Goal: Task Accomplishment & Management: Use online tool/utility

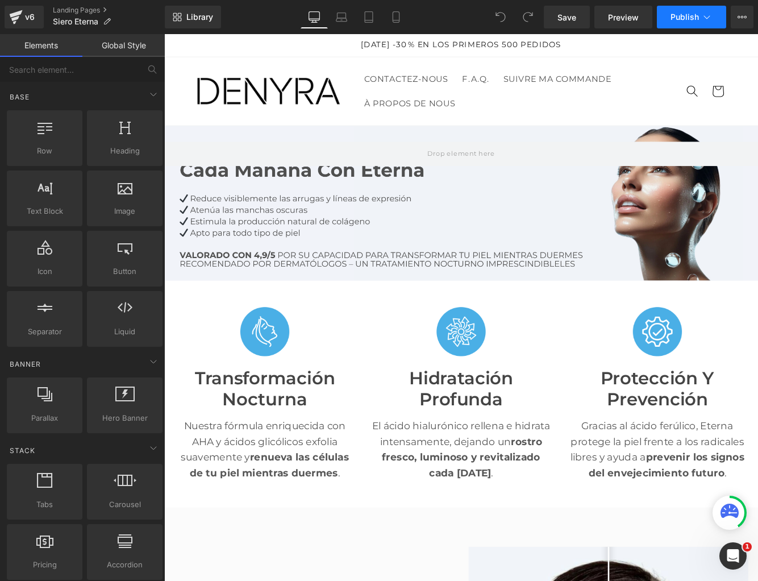
click at [694, 17] on span "Publish" at bounding box center [685, 17] width 28 height 9
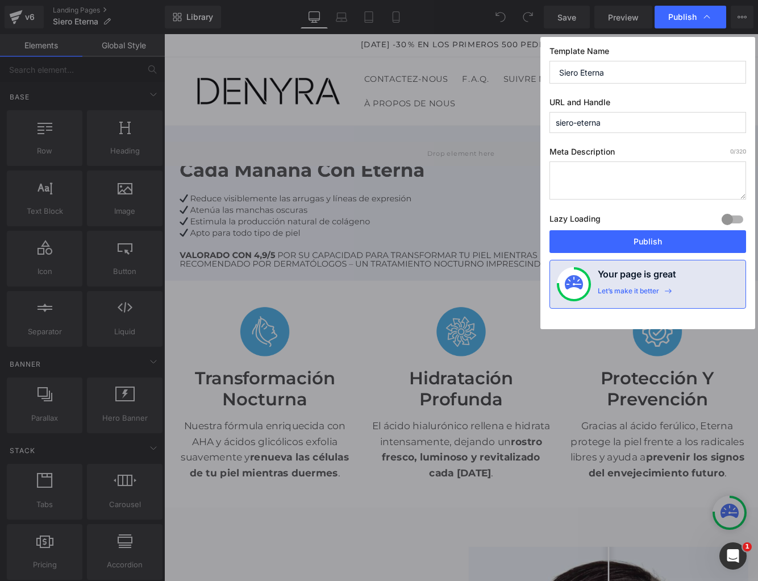
drag, startPoint x: 565, startPoint y: 72, endPoint x: 579, endPoint y: 73, distance: 13.7
click at [579, 73] on input "Siero Eterna" at bounding box center [648, 72] width 197 height 23
drag, startPoint x: 613, startPoint y: 71, endPoint x: 514, endPoint y: 72, distance: 98.9
click at [514, 72] on div "Publish Template Name Serum Eterna URL and Handle siero-eterna Meta Description…" at bounding box center [379, 290] width 758 height 581
type input "Serum Eterna"
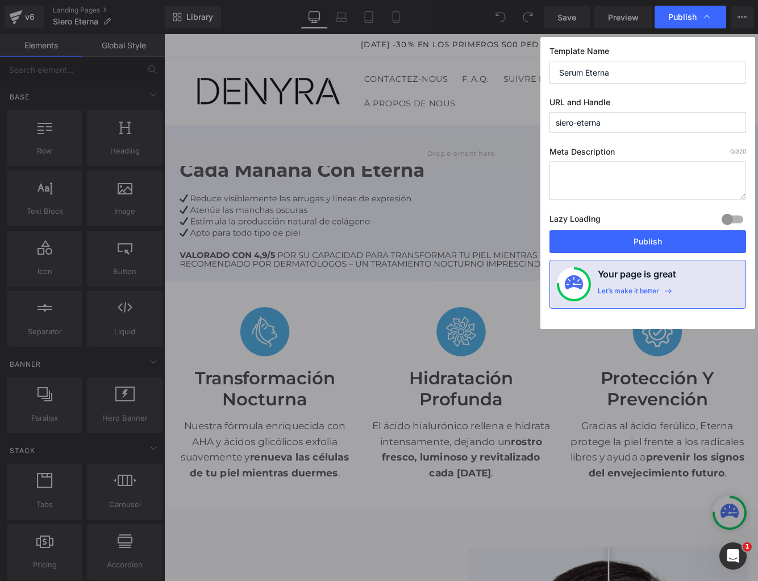
drag, startPoint x: 620, startPoint y: 124, endPoint x: 510, endPoint y: 115, distance: 110.6
click at [510, 115] on div "Publish Template Name Serum Eterna URL and Handle siero-eterna Meta Description…" at bounding box center [379, 290] width 758 height 581
paste input "Serum E"
type input "serum-eterna"
click at [646, 240] on button "Publish" at bounding box center [648, 241] width 197 height 23
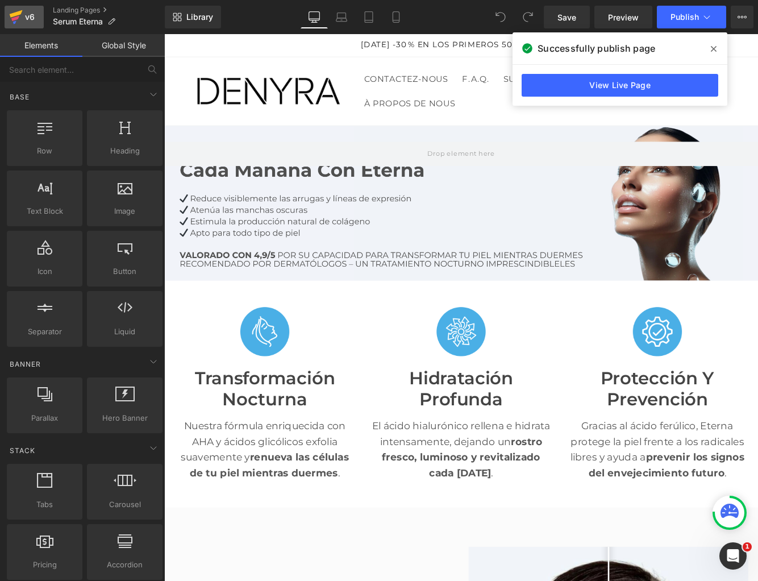
click at [16, 15] on icon at bounding box center [16, 13] width 13 height 7
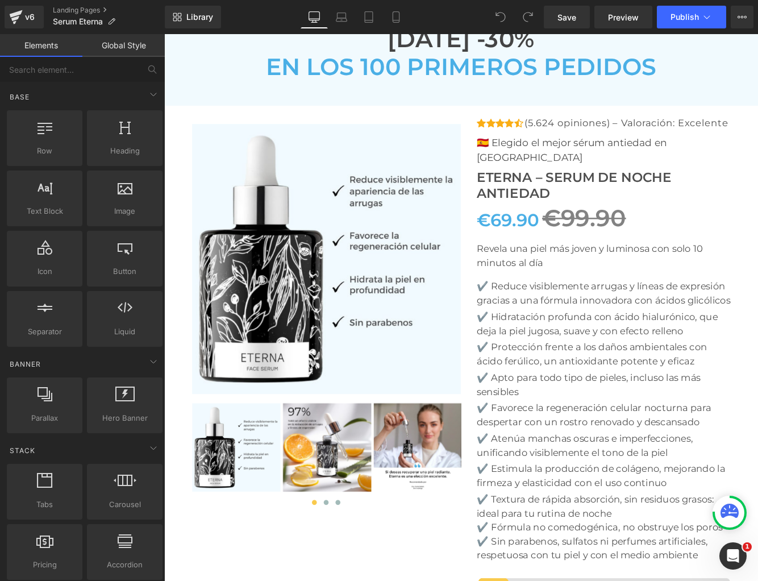
scroll to position [3847, 0]
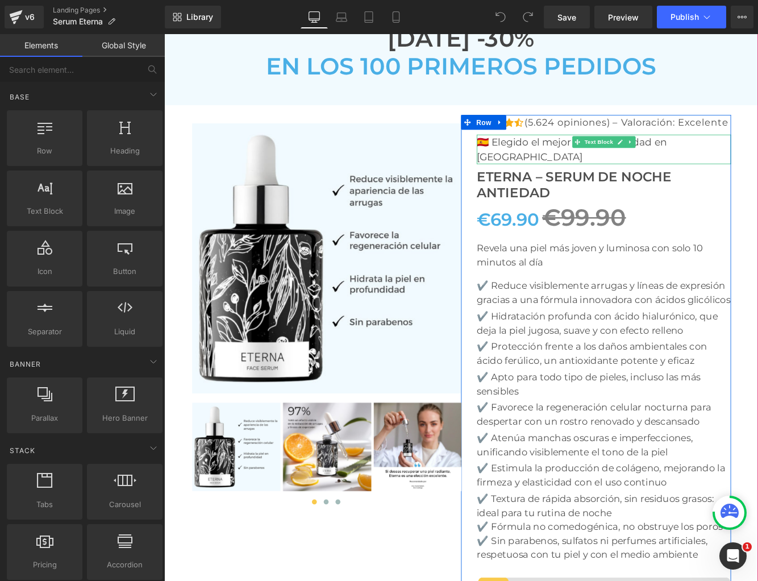
click at [630, 151] on p "🇪🇸 Elegido el mejor sérum antiedad en [GEOGRAPHIC_DATA]" at bounding box center [673, 168] width 294 height 34
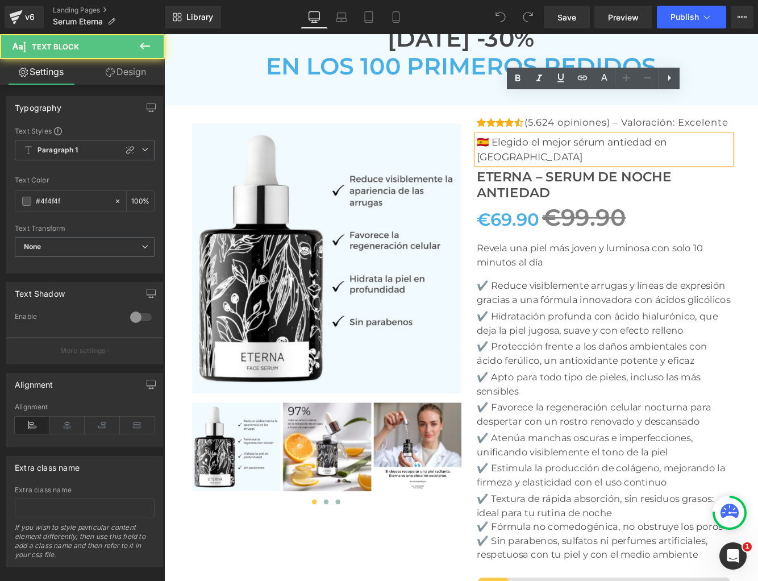
drag, startPoint x: 646, startPoint y: 112, endPoint x: 650, endPoint y: 124, distance: 13.0
click at [647, 151] on p "🇪🇸 Elegido el mejor sérum antiedad en [GEOGRAPHIC_DATA]" at bounding box center [673, 168] width 294 height 34
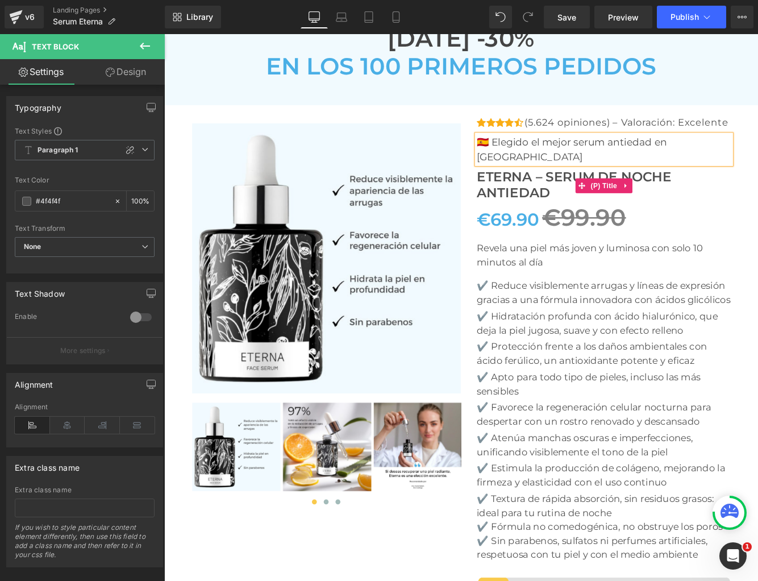
scroll to position [3843, 0]
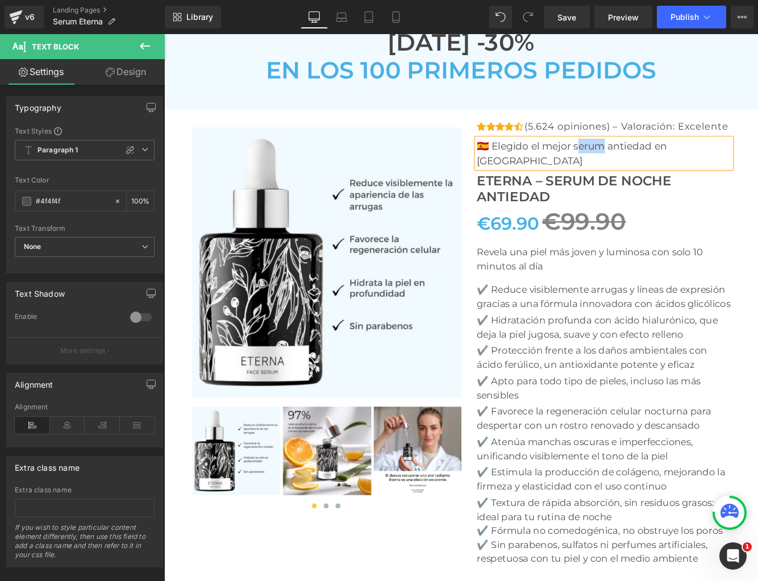
drag, startPoint x: 642, startPoint y: 118, endPoint x: 668, endPoint y: 117, distance: 25.6
click at [668, 155] on p "🇪🇸 Elegido el mejor serum antiedad en España" at bounding box center [673, 172] width 294 height 34
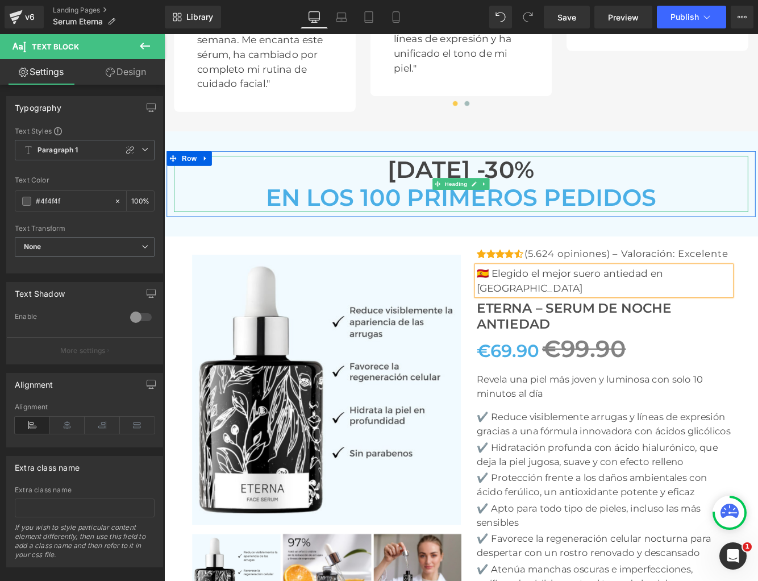
scroll to position [1725, 0]
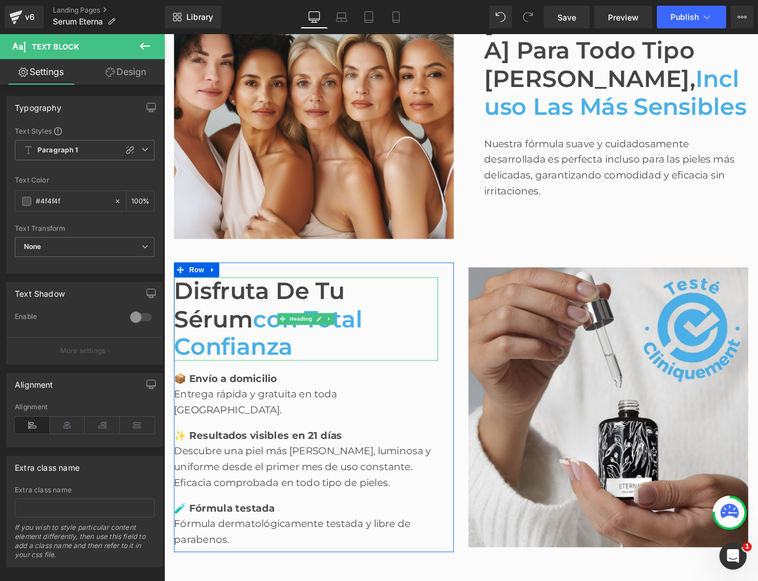
click at [373, 352] on span "Disfruta de tu sérum" at bounding box center [275, 347] width 198 height 65
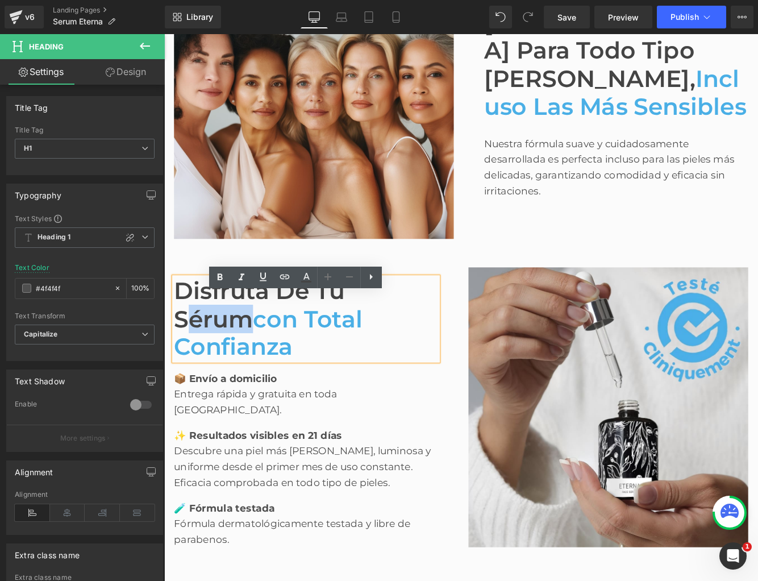
drag, startPoint x: 403, startPoint y: 351, endPoint x: 466, endPoint y: 353, distance: 63.1
click at [373, 353] on span "Disfruta de tu sérum" at bounding box center [275, 347] width 198 height 65
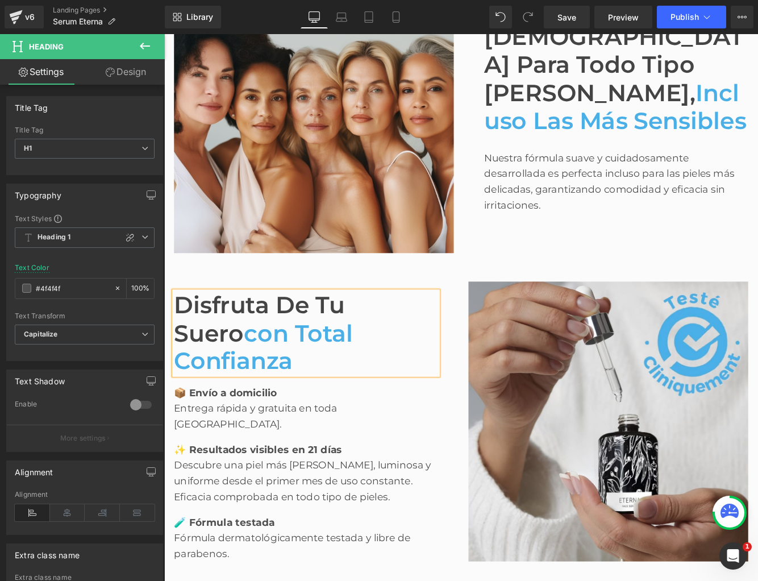
scroll to position [5030, 0]
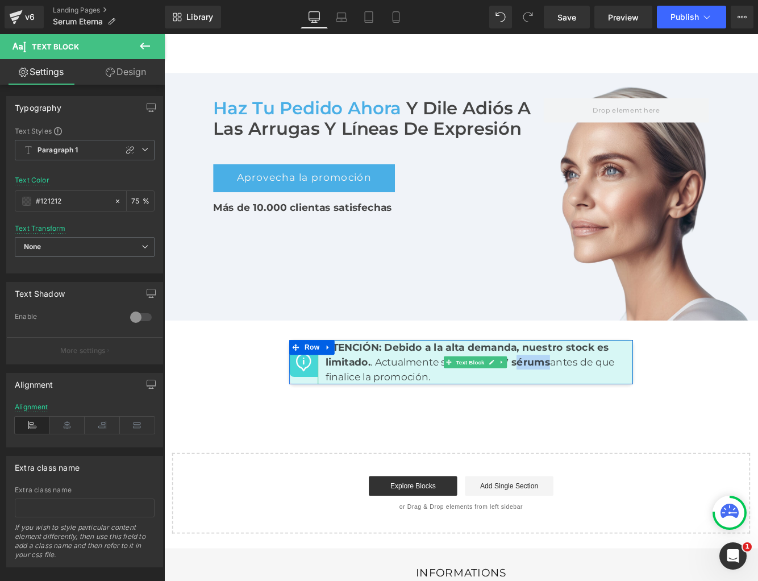
drag, startPoint x: 575, startPoint y: 351, endPoint x: 610, endPoint y: 351, distance: 35.2
click at [610, 407] on strong "7 sérums" at bounding box center [583, 414] width 55 height 14
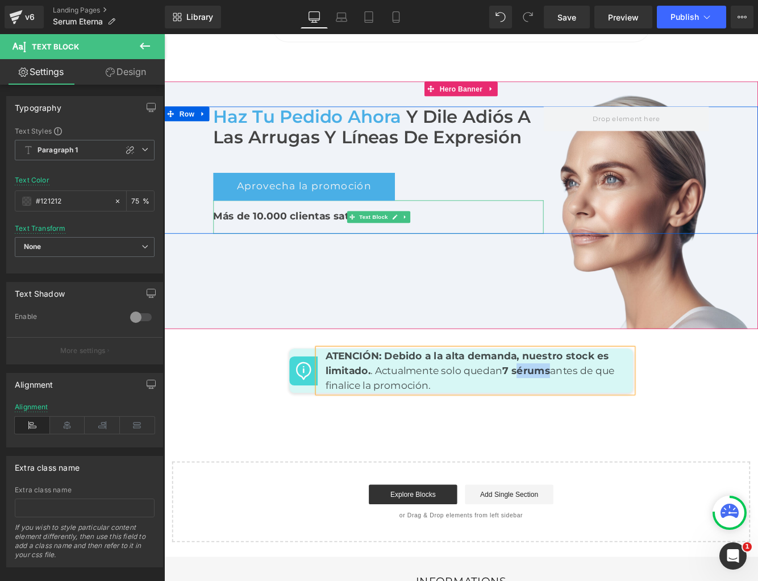
scroll to position [5019, 0]
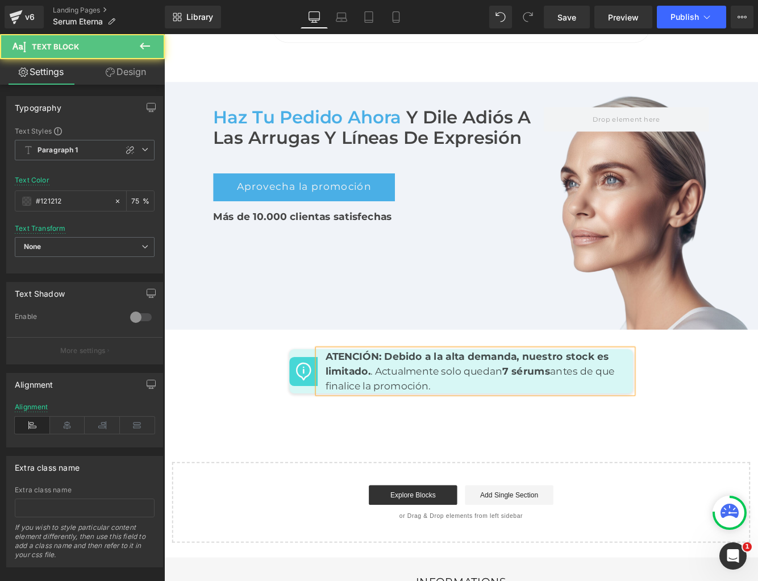
click at [596, 418] on strong "7 sérums" at bounding box center [583, 425] width 55 height 14
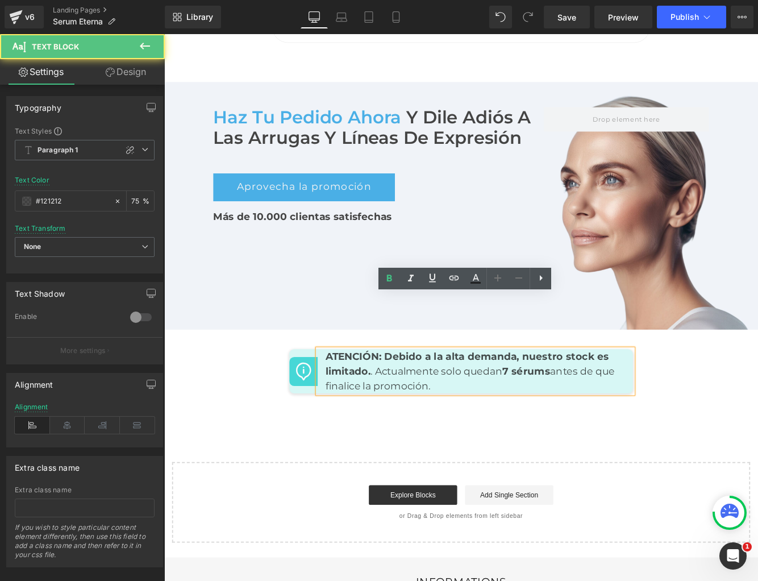
click at [583, 418] on strong "7 sérums" at bounding box center [583, 425] width 55 height 14
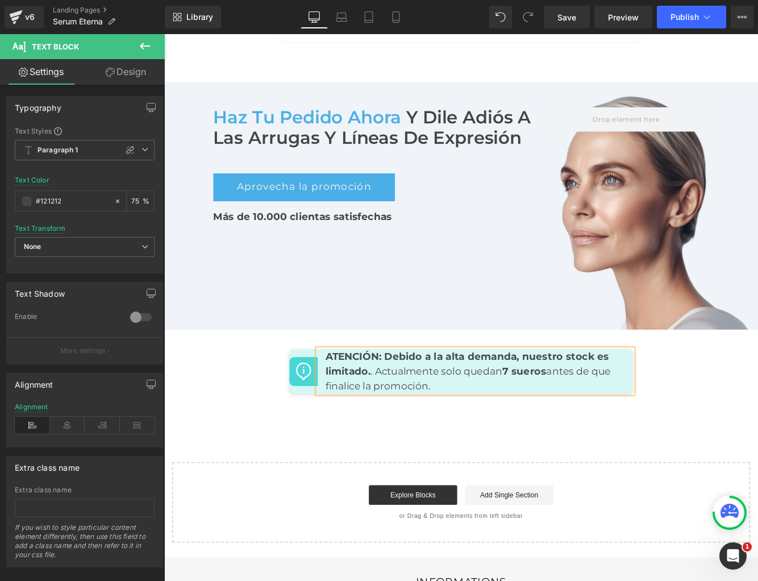
scroll to position [3633, 0]
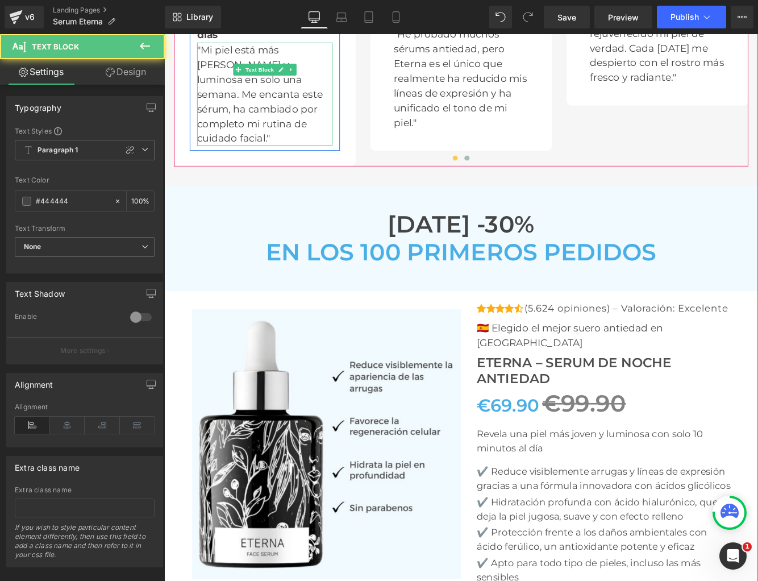
click at [221, 75] on p ""Mi piel está más lisa y luminosa en solo una semana. Me encanta este sérum, ha…" at bounding box center [280, 103] width 157 height 119
click at [0, 0] on link at bounding box center [0, 0] width 0 height 0
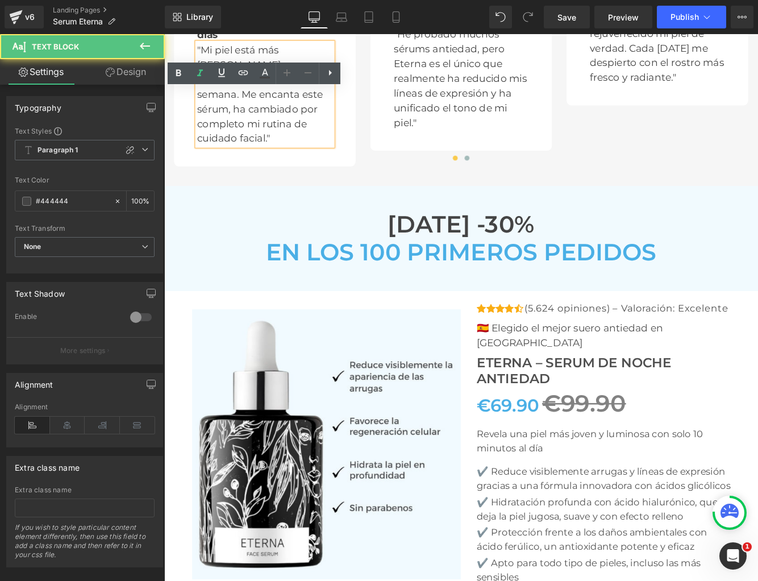
click at [230, 59] on p ""Mi piel está más lisa y luminosa en solo una semana. Me encanta este sérum, ha…" at bounding box center [280, 103] width 157 height 119
click at [224, 56] on p ""Mi piel está más lisa y luminosa en solo una semana. Me encanta este sérum, ha…" at bounding box center [280, 103] width 157 height 119
click at [241, 103] on p ""Mi piel está más lisa y luminosa en solo una semana. Me encanta este sérum, ha…" at bounding box center [280, 103] width 157 height 119
click at [255, 170] on div at bounding box center [508, 179] width 665 height 18
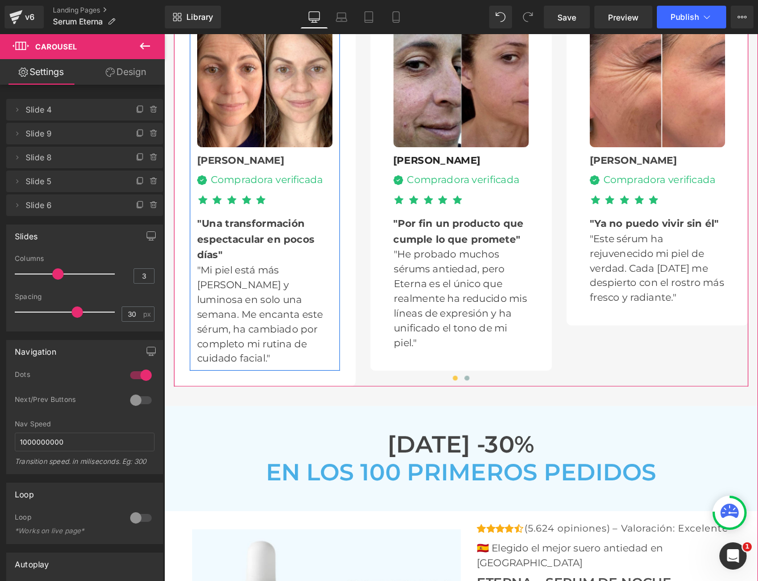
scroll to position [3377, 0]
click at [215, 330] on p ""Mi piel está más lisa y luminosa en solo una semana. Me encanta este sérum, ha…" at bounding box center [280, 359] width 157 height 119
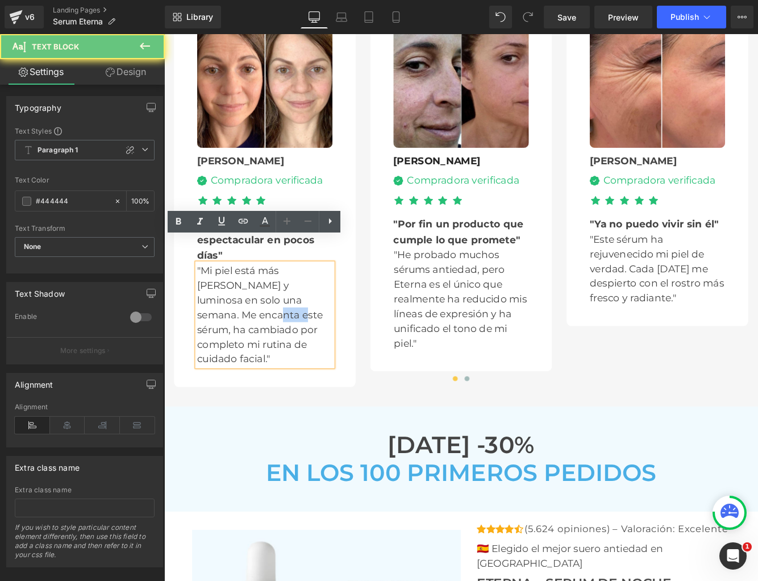
click at [215, 330] on p ""Mi piel está más lisa y luminosa en solo una semana. Me encanta este sérum, ha…" at bounding box center [280, 359] width 157 height 119
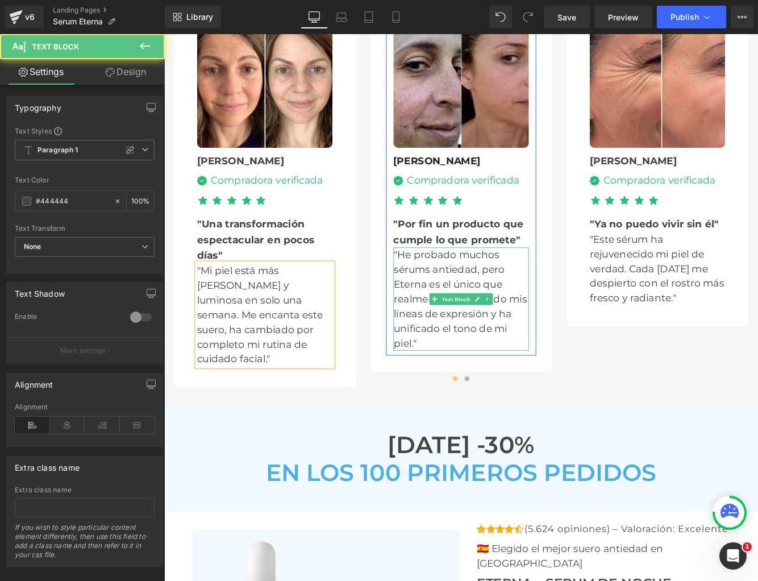
click at [446, 281] on p ""He probado muchos sérums antiedad, pero Eterna es el único que realmente ha re…" at bounding box center [508, 340] width 156 height 119
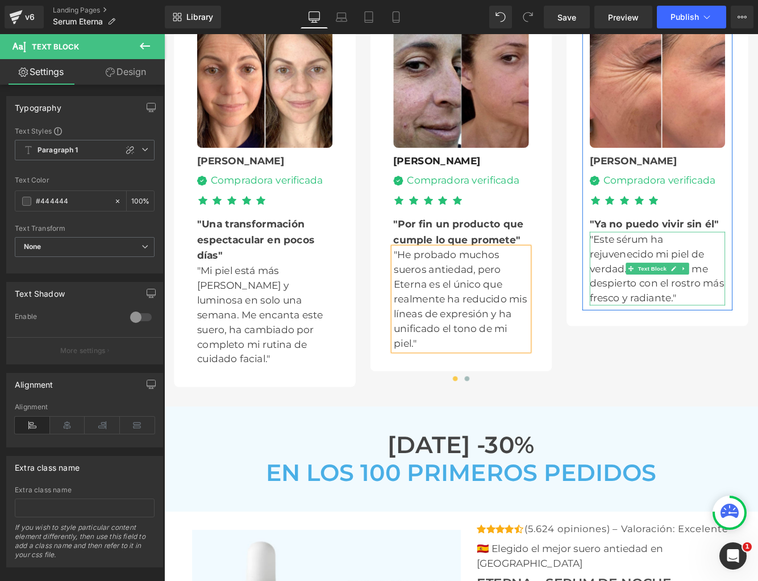
click at [708, 263] on p ""Este sérum ha rejuvenecido mi piel de verdad. Cada mañana me despierto con el …" at bounding box center [735, 305] width 157 height 85
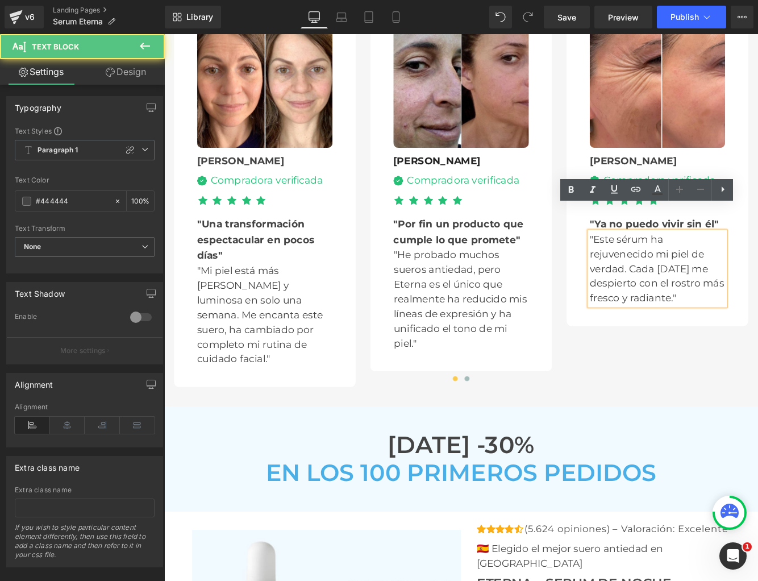
click at [708, 263] on p ""Este sérum ha rejuvenecido mi piel de verdad. Cada mañana me despierto con el …" at bounding box center [735, 305] width 157 height 85
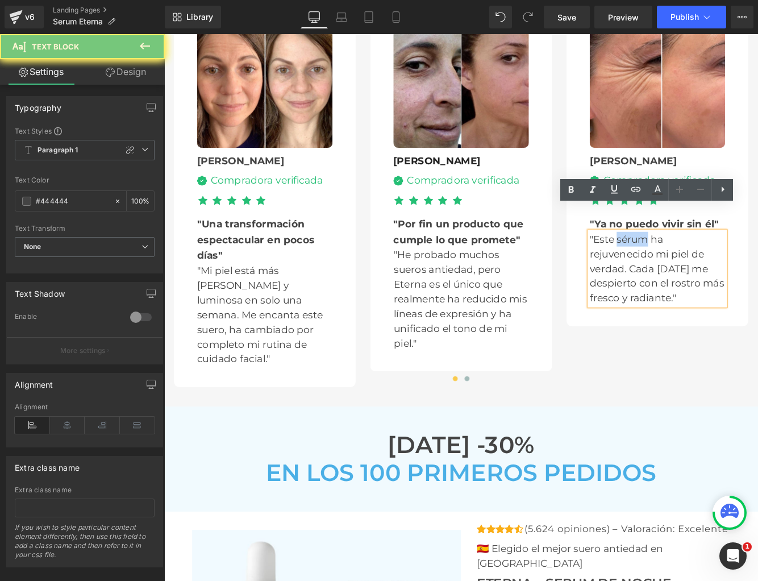
click at [708, 263] on p ""Este sérum ha rejuvenecido mi piel de verdad. Cada mañana me despierto con el …" at bounding box center [735, 305] width 157 height 85
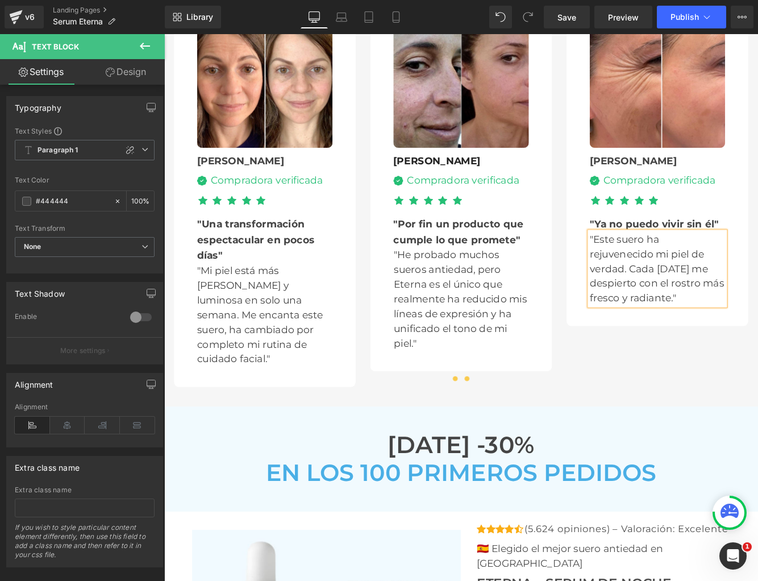
click at [517, 427] on button at bounding box center [515, 432] width 14 height 11
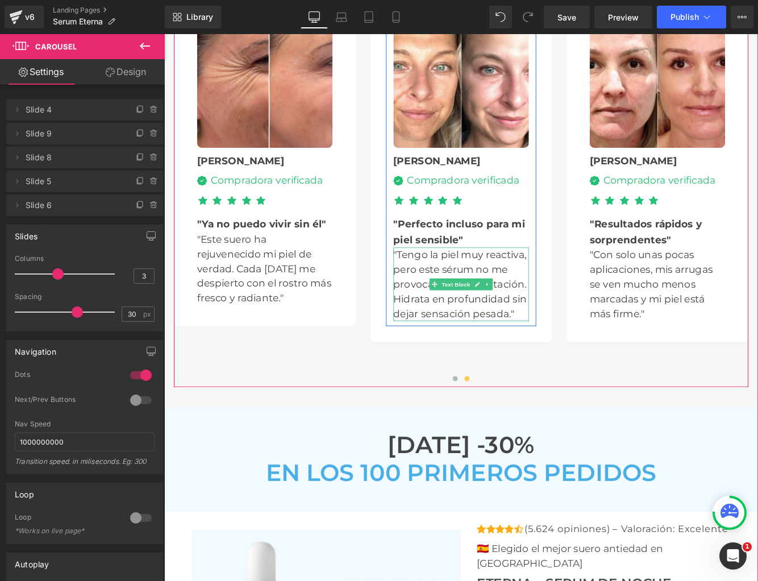
click at [503, 281] on p ""Tengo la piel muy reactiva, pero este sérum no me provoca ninguna irritación. …" at bounding box center [508, 323] width 157 height 85
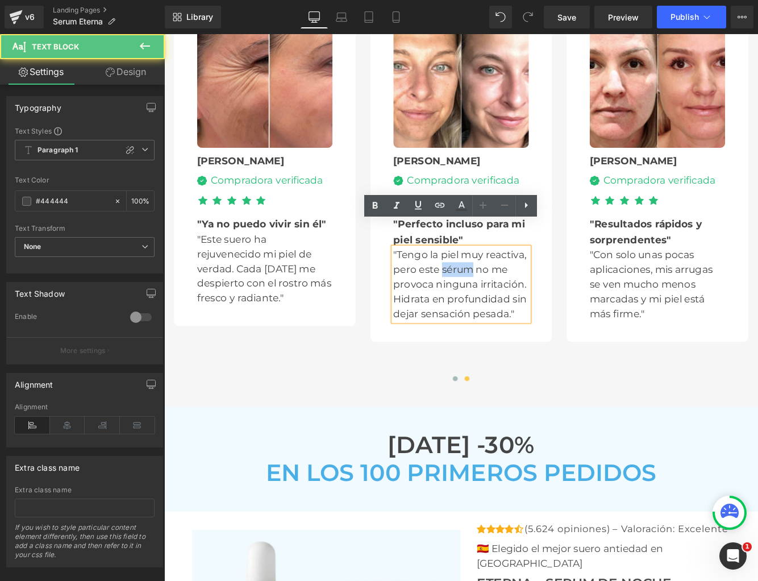
click at [503, 281] on p ""Tengo la piel muy reactiva, pero este sérum no me provoca ninguna irritación. …" at bounding box center [508, 323] width 157 height 85
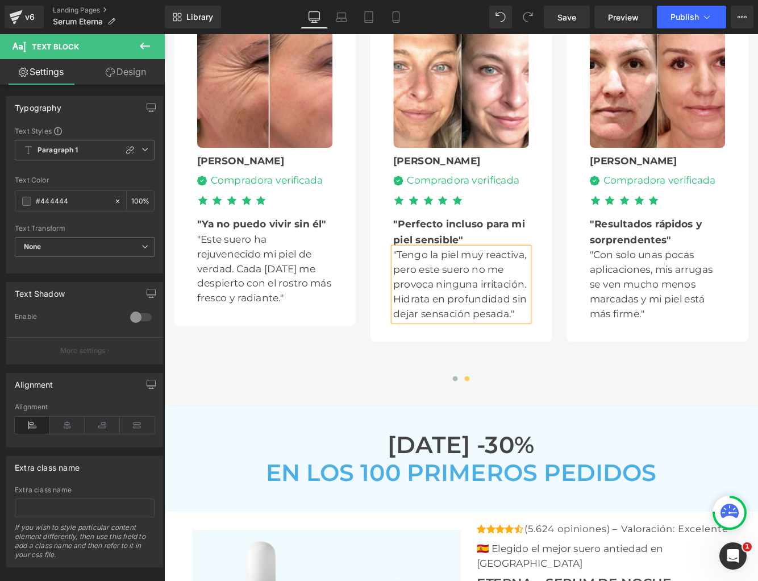
scroll to position [2901, 0]
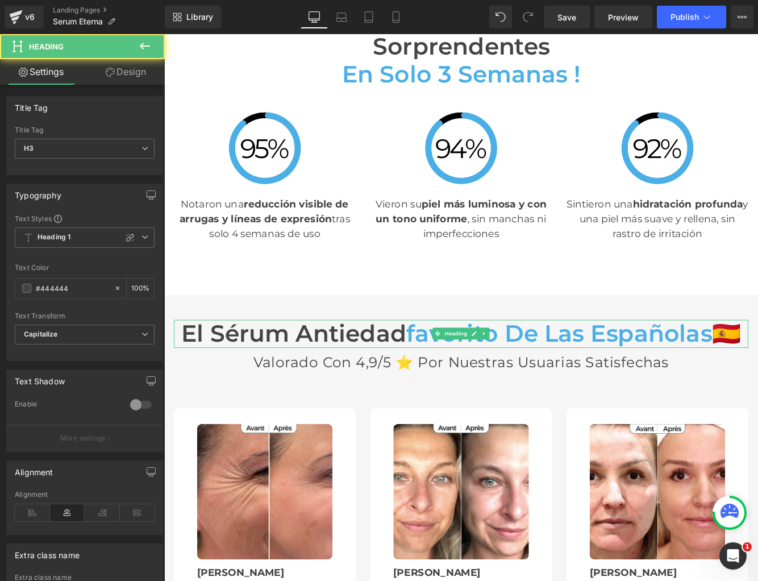
click at [232, 365] on h3 "El sérum antiedad favorito de las españolas 🇪🇸" at bounding box center [508, 381] width 665 height 32
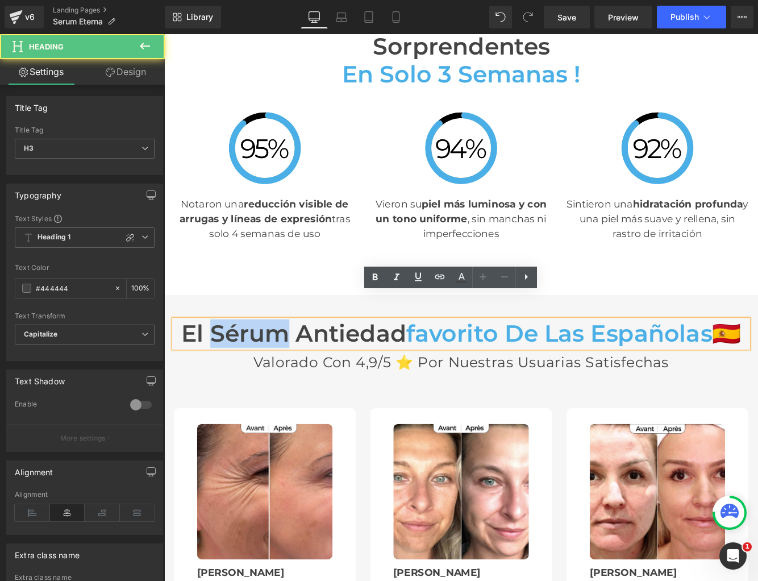
click at [232, 365] on h3 "El sérum antiedad favorito de las españolas 🇪🇸" at bounding box center [508, 381] width 665 height 32
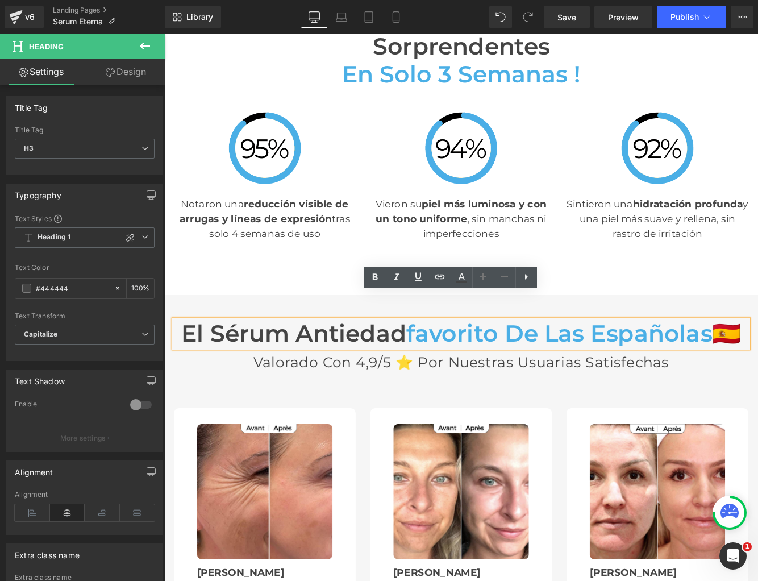
click at [232, 365] on h3 "El sérum antiedad favorito de las españolas 🇪🇸" at bounding box center [508, 381] width 665 height 32
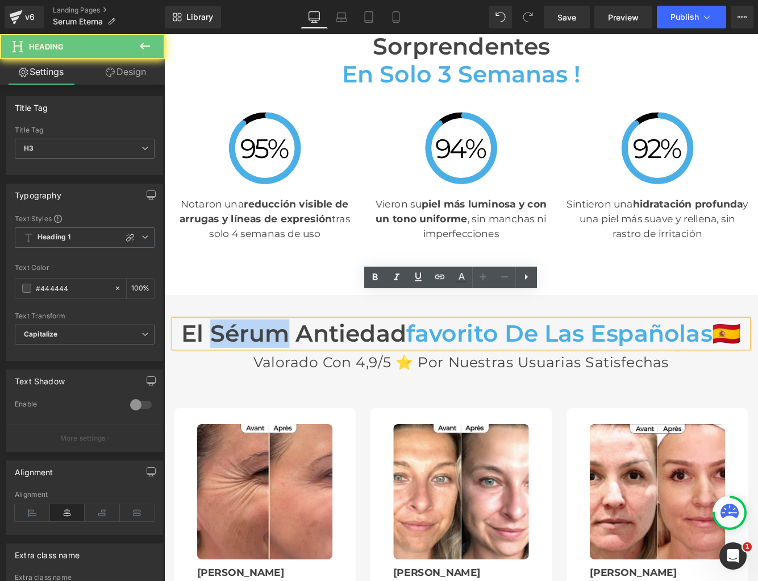
click at [232, 365] on h3 "El sérum antiedad favorito de las españolas 🇪🇸" at bounding box center [508, 381] width 665 height 32
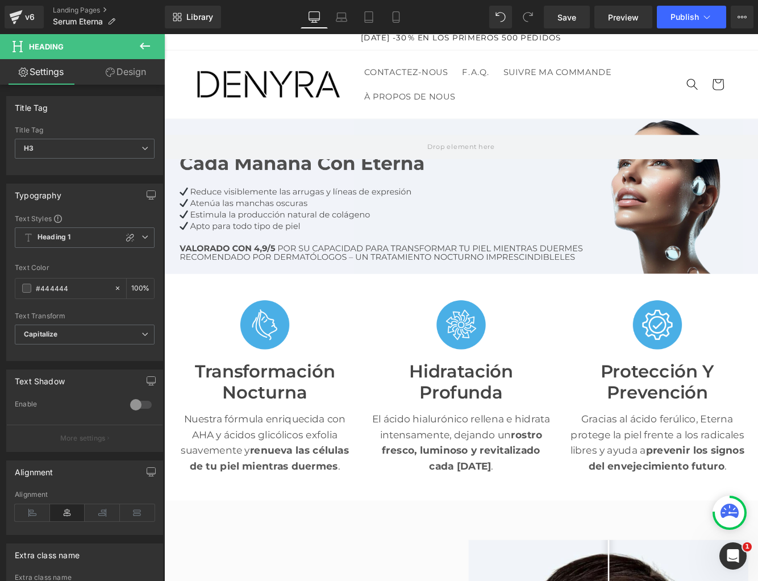
scroll to position [0, 0]
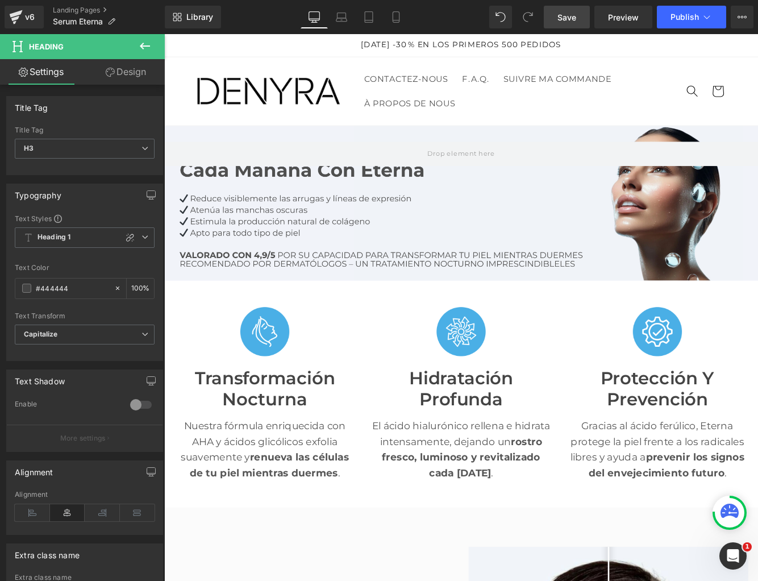
click at [551, 10] on link "Save" at bounding box center [567, 17] width 46 height 23
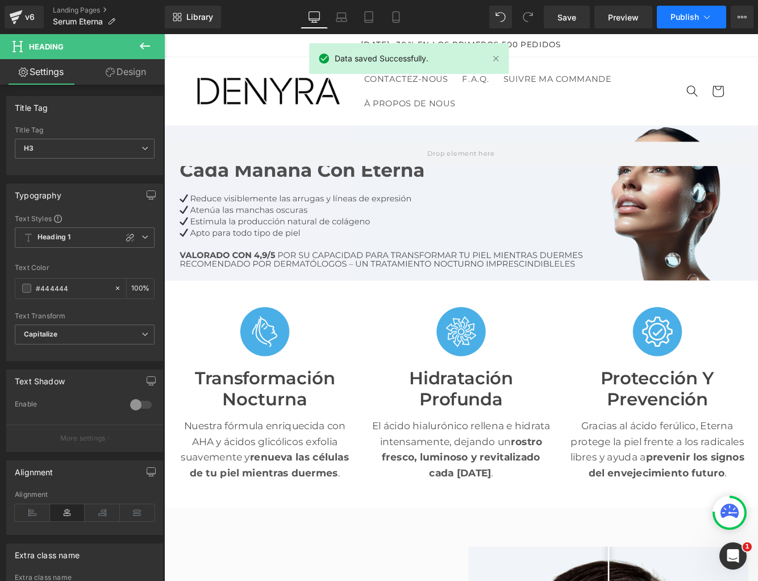
click at [677, 15] on span "Publish" at bounding box center [685, 17] width 28 height 9
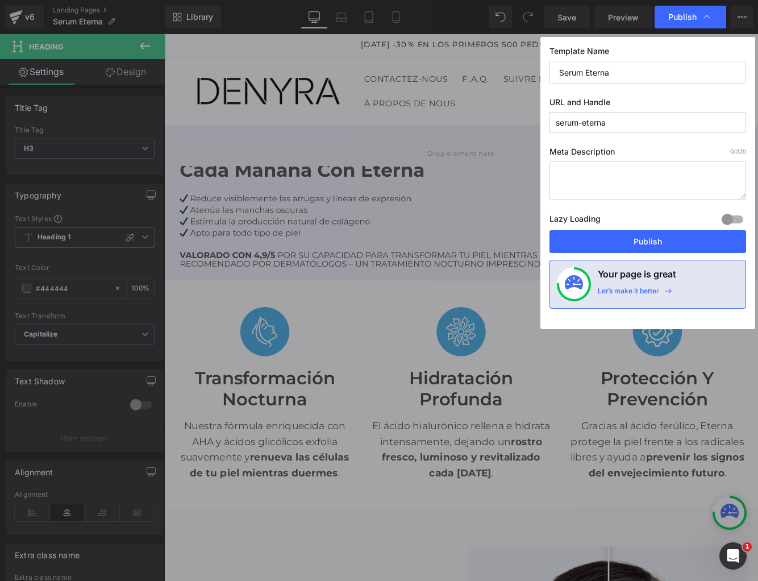
drag, startPoint x: 559, startPoint y: 72, endPoint x: 617, endPoint y: 73, distance: 57.4
click at [617, 73] on input "Serum Eterna" at bounding box center [648, 72] width 197 height 23
drag, startPoint x: 530, startPoint y: 71, endPoint x: 510, endPoint y: 70, distance: 19.9
click at [510, 70] on div "Publish Template Name Suero Eterna URL and Handle serum-eterna Meta Description…" at bounding box center [379, 290] width 758 height 581
type input "Suero Eterna"
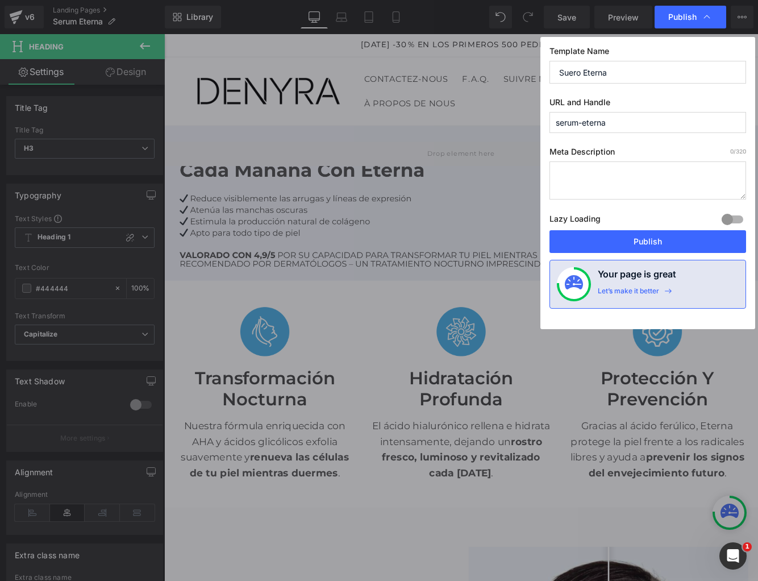
click at [625, 123] on input "serum-eterna" at bounding box center [648, 122] width 197 height 21
drag, startPoint x: 579, startPoint y: 122, endPoint x: 547, endPoint y: 121, distance: 31.8
click at [547, 121] on div "Template Name Suero Eterna URL and Handle serum-eterna Meta Description 0 /320 …" at bounding box center [647, 183] width 215 height 292
click at [614, 122] on input "serum-eterna" at bounding box center [648, 122] width 197 height 21
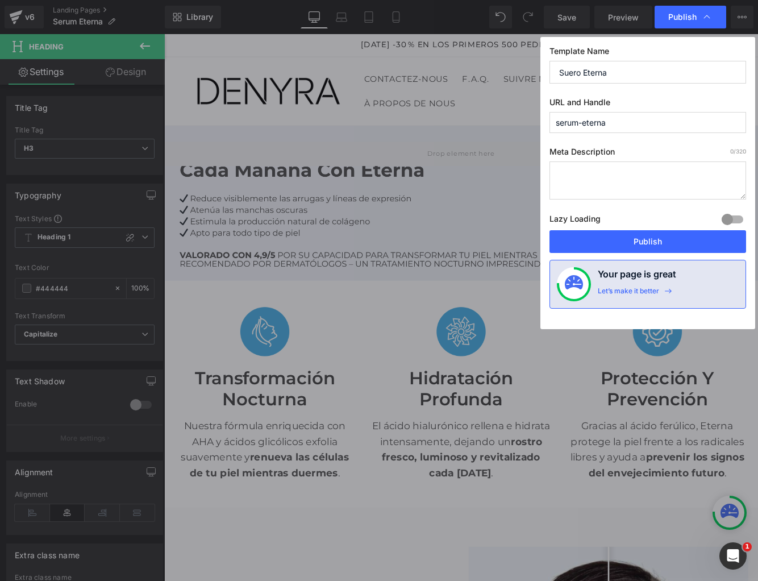
click at [614, 122] on input "serum-eterna" at bounding box center [648, 122] width 197 height 21
paste input "Suero E"
type input "suero-eterna"
click at [561, 70] on input "Suero Eterna" at bounding box center [648, 72] width 197 height 23
click at [683, 20] on span "Publish" at bounding box center [682, 17] width 28 height 10
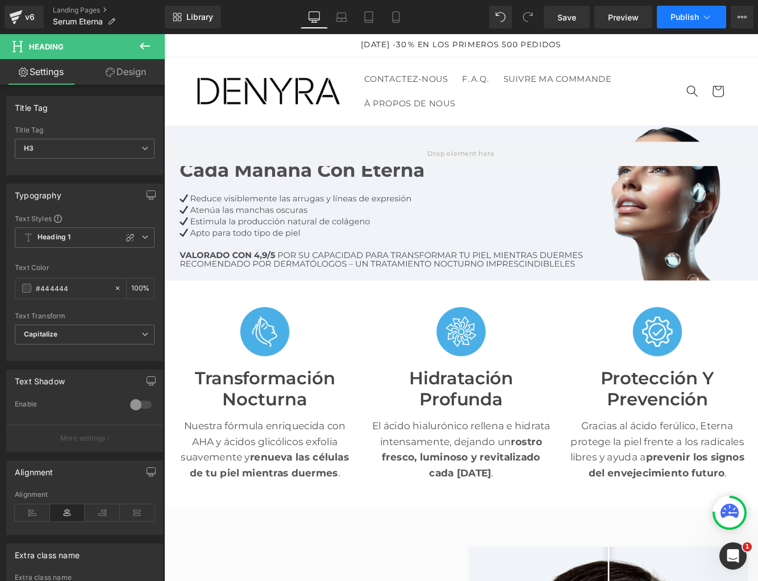
click at [683, 19] on span "Publish" at bounding box center [685, 17] width 28 height 9
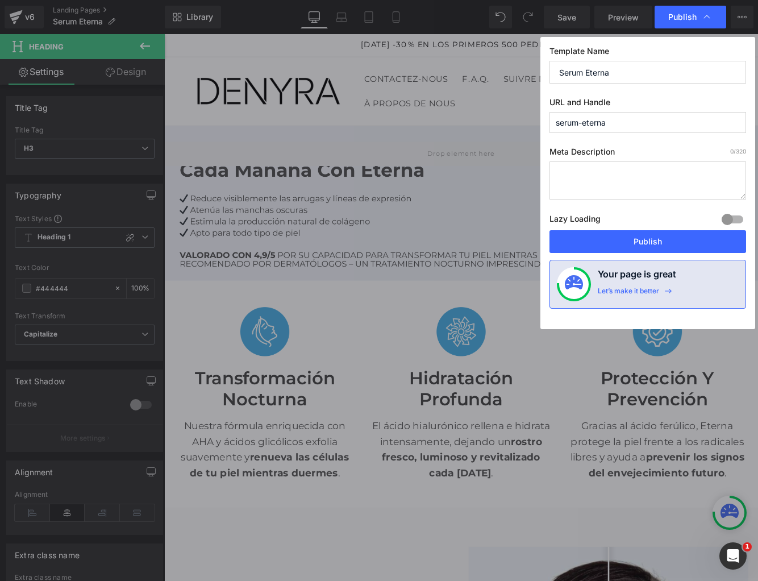
drag, startPoint x: 621, startPoint y: 70, endPoint x: 513, endPoint y: 72, distance: 107.4
click at [513, 72] on div "Publish Template Name Serum Eterna URL and Handle serum-eterna Meta Description…" at bounding box center [379, 290] width 758 height 581
type input "Suero Eterna"
paste input "Suero E"
type input "suero-eterna"
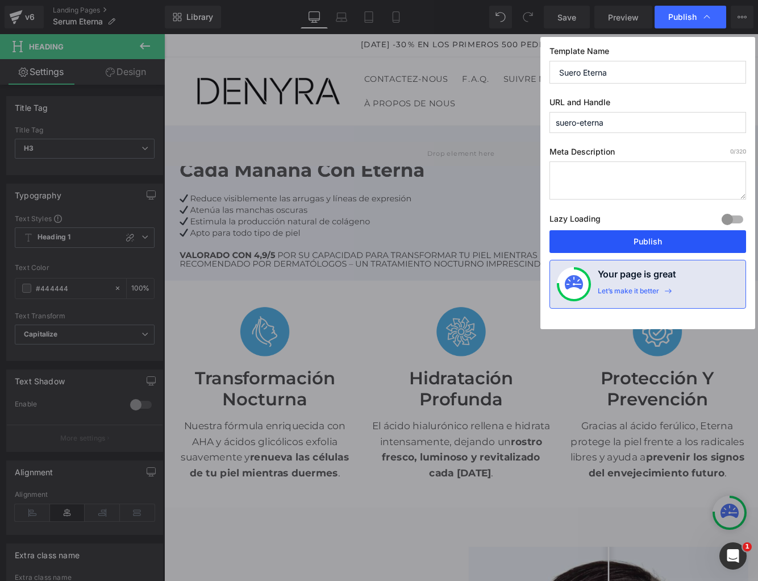
click at [637, 240] on button "Publish" at bounding box center [648, 241] width 197 height 23
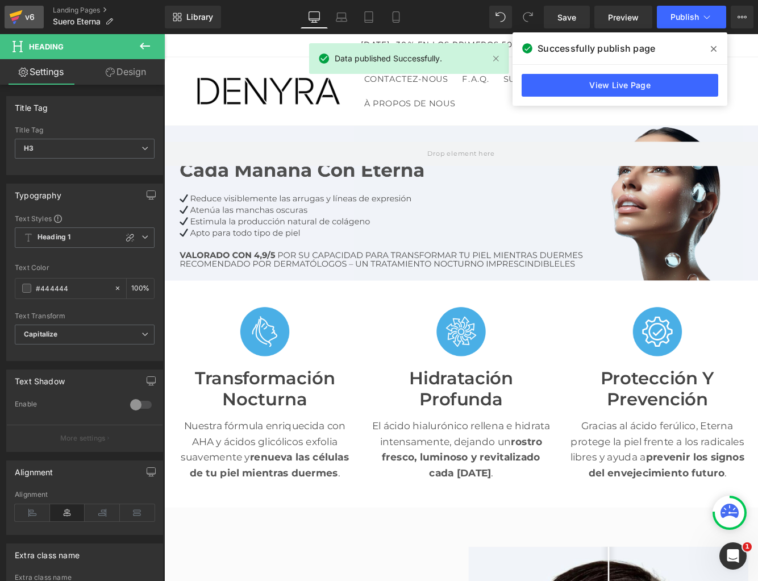
click at [20, 21] on icon at bounding box center [16, 17] width 14 height 28
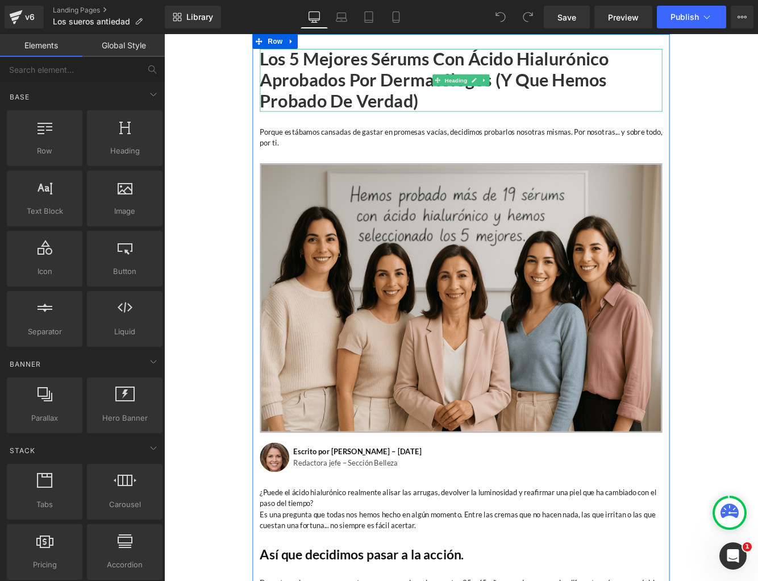
click at [422, 63] on h1 "Los 5 mejores sérums con ácido hialurónico aprobados por dermatólogos (y que he…" at bounding box center [508, 87] width 466 height 73
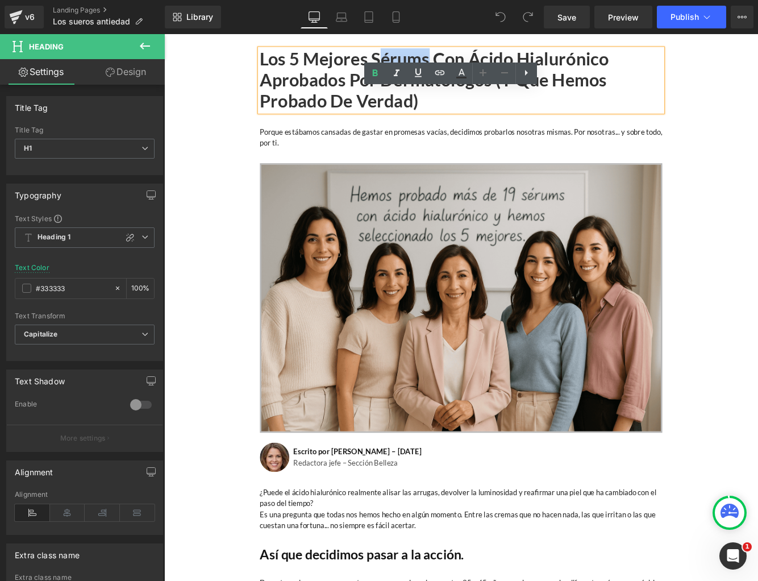
drag, startPoint x: 415, startPoint y: 64, endPoint x: 467, endPoint y: 63, distance: 51.7
click at [467, 63] on h1 "Los 5 mejores sérums con ácido hialurónico aprobados por dermatólogos (y que he…" at bounding box center [508, 87] width 466 height 73
click at [434, 59] on h1 "Los 5 mejores sérums con ácido hialurónico aprobados por dermatólogos (y que he…" at bounding box center [508, 87] width 466 height 73
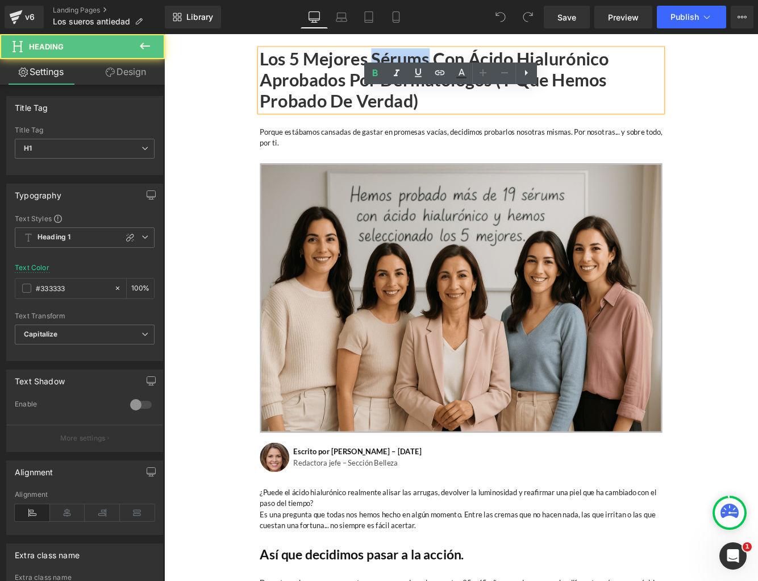
click at [434, 59] on h1 "Los 5 mejores sérums con ácido hialurónico aprobados por dermatólogos (y que he…" at bounding box center [508, 87] width 466 height 73
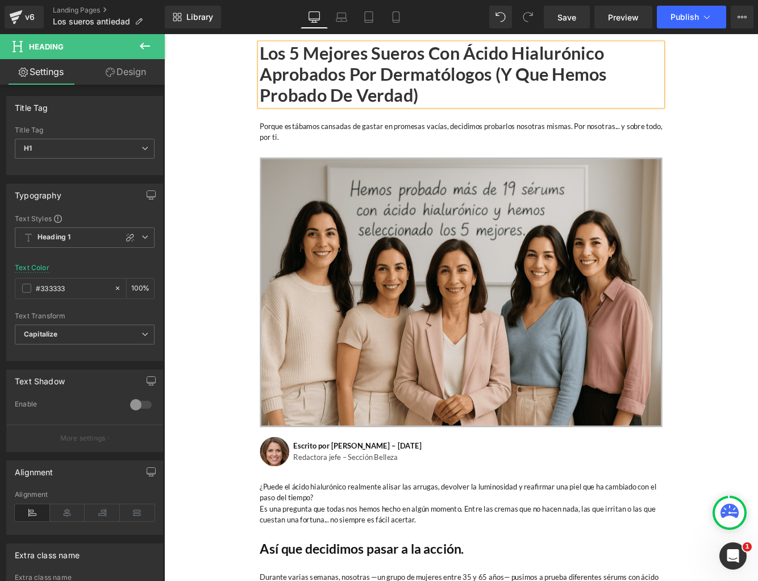
scroll to position [394, 0]
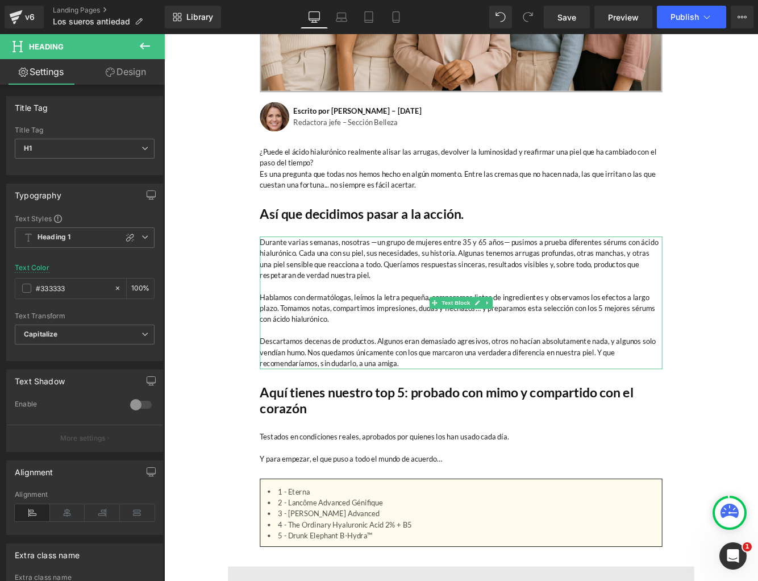
click at [677, 273] on p "Durante varias semanas, nosotras —un grupo de mujeres entre 35 y 65 años— pusim…" at bounding box center [508, 293] width 466 height 51
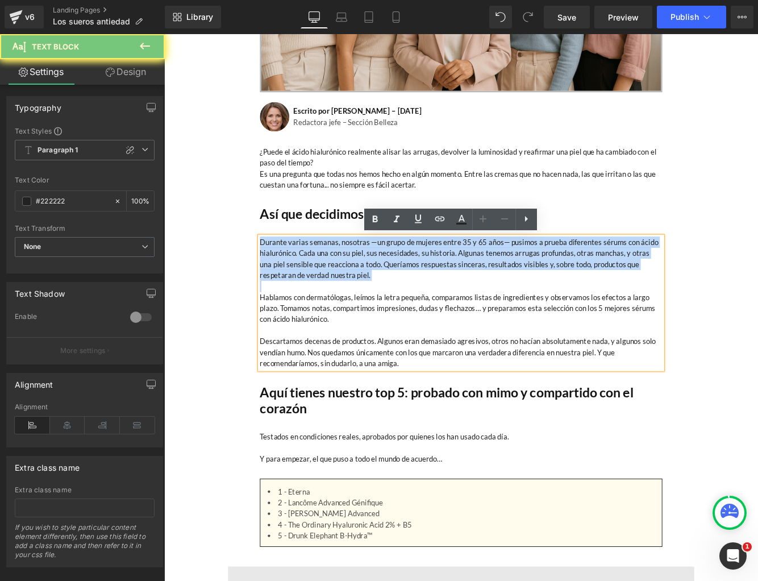
click at [677, 273] on p "Durante varias semanas, nosotras —un grupo de mujeres entre 35 y 65 años— pusim…" at bounding box center [508, 293] width 466 height 51
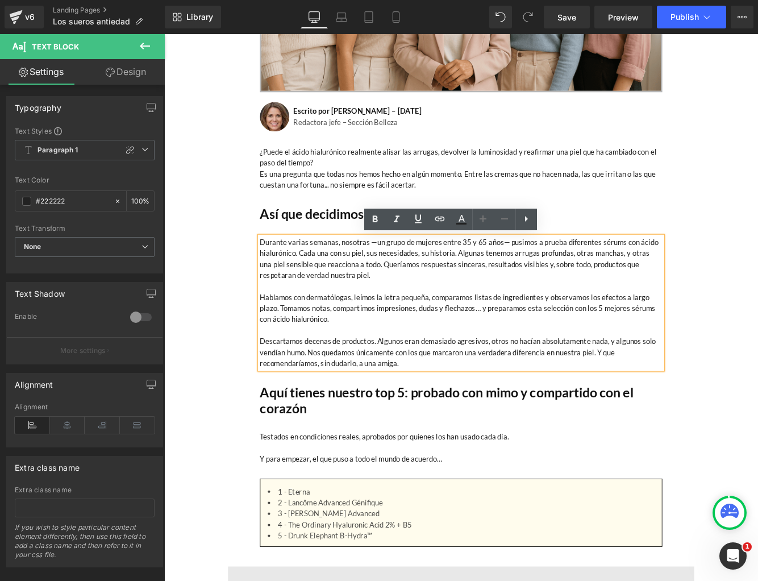
click at [677, 273] on p "Durante varias semanas, nosotras —un grupo de mujeres entre 35 y 65 años— pusim…" at bounding box center [508, 293] width 466 height 51
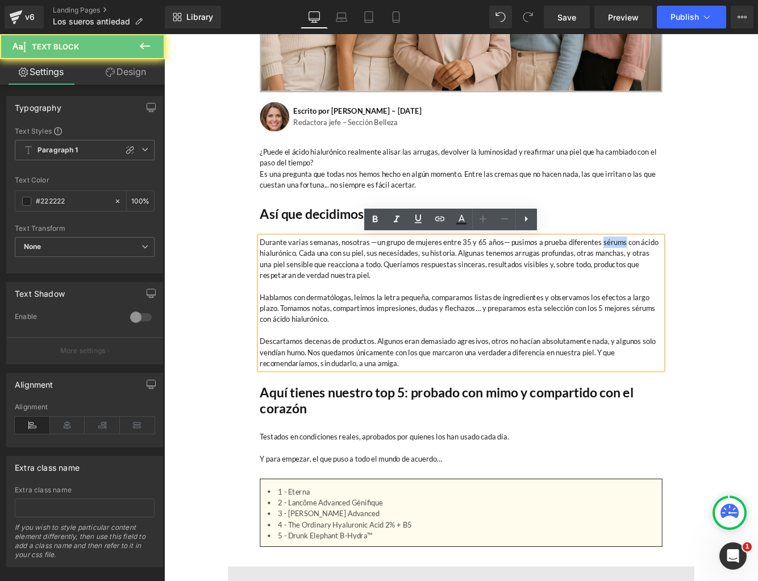
click at [677, 273] on p "Durante varias semanas, nosotras —un grupo de mujeres entre 35 y 65 años— pusim…" at bounding box center [508, 293] width 466 height 51
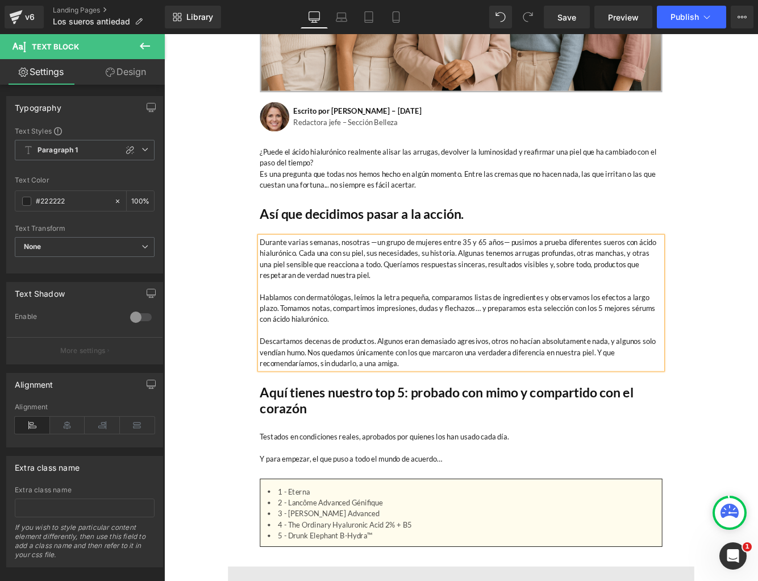
click at [713, 351] on p "Hablamos con dermatólogas, leímos la letra pequeña, comparamos listas de ingred…" at bounding box center [508, 351] width 466 height 39
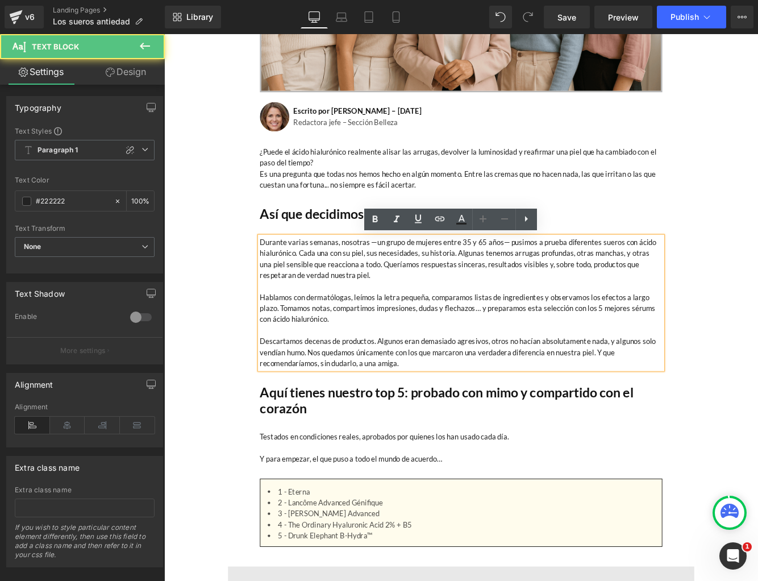
click at [713, 351] on p "Hablamos con dermatólogas, leímos la letra pequeña, comparamos listas de ingred…" at bounding box center [508, 351] width 466 height 39
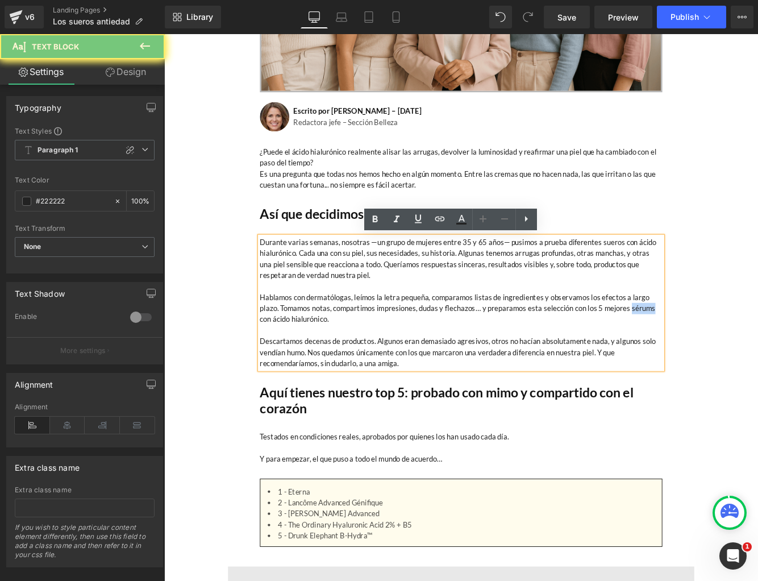
click at [713, 351] on p "Hablamos con dermatólogas, leímos la letra pequeña, comparamos listas de ingred…" at bounding box center [508, 351] width 466 height 39
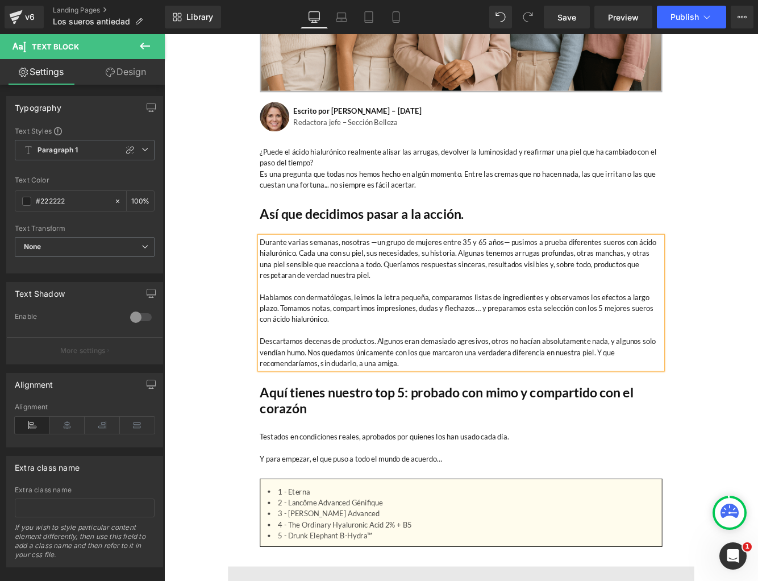
scroll to position [1033, 0]
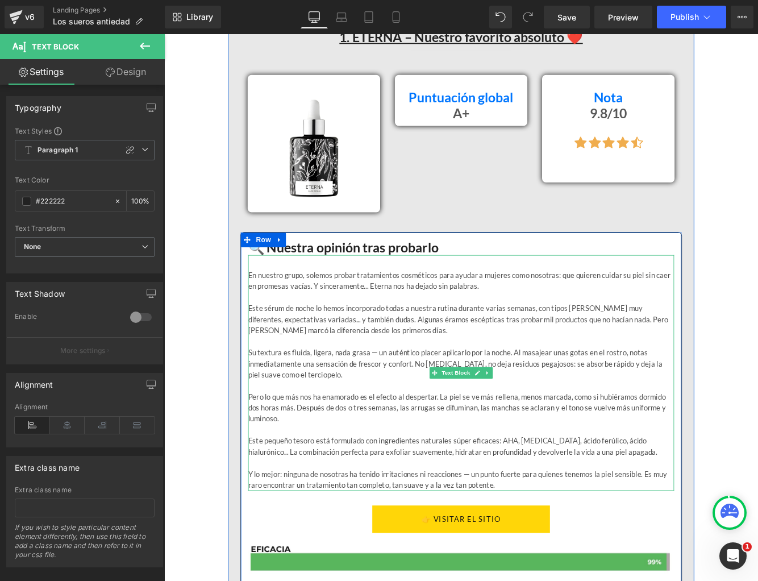
click at [288, 351] on p "Este sérum de noche lo hemos incorporado todas a nuestra rutina durante varias …" at bounding box center [507, 364] width 493 height 39
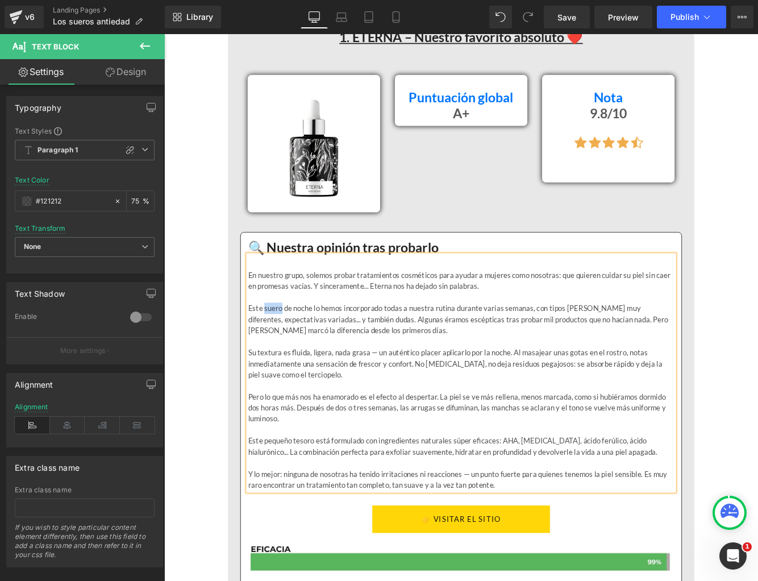
copy p "suero"
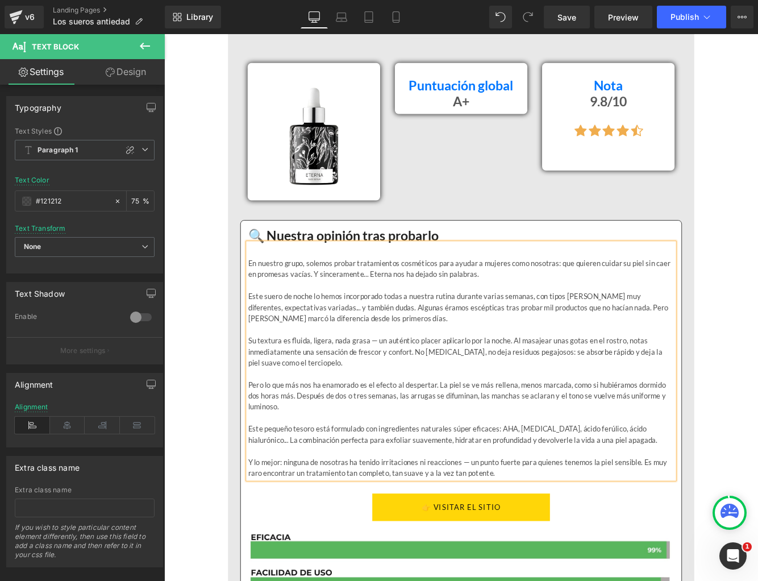
scroll to position [2039, 0]
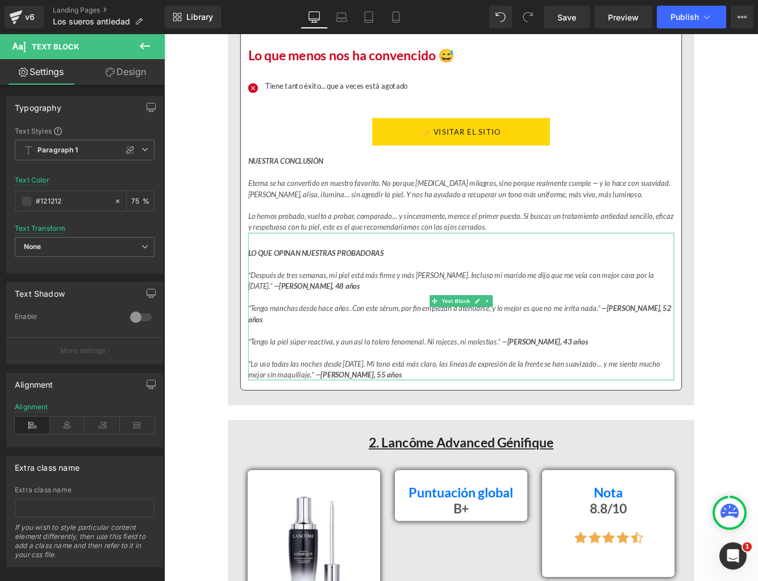
click at [419, 352] on icon "“Tengo manchas desde hace años. Con este sérum, por fin empiezan a atenuarse, y…" at bounding box center [506, 357] width 490 height 23
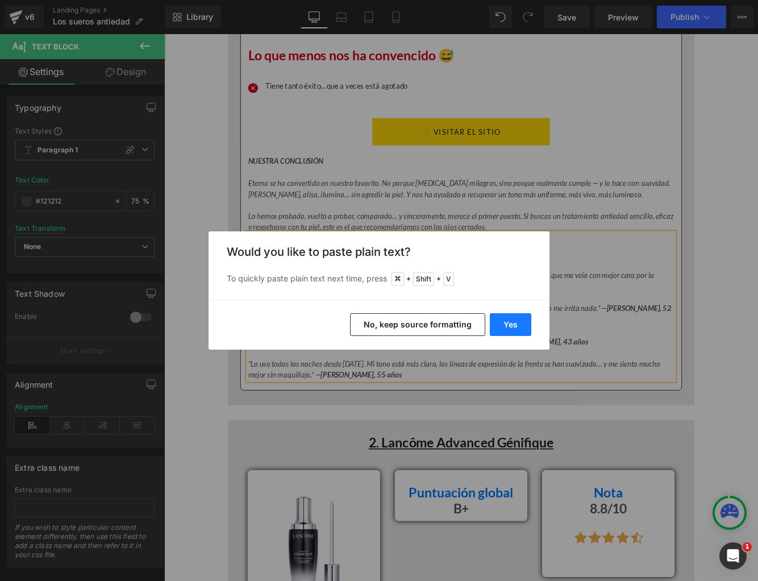
click at [505, 324] on button "Yes" at bounding box center [510, 324] width 41 height 23
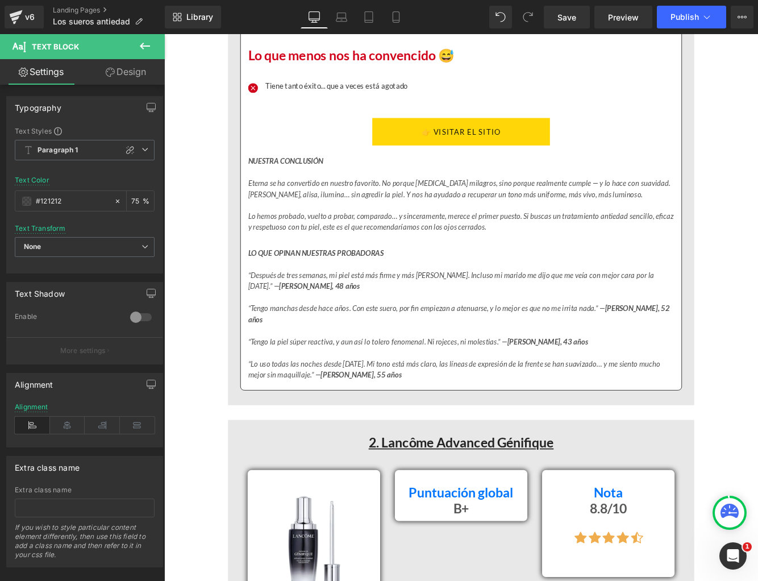
scroll to position [2445, 0]
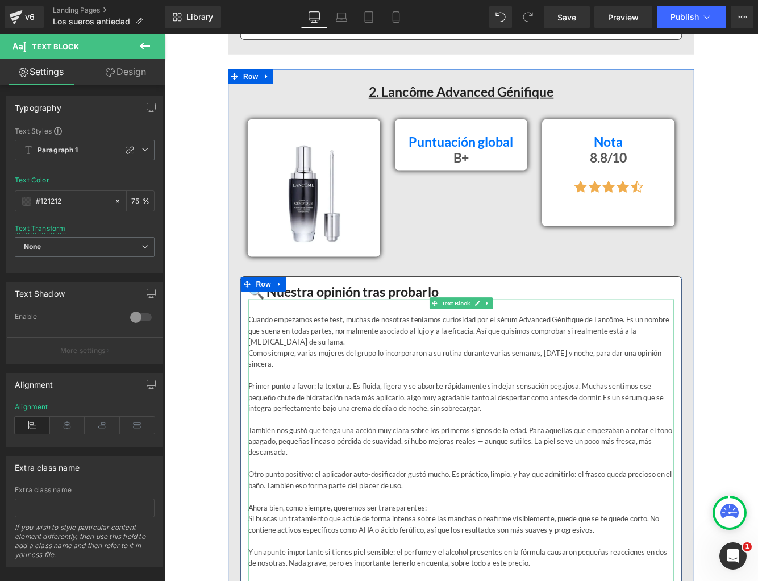
click at [562, 358] on p "Cuando empezamos este test, muchas de nosotras teníamos curiosidad por el sérum…" at bounding box center [507, 377] width 493 height 39
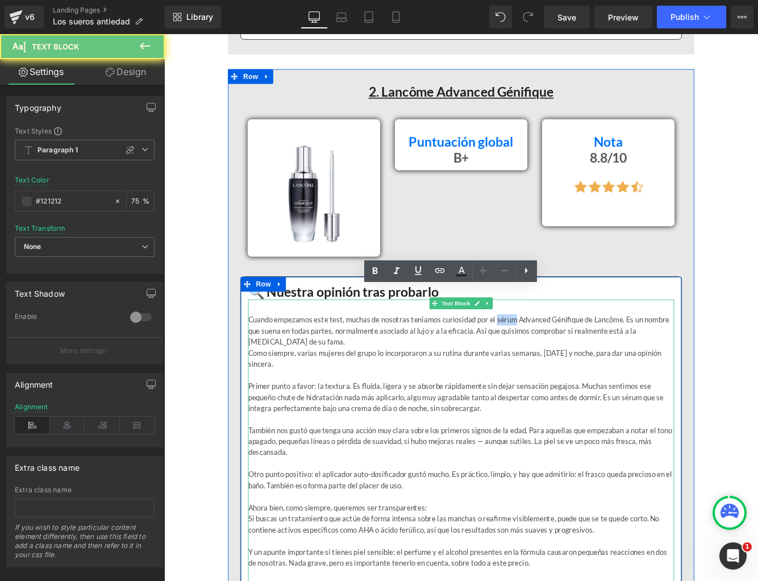
click at [562, 358] on p "Cuando empezamos este test, muchas de nosotras teníamos curiosidad por el sérum…" at bounding box center [507, 377] width 493 height 39
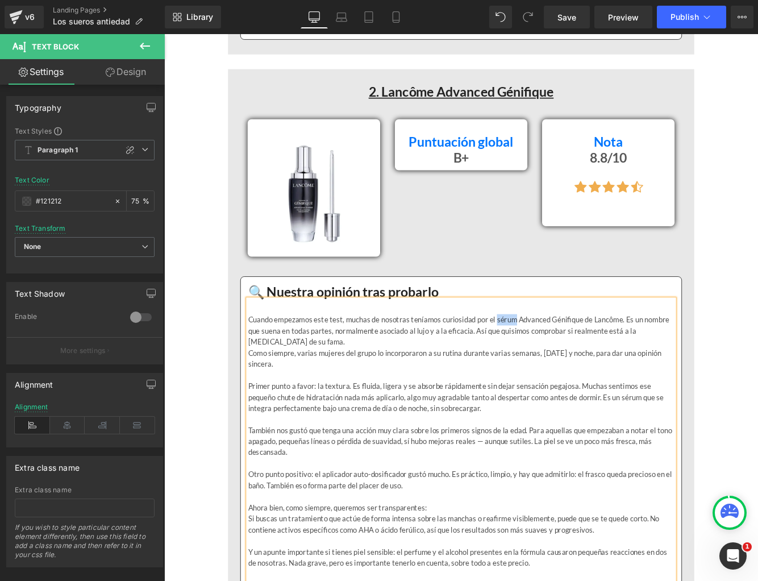
paste div
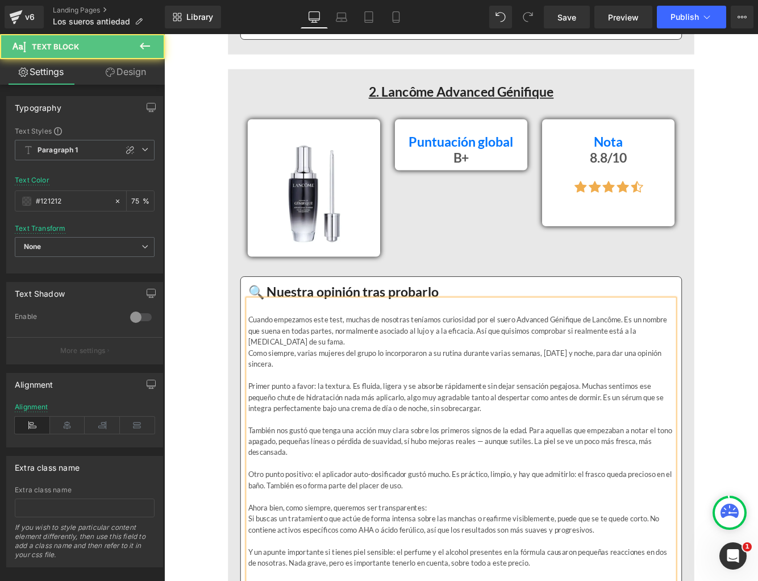
click at [695, 443] on p "Primer punto a favor: la textura. Es fluida, ligera y se absorbe rápidamente si…" at bounding box center [507, 454] width 493 height 39
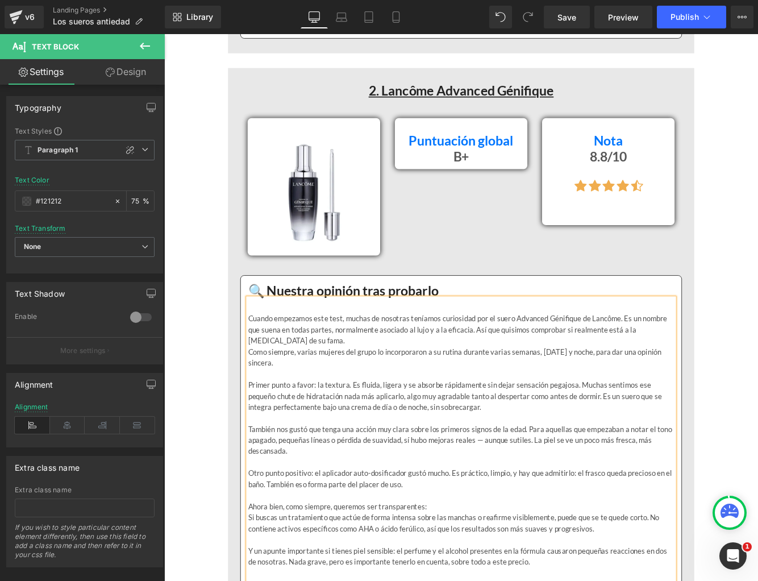
scroll to position [3399, 0]
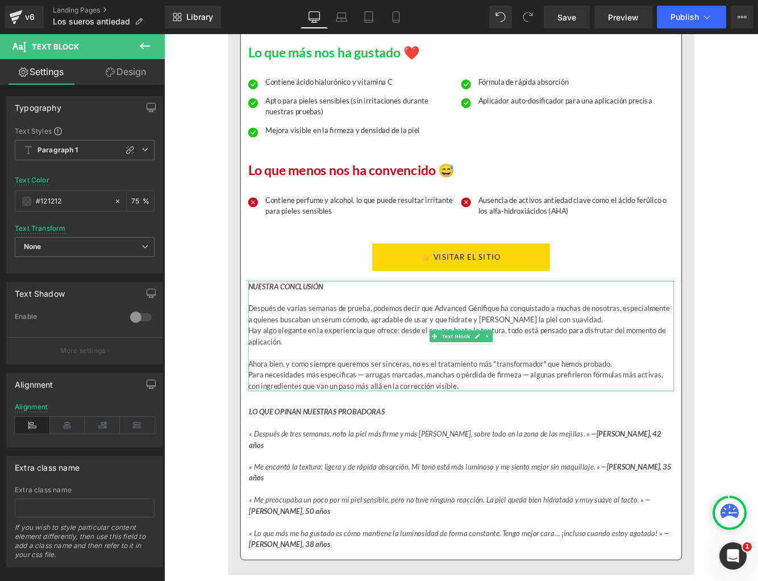
click at [351, 351] on p "Después de varias semanas de prueba, podemos decir que Advanced Génifique ha co…" at bounding box center [507, 358] width 493 height 26
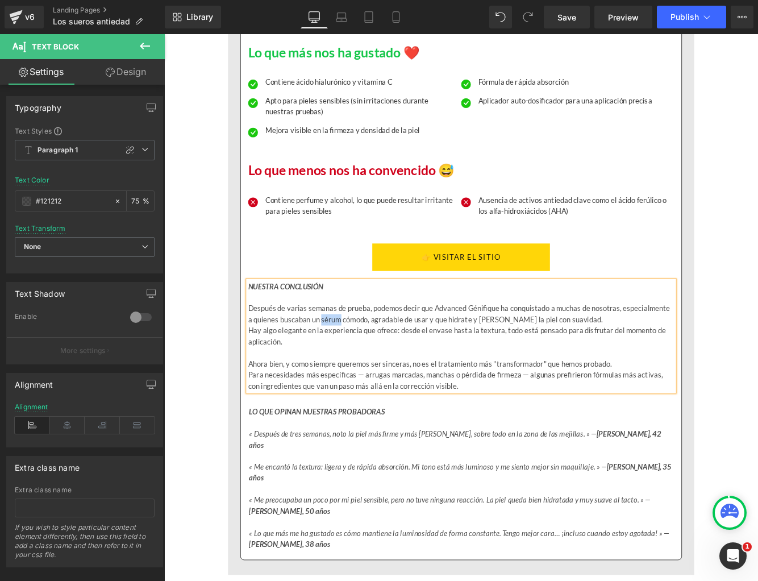
click at [351, 351] on p "Después de varias semanas de prueba, podemos decir que Advanced Génifique ha co…" at bounding box center [507, 358] width 493 height 26
paste div
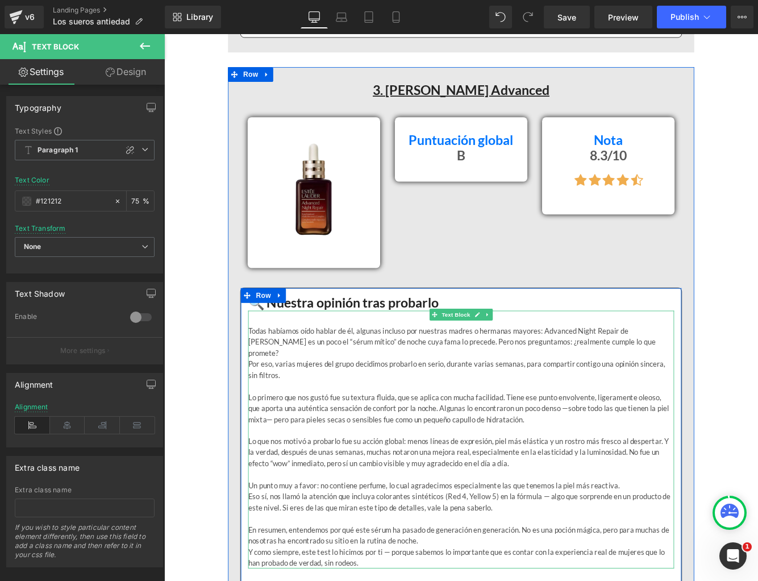
click at [324, 371] on p "Todas habíamos oído hablar de él, algunas incluso por nuestras madres o hermana…" at bounding box center [507, 390] width 493 height 39
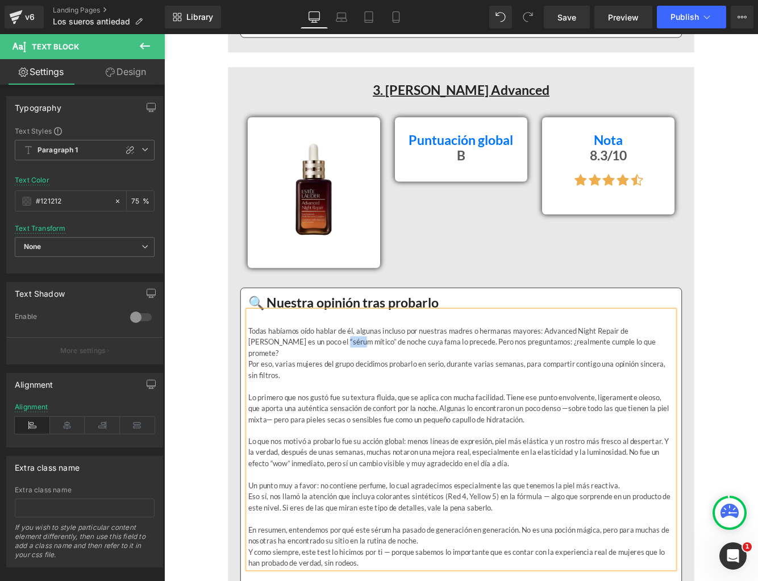
paste div
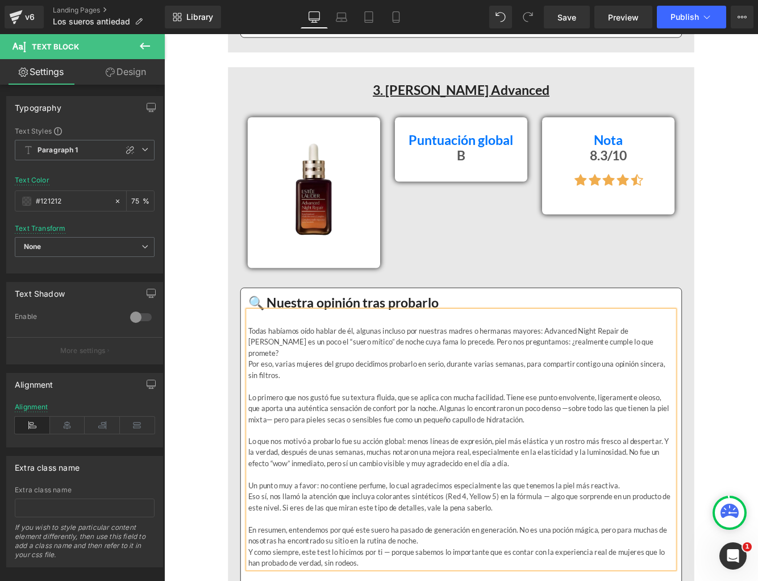
scroll to position [5716, 0]
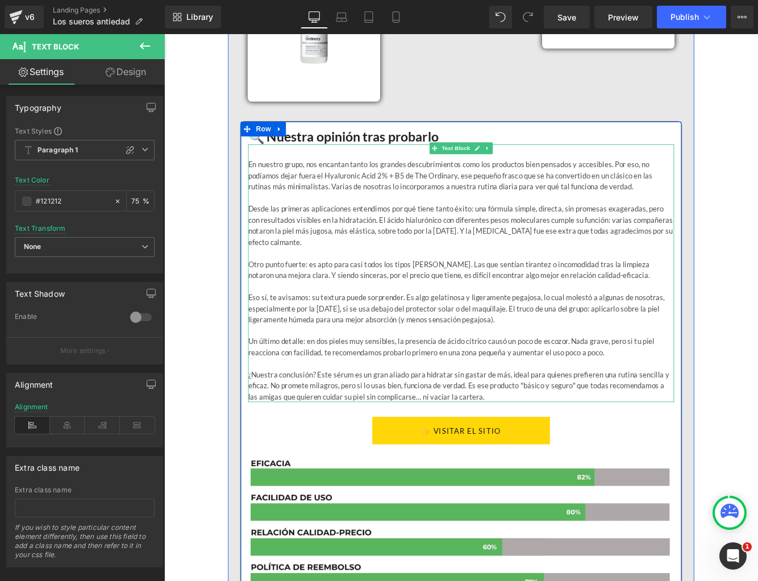
click at [374, 422] on p "¿Nuestra conclusión? Este sérum es un gran aliado para hidratar sin gastar de m…" at bounding box center [507, 441] width 493 height 39
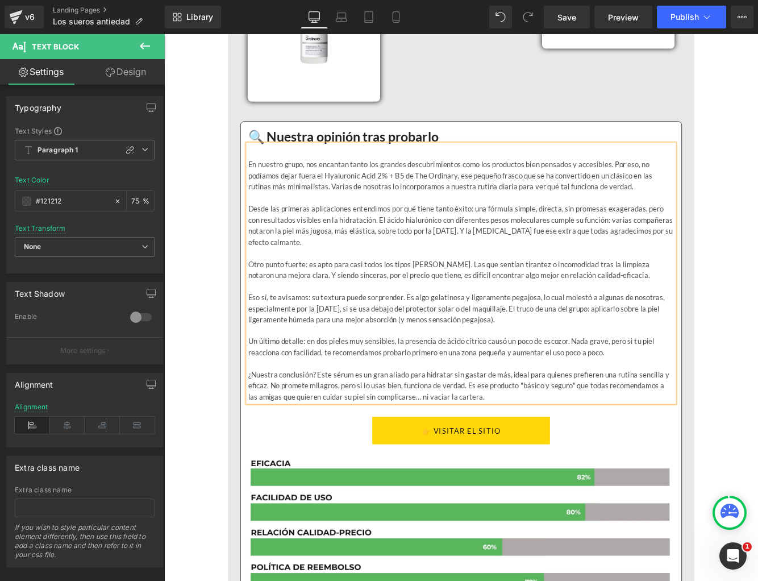
click at [374, 422] on p "¿Nuestra conclusión? Este sérum es un gran aliado para hidratar sin gastar de m…" at bounding box center [507, 441] width 493 height 39
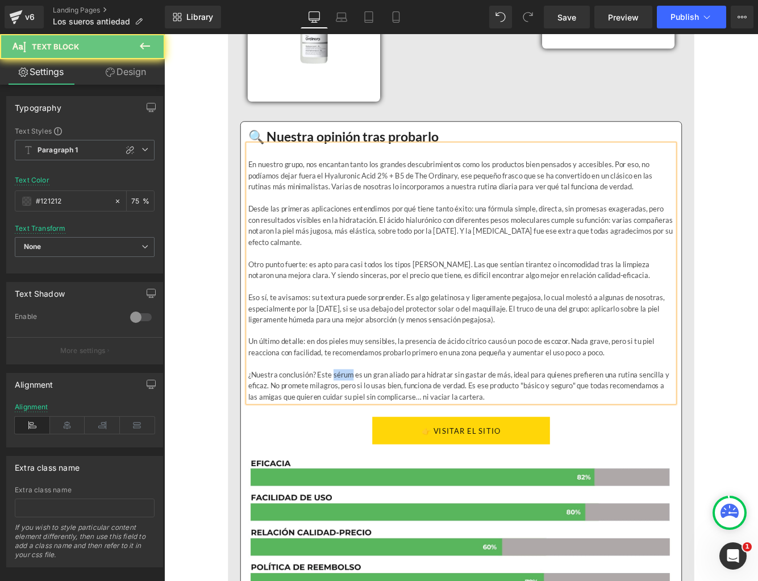
paste div
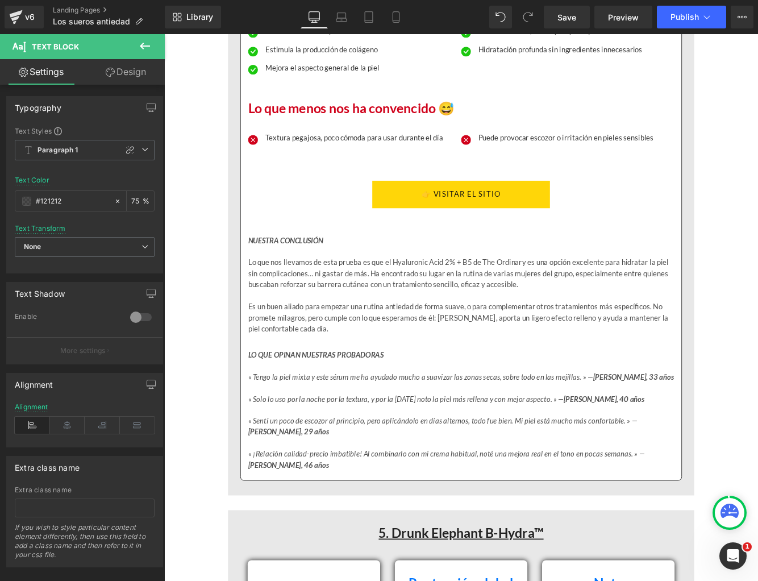
scroll to position [6490, 0]
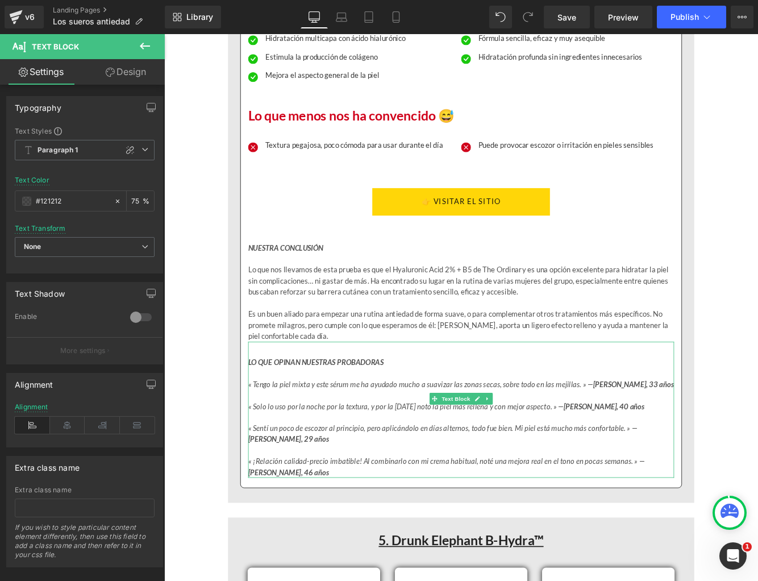
click at [364, 434] on icon "« Tengo la piel mixta y este sérum me ha ayudado mucho a suavizar las zonas sec…" at bounding box center [507, 439] width 493 height 10
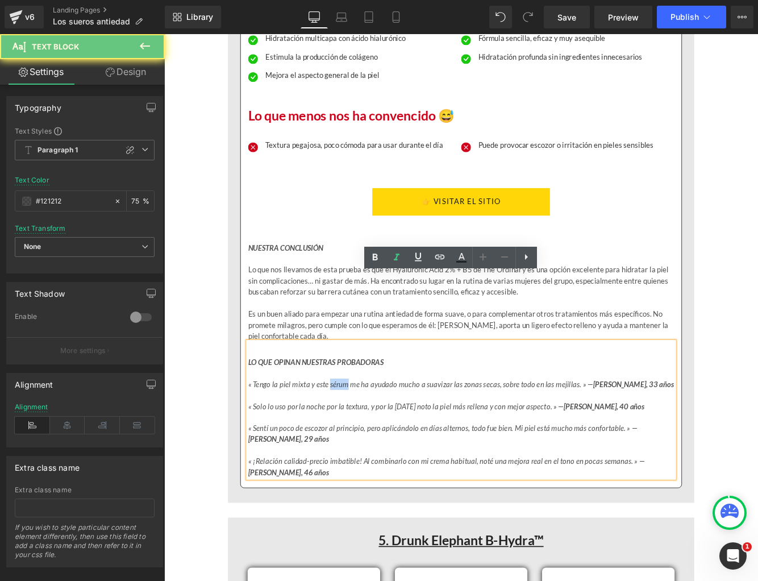
scroll to position [6488, 0]
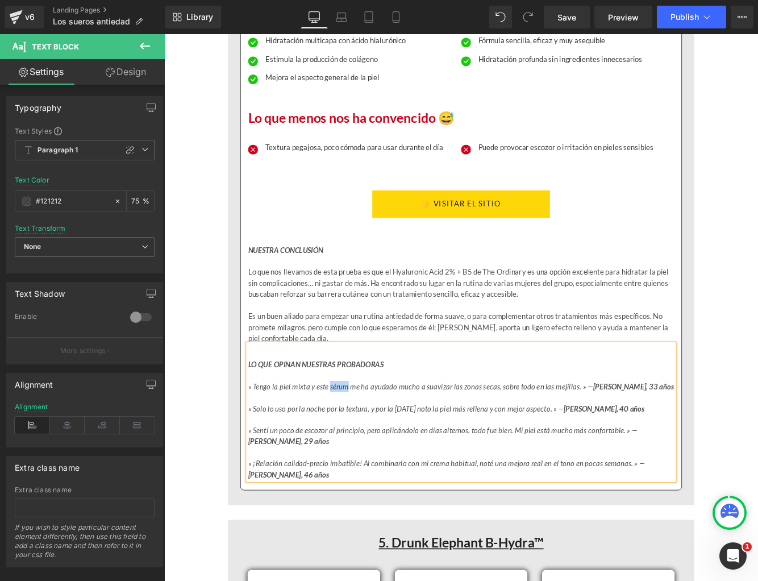
paste div
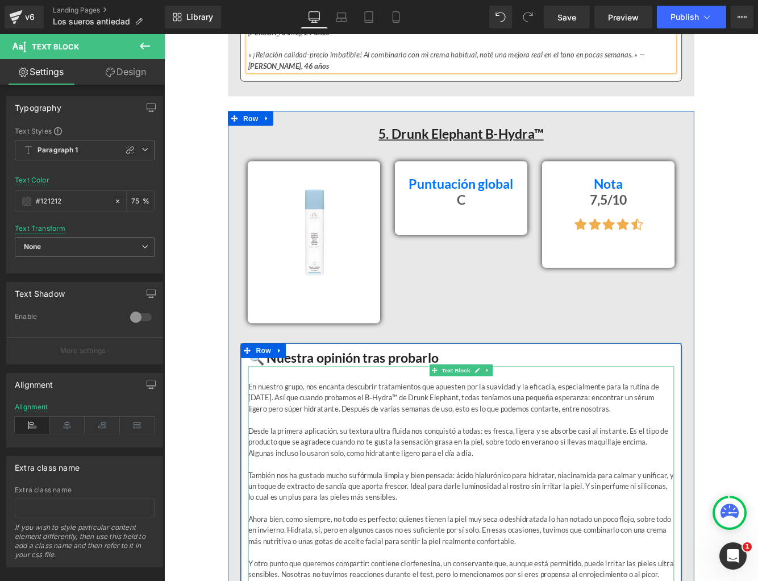
click at [717, 436] on p "En nuestro grupo, nos encanta descubrir tratamientos que apuesten por la suavid…" at bounding box center [507, 455] width 493 height 39
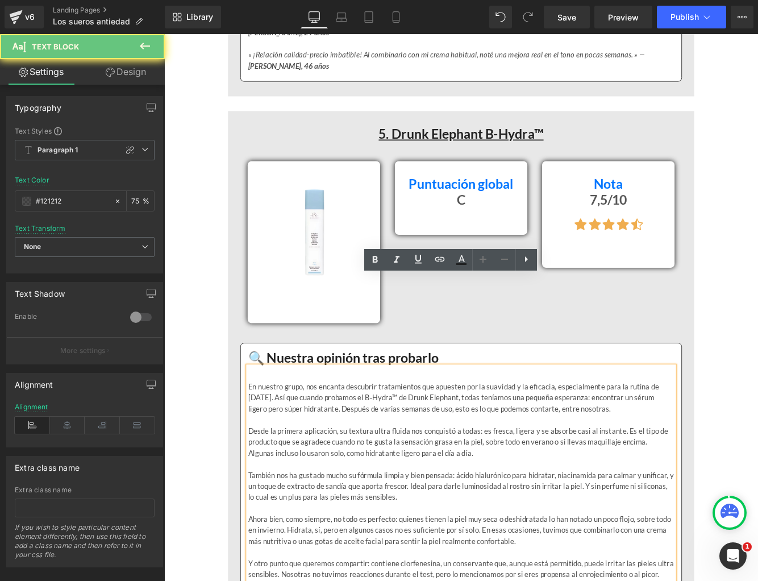
click at [717, 436] on p "En nuestro grupo, nos encanta descubrir tratamientos que apuesten por la suavid…" at bounding box center [507, 455] width 493 height 39
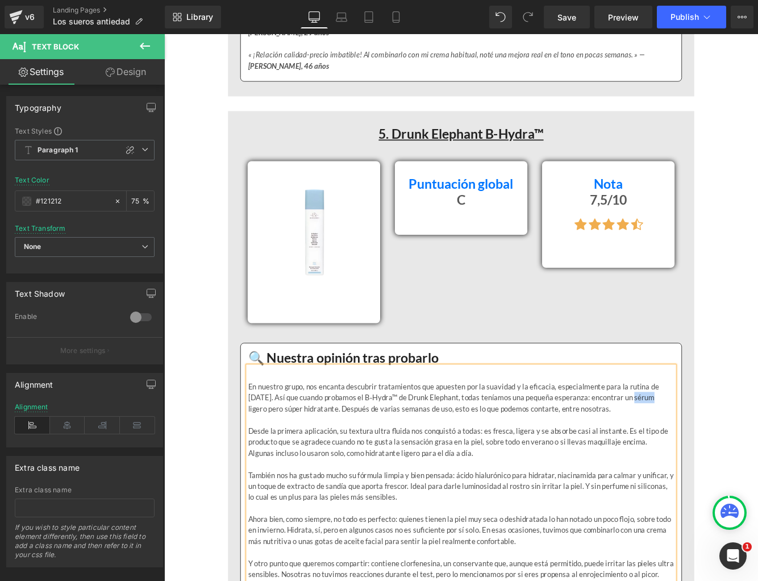
paste div
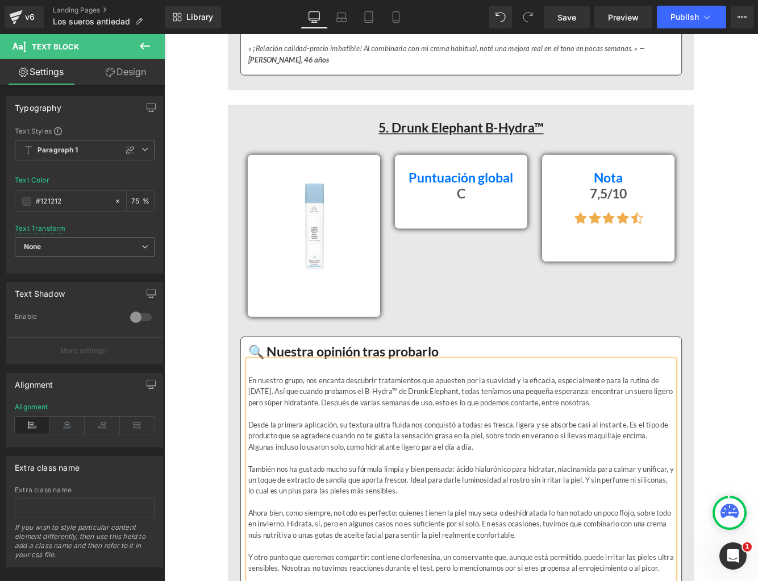
scroll to position [7725, 0]
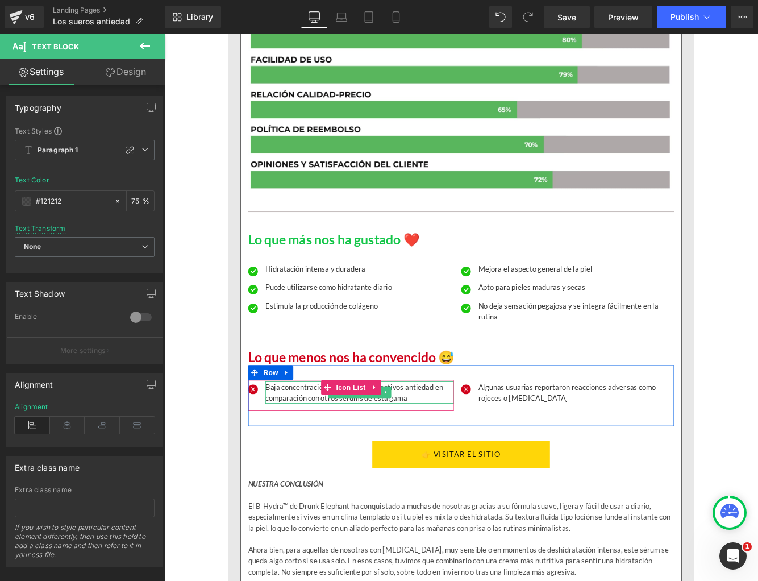
click at [375, 436] on p "Baja concentración de ingredientes activos antiedad en comparación con otros sé…" at bounding box center [390, 449] width 218 height 26
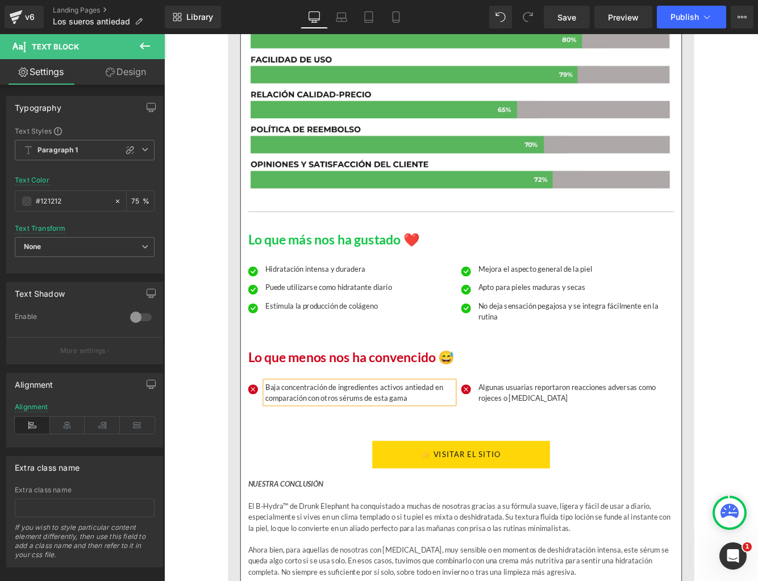
click at [375, 436] on p "Baja concentración de ingredientes activos antiedad en comparación con otros sé…" at bounding box center [390, 449] width 218 height 26
paste div
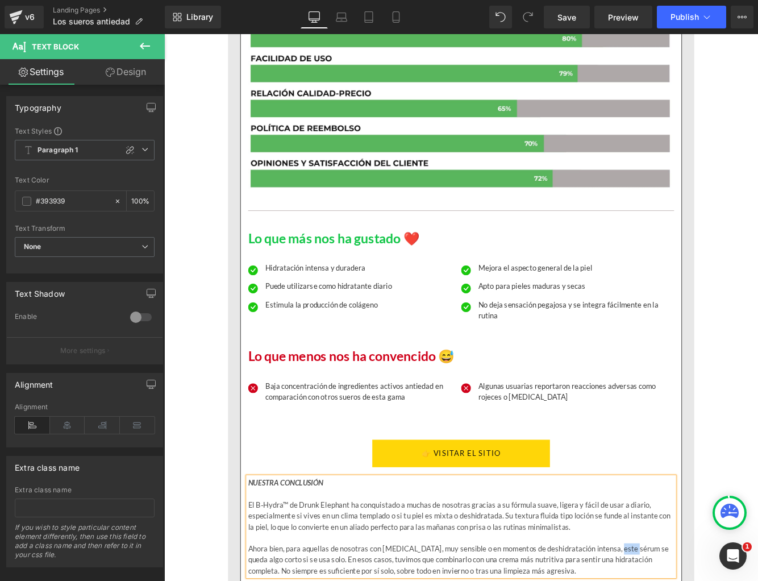
paste div
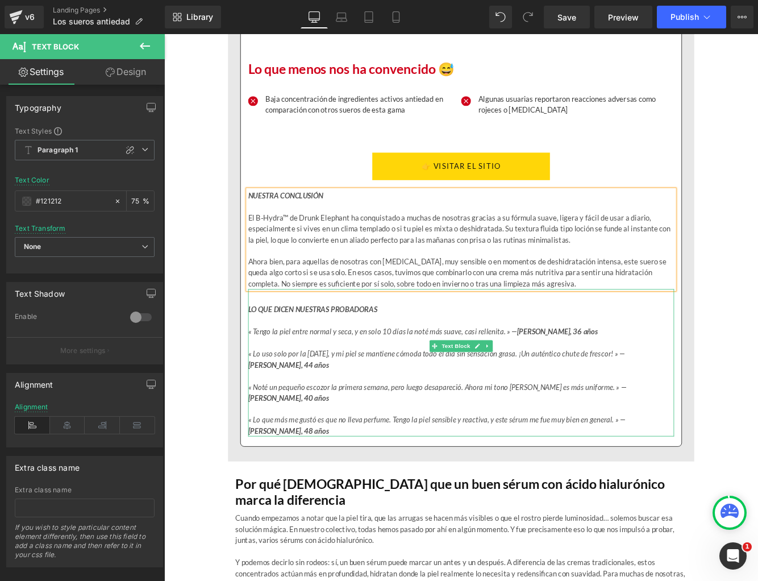
click at [570, 475] on icon "« Lo que más me gustó es que no lleva perfume. Tengo la piel sensible y reactiv…" at bounding box center [479, 486] width 437 height 23
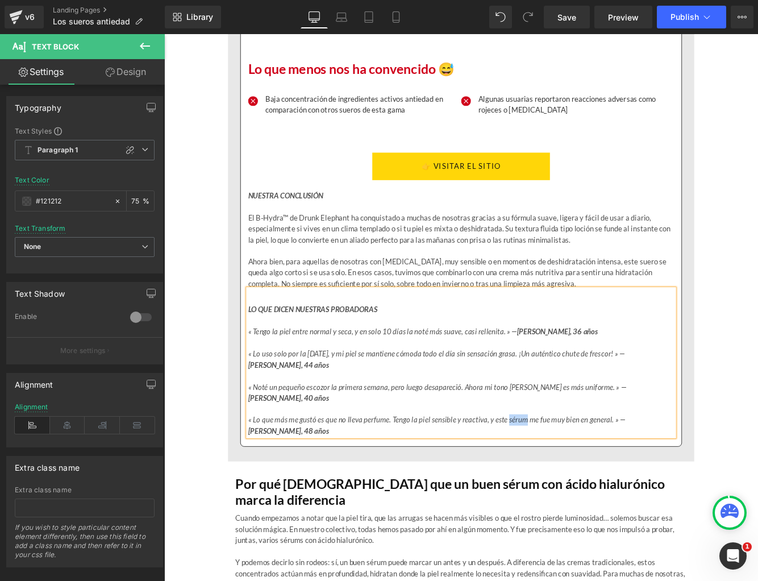
paste div
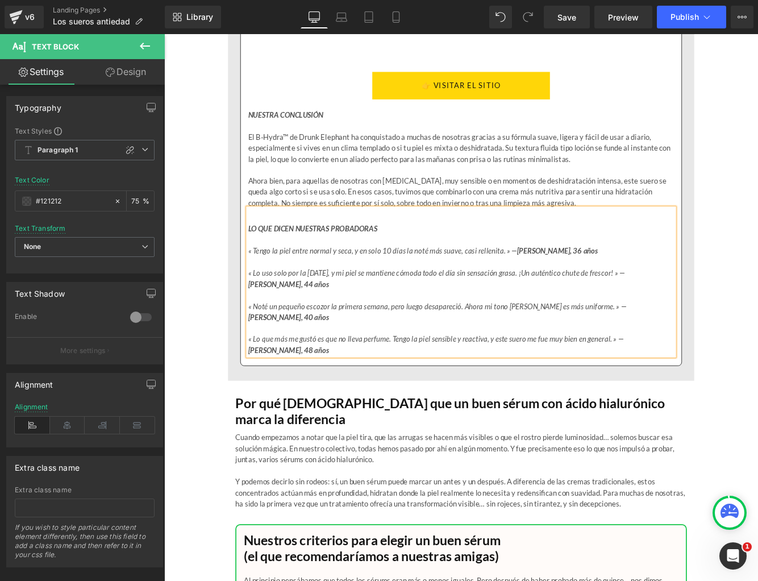
scroll to position [8153, 0]
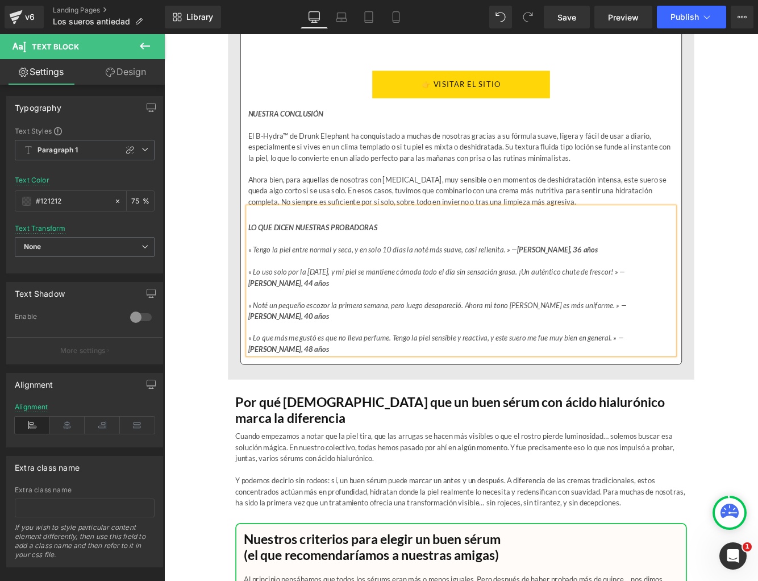
click at [462, 451] on h1 "Por qué creemos que un buen sérum con ácido hialurónico marca la diferencia" at bounding box center [508, 469] width 523 height 36
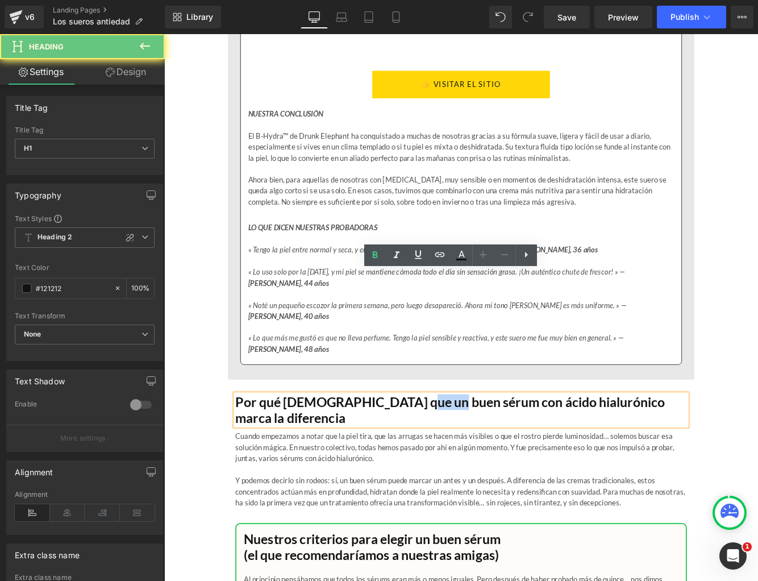
click at [462, 451] on h1 "Por qué creemos que un buen sérum con ácido hialurónico marca la diferencia" at bounding box center [508, 469] width 523 height 36
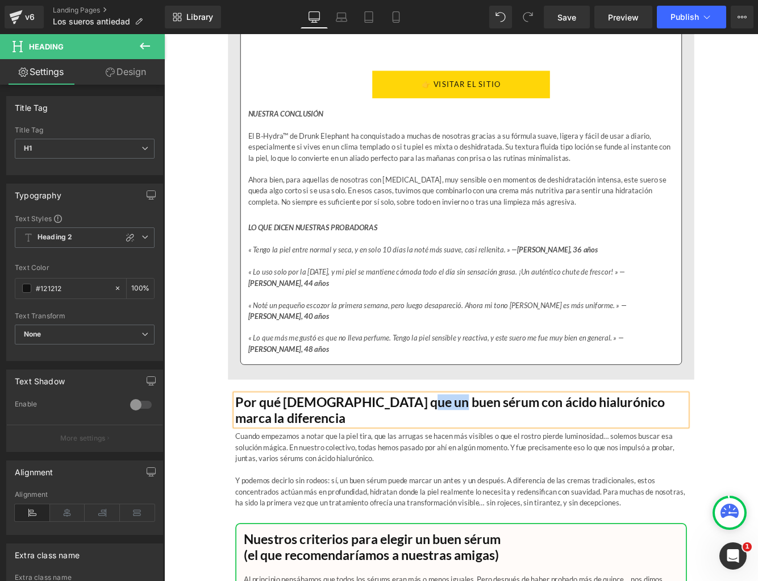
paste div
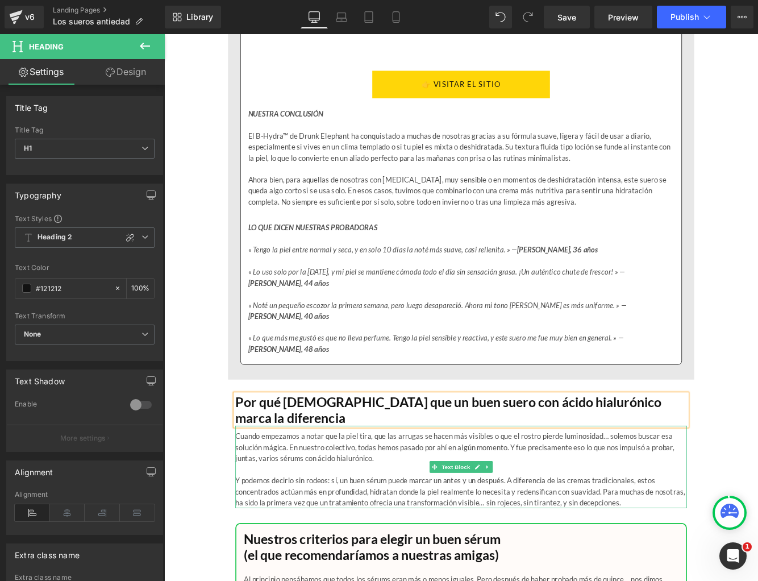
click at [306, 493] on p "Cuando empezamos a notar que la piel tira, que las arrugas se hacen más visible…" at bounding box center [508, 512] width 523 height 39
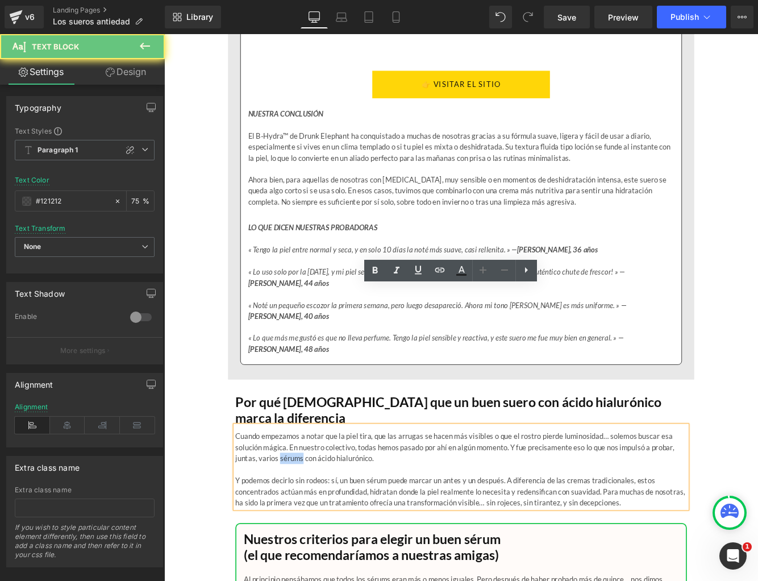
click at [306, 493] on p "Cuando empezamos a notar que la piel tira, que las arrugas se hacen más visible…" at bounding box center [508, 512] width 523 height 39
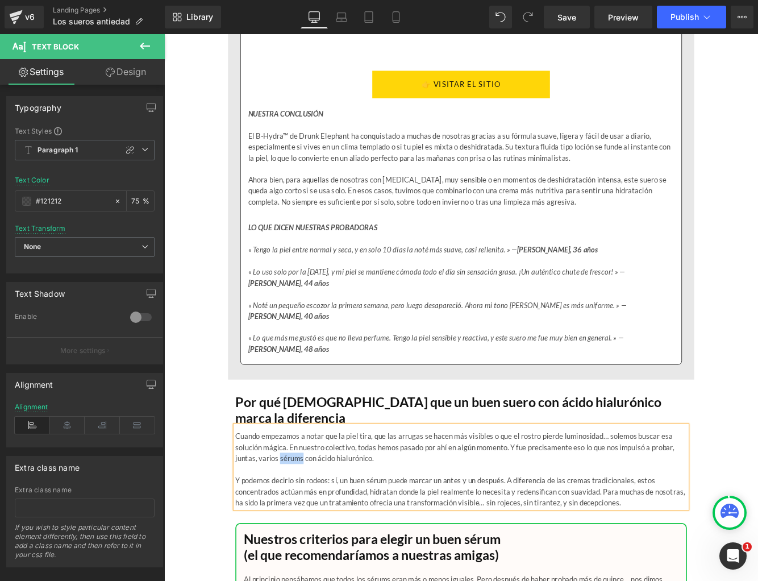
paste div
click at [413, 544] on p "Y podemos decirlo sin rodeos: sí, un buen sérum puede marcar un antes y un desp…" at bounding box center [508, 563] width 523 height 39
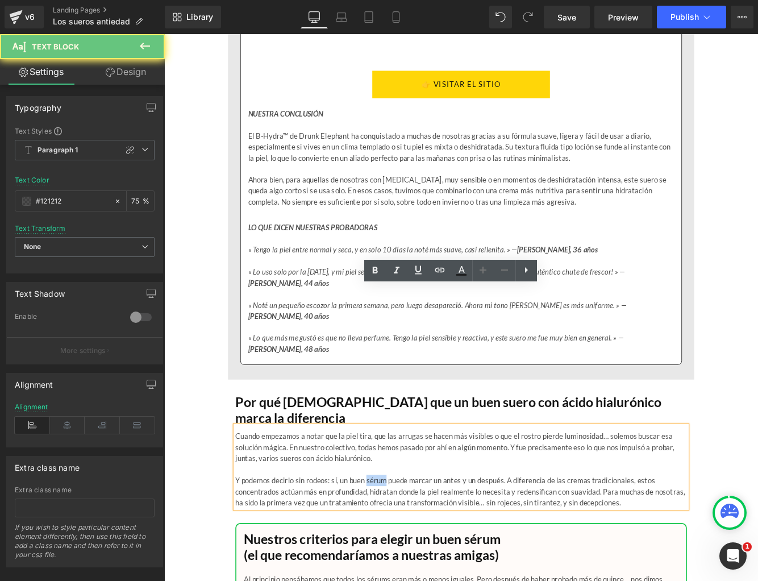
click at [413, 544] on p "Y podemos decirlo sin rodeos: sí, un buen sérum puede marcar un antes y un desp…" at bounding box center [508, 563] width 523 height 39
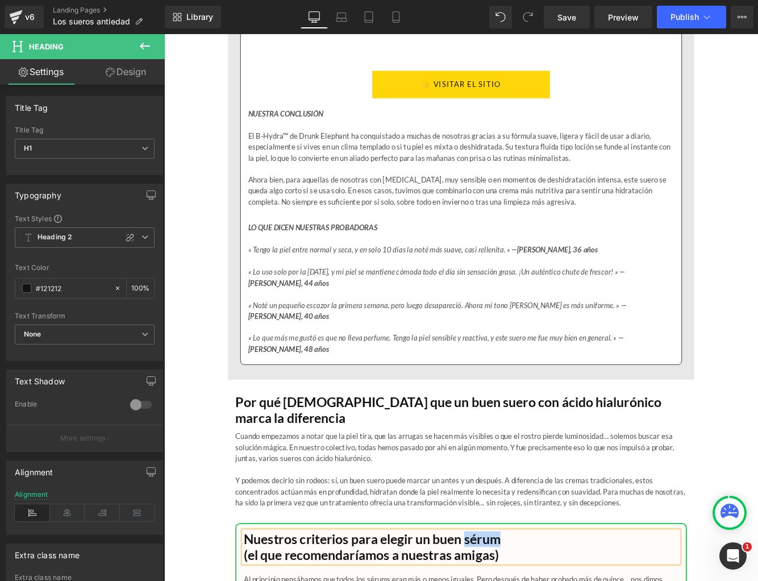
paste div
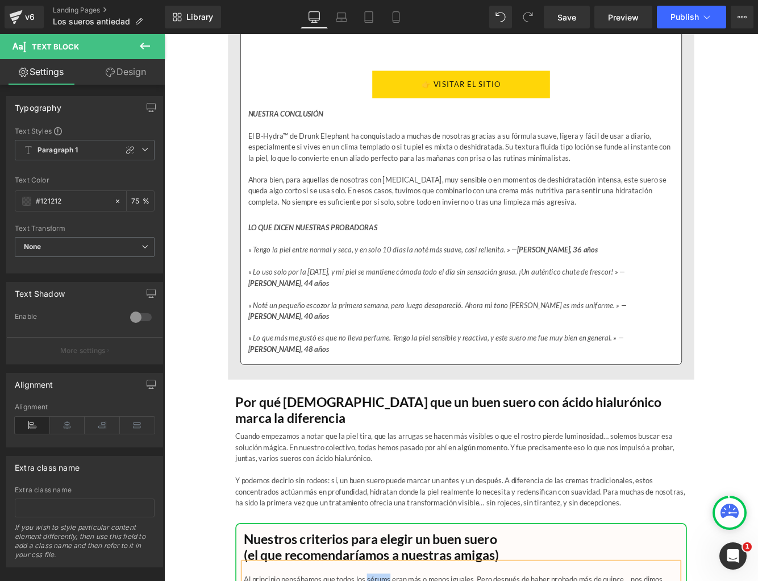
paste div
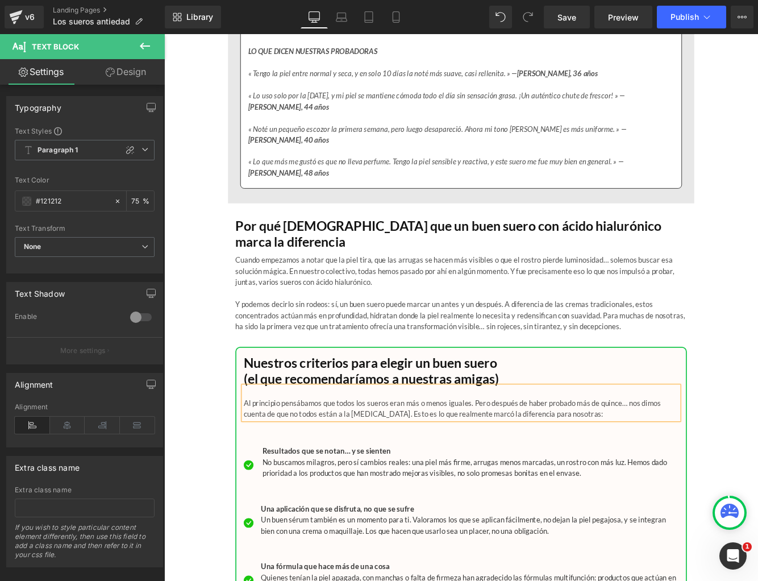
scroll to position [8374, 0]
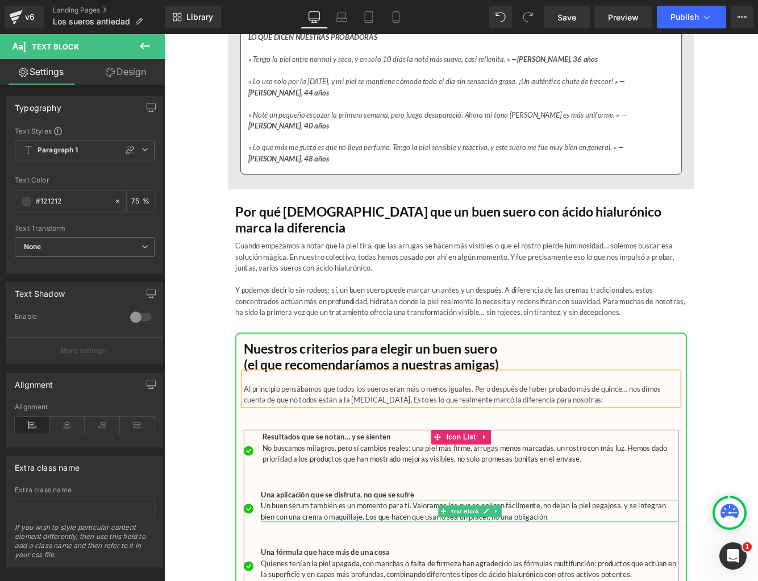
click at [325, 573] on p "Un buen sérum también es un momento para ti. Valoramos los que se aplican fácil…" at bounding box center [518, 586] width 484 height 26
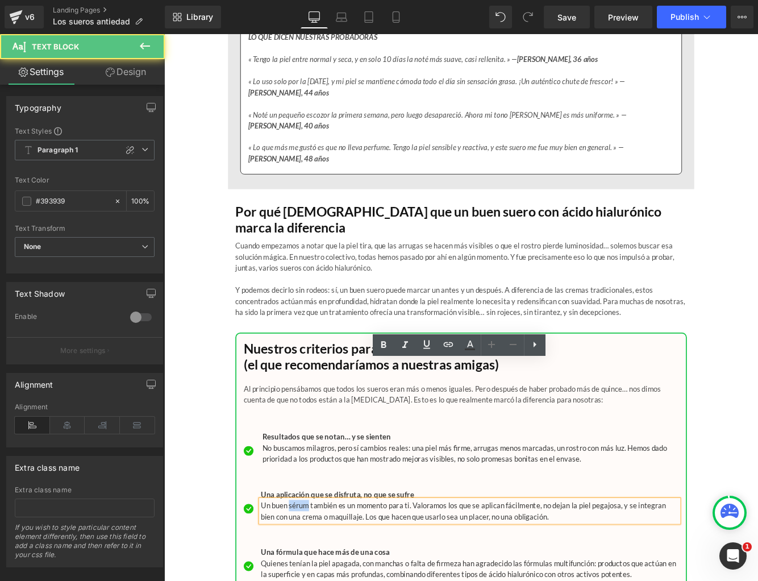
click at [325, 573] on p "Un buen sérum también es un momento para ti. Valoramos los que se aplican fácil…" at bounding box center [518, 586] width 484 height 26
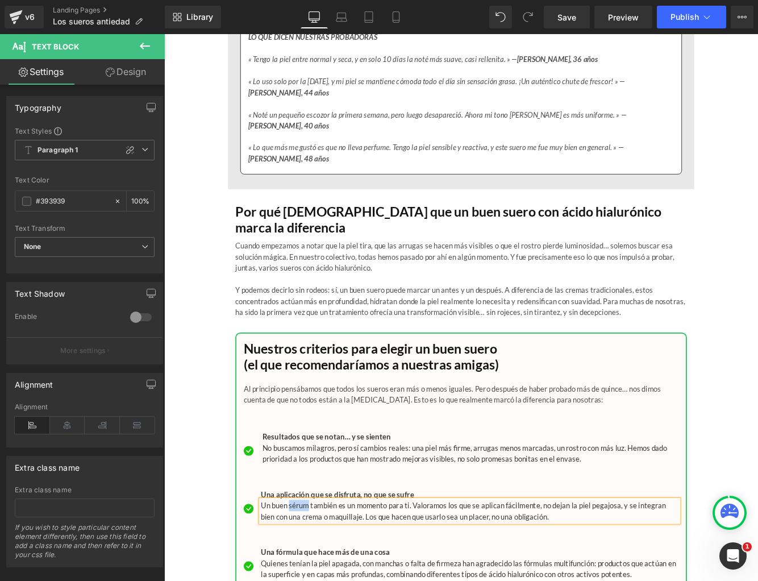
paste div
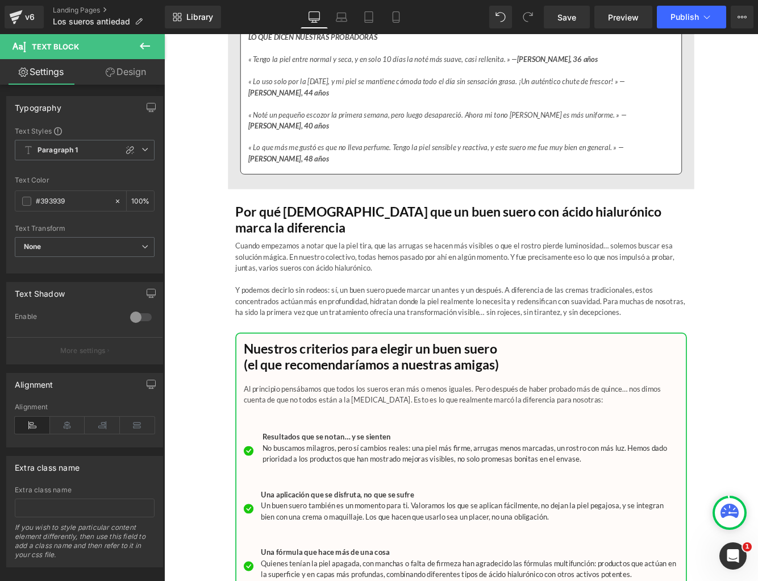
paste div
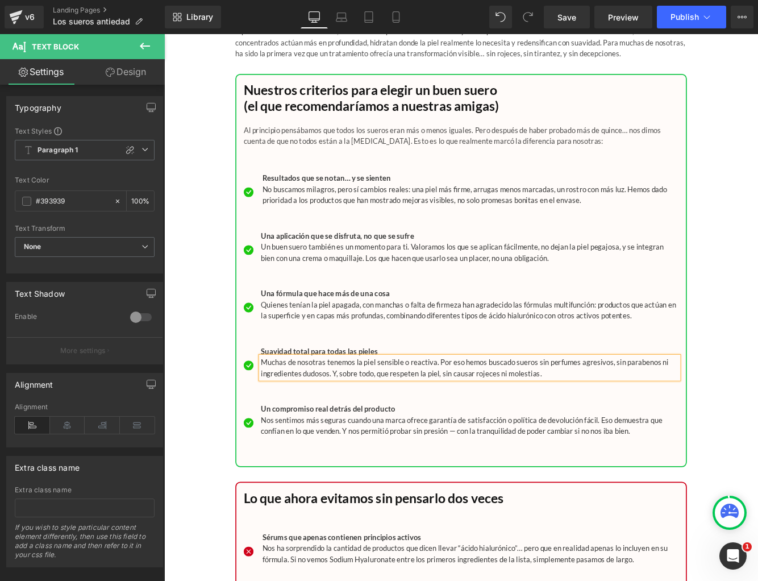
scroll to position [8684, 0]
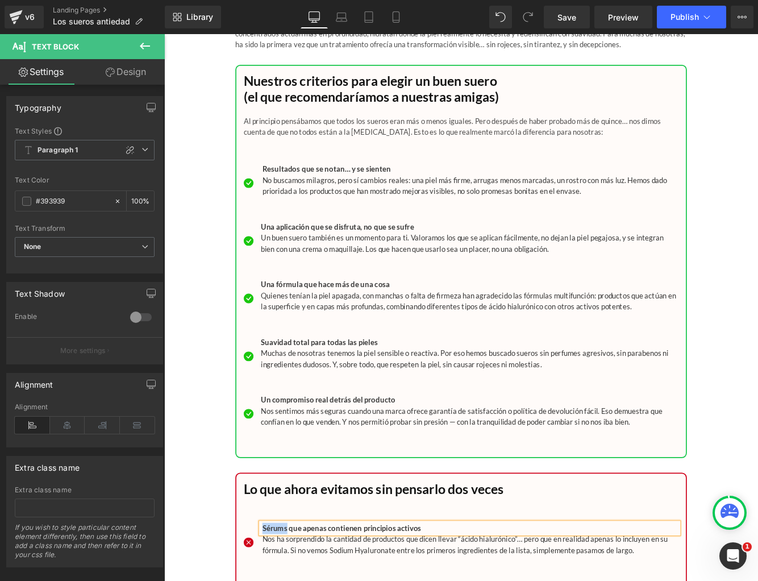
paste div
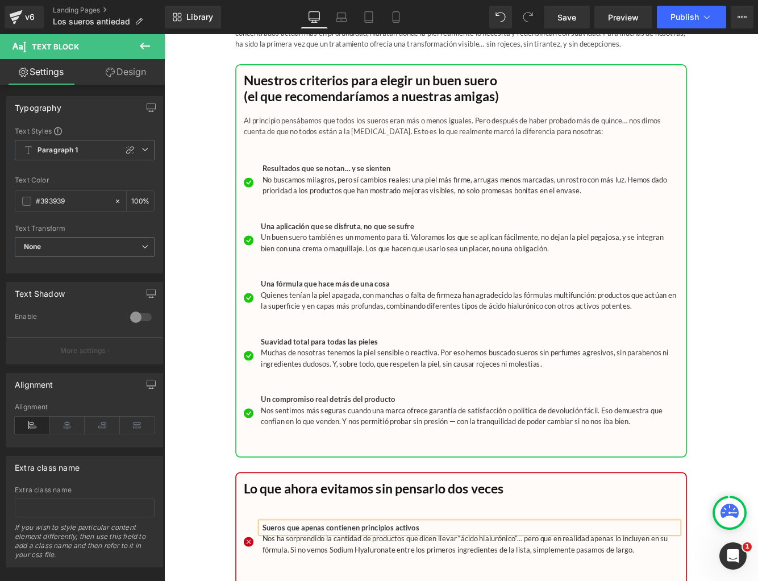
scroll to position [9014, 0]
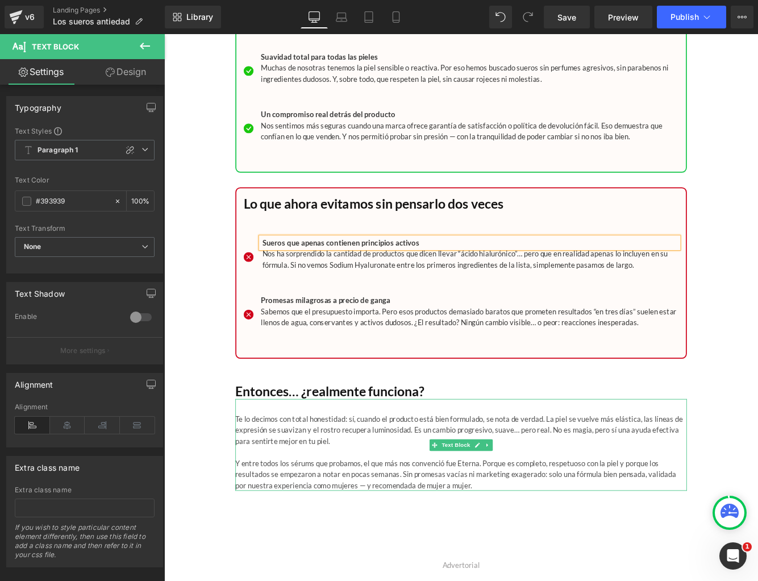
click at [318, 525] on p "Y entre todos los sérums que probamos, el que más nos convenció fue Eterna. Por…" at bounding box center [508, 544] width 523 height 39
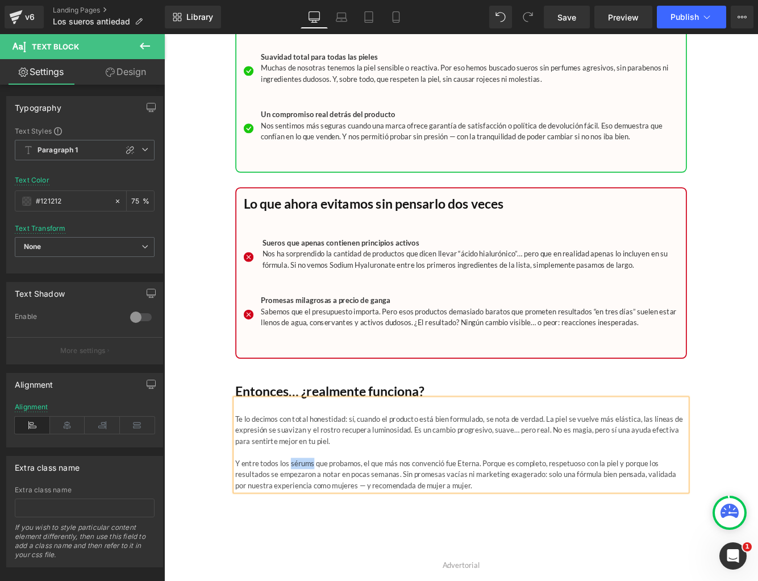
paste div
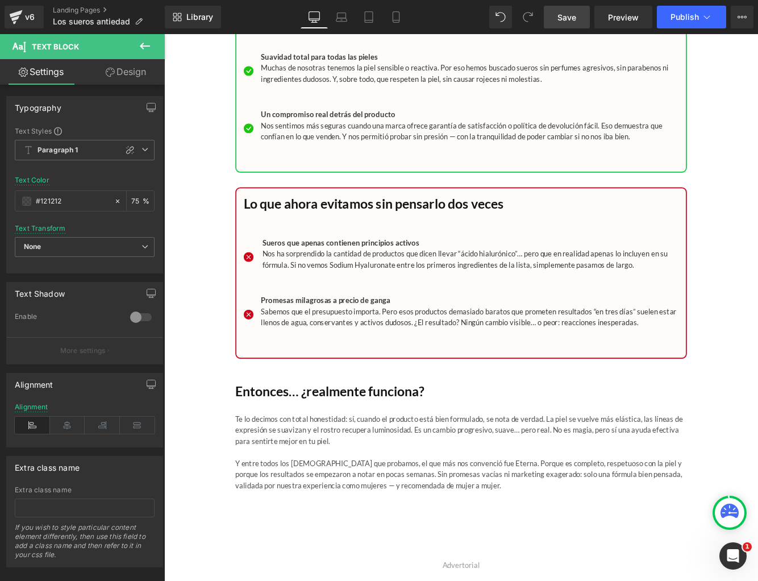
click at [559, 16] on span "Save" at bounding box center [567, 17] width 19 height 12
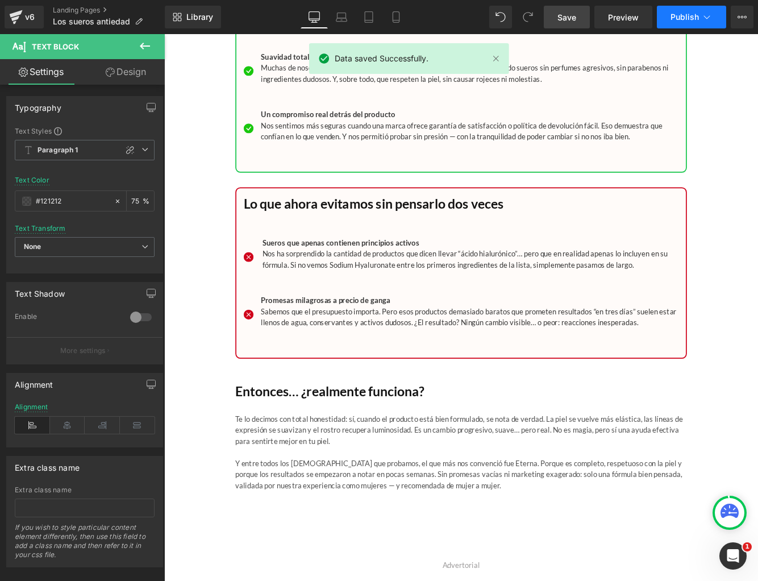
click at [692, 16] on span "Publish" at bounding box center [685, 17] width 28 height 9
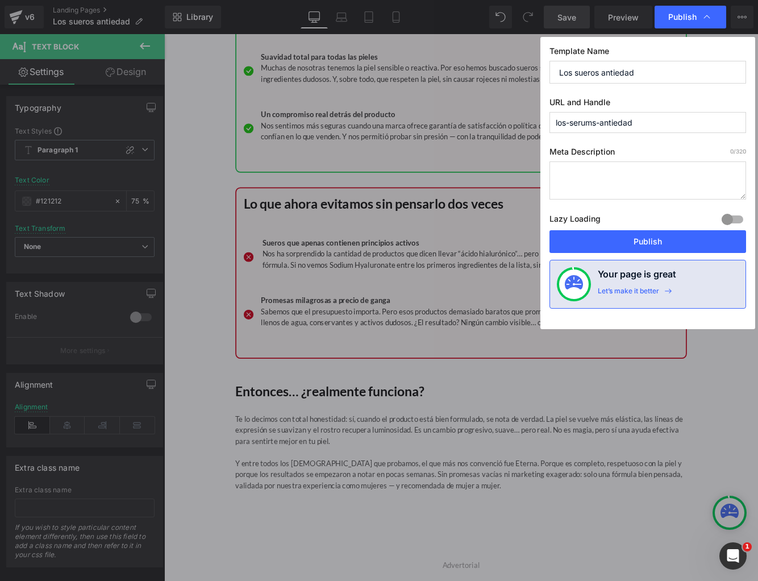
drag, startPoint x: 637, startPoint y: 70, endPoint x: 529, endPoint y: 68, distance: 108.0
click at [529, 68] on div "Publish Template Name Los sueros antiedad URL and Handle los-serums-antiedad Me…" at bounding box center [379, 290] width 758 height 581
drag, startPoint x: 654, startPoint y: 124, endPoint x: 517, endPoint y: 121, distance: 137.0
click at [517, 121] on div "Publish Template Name Los sueros antiedad URL and Handle los-serums-antiedad Me…" at bounding box center [379, 290] width 758 height 581
paste input "Los sueros"
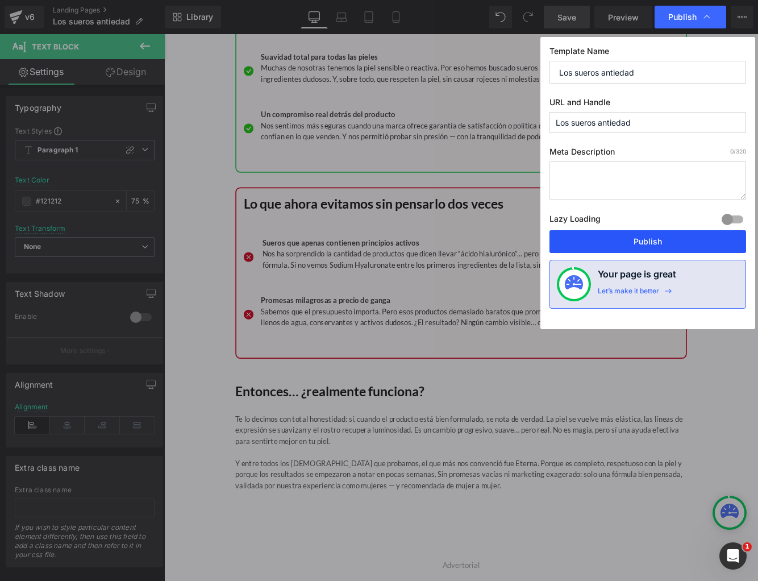
type input "los-sueros-antiedad"
click at [627, 239] on button "Publish" at bounding box center [648, 241] width 197 height 23
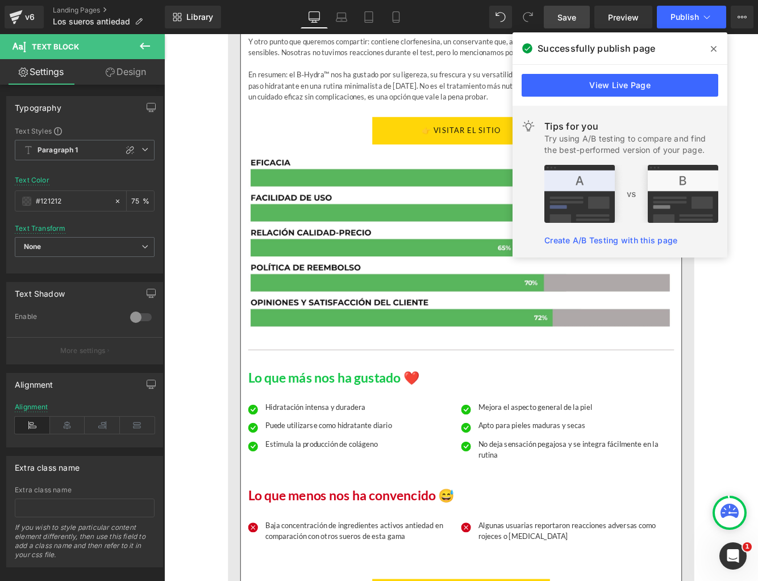
scroll to position [7559, 0]
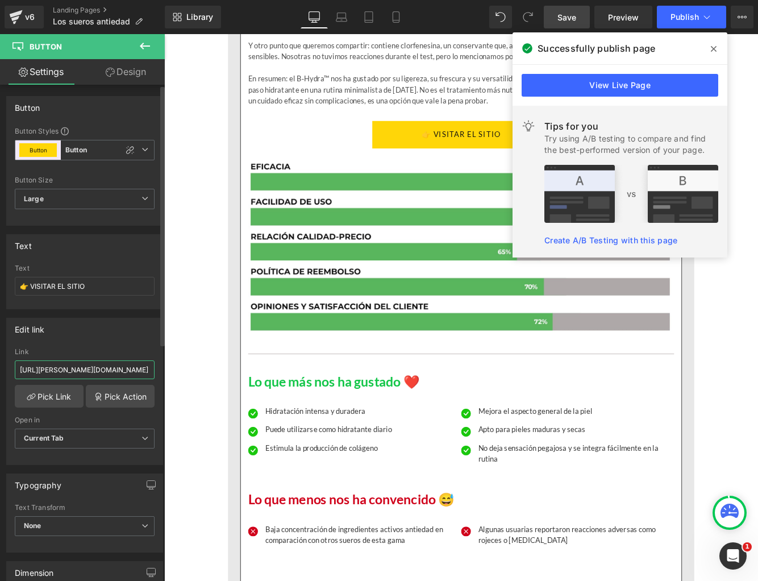
click at [119, 366] on input "https://denyra.com/pages/siero-eterna" at bounding box center [85, 369] width 140 height 19
click at [119, 367] on input "https://denyra.com/pages/siero-eterna" at bounding box center [85, 369] width 140 height 19
type input "[URL][PERSON_NAME][DOMAIN_NAME]"
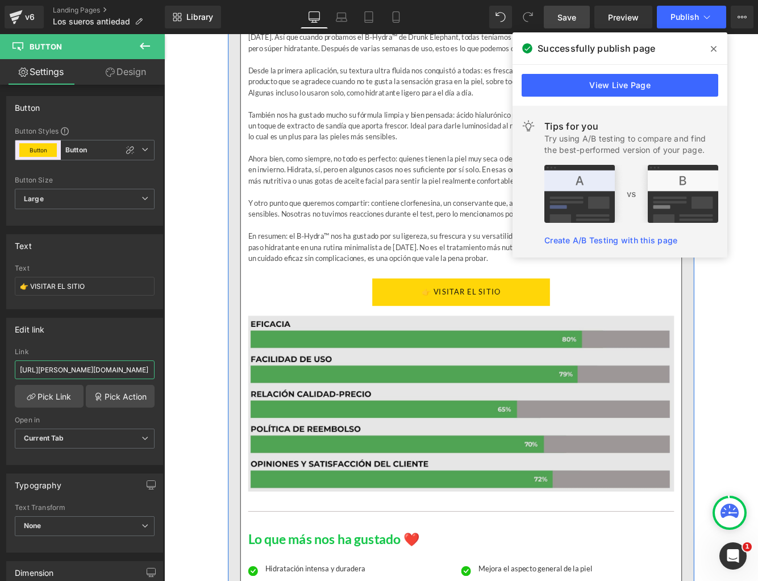
scroll to position [7365, 0]
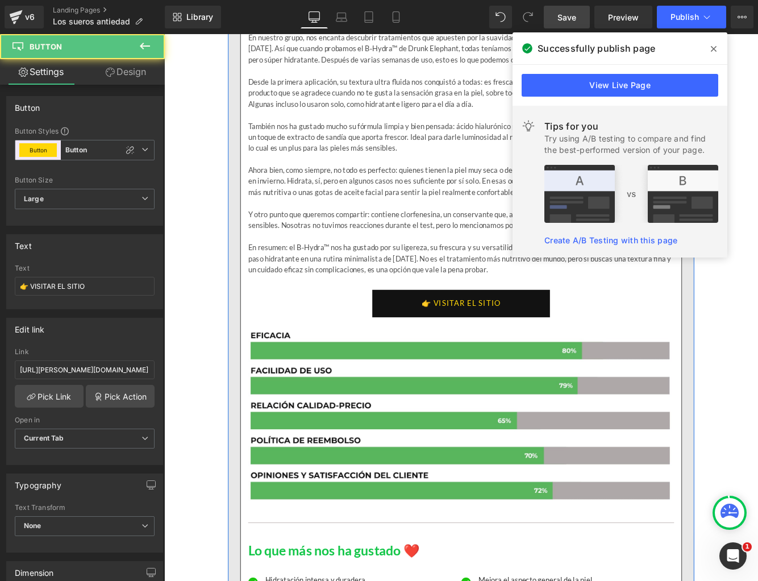
click at [445, 330] on link "👉 VISITAR EL SITIO" at bounding box center [508, 346] width 206 height 32
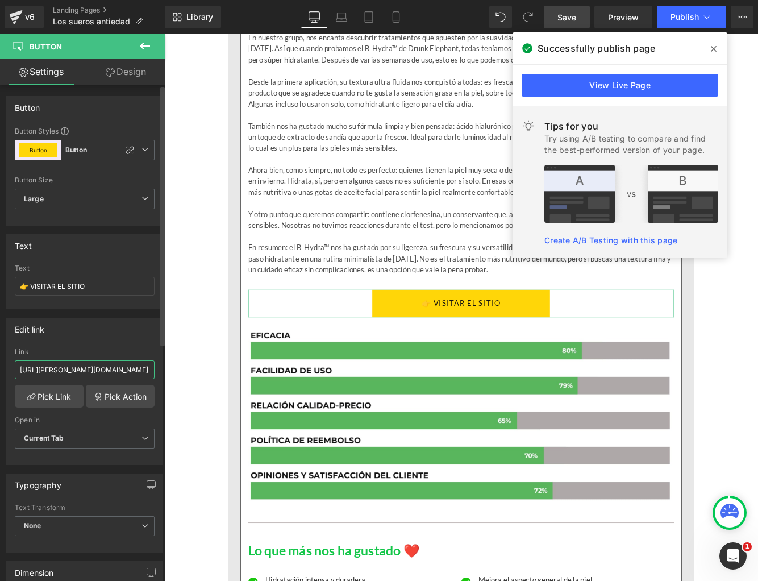
click at [92, 364] on input "https://denyra.com/pages/siero-eterna" at bounding box center [85, 369] width 140 height 19
click at [92, 363] on input "https://denyra.com/pages/siero-eterna" at bounding box center [85, 369] width 140 height 19
type input "[URL][PERSON_NAME][DOMAIN_NAME]"
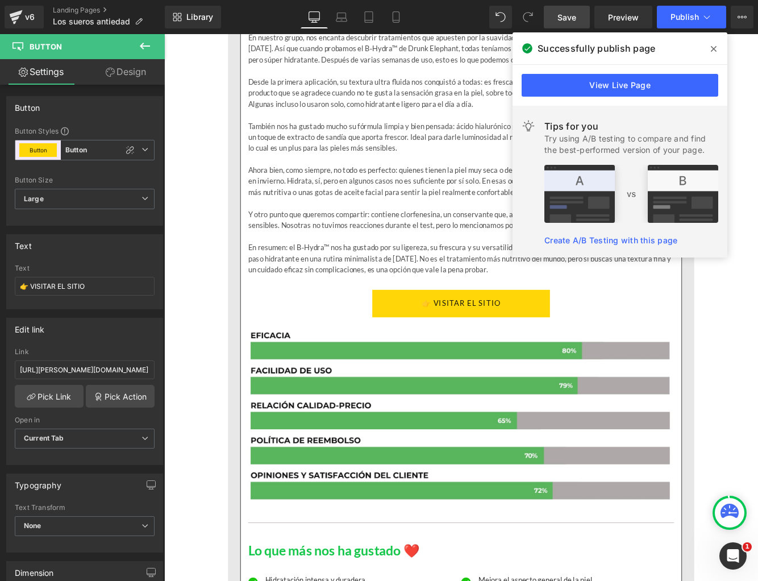
click at [713, 46] on icon at bounding box center [714, 48] width 6 height 9
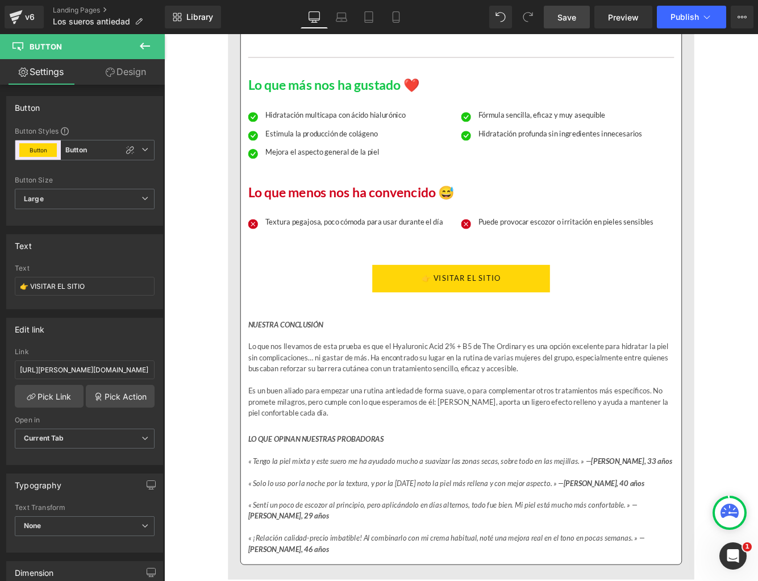
scroll to position [6346, 0]
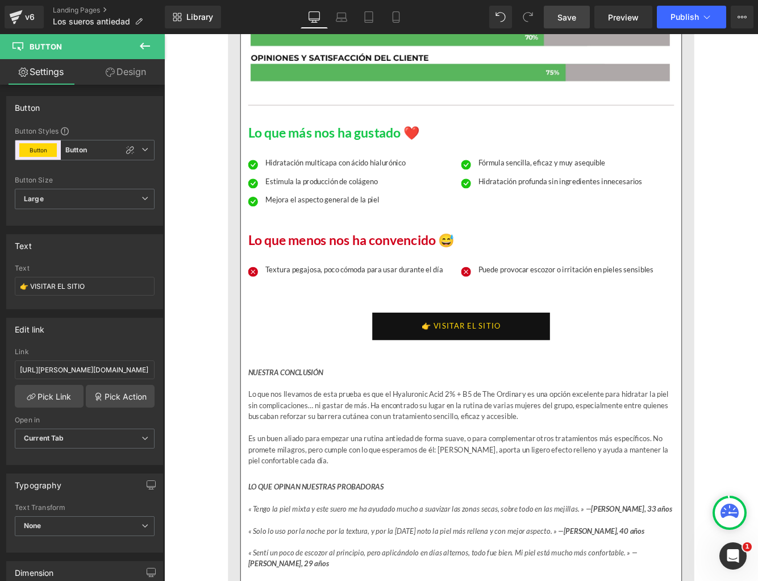
click at [465, 356] on link "👉 VISITAR EL SITIO" at bounding box center [508, 372] width 206 height 32
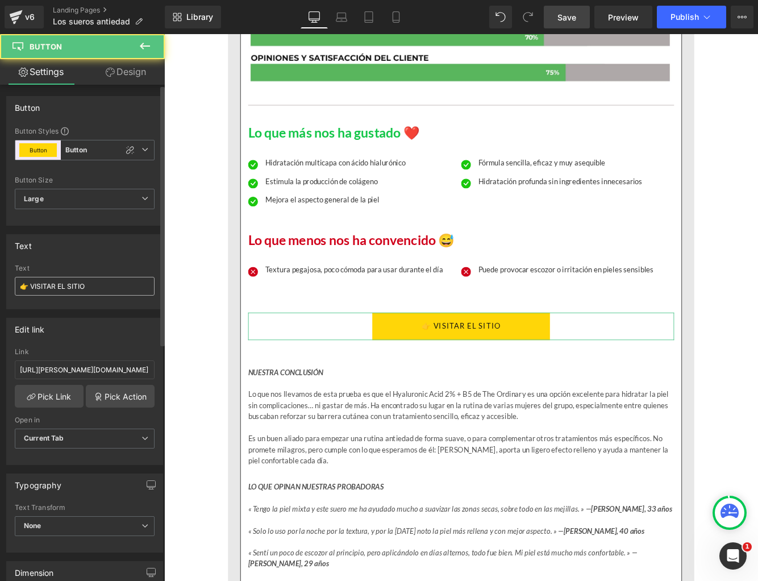
click at [90, 288] on input "👉 VISITAR EL SITIO" at bounding box center [85, 286] width 140 height 19
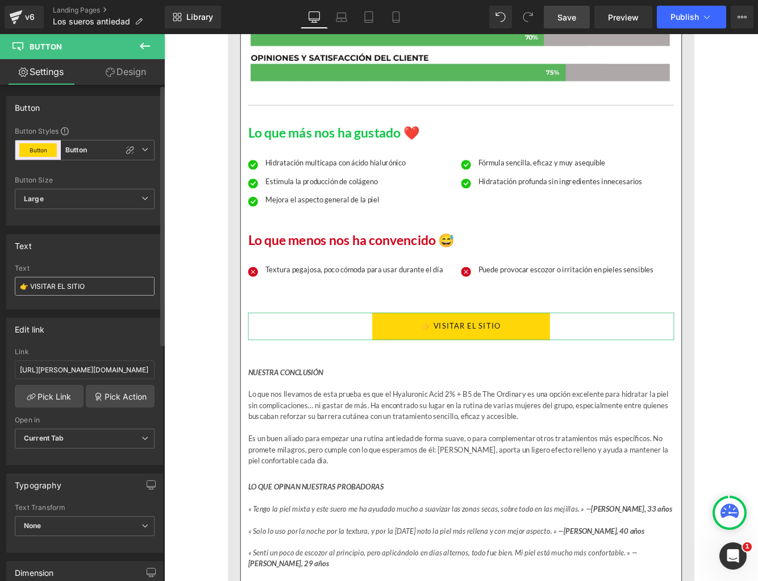
click at [90, 288] on input "👉 VISITAR EL SITIO" at bounding box center [85, 286] width 140 height 19
click at [85, 368] on input "https://denyra.com/pages/siero-eterna" at bounding box center [85, 369] width 140 height 19
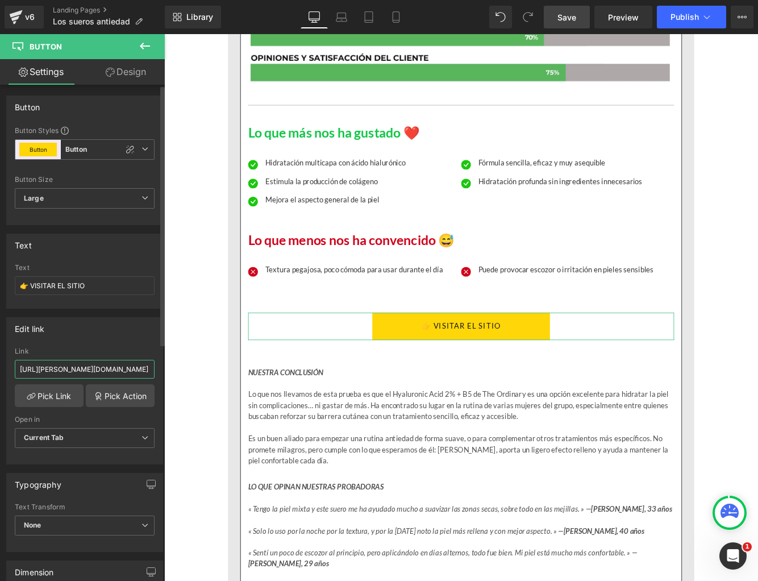
scroll to position [0, 0]
paste input "u"
type input "[URL][PERSON_NAME][DOMAIN_NAME]"
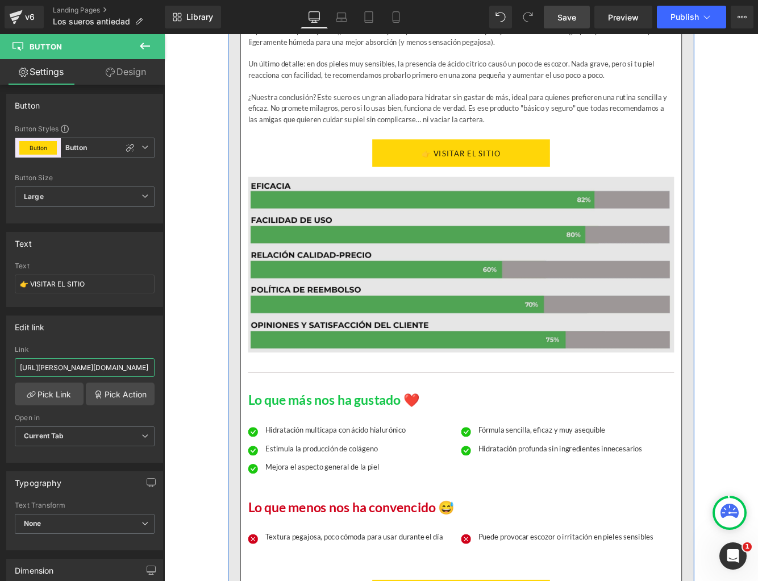
scroll to position [5956, 0]
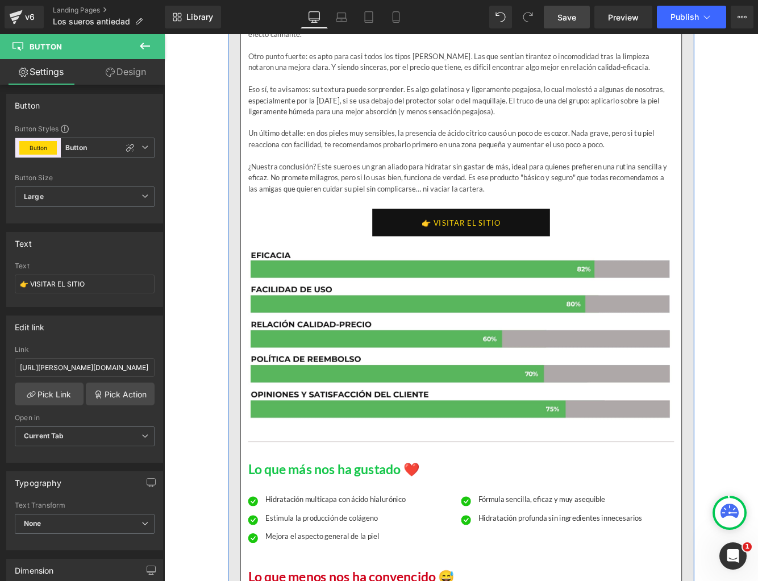
click at [459, 236] on link "👉 VISITAR EL SITIO" at bounding box center [508, 252] width 206 height 32
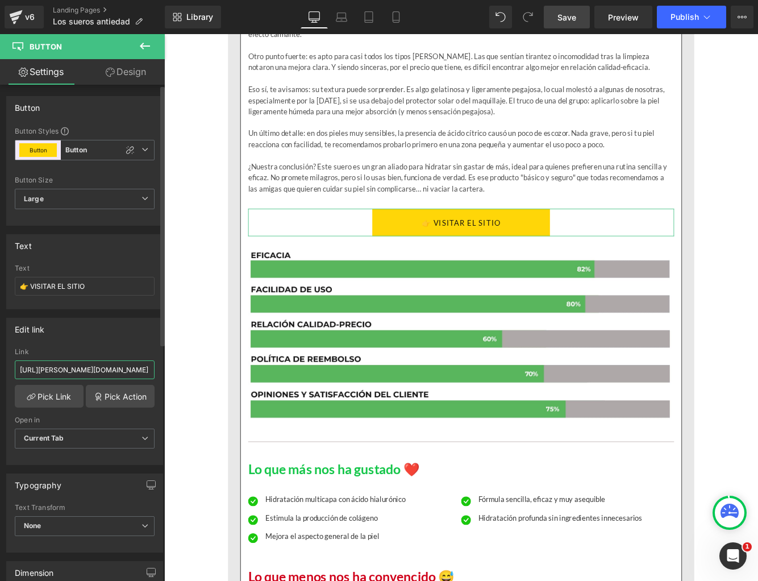
click at [109, 367] on input "https://denyra.com/pages/siero-eterna" at bounding box center [85, 369] width 140 height 19
paste input "u"
type input "[URL][PERSON_NAME][DOMAIN_NAME]"
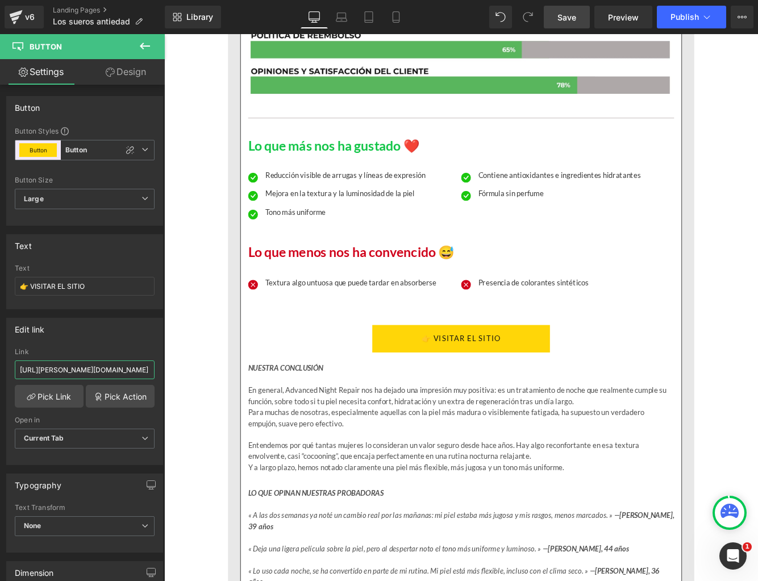
scroll to position [4780, 0]
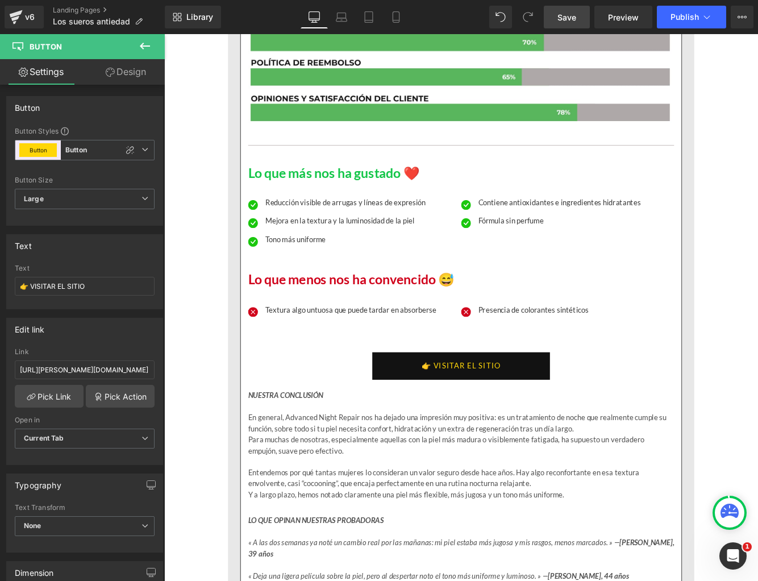
click at [469, 402] on link "👉 VISITAR EL SITIO" at bounding box center [508, 418] width 206 height 32
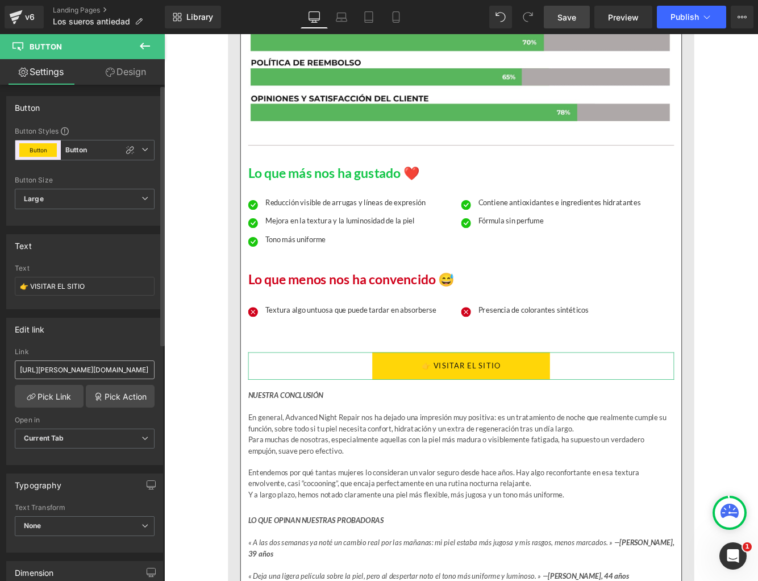
click at [96, 371] on input "https://denyra.com/pages/siero-eterna" at bounding box center [85, 369] width 140 height 19
click at [96, 372] on input "https://denyra.com/pages/siero-eterna" at bounding box center [85, 369] width 140 height 19
type input "[URL][PERSON_NAME][DOMAIN_NAME]"
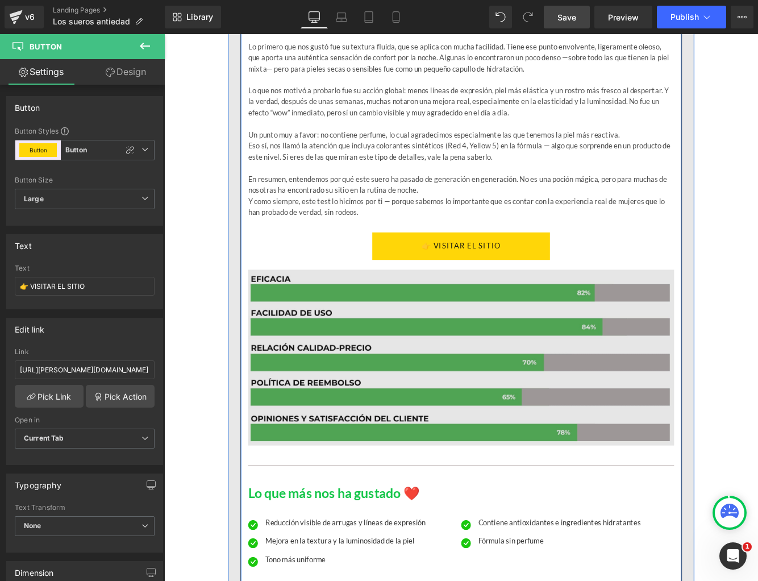
scroll to position [4268, 0]
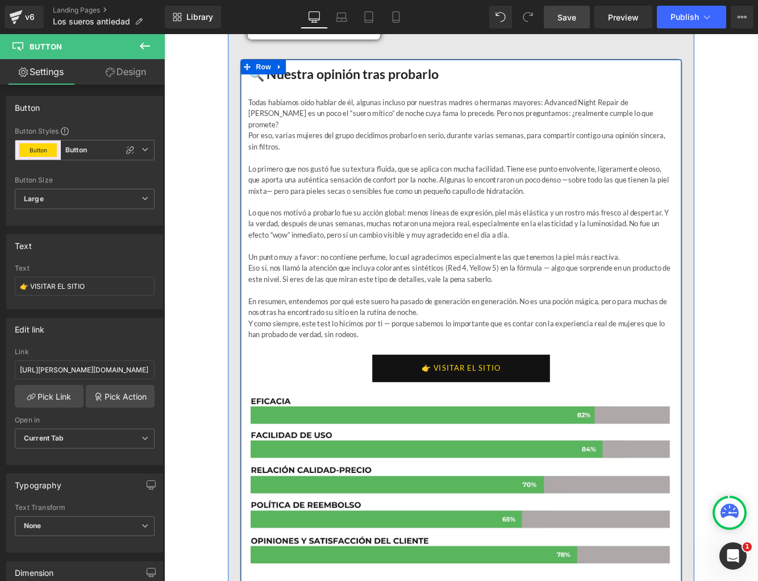
click at [468, 405] on link "👉 VISITAR EL SITIO" at bounding box center [508, 421] width 206 height 32
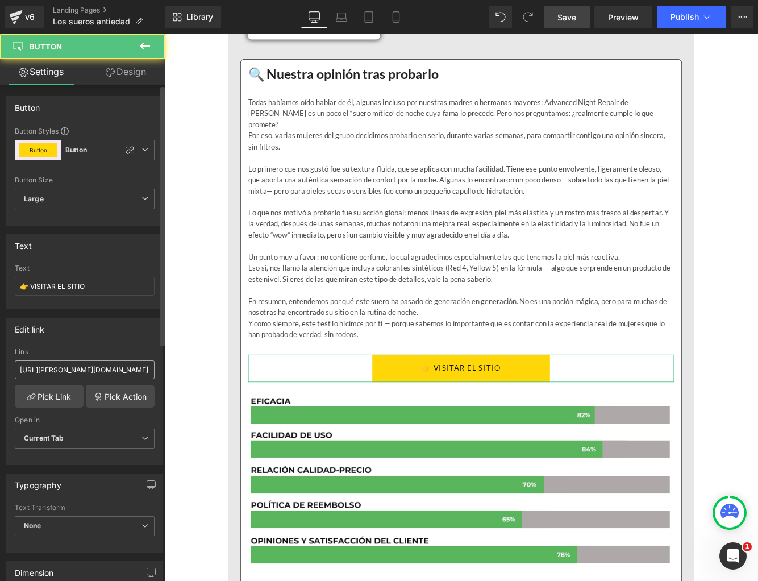
click at [100, 371] on input "https://denyra.com/pages/siero-eterna" at bounding box center [85, 369] width 140 height 19
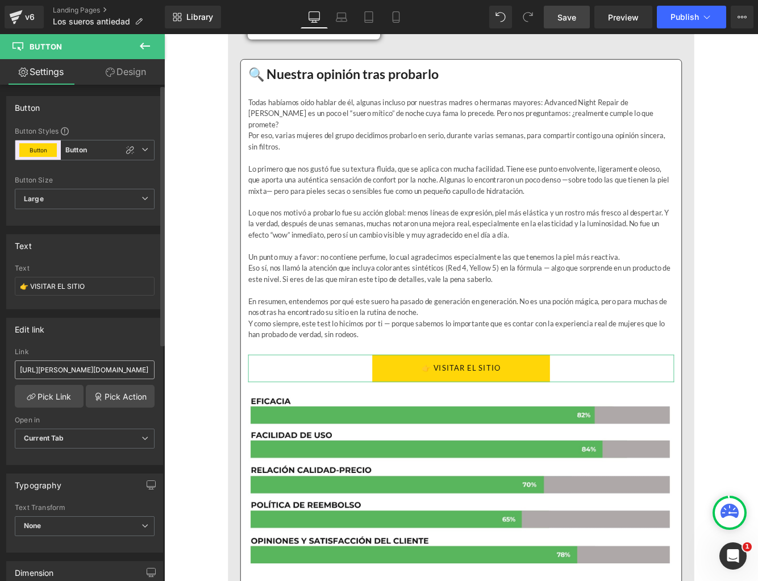
click at [100, 371] on input "https://denyra.com/pages/siero-eterna" at bounding box center [85, 369] width 140 height 19
type input "[URL][PERSON_NAME][DOMAIN_NAME]"
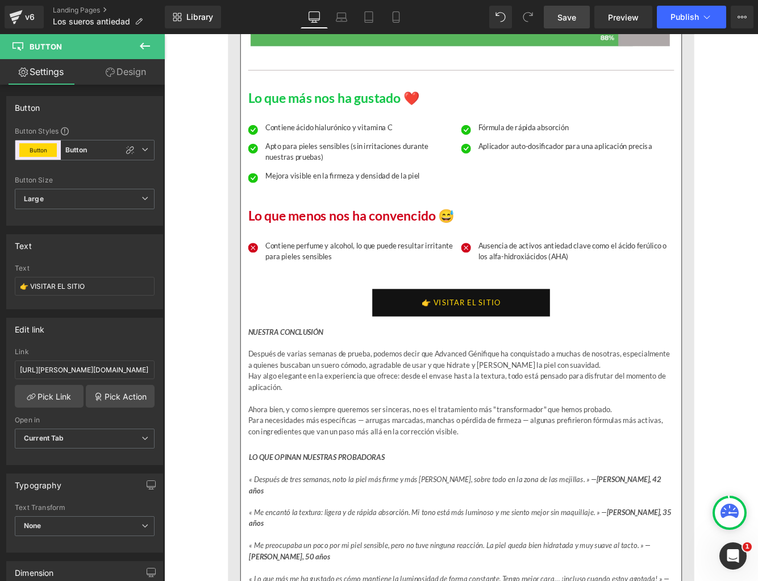
scroll to position [3324, 0]
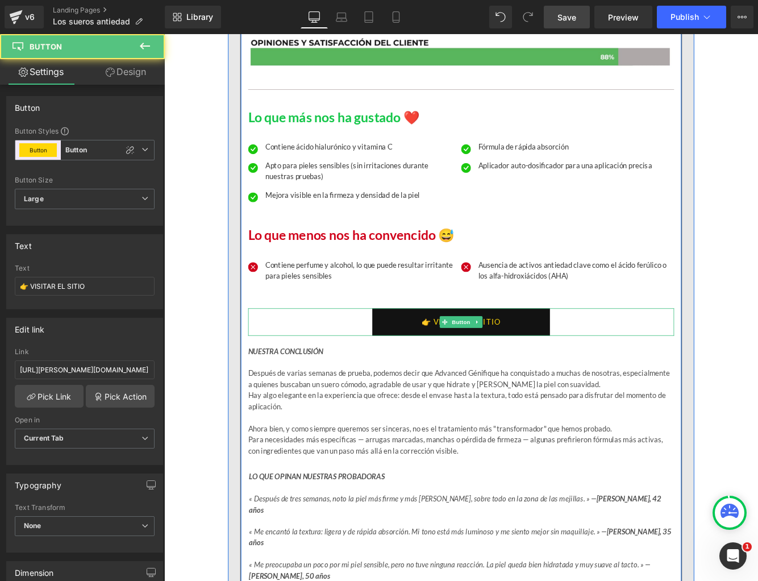
click at [473, 351] on link "👉 VISITAR EL SITIO" at bounding box center [508, 367] width 206 height 32
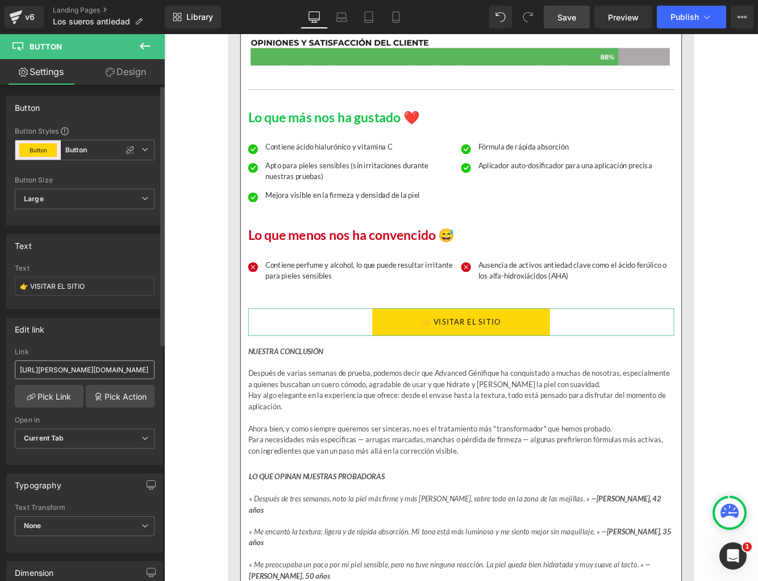
click at [72, 373] on input "https://denyra.com/pages/siero-eterna" at bounding box center [85, 369] width 140 height 19
type input "[URL][PERSON_NAME][DOMAIN_NAME]"
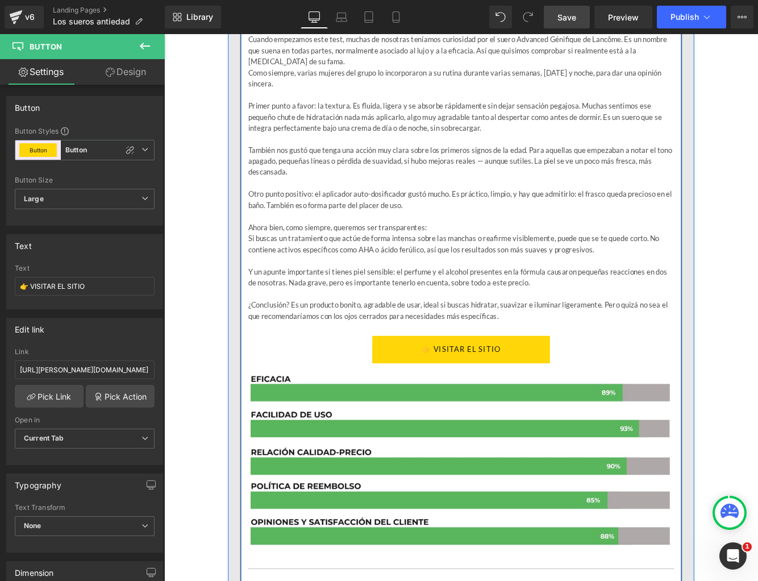
scroll to position [2713, 0]
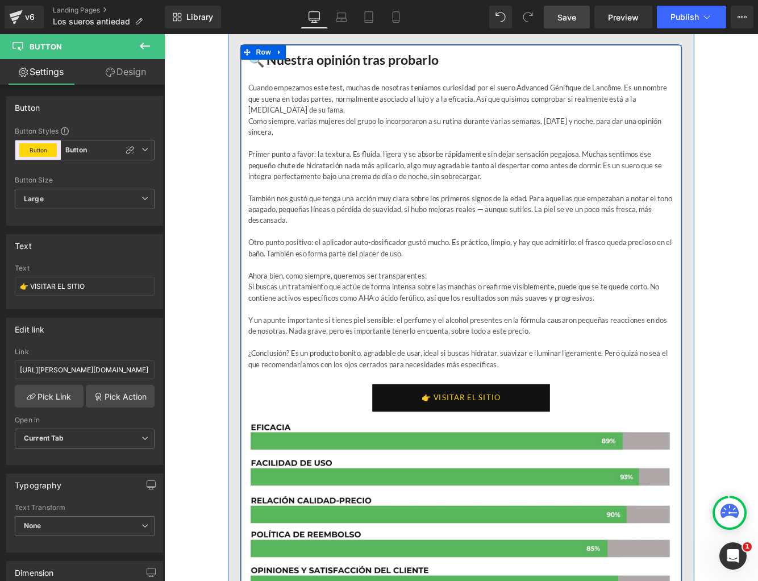
click at [436, 443] on link "👉 VISITAR EL SITIO" at bounding box center [508, 455] width 206 height 32
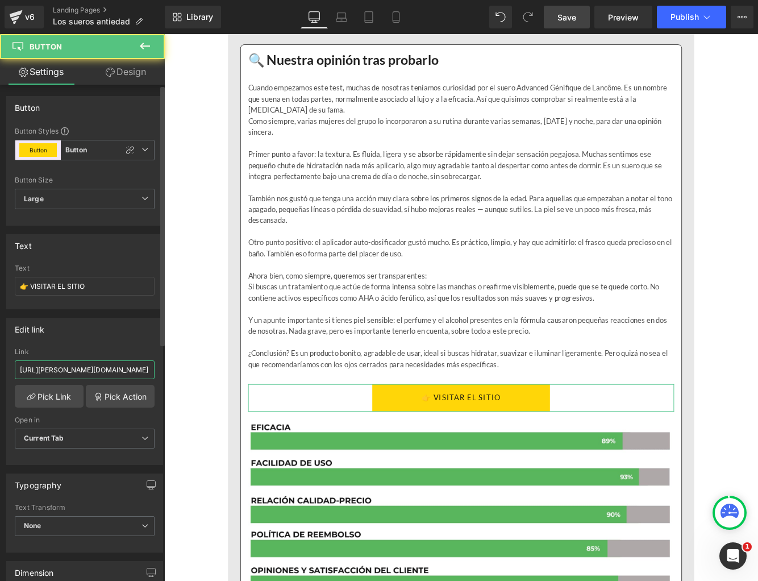
click at [84, 364] on input "https://denyra.com/pages/siero-eterna" at bounding box center [85, 369] width 140 height 19
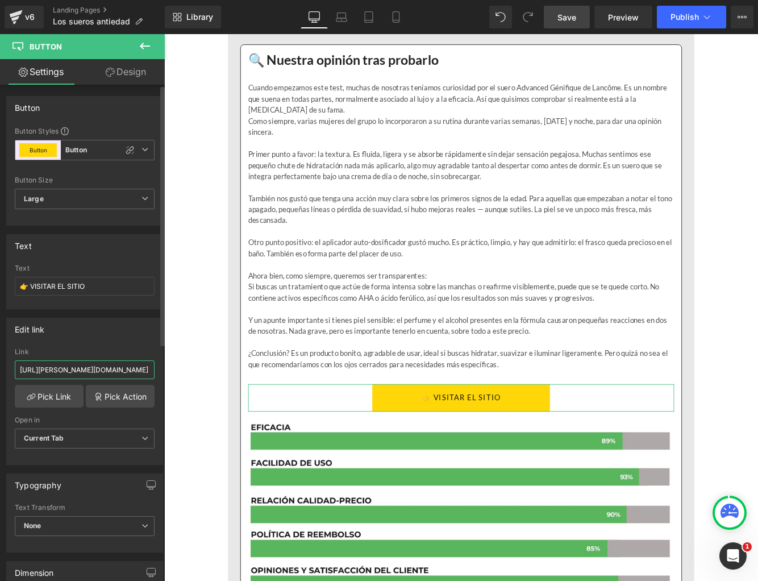
click at [84, 364] on input "https://denyra.com/pages/siero-eterna" at bounding box center [85, 369] width 140 height 19
paste input "u"
type input "[URL][PERSON_NAME][DOMAIN_NAME]"
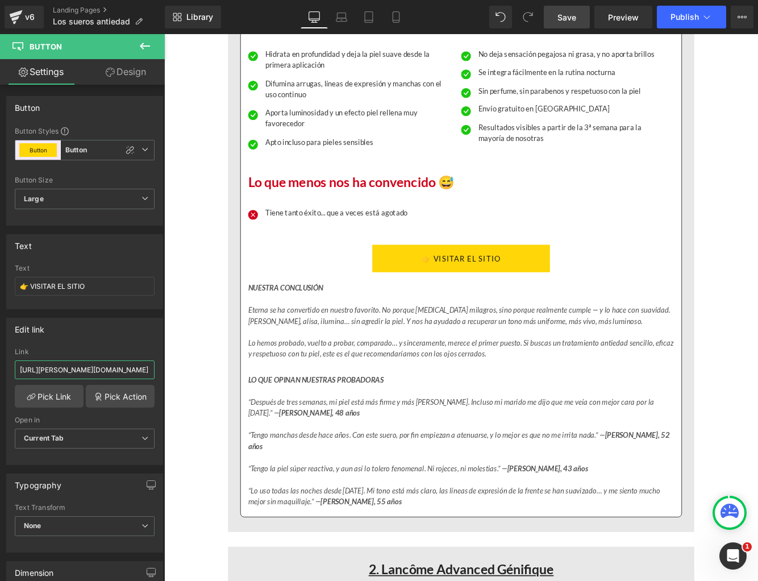
scroll to position [1816, 0]
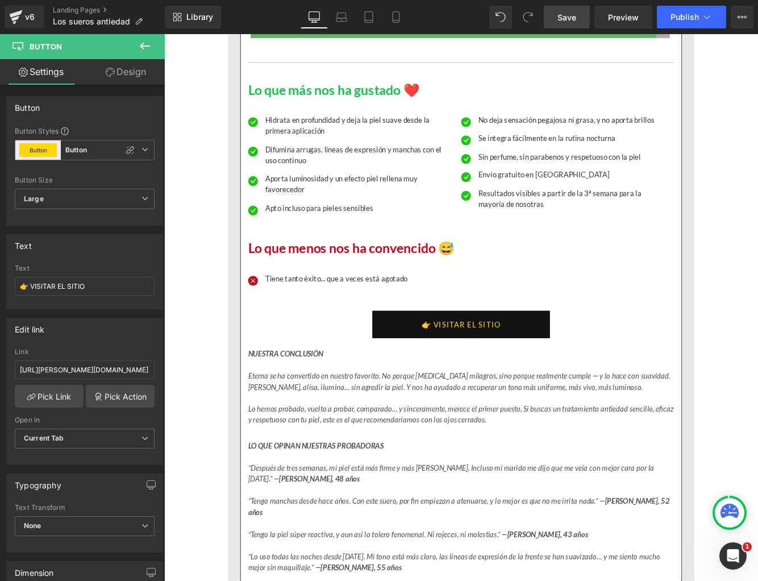
click at [442, 375] on link "👉 VISITAR EL SITIO" at bounding box center [508, 370] width 206 height 32
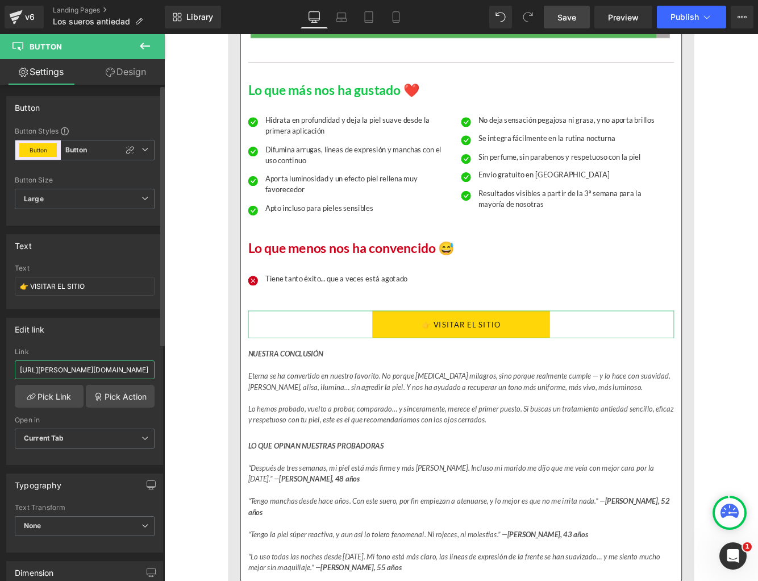
click at [70, 373] on input "https://denyra.com/pages/siero-eterna" at bounding box center [85, 369] width 140 height 19
type input "[URL][PERSON_NAME][DOMAIN_NAME]"
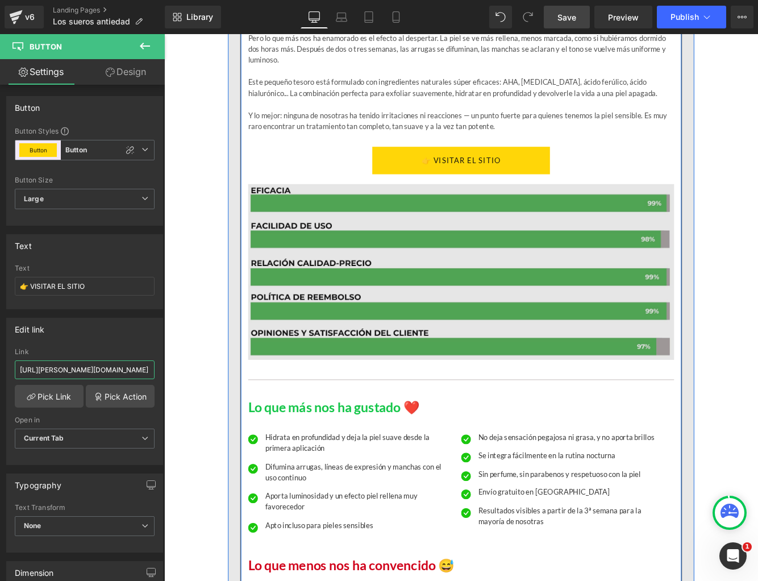
scroll to position [1394, 0]
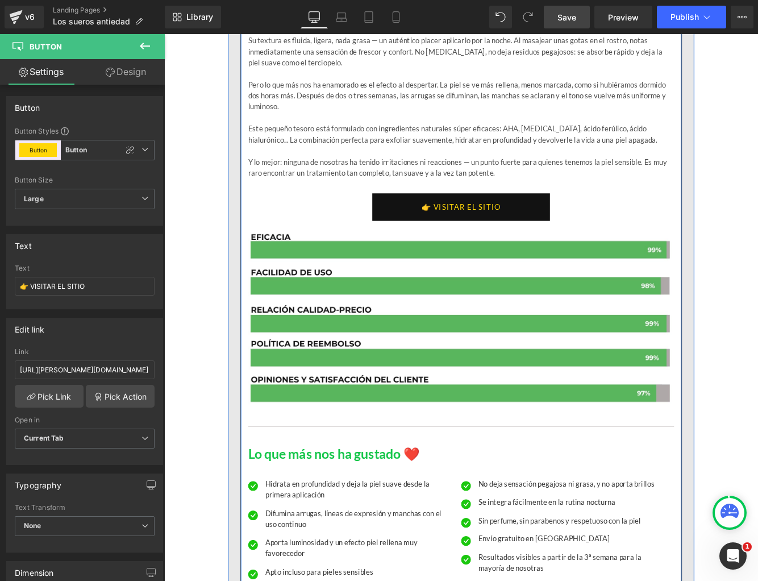
click at [460, 230] on link "👉 VISITAR EL SITIO" at bounding box center [508, 235] width 206 height 32
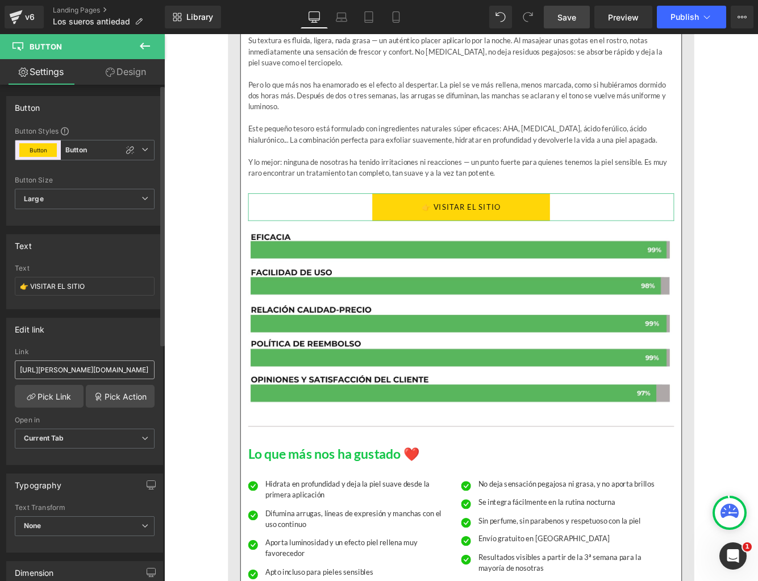
click at [99, 367] on input "https://denyra.com/pages/siero-eterna" at bounding box center [85, 369] width 140 height 19
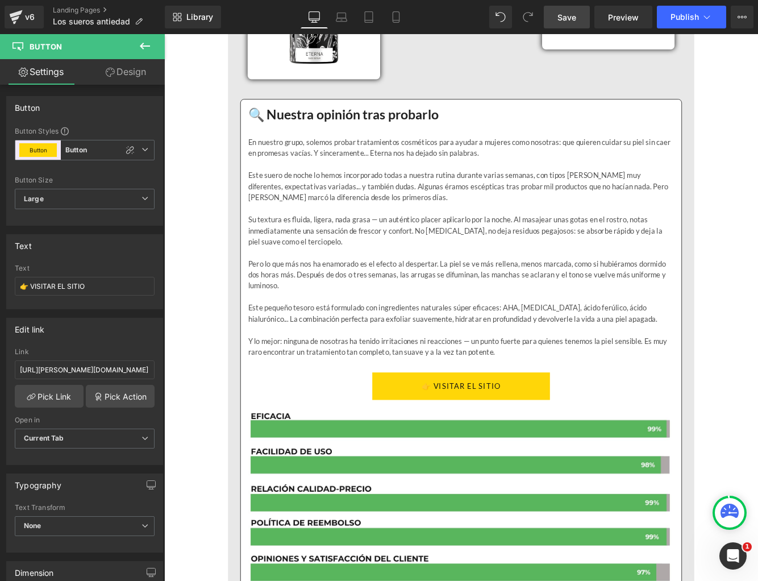
scroll to position [1264, 0]
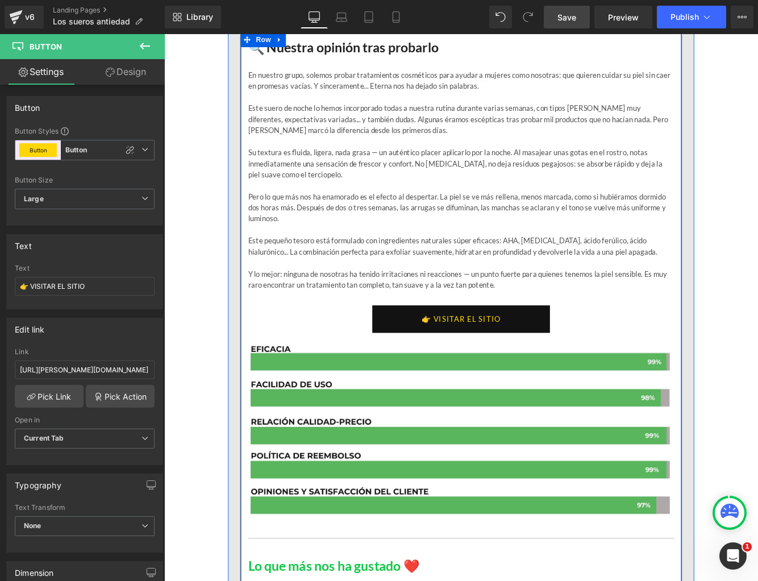
type input "[URL][PERSON_NAME][DOMAIN_NAME]"
click at [470, 361] on link "👉 VISITAR EL SITIO" at bounding box center [508, 364] width 206 height 32
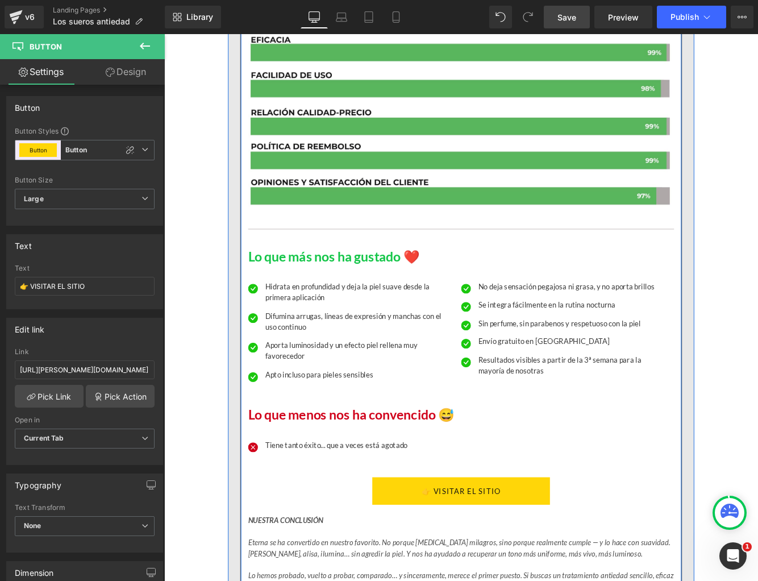
scroll to position [1664, 0]
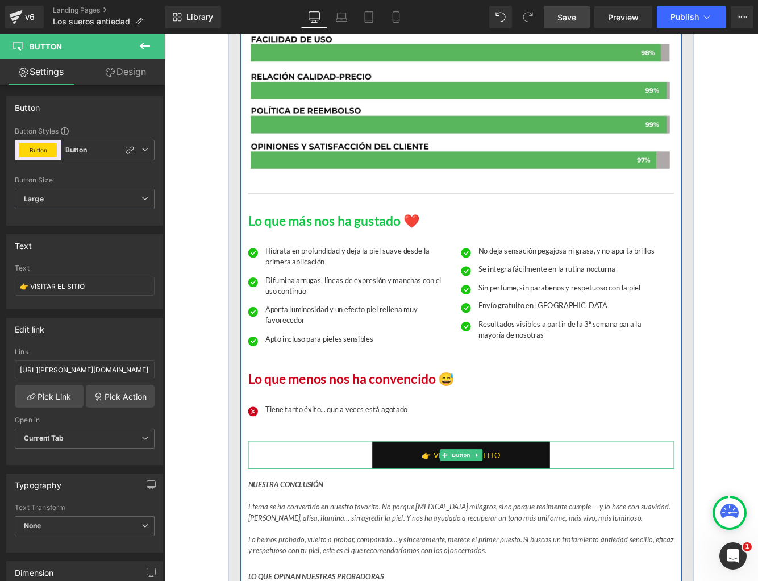
click at [467, 522] on link "👉 VISITAR EL SITIO" at bounding box center [508, 522] width 206 height 32
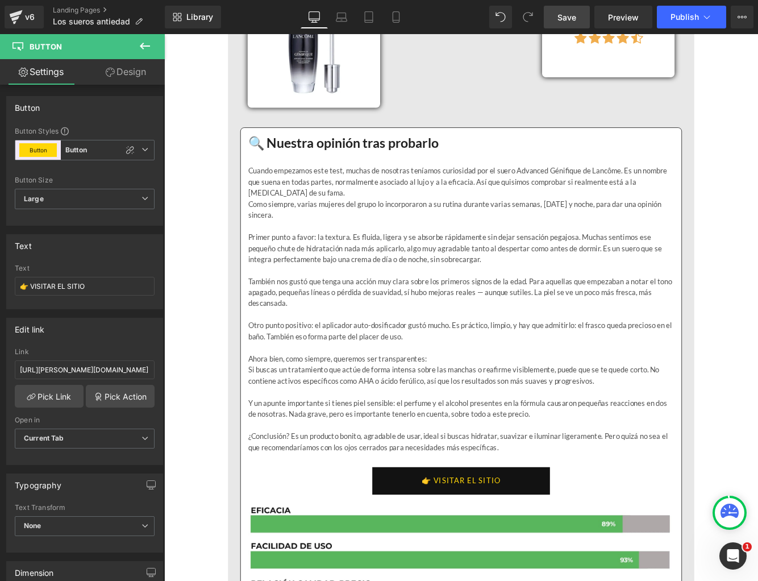
scroll to position [2619, 0]
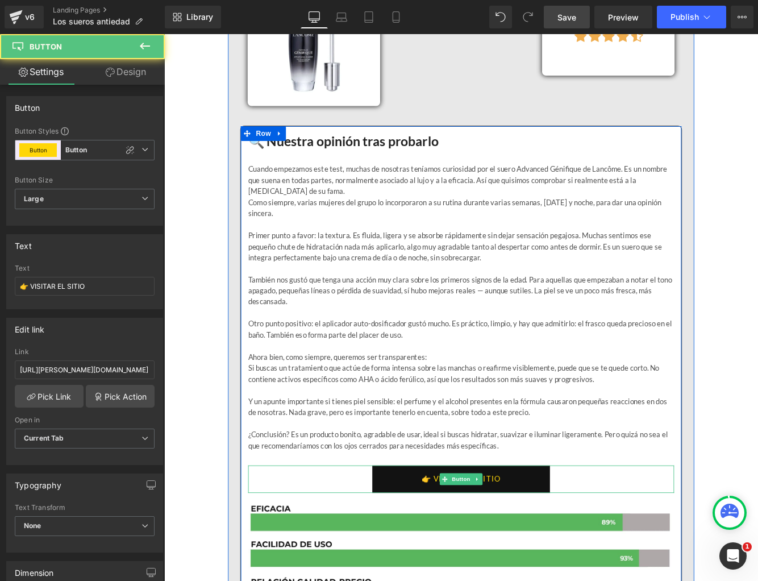
click at [461, 539] on link "👉 VISITAR EL SITIO" at bounding box center [508, 549] width 206 height 32
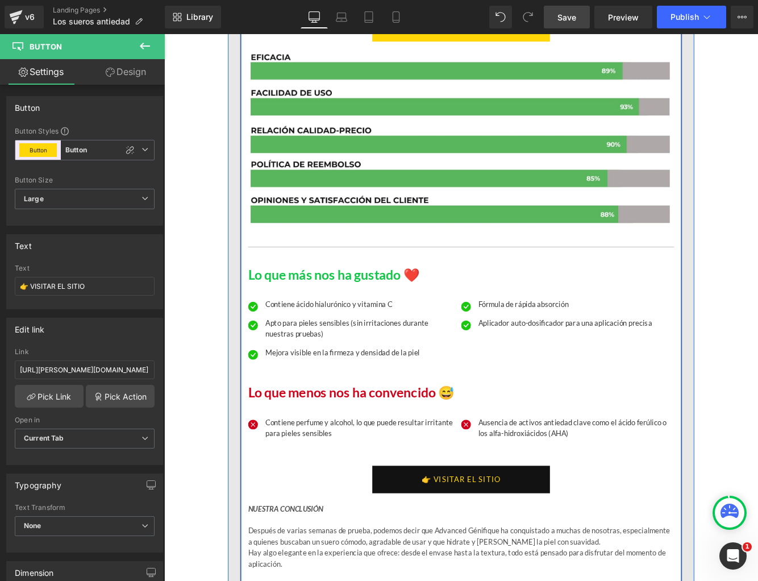
scroll to position [3147, 0]
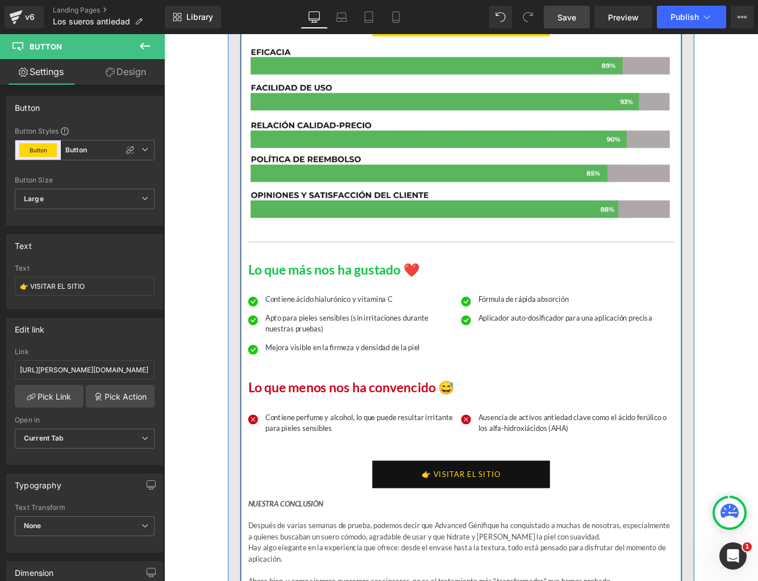
click at [456, 538] on link "👉 VISITAR EL SITIO" at bounding box center [508, 544] width 206 height 32
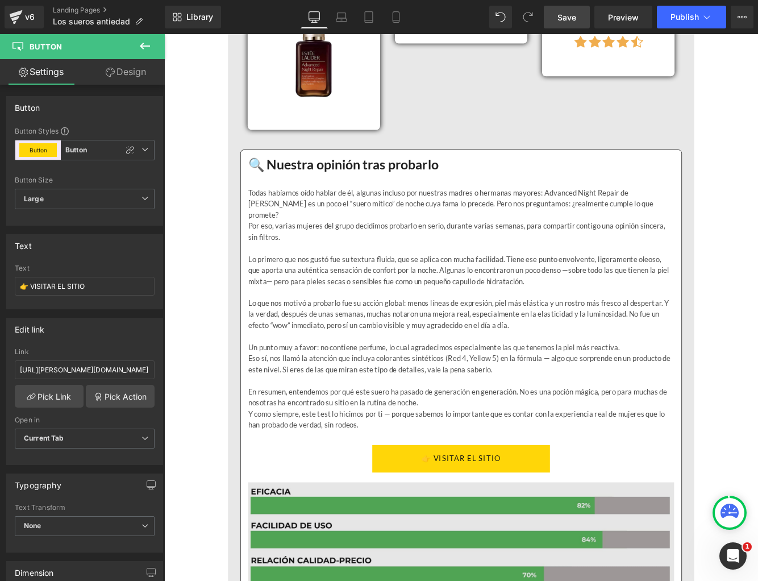
scroll to position [4190, 0]
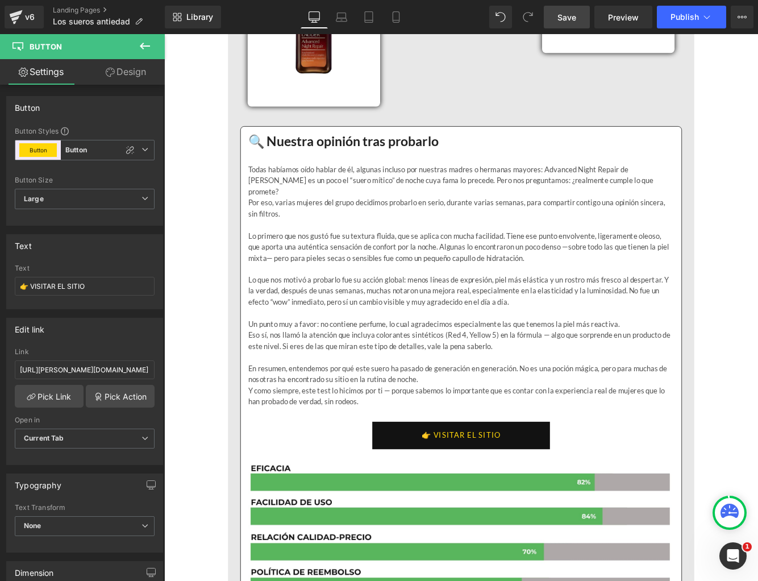
click at [434, 483] on link "👉 VISITAR EL SITIO" at bounding box center [508, 499] width 206 height 32
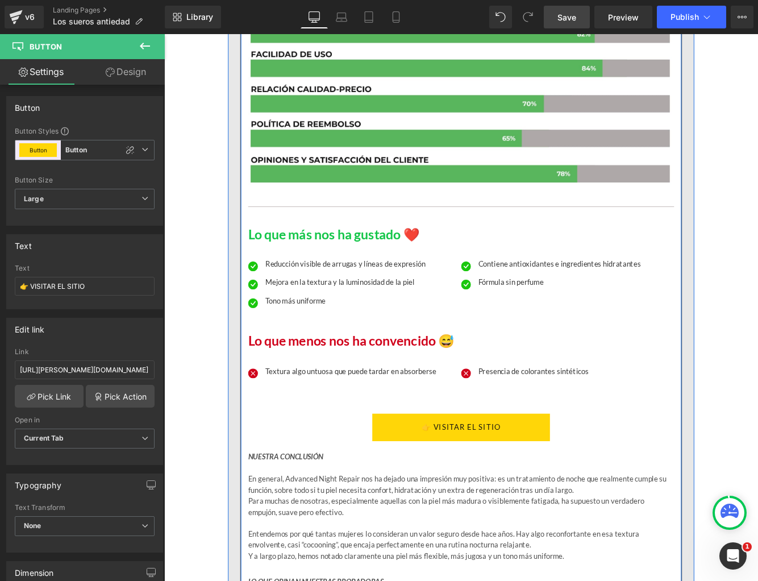
scroll to position [4711, 0]
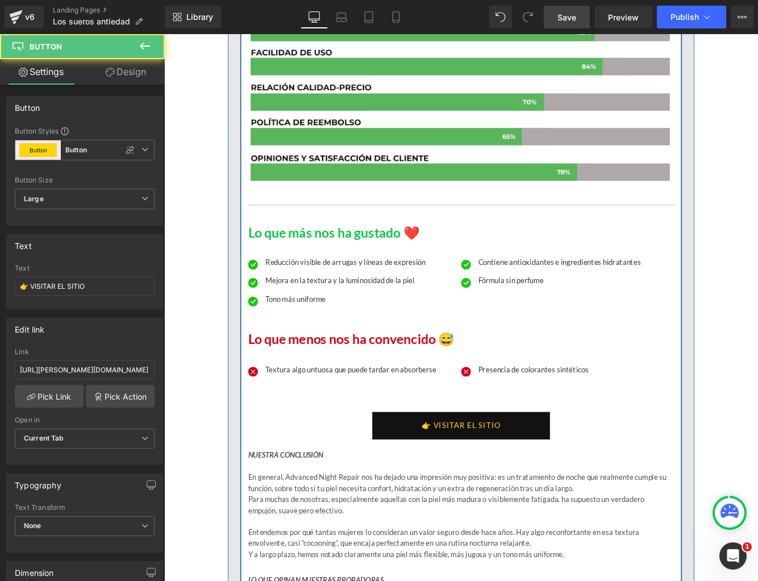
click at [436, 472] on link "👉 VISITAR EL SITIO" at bounding box center [508, 488] width 206 height 32
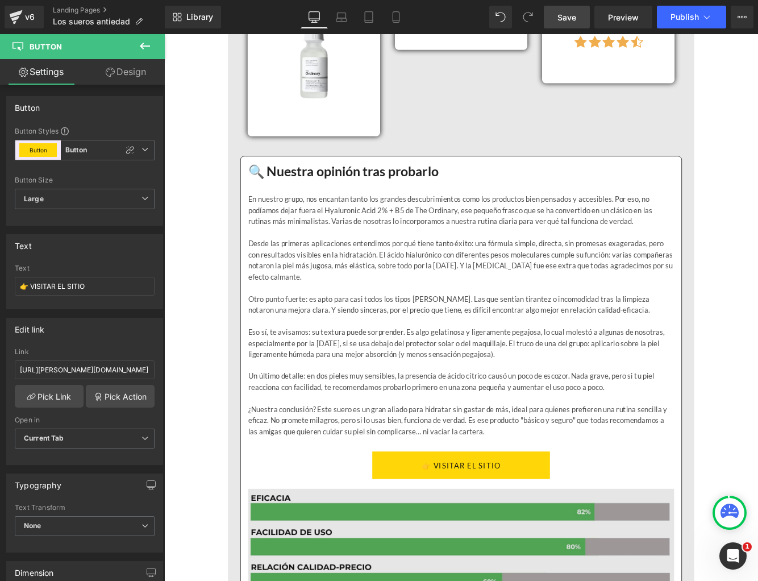
scroll to position [5679, 0]
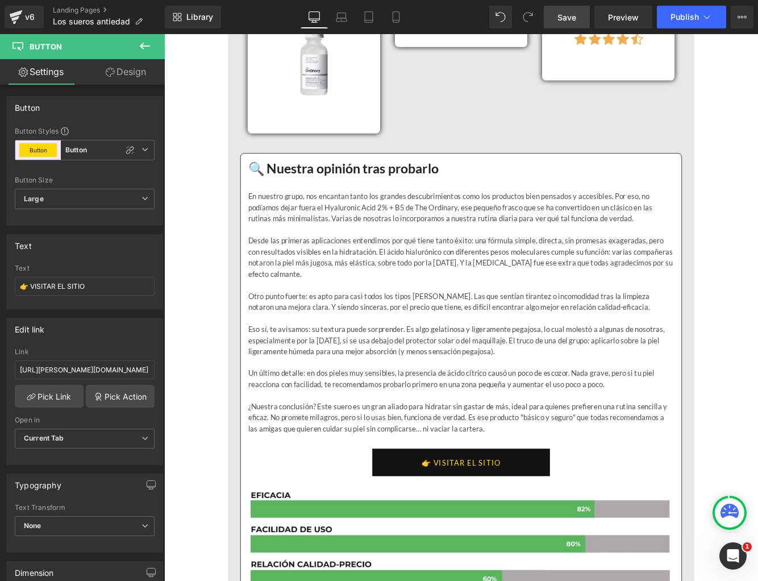
click at [443, 514] on link "👉 VISITAR EL SITIO" at bounding box center [508, 530] width 206 height 32
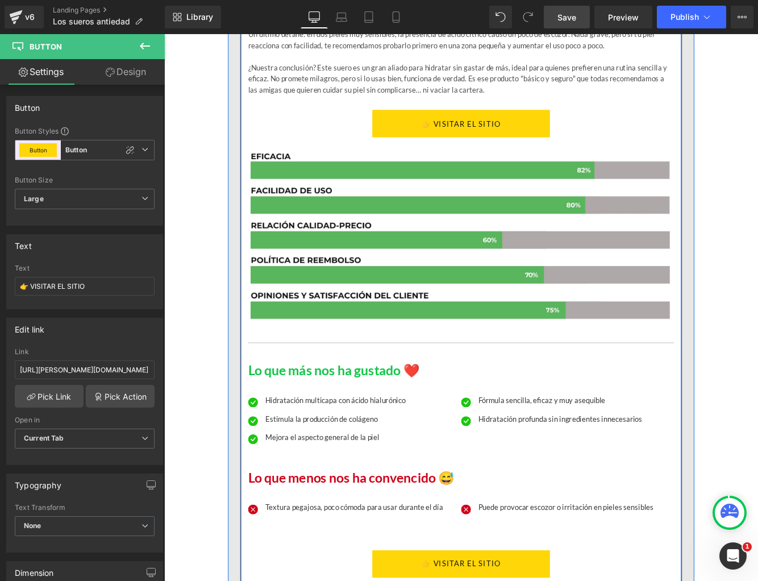
scroll to position [6085, 0]
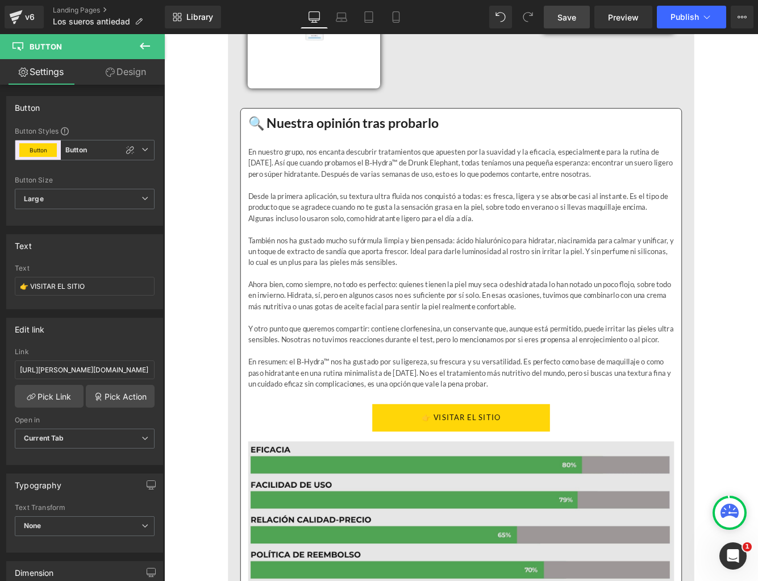
scroll to position [7235, 0]
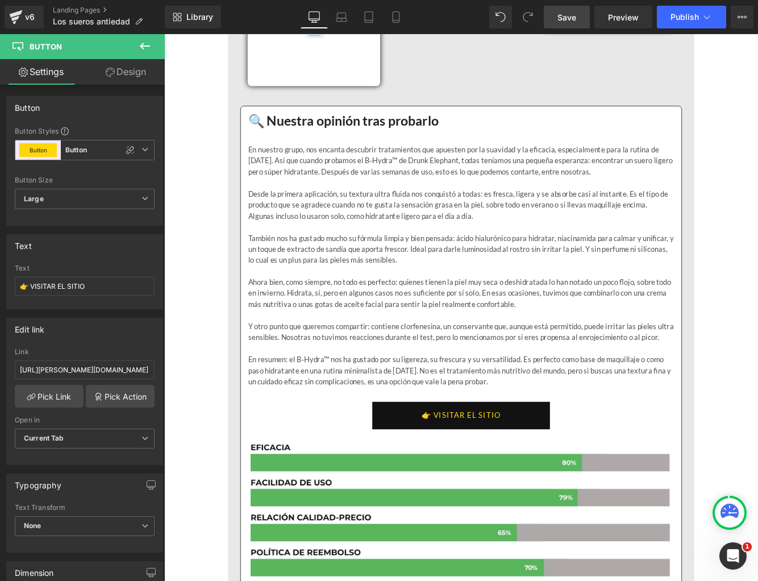
click at [423, 460] on link "👉 VISITAR EL SITIO" at bounding box center [508, 476] width 206 height 32
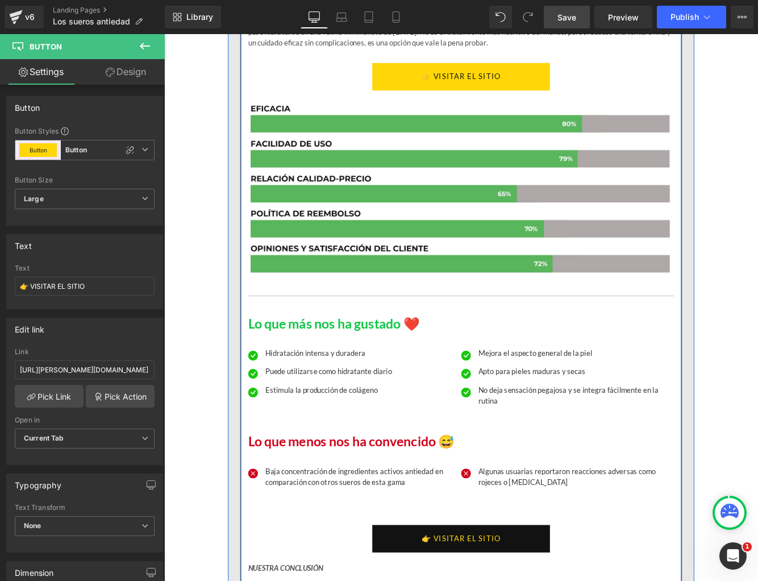
scroll to position [7639, 0]
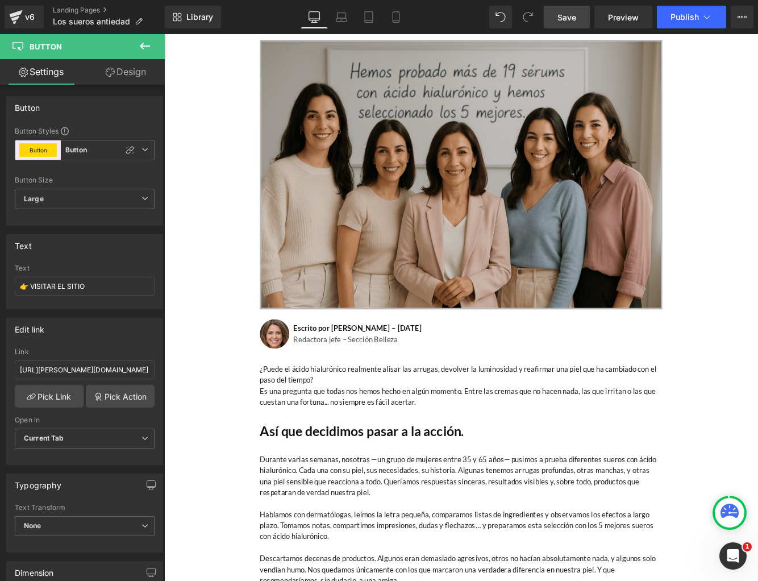
scroll to position [0, 0]
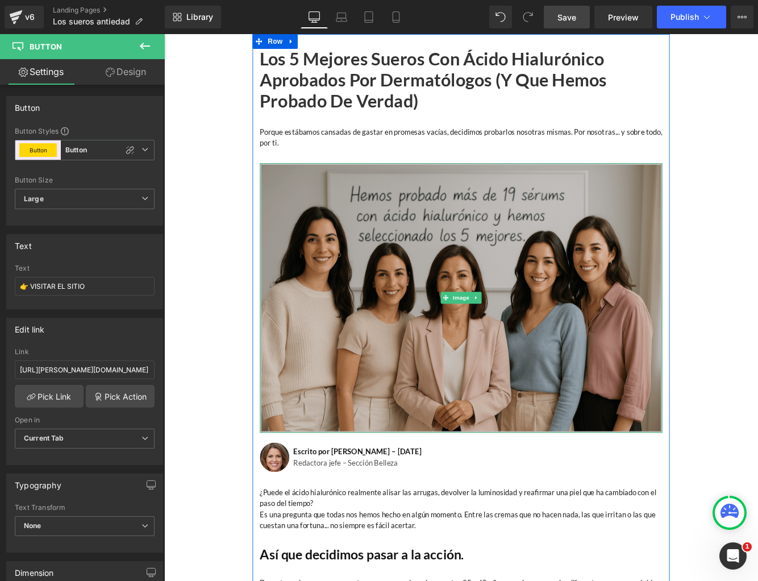
click at [434, 344] on img at bounding box center [508, 340] width 466 height 312
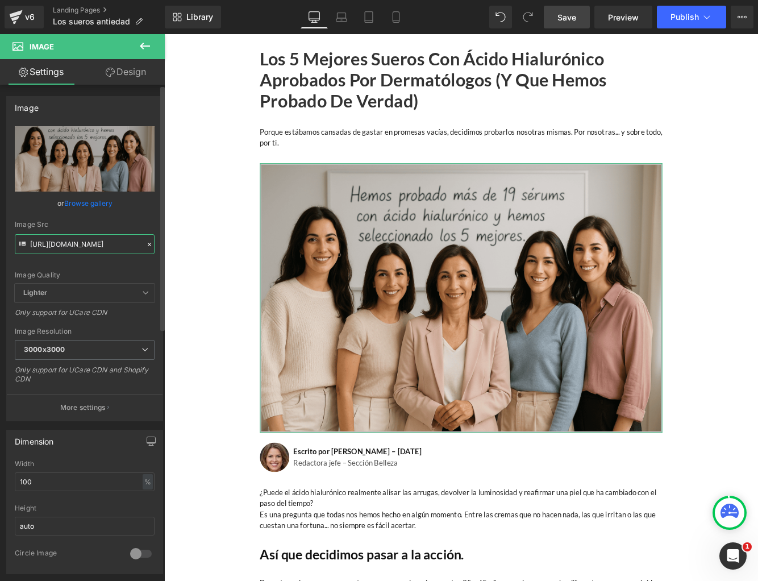
click at [77, 240] on input "https://cdn.shopify.com/s/files/1/0750/4943/5373/files/ChatGPT_Image_3_sept._20…" at bounding box center [85, 244] width 140 height 20
paste input "4_sept._2025_08_07_14_1.png?v=1756958864"
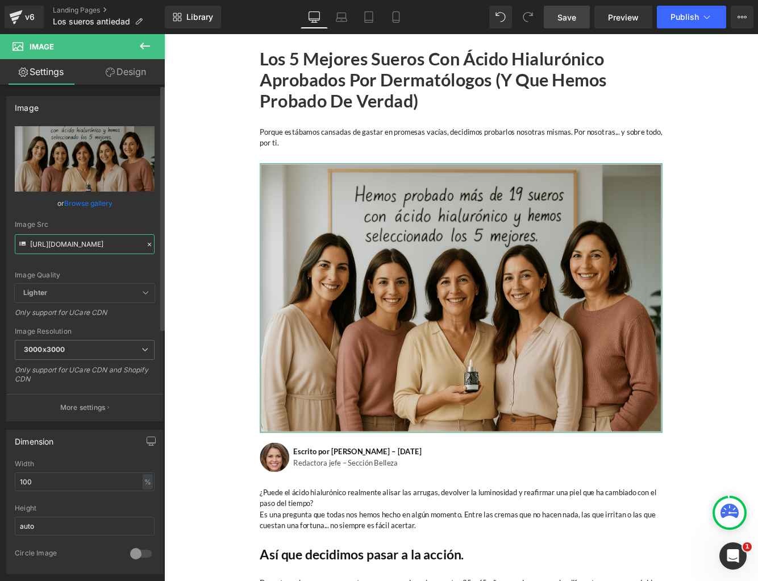
scroll to position [0, 247]
type input "https://cdn.shopify.com/s/files/1/0750/4943/5373/files/ChatGPT_Image_4_sept._20…"
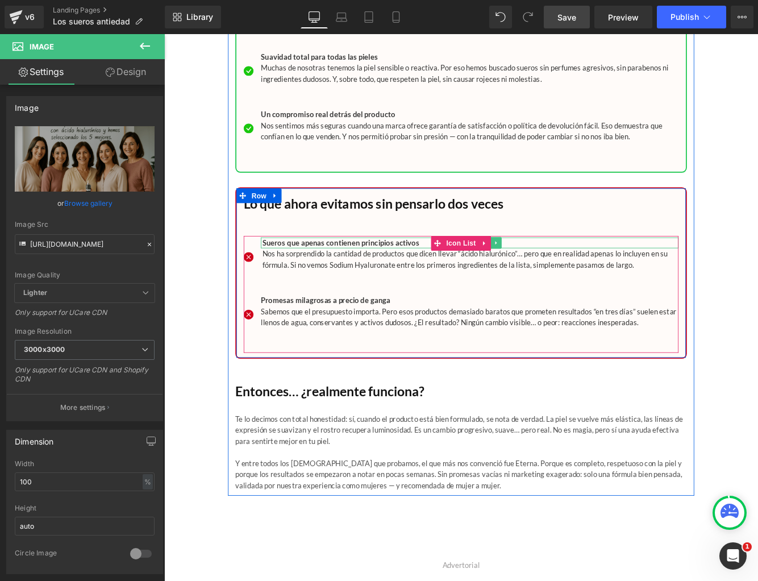
click at [293, 271] on b "Sueros que apenas contienen principios activos" at bounding box center [369, 276] width 182 height 10
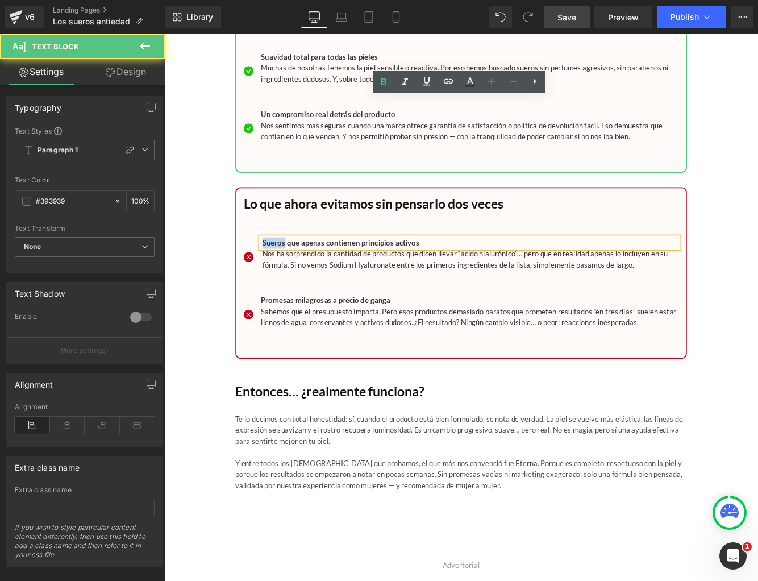
click at [293, 271] on b "Sueros que apenas contienen principios activos" at bounding box center [369, 276] width 182 height 10
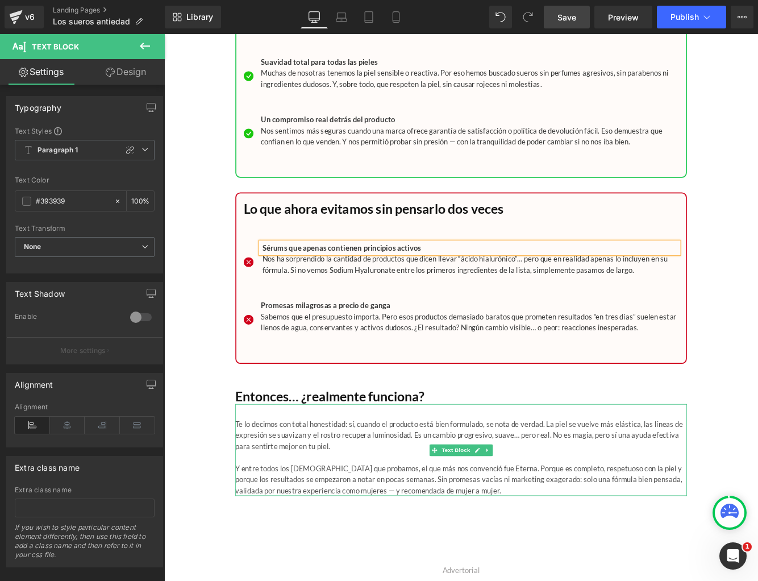
click at [322, 531] on p "Y entre todos los sueros que probamos, el que más nos convenció fue Eterna. Por…" at bounding box center [508, 550] width 523 height 39
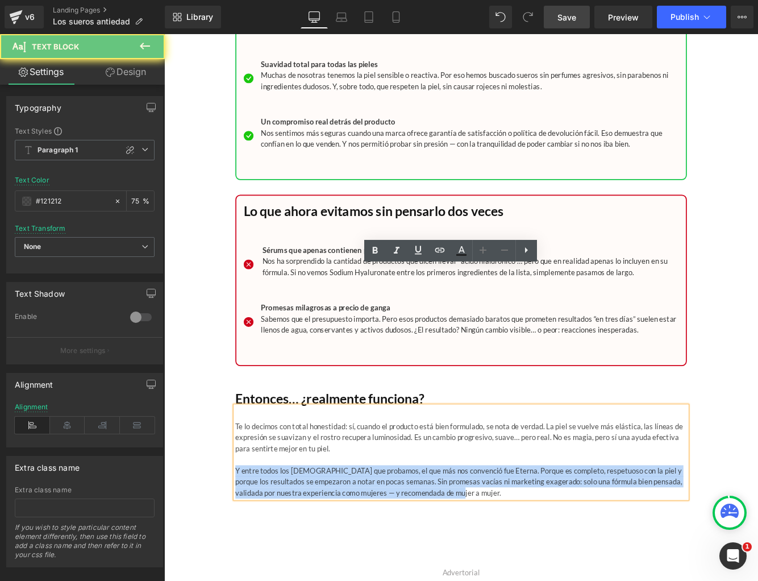
click at [322, 533] on p "Y entre todos los sueros que probamos, el que más nos convenció fue Eterna. Por…" at bounding box center [508, 552] width 523 height 39
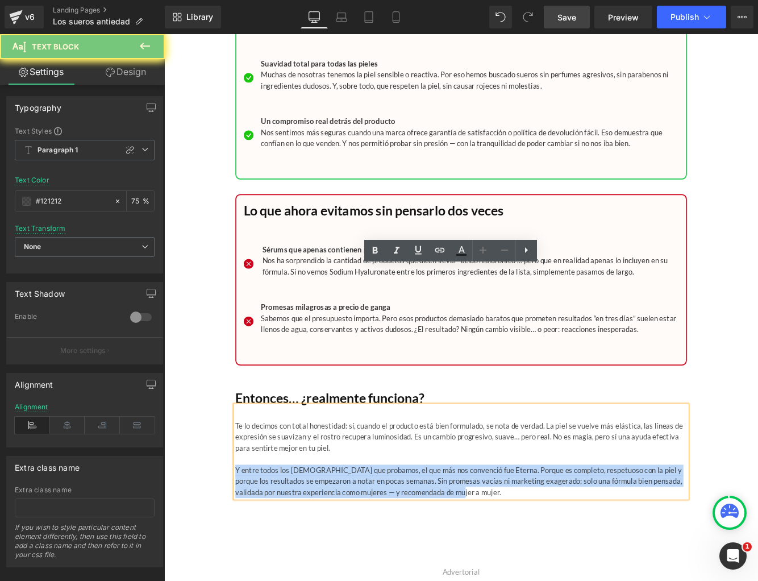
click at [322, 533] on p "Y entre todos los sueros que probamos, el que más nos convenció fue Eterna. Por…" at bounding box center [508, 552] width 523 height 39
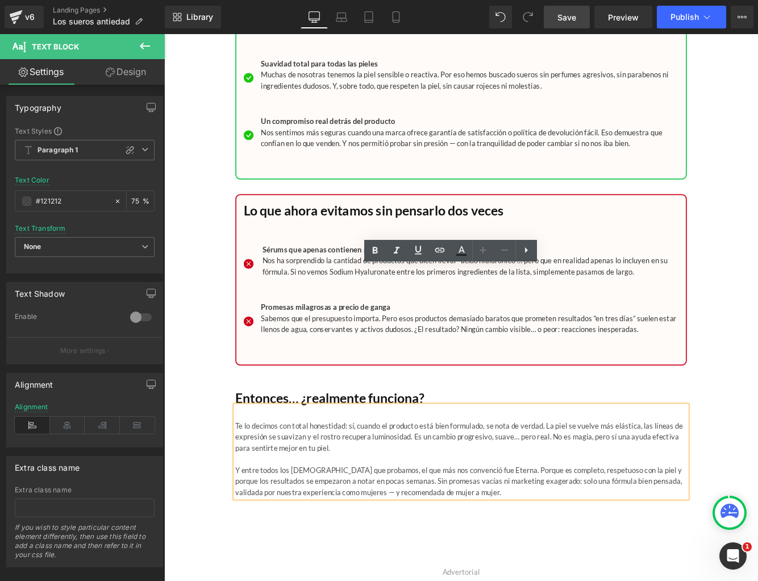
click at [322, 533] on p "Y entre todos los sueros que probamos, el que más nos convenció fue Eterna. Por…" at bounding box center [508, 552] width 523 height 39
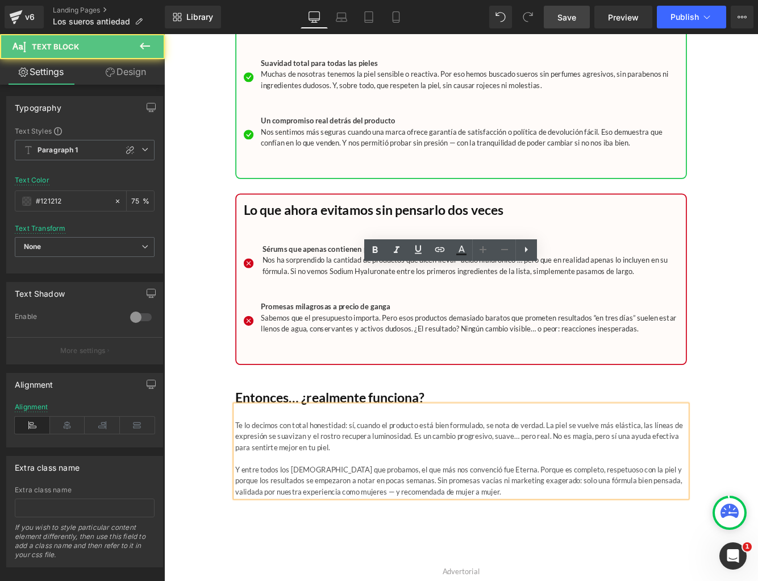
click at [322, 532] on p "Y entre todos los sueros que probamos, el que más nos convenció fue Eterna. Por…" at bounding box center [508, 551] width 523 height 39
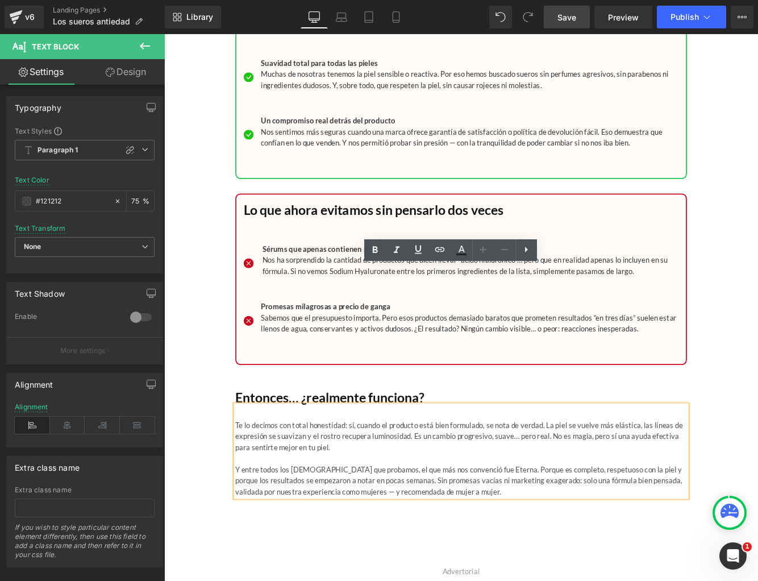
click at [318, 532] on p "Y entre todos los sueros que probamos, el que más nos convenció fue Eterna. Por…" at bounding box center [508, 551] width 523 height 39
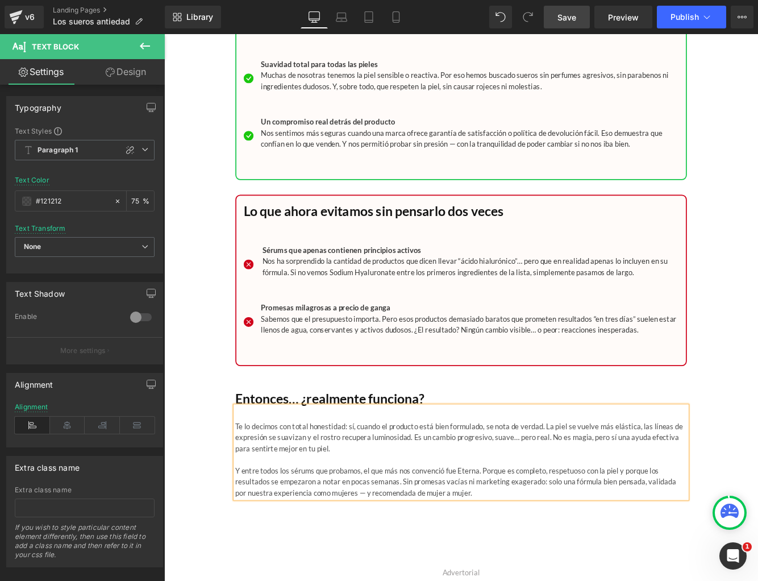
scroll to position [0, 0]
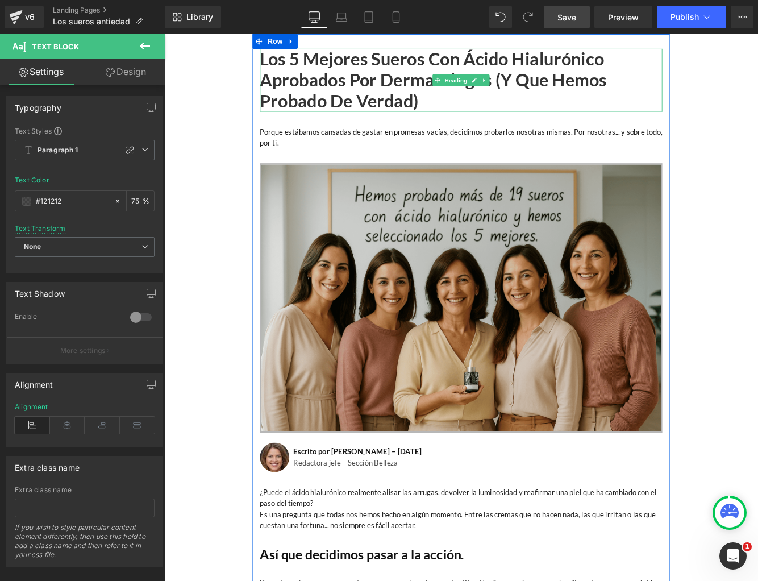
click at [409, 61] on h1 "Los 5 mejores sueros con ácido hialurónico aprobados por dermatólogos (y que he…" at bounding box center [508, 87] width 466 height 73
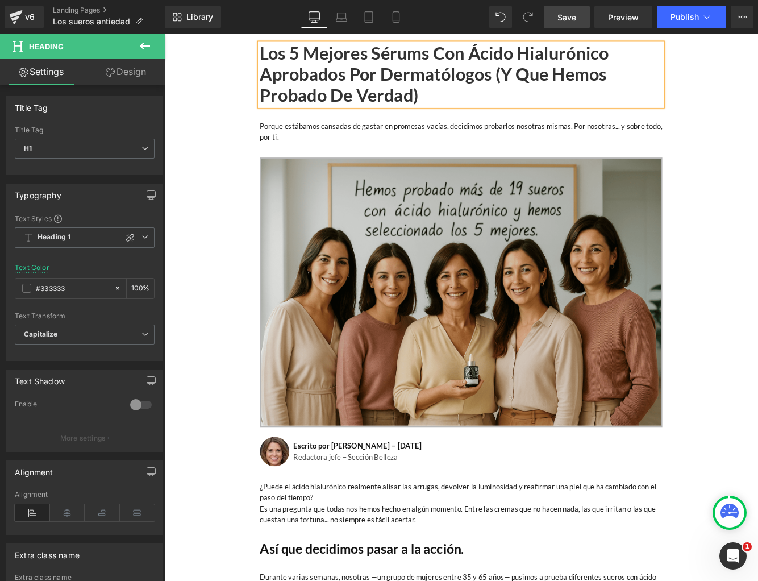
scroll to position [394, 0]
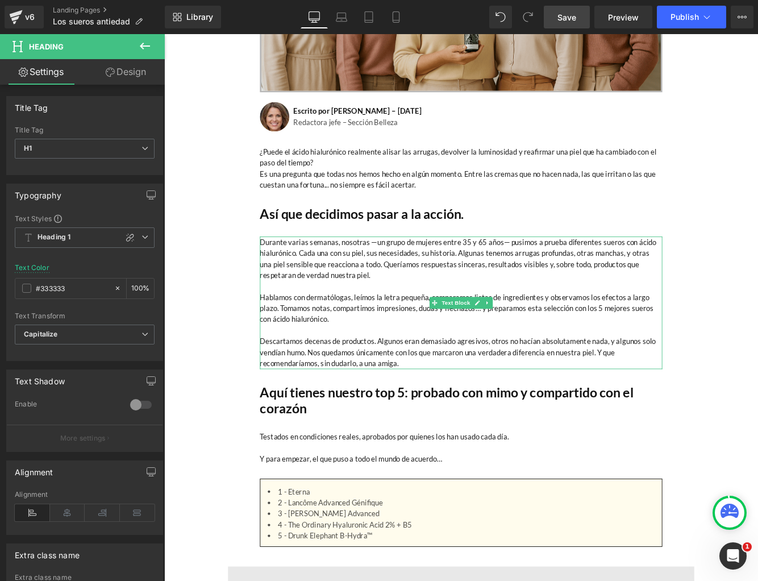
click at [679, 274] on p "Durante varias semanas, nosotras —un grupo de mujeres entre 35 y 65 años— pusim…" at bounding box center [508, 293] width 466 height 51
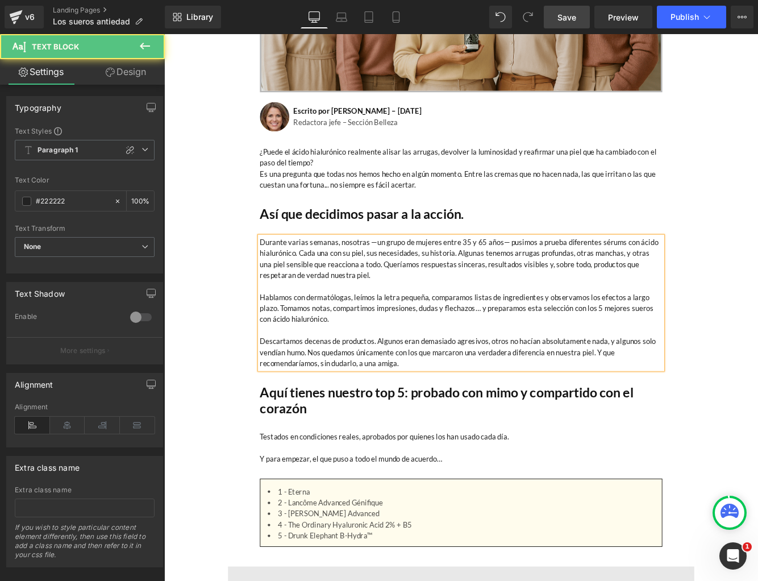
click at [714, 351] on p "Hablamos con dermatólogas, leímos la letra pequeña, comparamos listas de ingred…" at bounding box center [508, 351] width 466 height 39
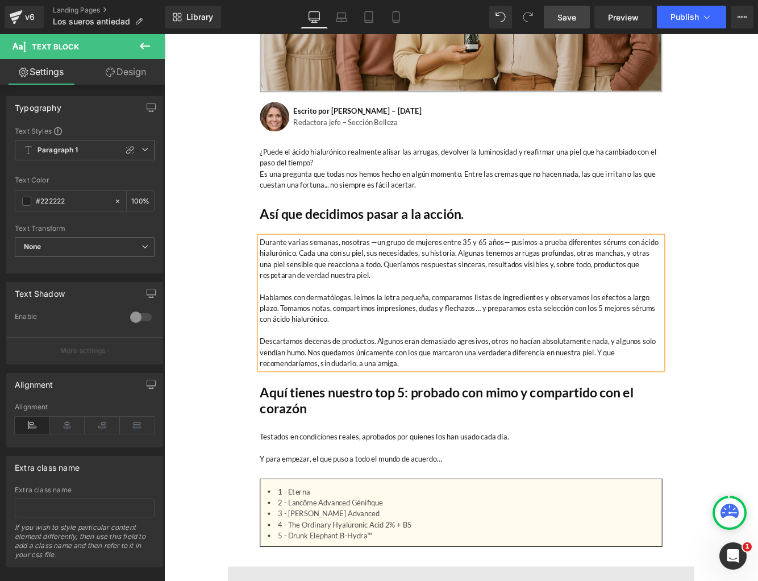
scroll to position [1033, 0]
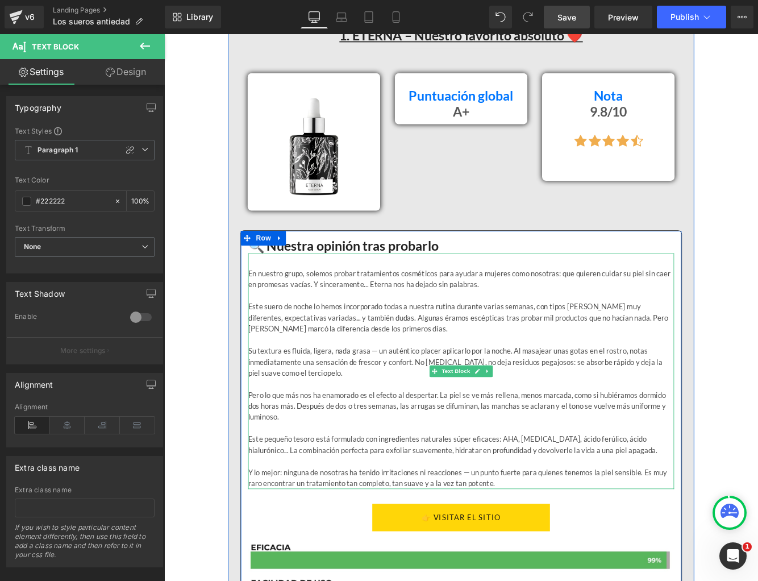
click at [291, 353] on p "Este suero de noche lo hemos incorporado todas a nuestra rutina durante varias …" at bounding box center [507, 362] width 493 height 39
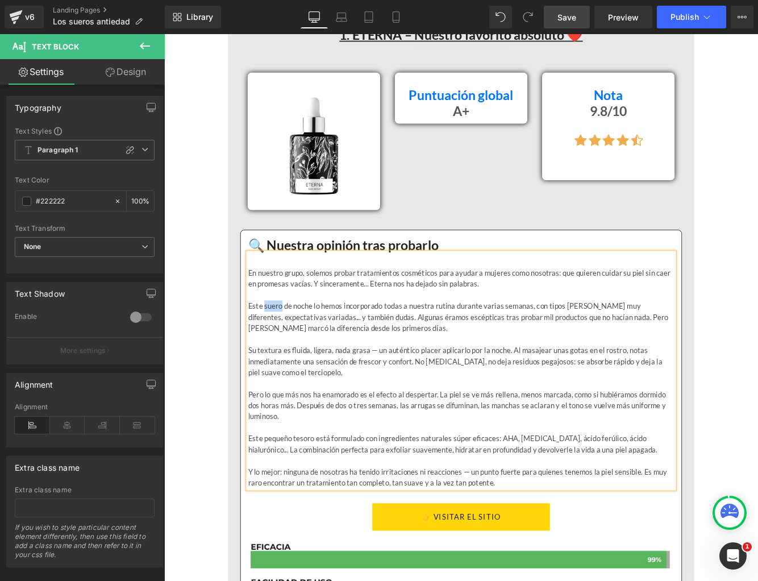
click at [291, 353] on p "Este suero de noche lo hemos incorporado todas a nuestra rutina durante varias …" at bounding box center [507, 362] width 493 height 39
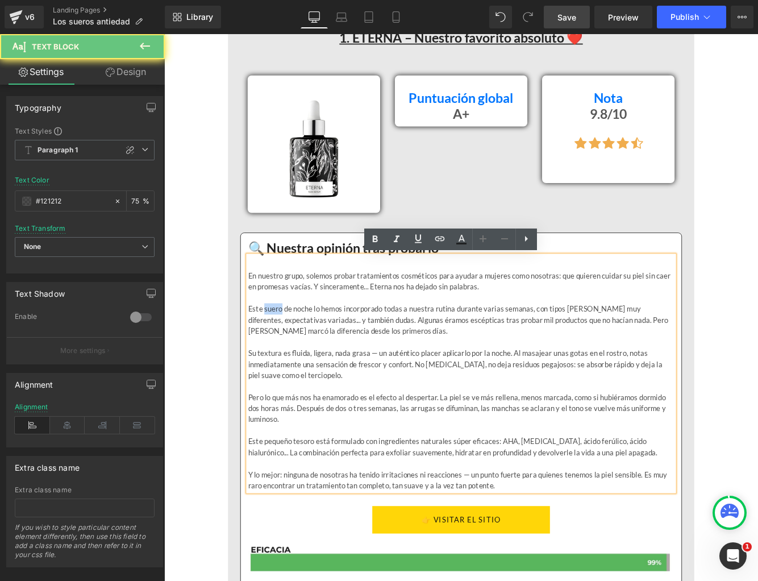
scroll to position [1031, 0]
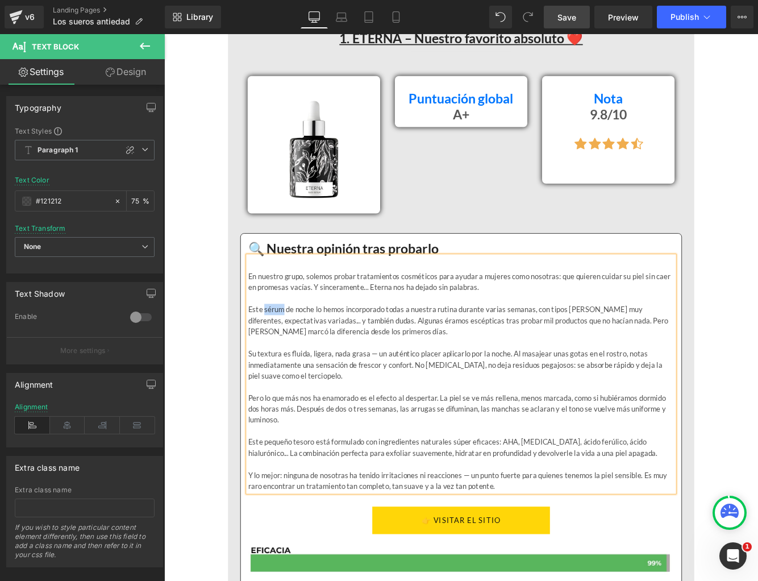
copy p "sérum"
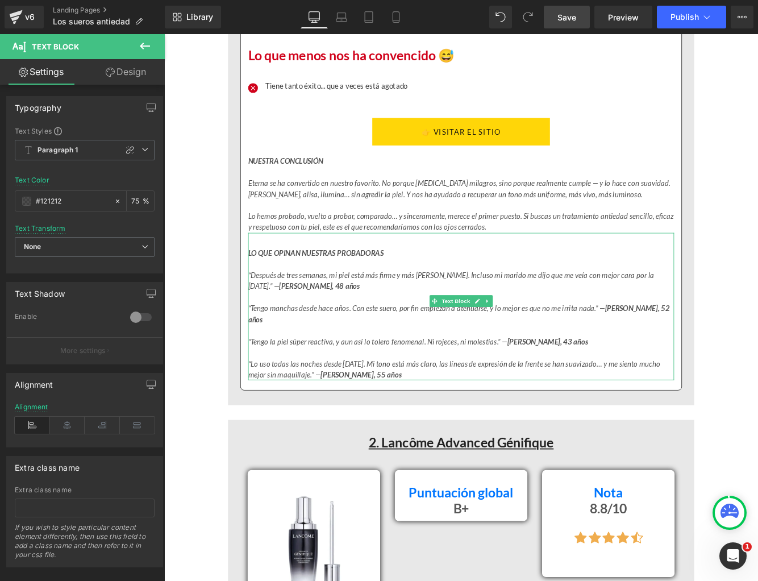
click at [418, 349] on icon "“Tengo manchas desde hace años. Con este suero, por fin empiezan a atenuarse, y…" at bounding box center [505, 357] width 488 height 23
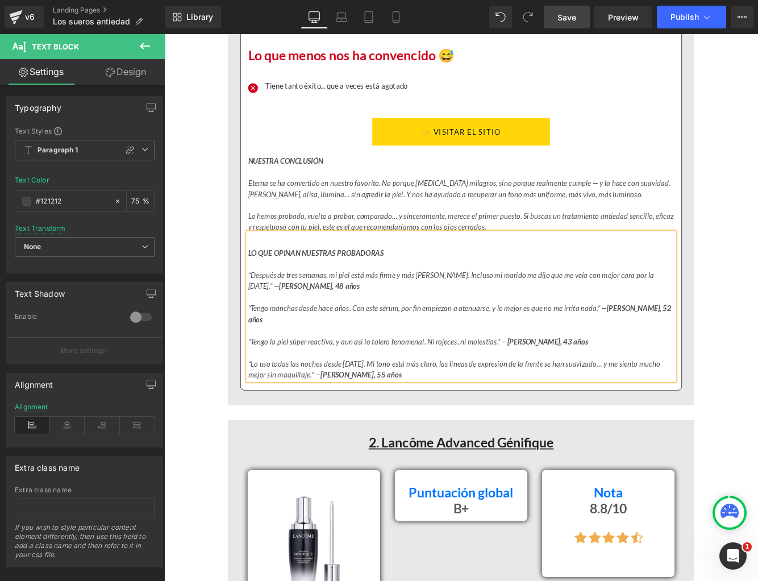
scroll to position [2445, 0]
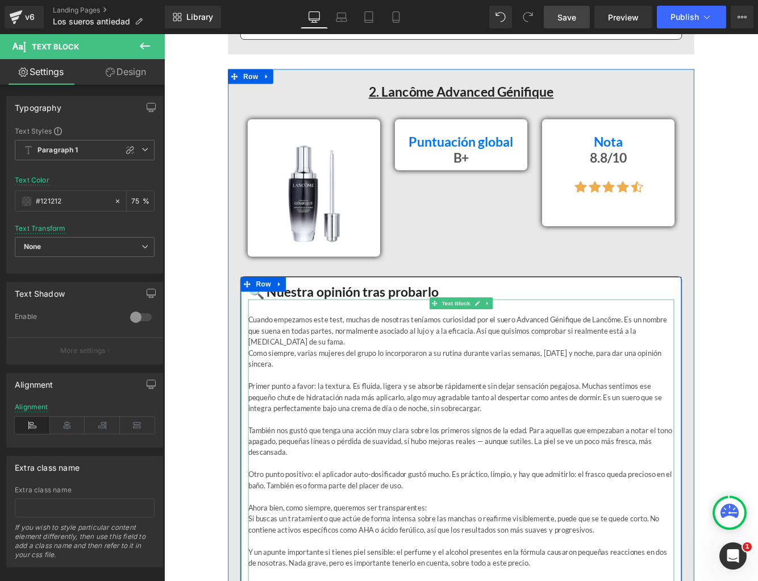
click at [556, 358] on p "Cuando empezamos este test, muchas de nosotras teníamos curiosidad por el suero…" at bounding box center [507, 377] width 493 height 39
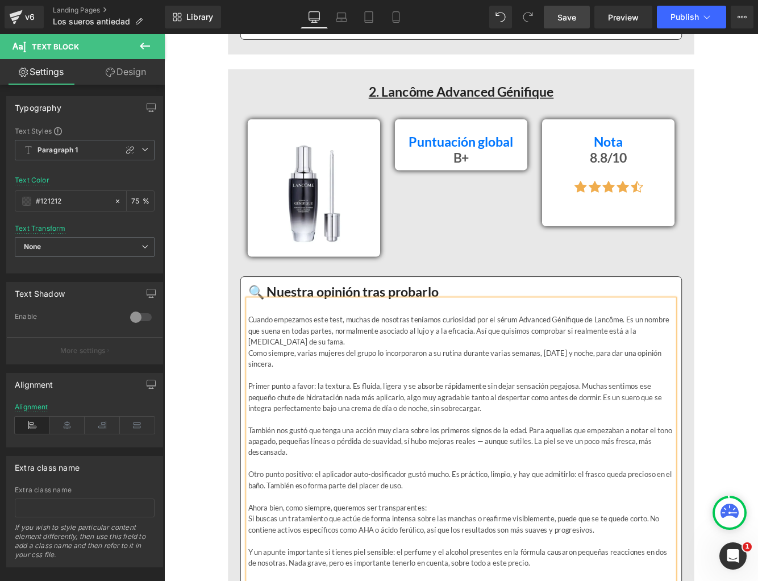
click at [705, 442] on p "Primer punto a favor: la textura. Es fluida, ligera y se absorbe rápidamente si…" at bounding box center [507, 454] width 493 height 39
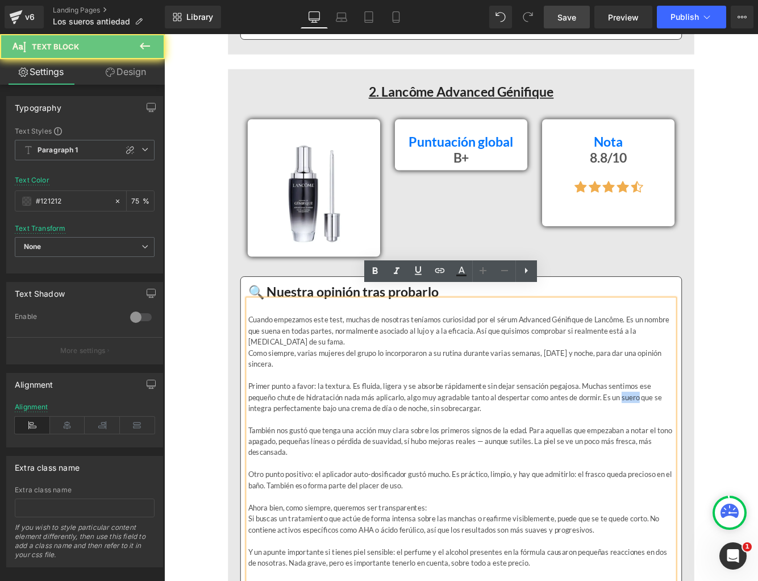
click at [705, 442] on p "Primer punto a favor: la textura. Es fluida, ligera y se absorbe rápidamente si…" at bounding box center [507, 454] width 493 height 39
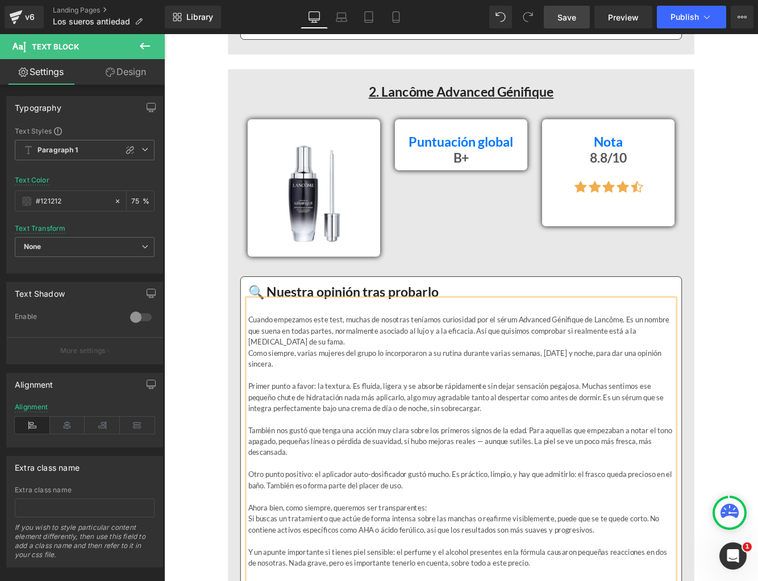
scroll to position [3399, 0]
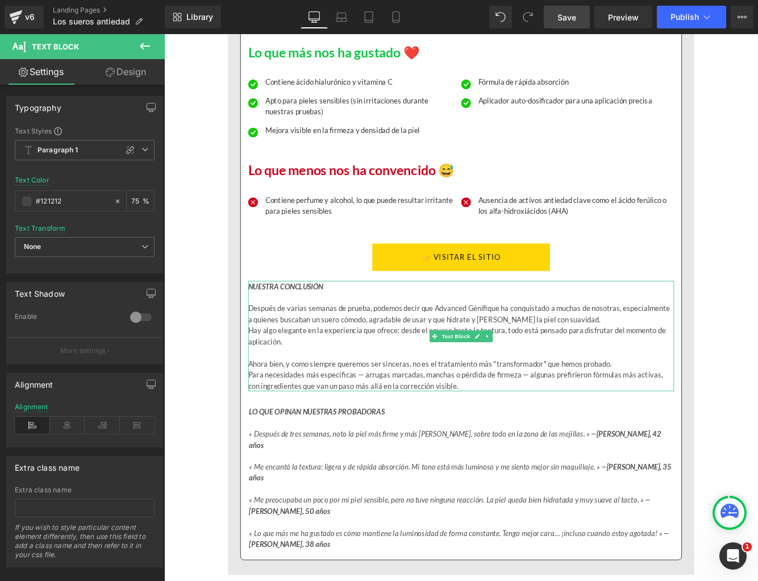
click at [353, 352] on p "Después de varias semanas de prueba, podemos decir que Advanced Génifique ha co…" at bounding box center [507, 358] width 493 height 26
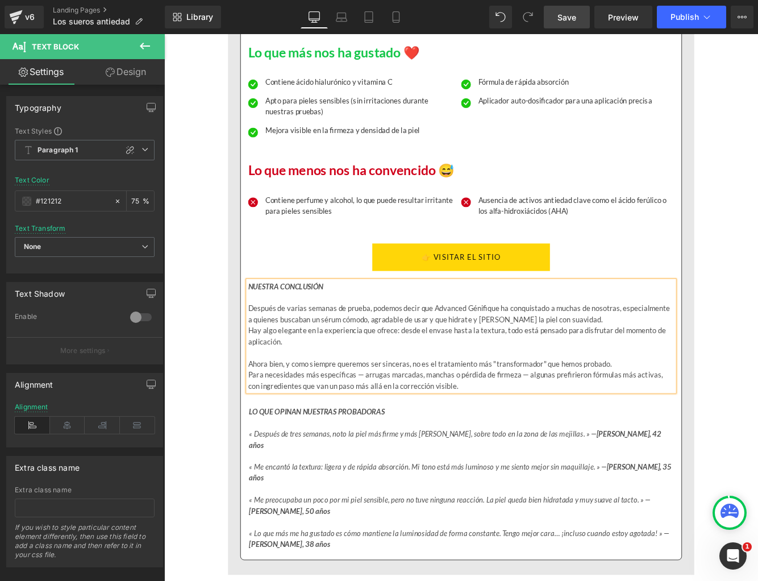
scroll to position [4004, 0]
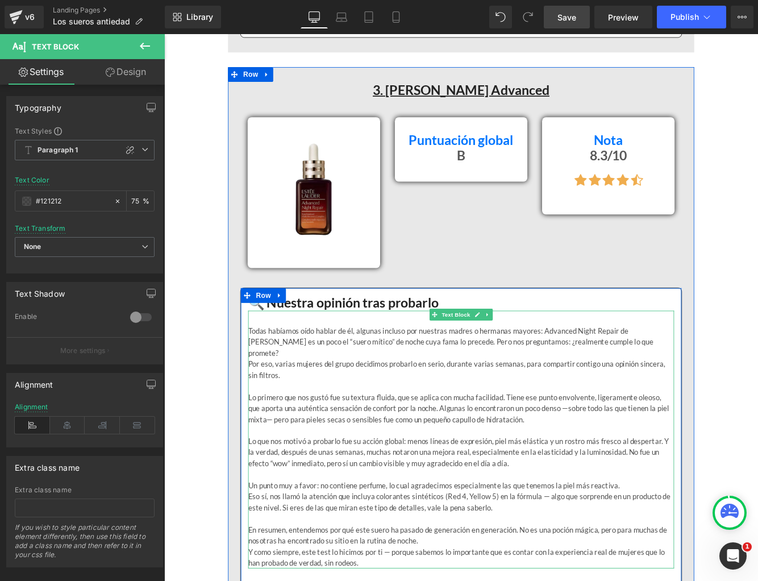
click at [324, 371] on p "Todas habíamos oído hablar de él, algunas incluso por nuestras madres o hermana…" at bounding box center [507, 390] width 493 height 39
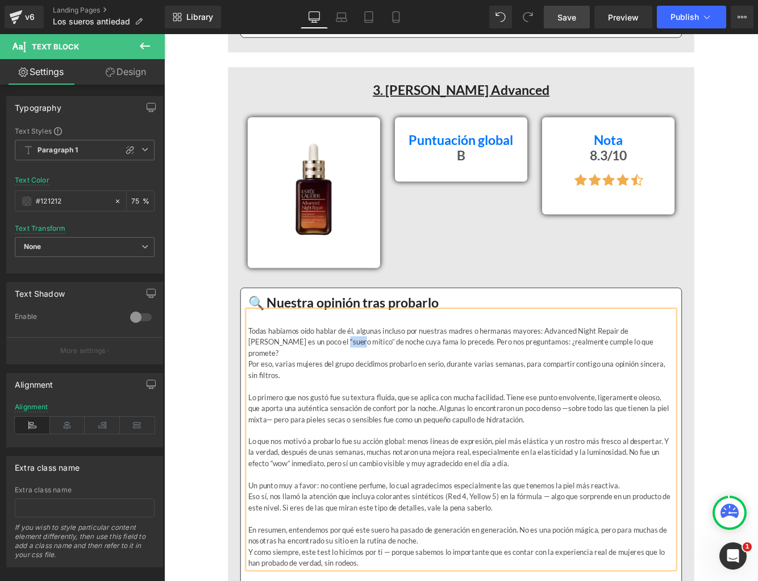
click at [324, 371] on p "Todas habíamos oído hablar de él, algunas incluso por nuestras madres o hermana…" at bounding box center [507, 390] width 493 height 39
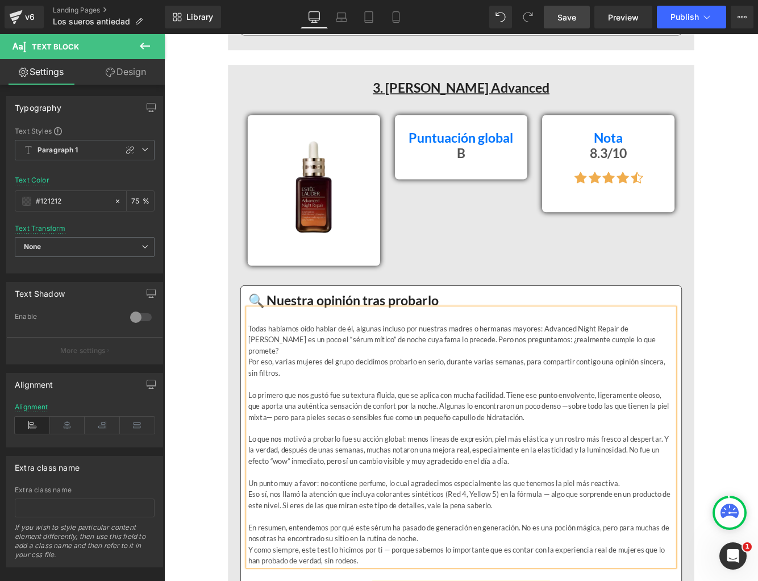
scroll to position [5716, 0]
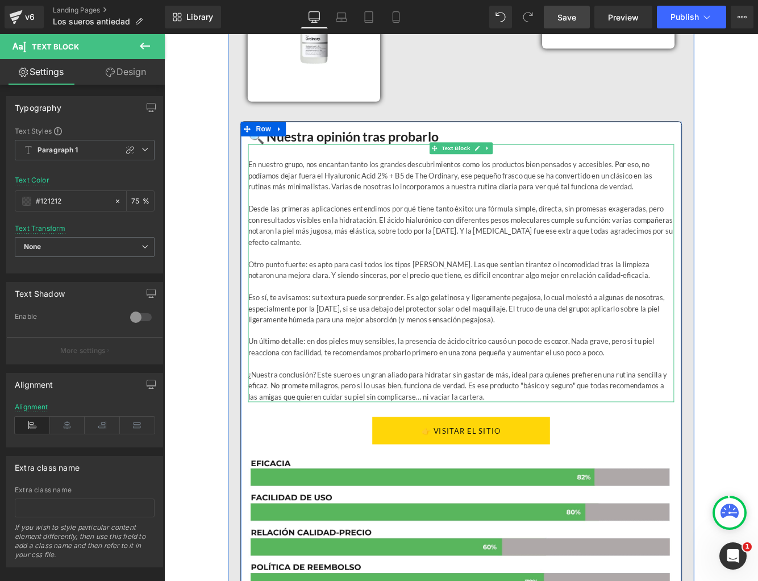
click at [367, 422] on p "¿Nuestra conclusión? Este suero es un gran aliado para hidratar sin gastar de m…" at bounding box center [507, 441] width 493 height 39
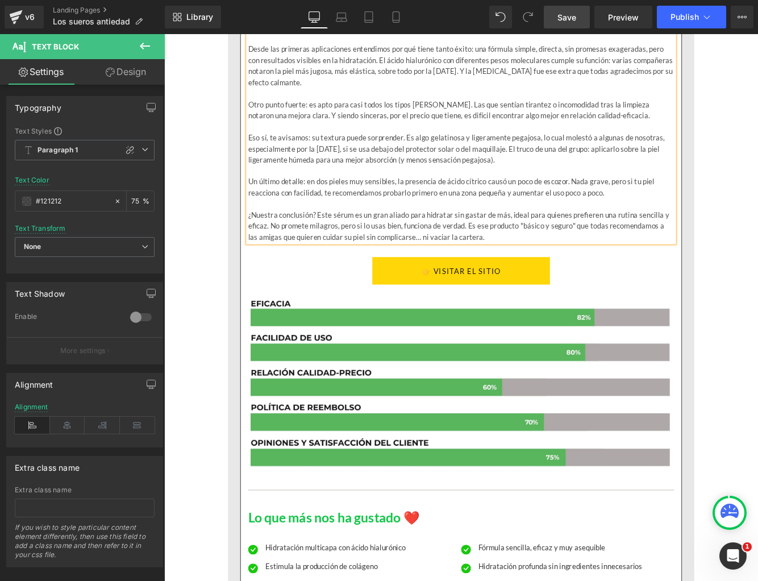
scroll to position [6500, 0]
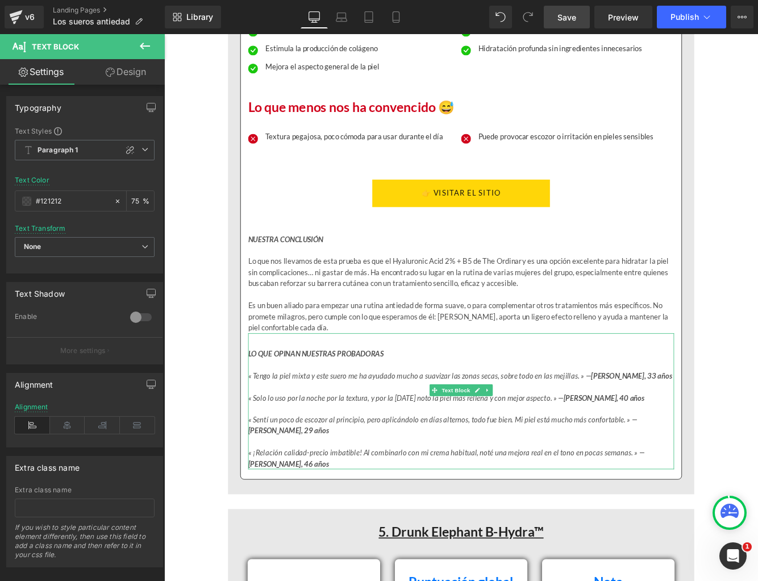
click at [359, 424] on icon "« Tengo la piel mixta y este suero me ha ayudado mucho a suavizar las zonas sec…" at bounding box center [506, 429] width 491 height 10
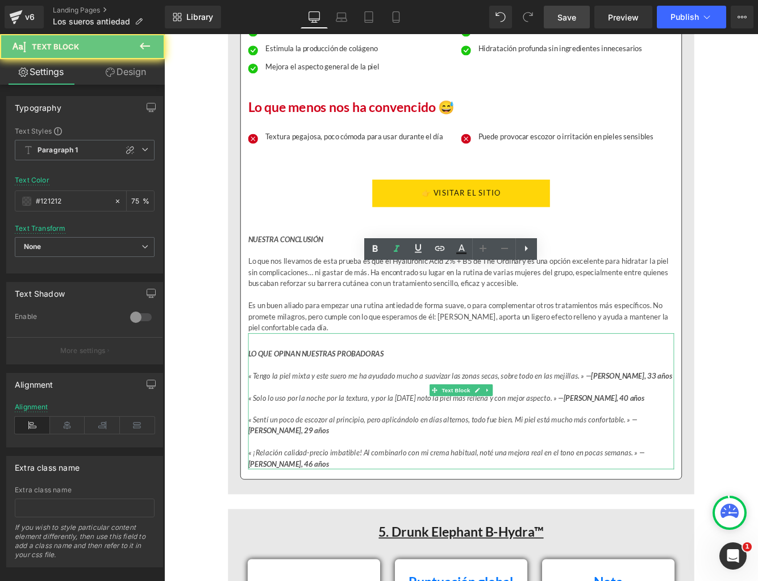
click at [359, 424] on icon "« Tengo la piel mixta y este suero me ha ayudado mucho a suavizar las zonas sec…" at bounding box center [506, 429] width 491 height 10
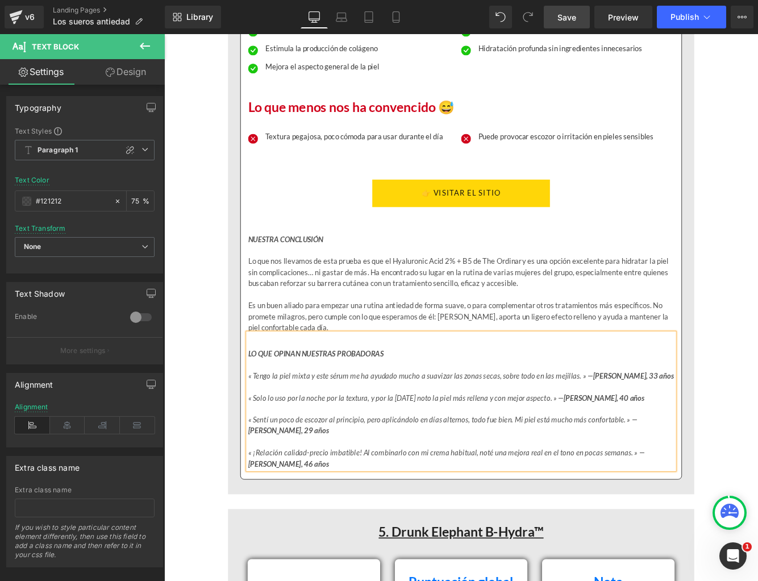
scroll to position [6961, 0]
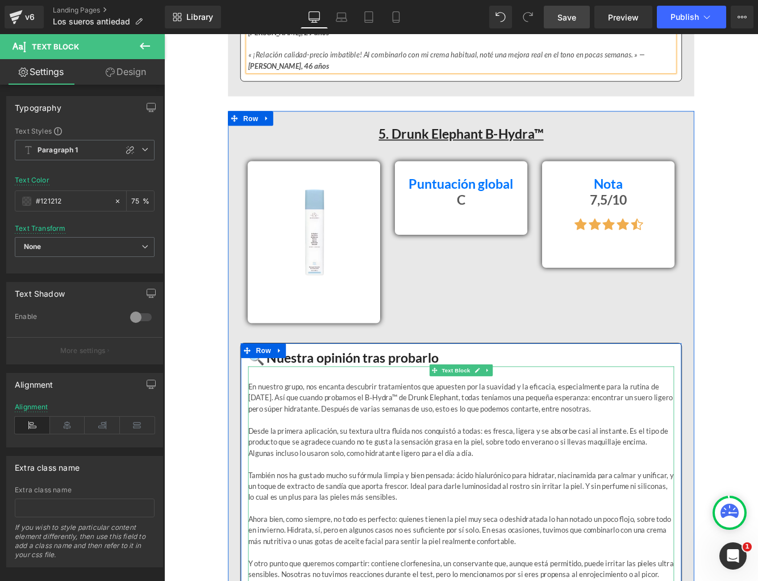
click at [722, 436] on p "En nuestro grupo, nos encanta descubrir tratamientos que apuesten por la suavid…" at bounding box center [507, 455] width 493 height 39
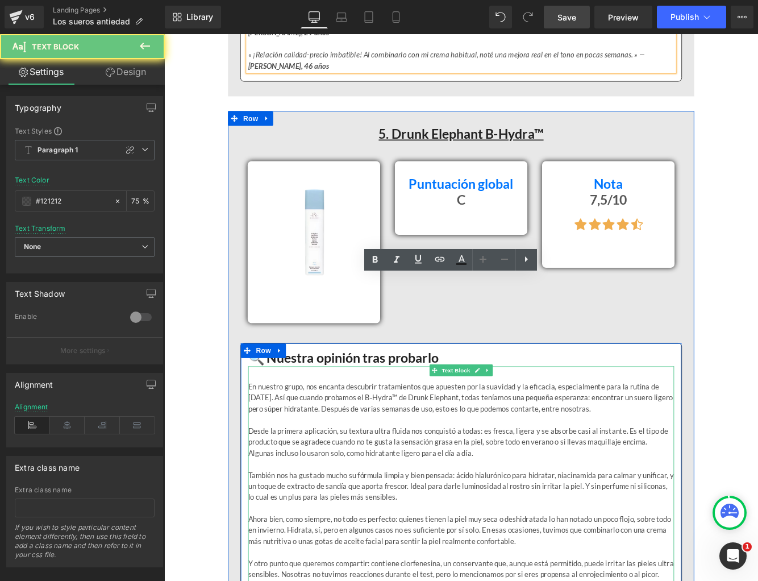
click at [722, 436] on p "En nuestro grupo, nos encanta descubrir tratamientos que apuesten por la suavid…" at bounding box center [507, 455] width 493 height 39
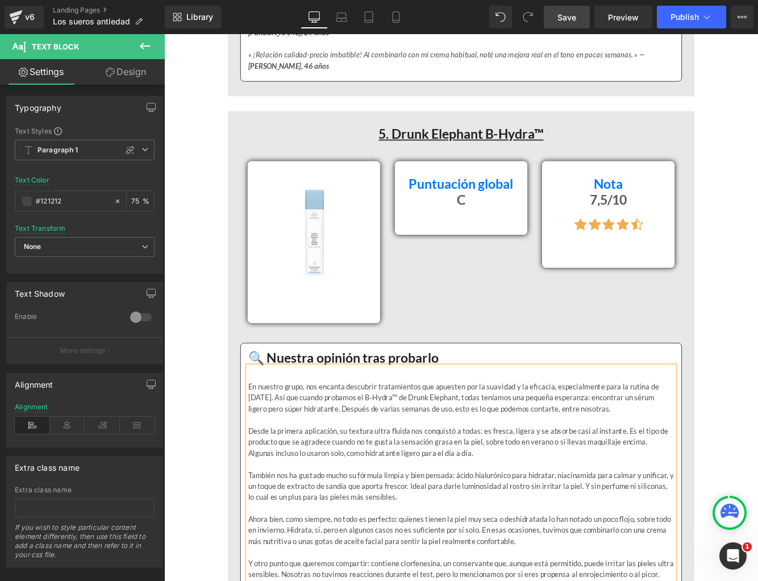
scroll to position [7725, 0]
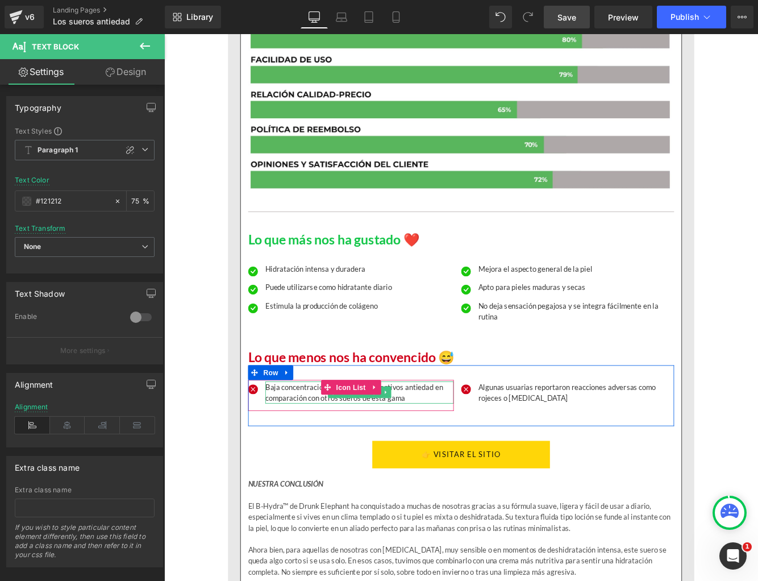
click at [378, 436] on p "Baja concentración de ingredientes activos antiedad en comparación con otros su…" at bounding box center [390, 449] width 218 height 26
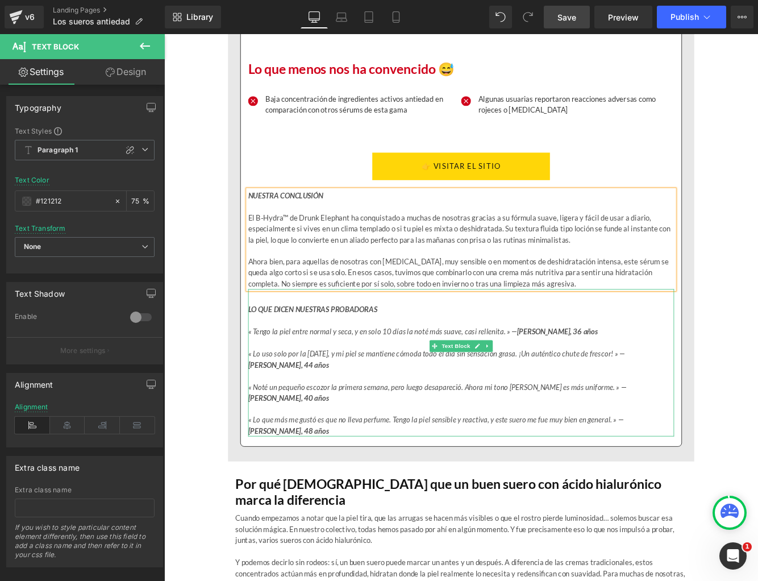
scroll to position [8054, 0]
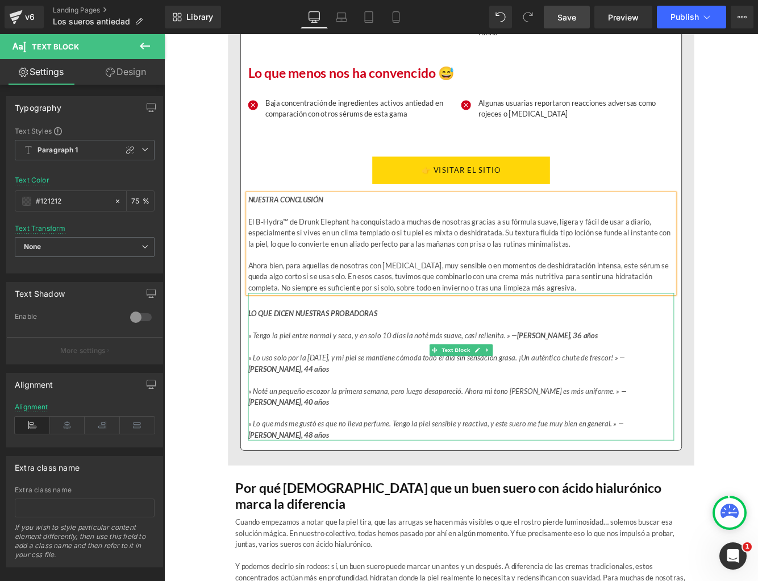
click at [568, 480] on icon "« Lo que más me gustó es que no lleva perfume. Tengo la piel sensible y reactiv…" at bounding box center [478, 491] width 435 height 23
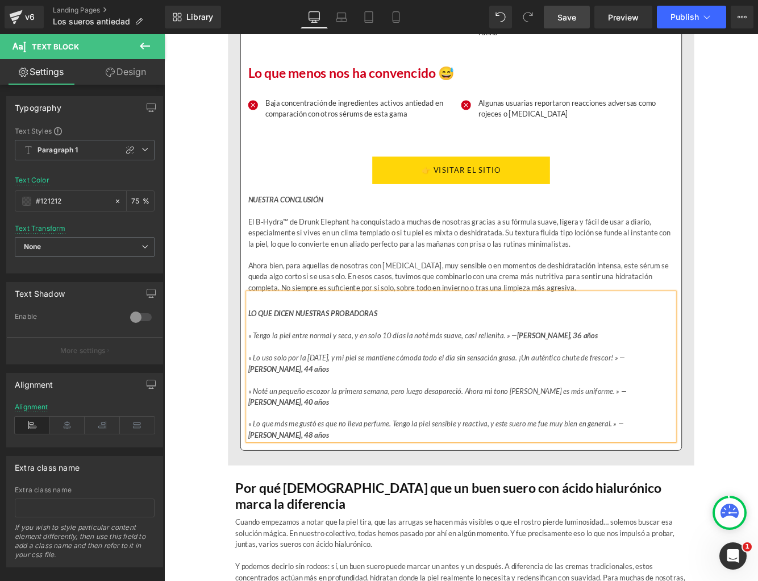
click at [567, 480] on icon "« Lo que más me gustó es que no lleva perfume. Tengo la piel sensible y reactiv…" at bounding box center [478, 491] width 435 height 23
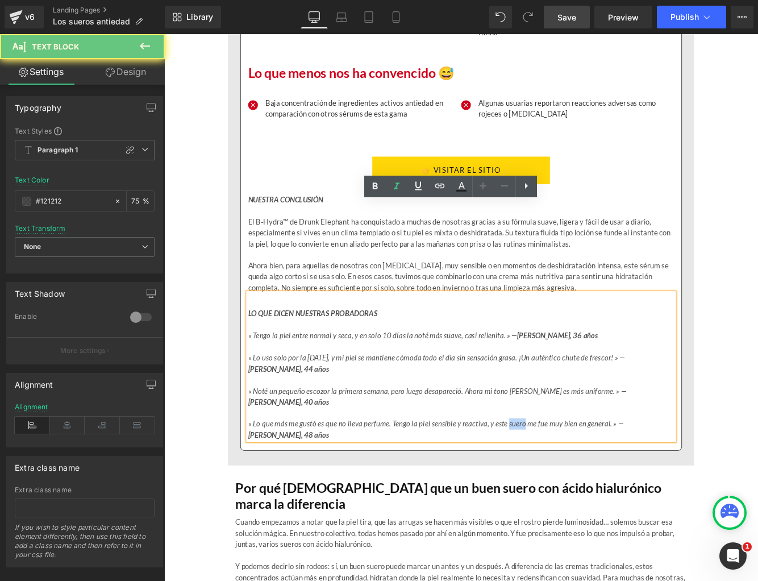
scroll to position [8054, 0]
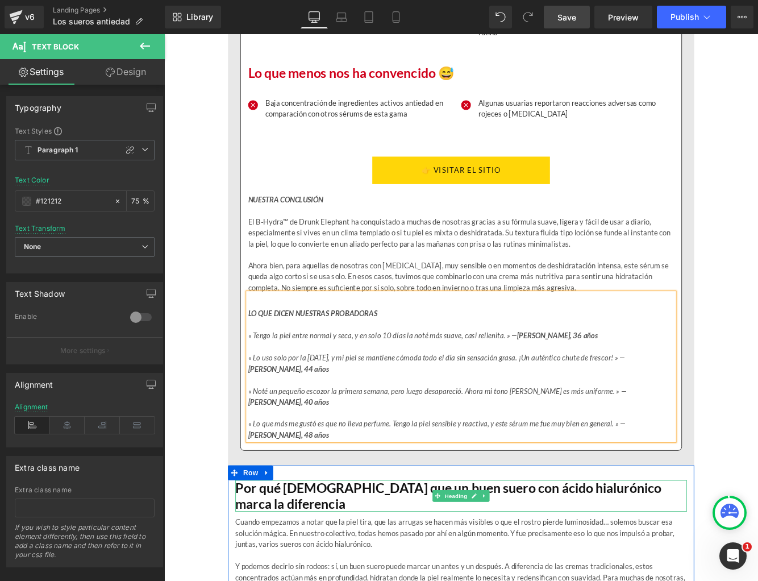
click at [465, 551] on h1 "Por qué creemos que un buen suero con ácido hialurónico marca la diferencia" at bounding box center [508, 569] width 523 height 36
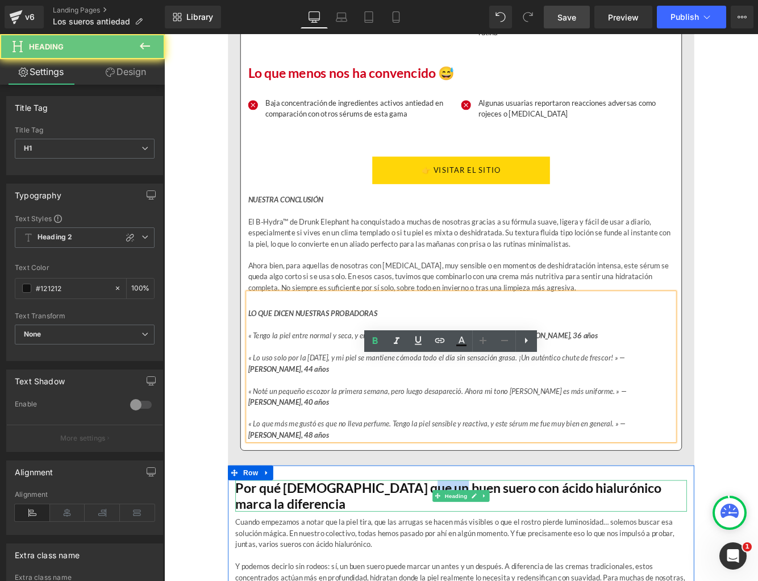
click at [465, 551] on h1 "Por qué creemos que un buen suero con ácido hialurónico marca la diferencia" at bounding box center [508, 569] width 523 height 36
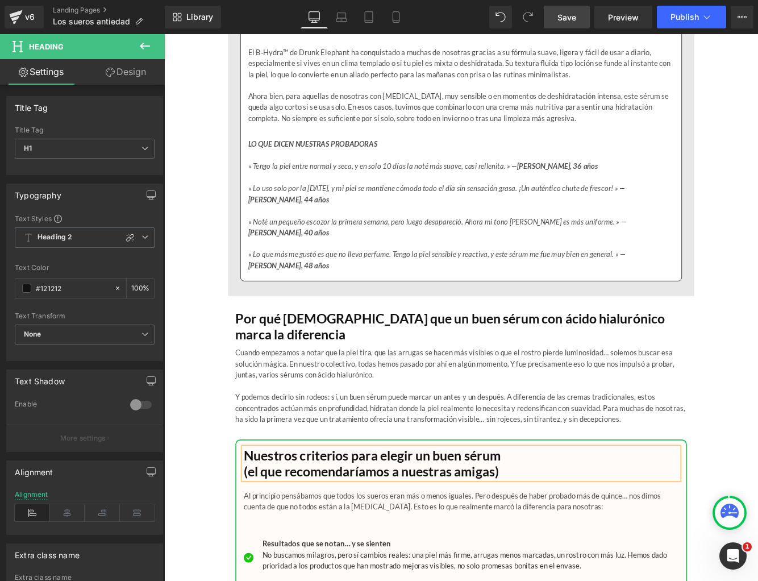
scroll to position [8252, 0]
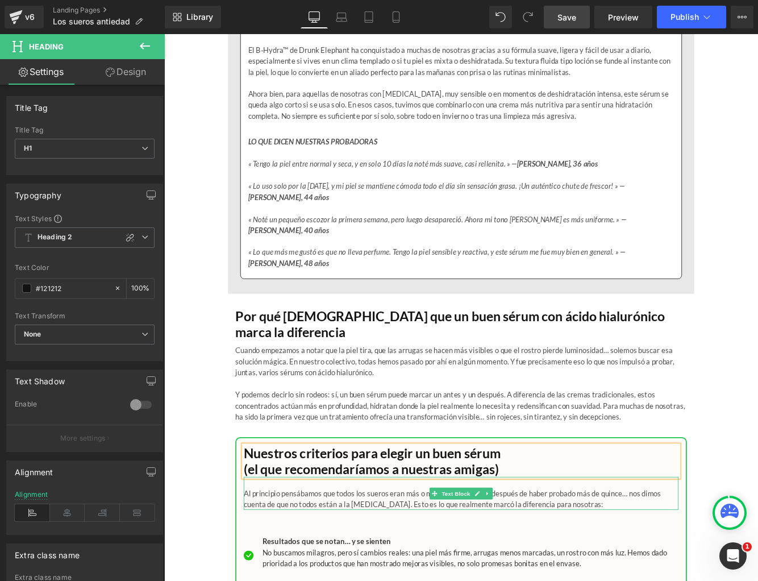
click at [411, 547] on p "Al principio pensábamos que todos los sueros eran más o menos iguales. Pero des…" at bounding box center [508, 566] width 504 height 39
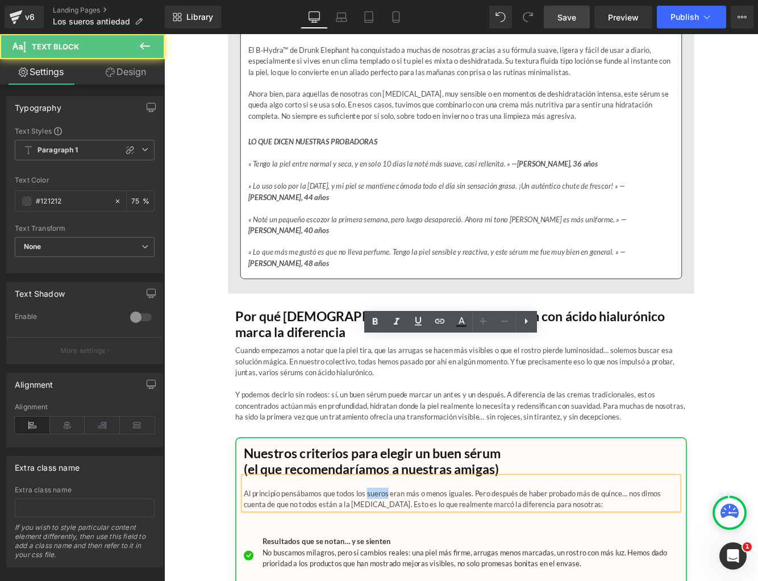
click at [411, 547] on p "Al principio pensábamos que todos los sueros eran más o menos iguales. Pero des…" at bounding box center [508, 566] width 504 height 39
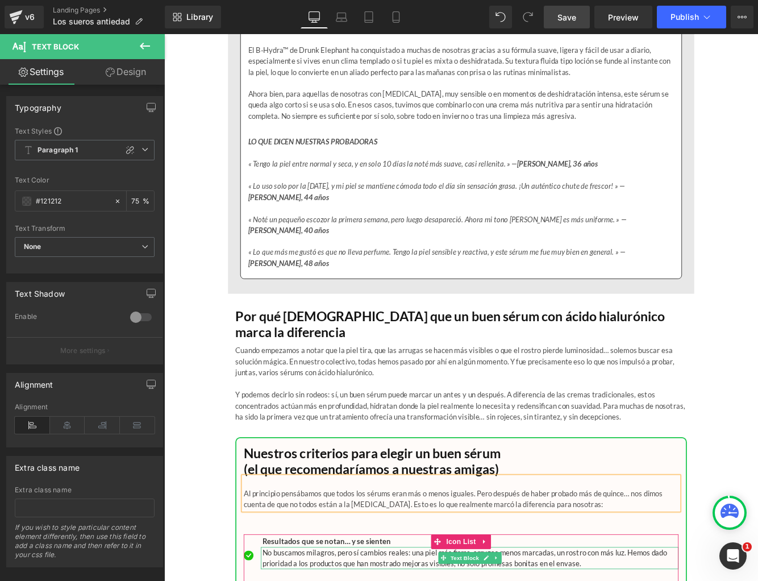
scroll to position [8254, 0]
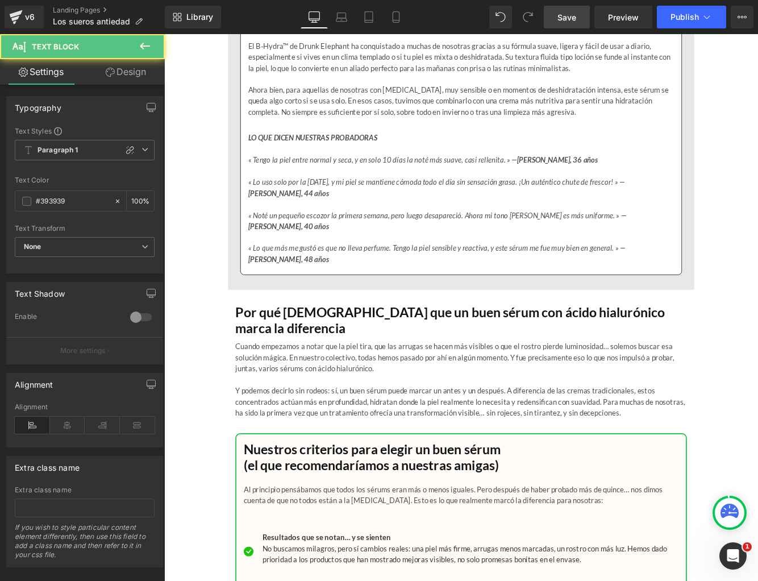
scroll to position [8257, 0]
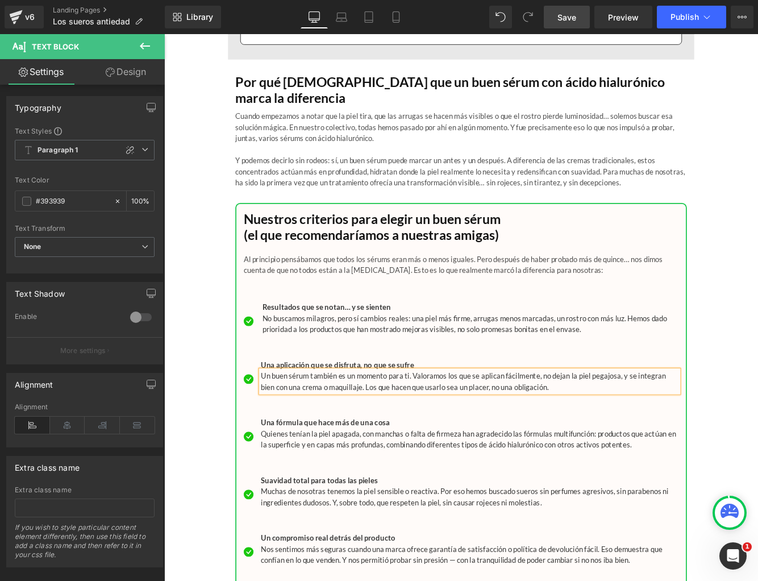
scroll to position [8538, 0]
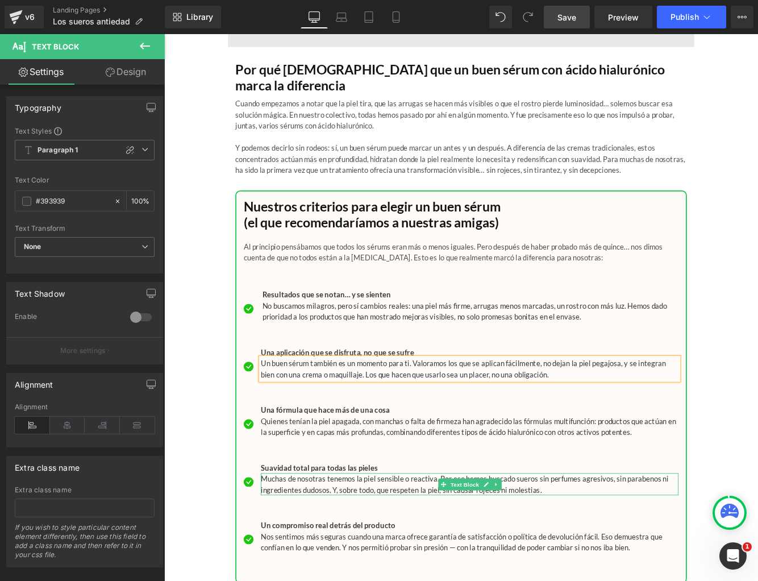
click at [581, 542] on p "Muchas de nosotras tenemos la piel sensible o reactiva. Por eso hemos buscado s…" at bounding box center [518, 555] width 484 height 26
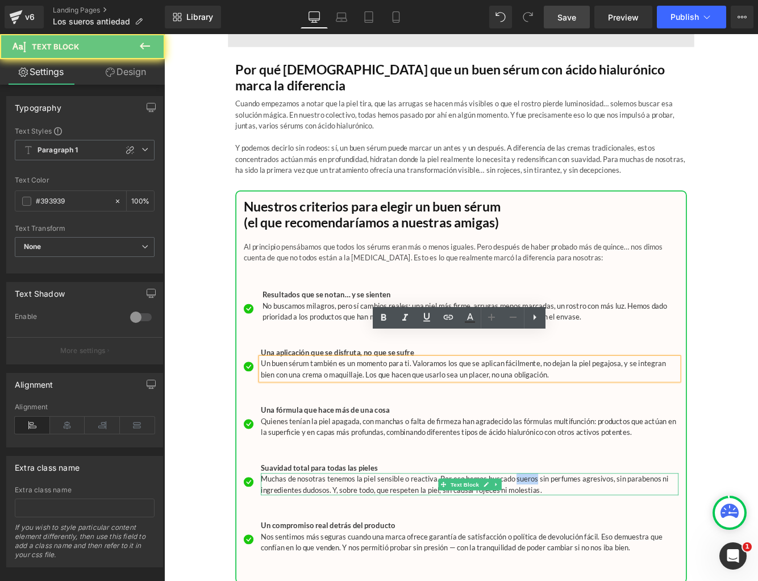
click at [581, 542] on p "Muchas de nosotras tenemos la piel sensible o reactiva. Por eso hemos buscado s…" at bounding box center [518, 555] width 484 height 26
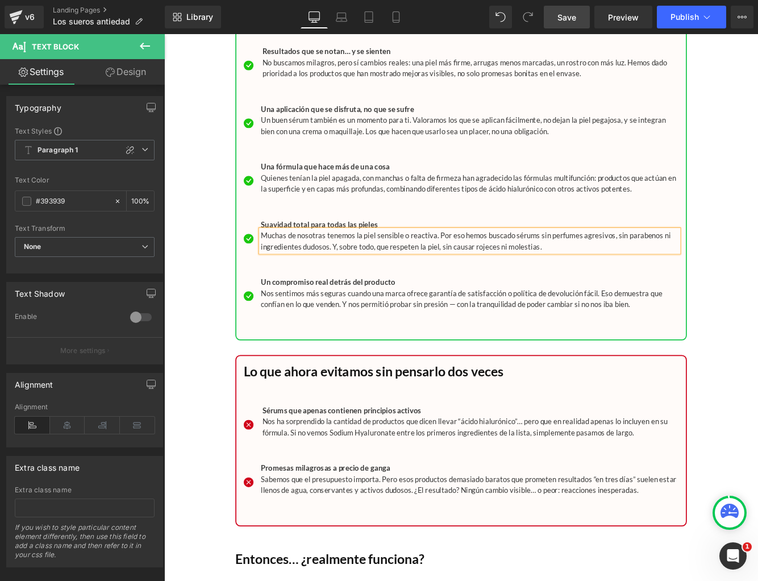
scroll to position [8828, 0]
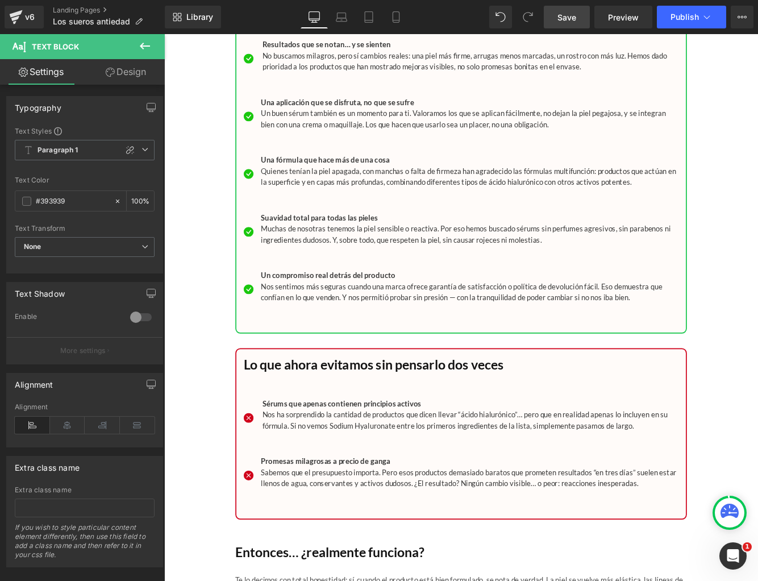
click at [568, 15] on span "Save" at bounding box center [567, 17] width 19 height 12
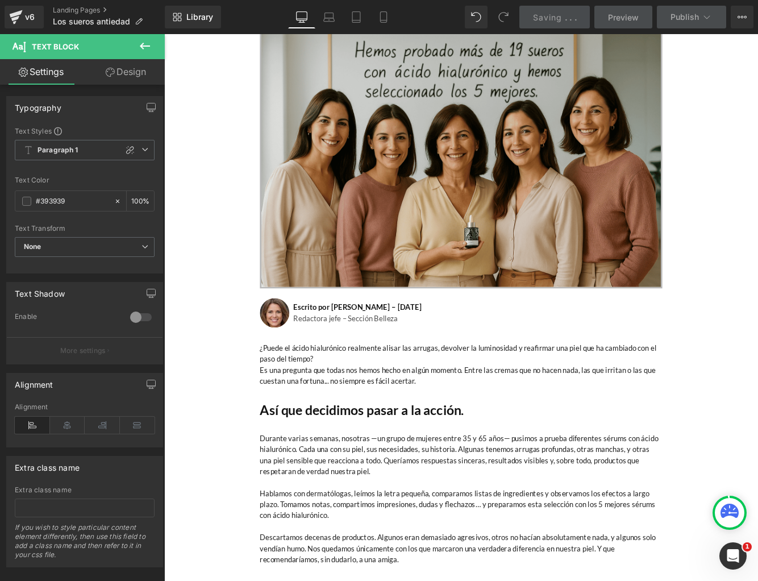
scroll to position [0, 0]
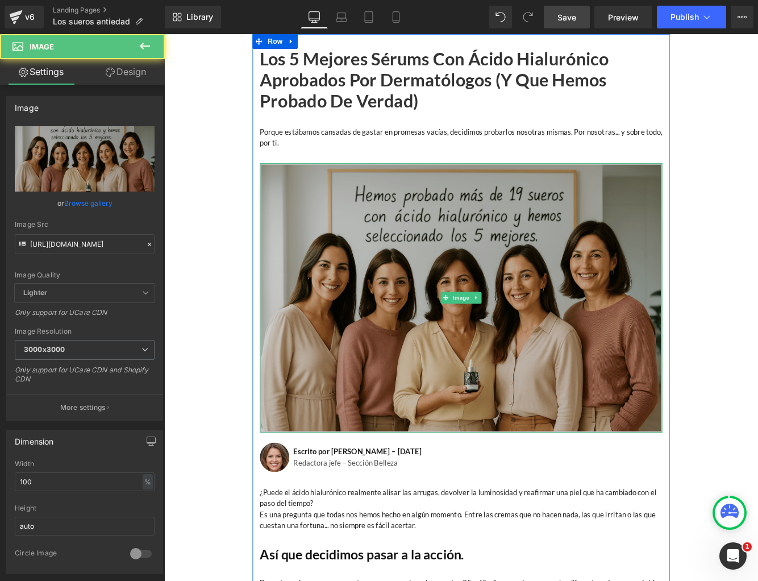
click at [377, 331] on img at bounding box center [508, 340] width 466 height 312
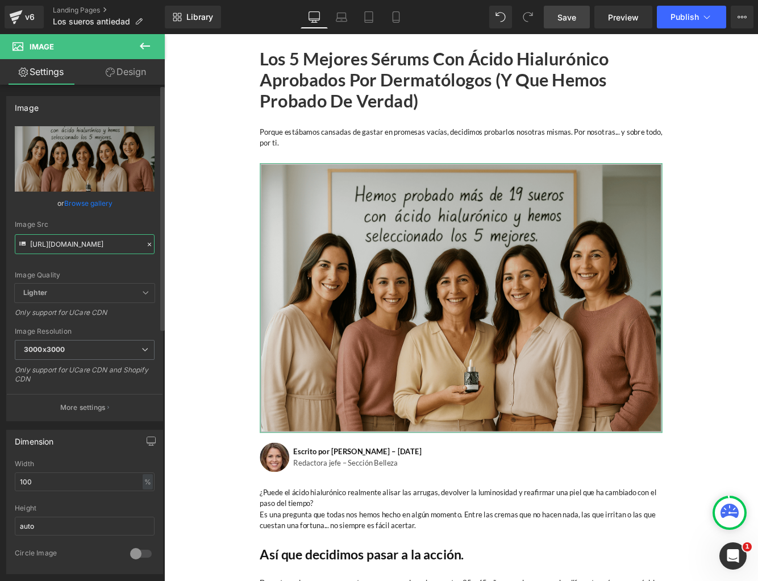
click at [69, 247] on input "https://cdn.shopify.com/s/files/1/0750/4943/5373/files/ChatGPT_Image_4_sept._20…" at bounding box center [85, 244] width 140 height 20
click at [68, 246] on input "https://cdn.shopify.com/s/files/1/0750/4943/5373/files/ChatGPT_Image_4_sept._20…" at bounding box center [85, 244] width 140 height 20
paste input "3_sept._2025_15_07_28_1.png?v=1756897698"
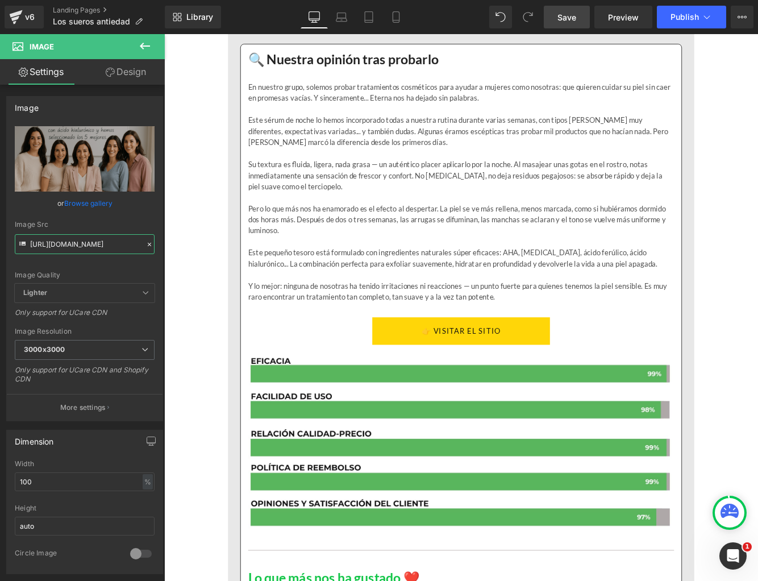
scroll to position [1266, 0]
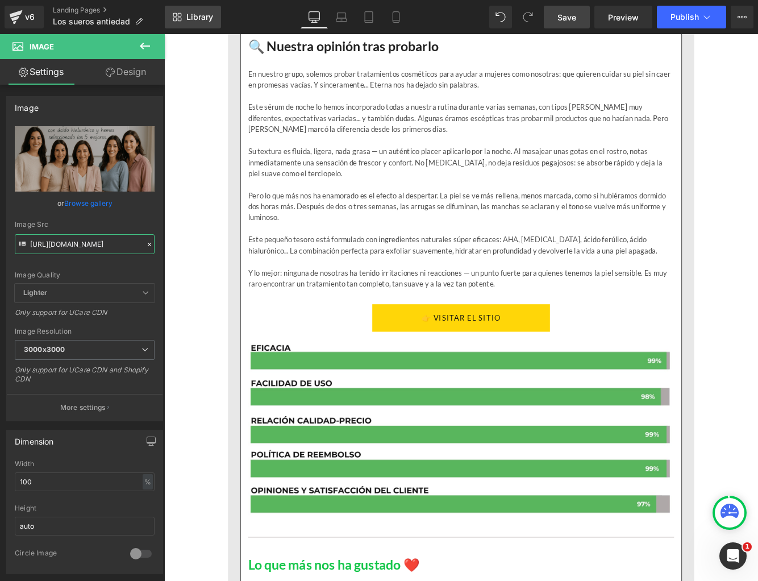
type input "https://cdn.shopify.com/s/files/1/0750/4943/5373/files/ChatGPT_Image_3_sept._20…"
click at [578, 22] on link "Save" at bounding box center [567, 17] width 46 height 23
click at [18, 18] on icon at bounding box center [15, 18] width 8 height 5
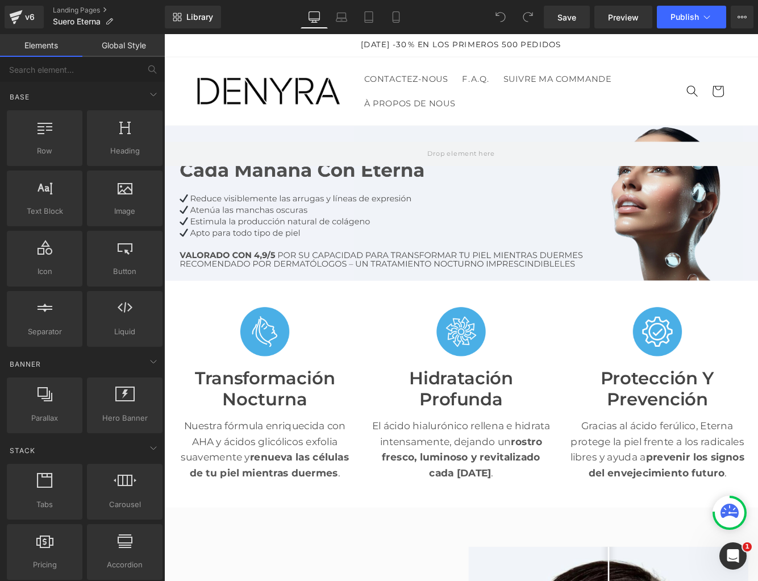
scroll to position [1741, 0]
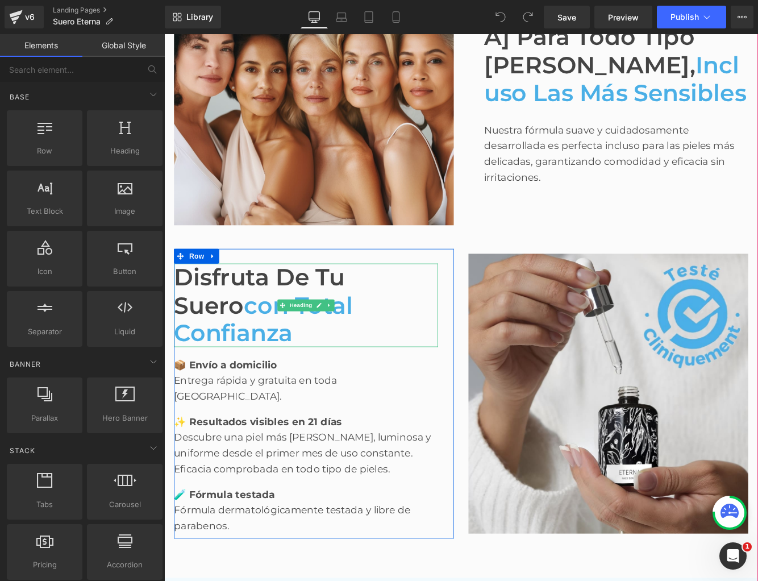
click at [214, 348] on span "Disfruta de tu suero" at bounding box center [275, 331] width 198 height 65
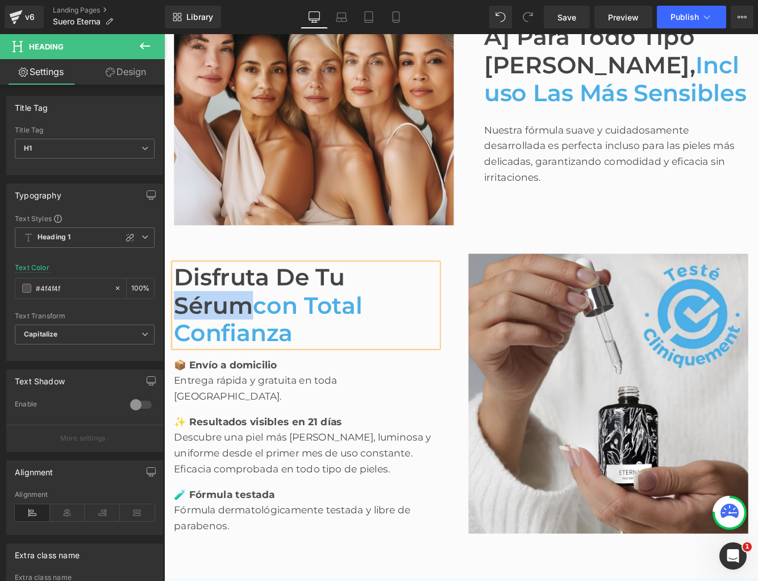
drag, startPoint x: 181, startPoint y: 351, endPoint x: 260, endPoint y: 350, distance: 79.0
click at [260, 350] on span "Disfruta de tu Sérum" at bounding box center [275, 331] width 198 height 65
copy span "Sérum"
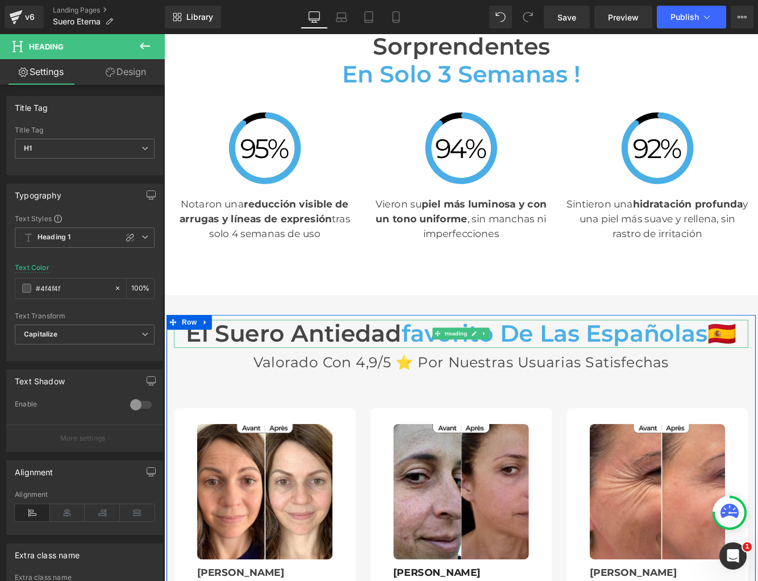
click at [237, 365] on h3 "El suero antiedad favorito de las españolas 🇪🇸" at bounding box center [508, 381] width 665 height 32
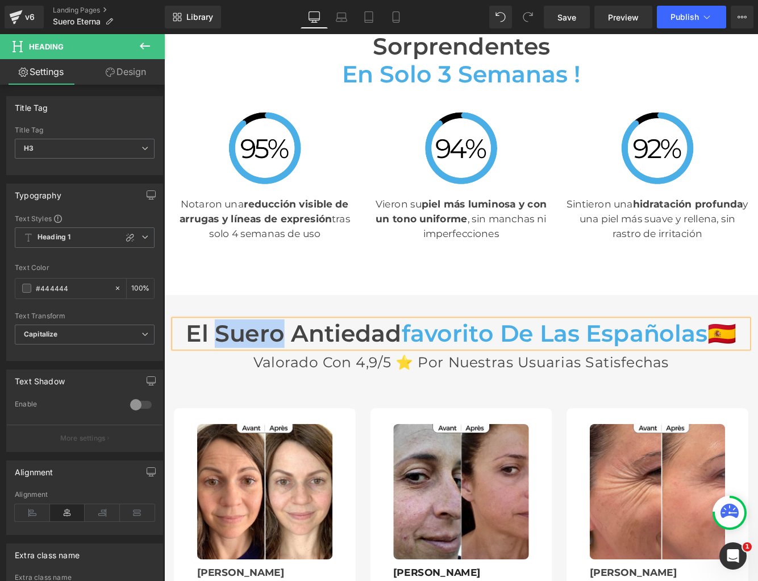
paste div
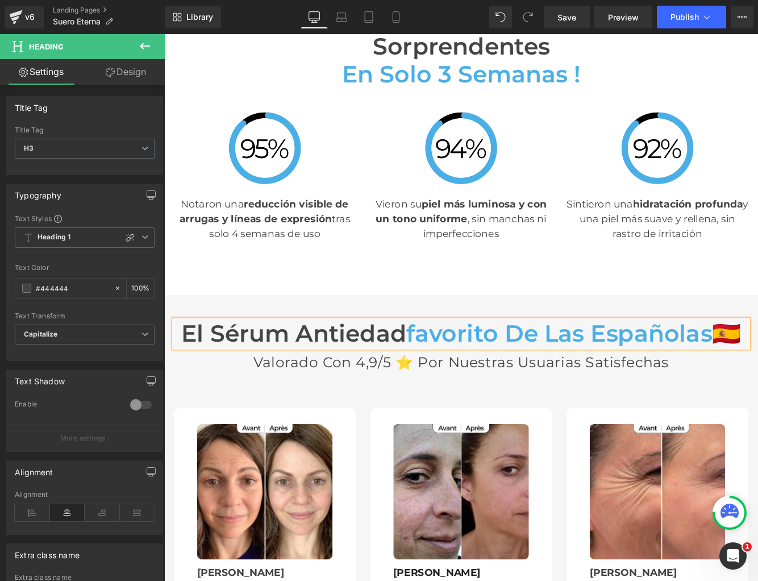
scroll to position [3356, 0]
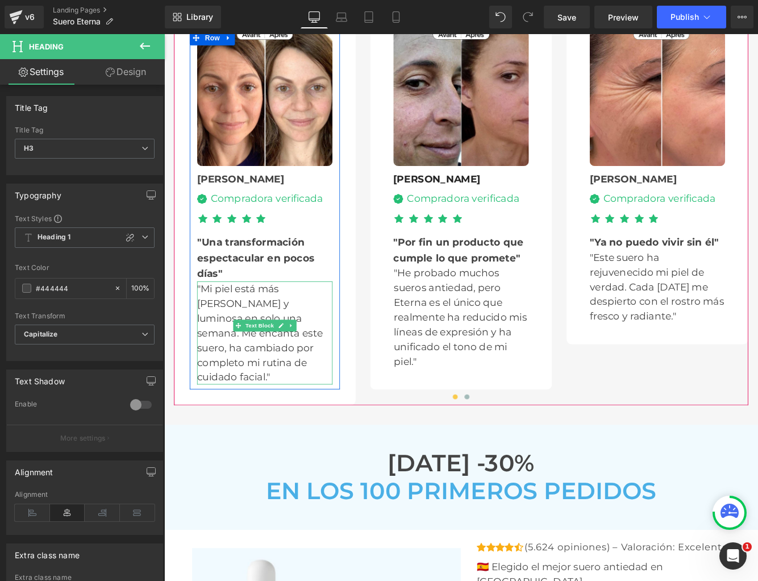
click at [214, 351] on p ""Mi piel está más lisa y luminosa en solo una semana. Me encanta este suero, ha…" at bounding box center [280, 380] width 157 height 119
click at [214, 352] on p ""Mi piel está más lisa y luminosa en solo una semana. Me encanta este suero, ha…" at bounding box center [280, 380] width 157 height 119
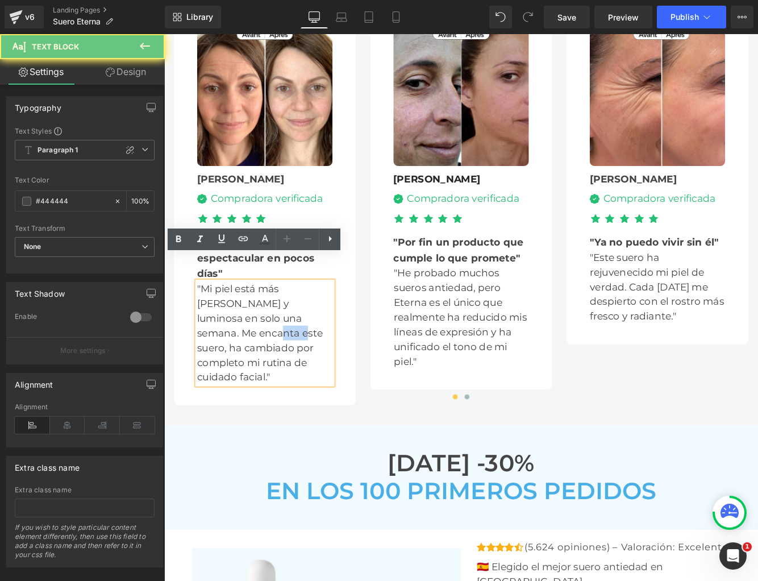
paste div
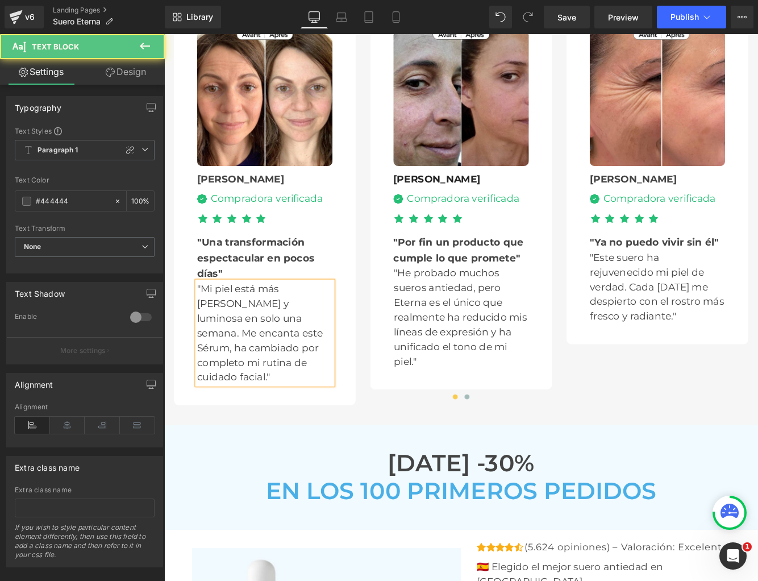
click at [211, 351] on p ""Mi piel está más lisa y luminosa en solo una semana. Me encanta este Sérum, ha…" at bounding box center [280, 380] width 157 height 119
drag, startPoint x: 203, startPoint y: 352, endPoint x: 236, endPoint y: 349, distance: 32.6
click at [236, 349] on p ""Mi piel está más [PERSON_NAME] y luminosa en solo una semana. Me encanta este …" at bounding box center [280, 380] width 157 height 119
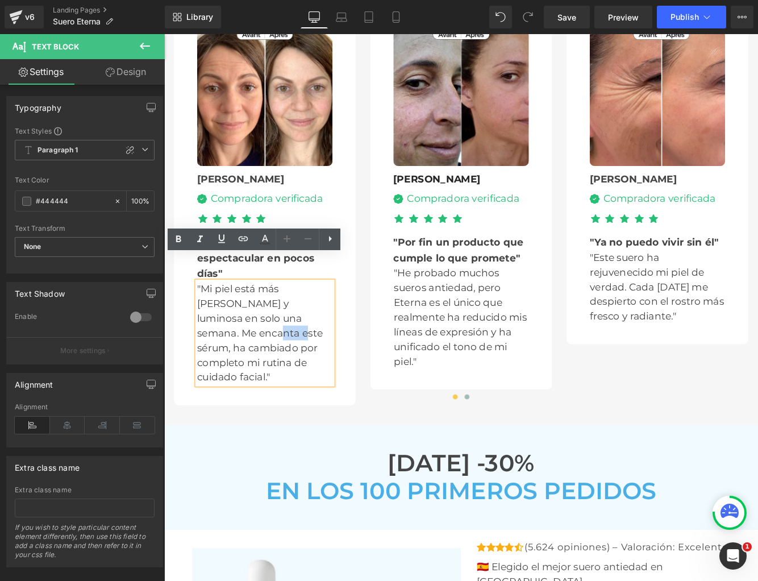
copy p "sérum"
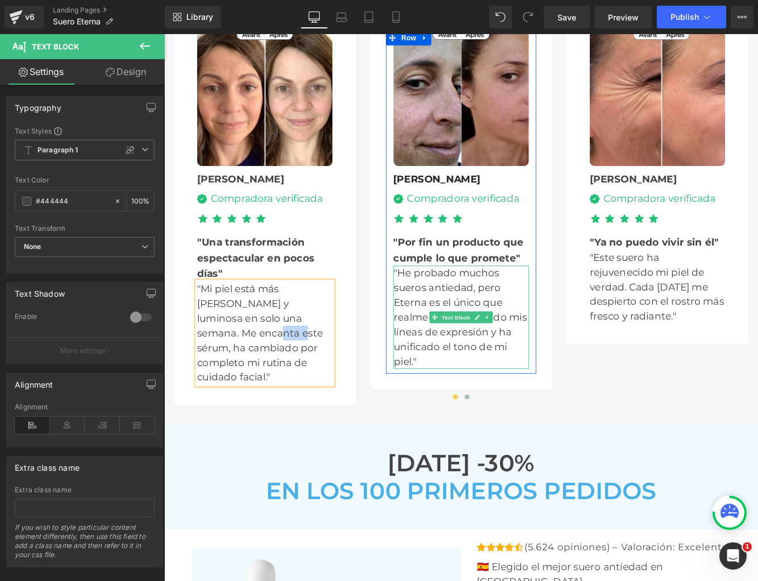
click at [442, 302] on p ""He probado muchos sueros antiedad, pero Eterna es el único que realmente ha re…" at bounding box center [508, 361] width 156 height 119
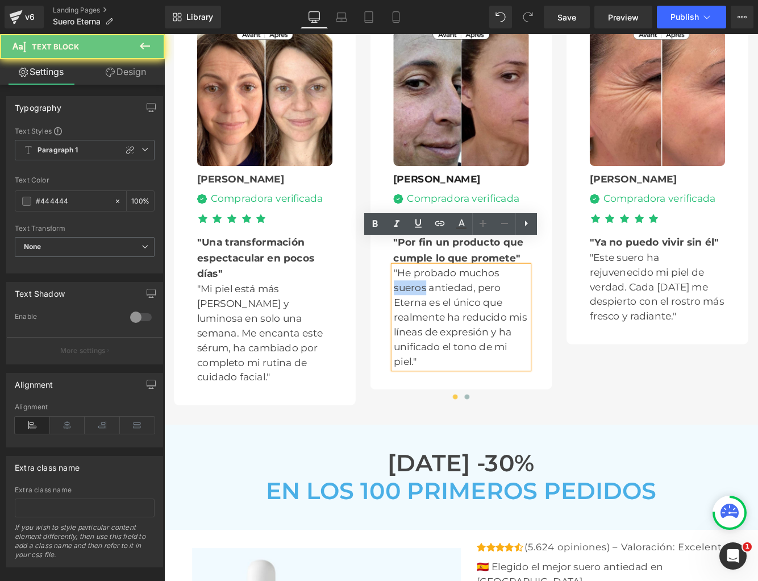
click at [442, 302] on p ""He probado muchos sueros antiedad, pero Eterna es el único que realmente ha re…" at bounding box center [508, 361] width 156 height 119
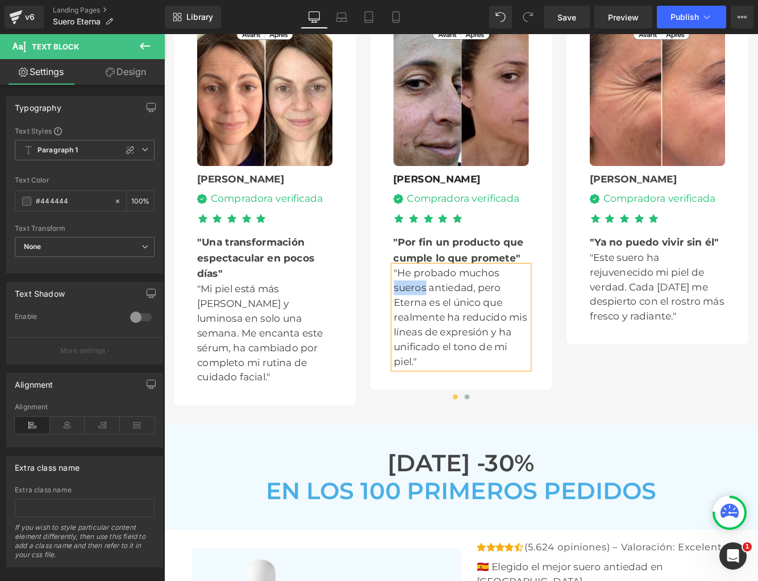
paste div
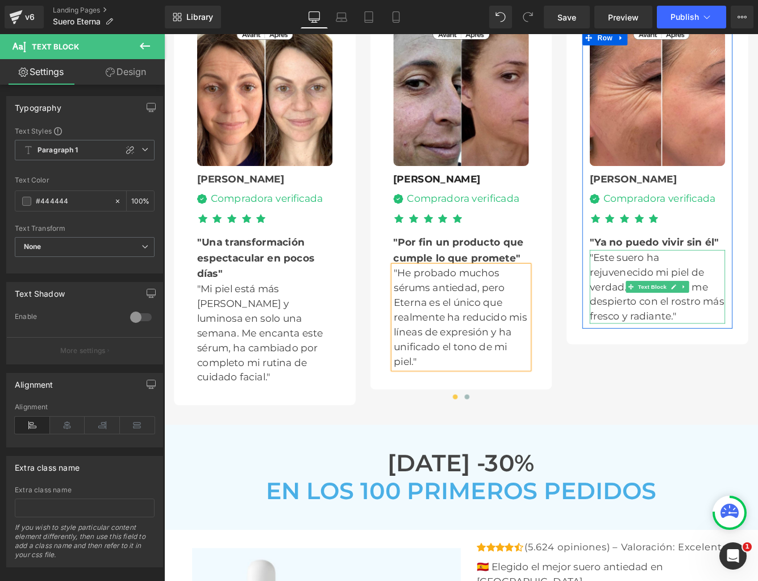
click at [706, 284] on p ""Este suero ha rejuvenecido mi piel de verdad. Cada mañana me despierto con el …" at bounding box center [735, 326] width 157 height 85
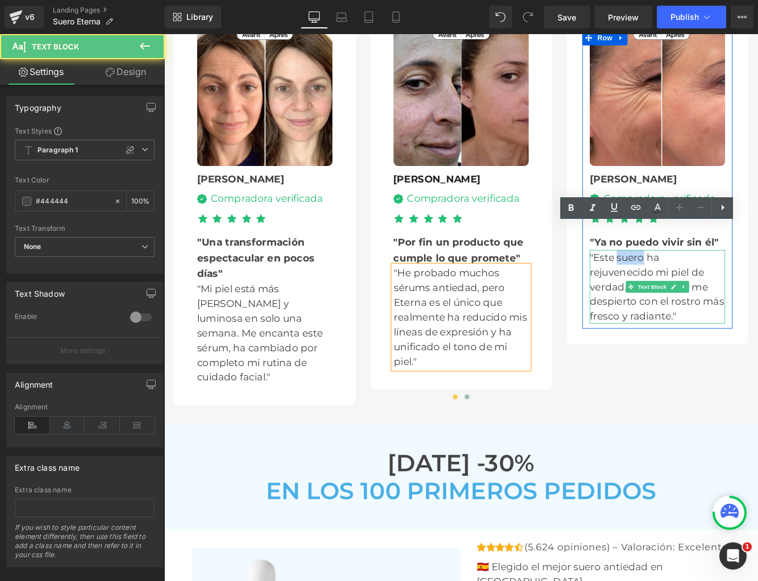
click at [706, 284] on p ""Este suero ha rejuvenecido mi piel de verdad. Cada mañana me despierto con el …" at bounding box center [735, 326] width 157 height 85
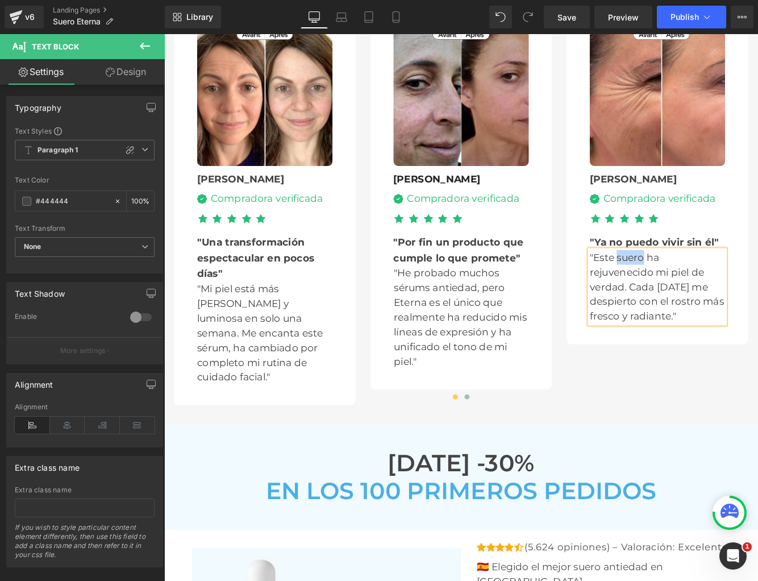
paste div
click at [514, 448] on button at bounding box center [515, 453] width 14 height 11
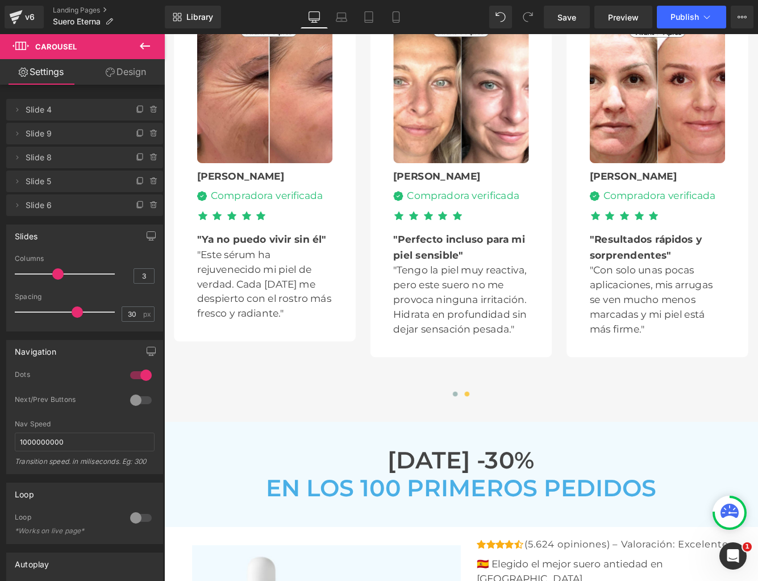
click at [501, 299] on p ""Tengo la piel muy reactiva, pero este suero no me provoca ninguna irritación. …" at bounding box center [508, 341] width 157 height 85
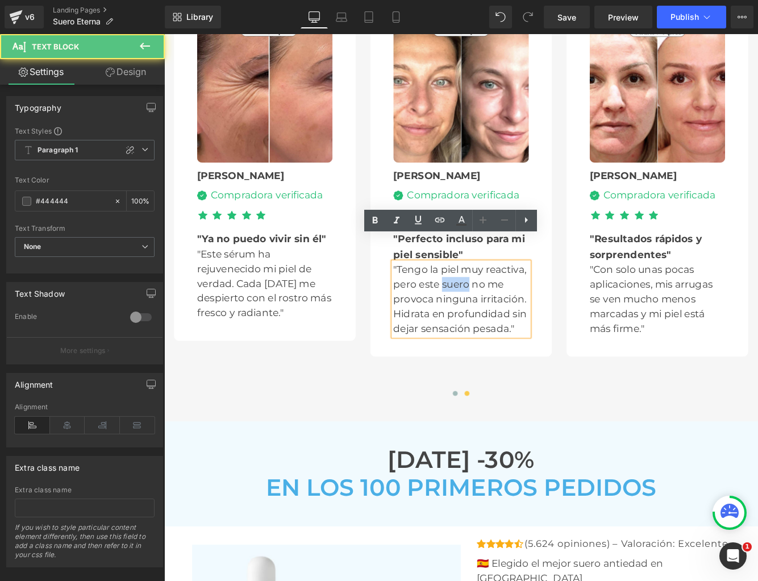
click at [501, 298] on p ""Tengo la piel muy reactiva, pero este suero no me provoca ninguna irritación. …" at bounding box center [508, 340] width 157 height 85
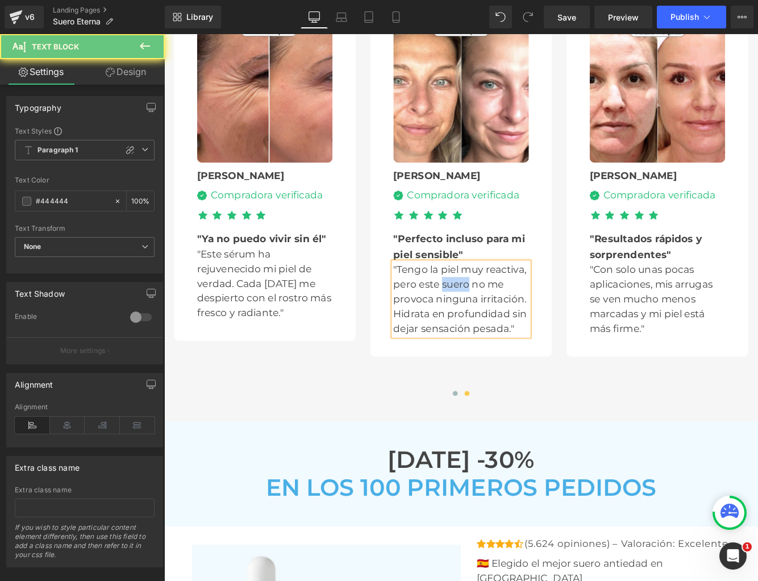
paste div
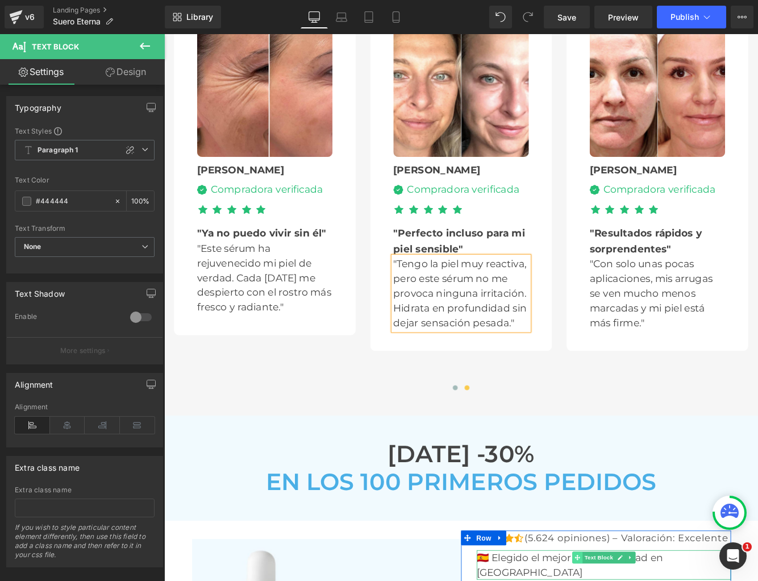
scroll to position [3367, 0]
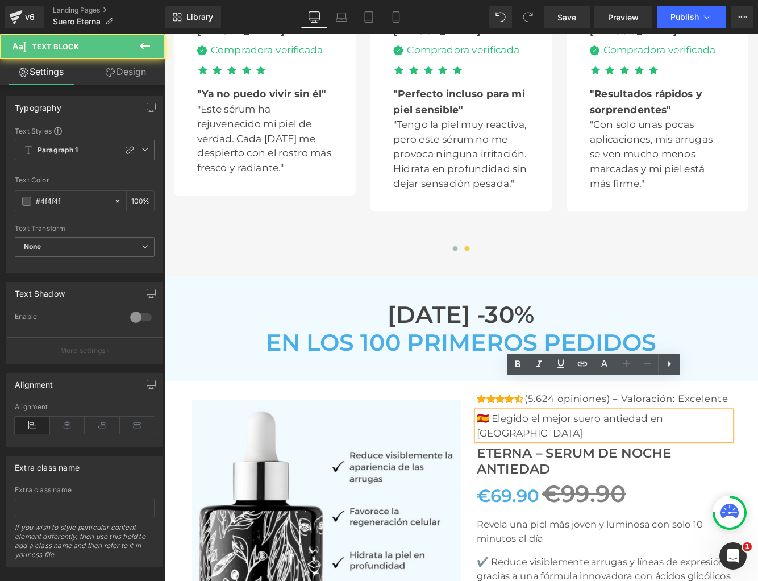
scroll to position [3534, 0]
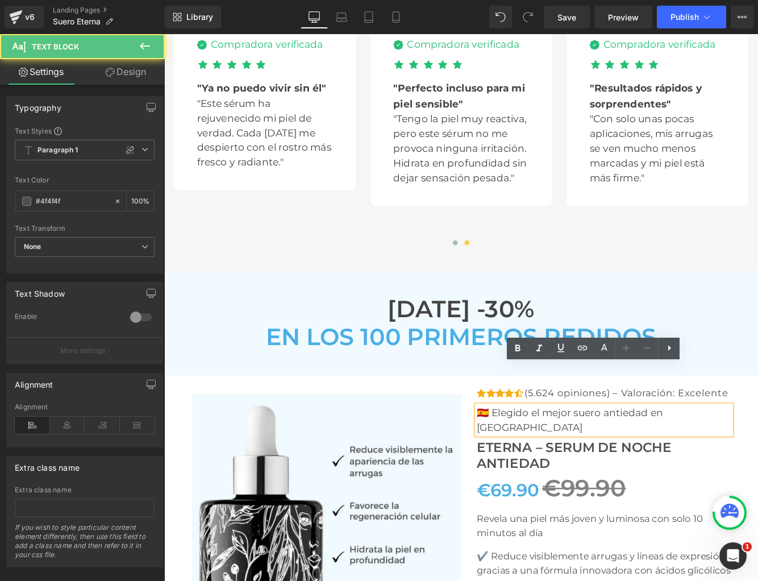
click at [643, 464] on p "🇪🇸 Elegido el mejor suero antiedad en España" at bounding box center [673, 481] width 294 height 34
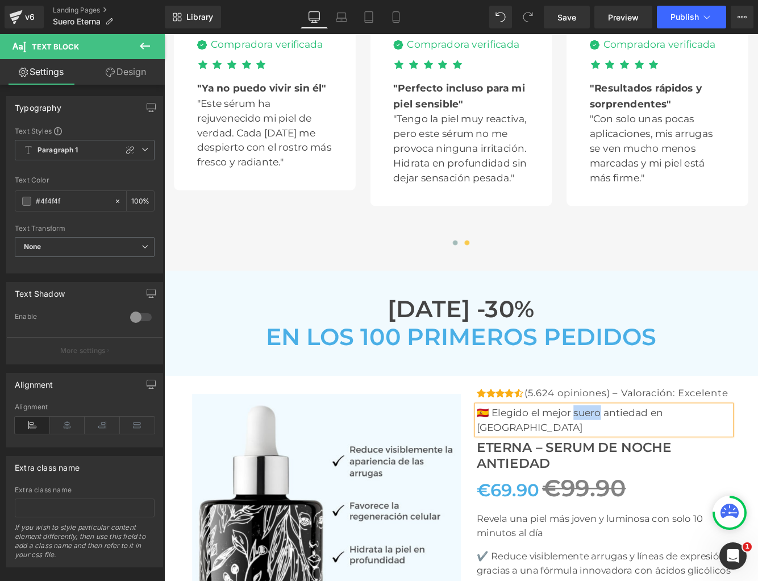
paste div
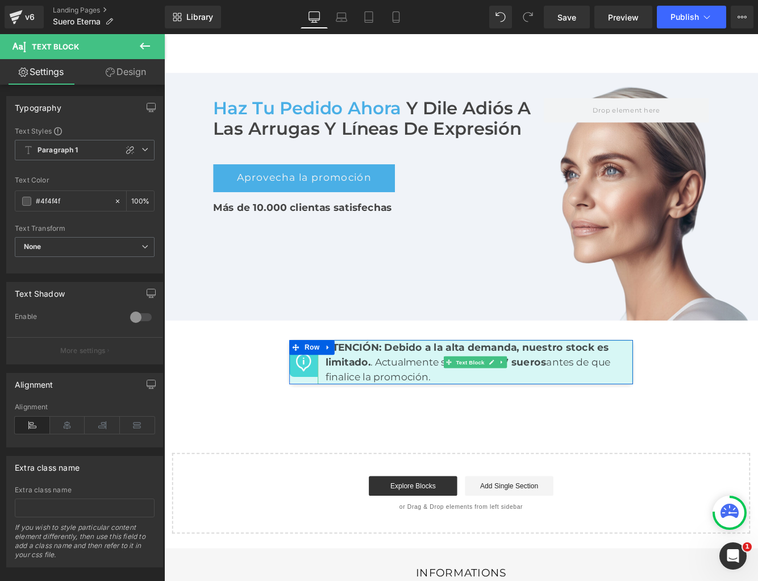
click at [582, 407] on strong "7 sueros" at bounding box center [581, 414] width 51 height 14
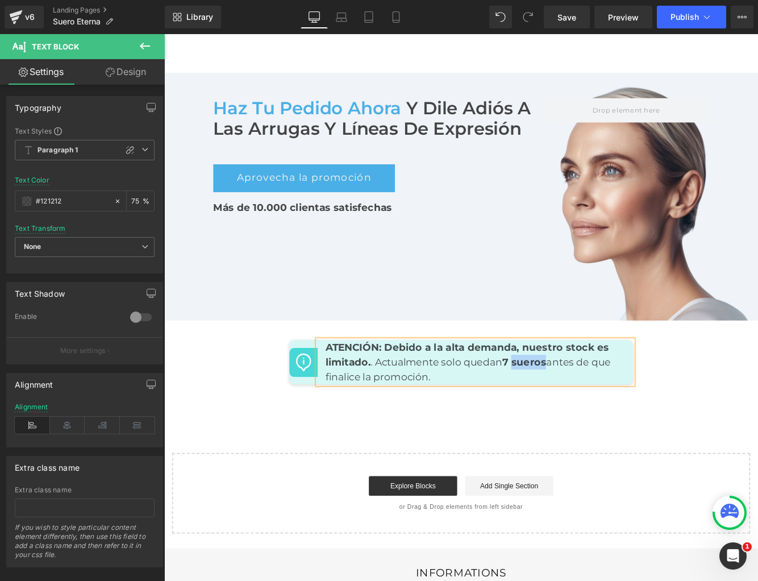
paste div
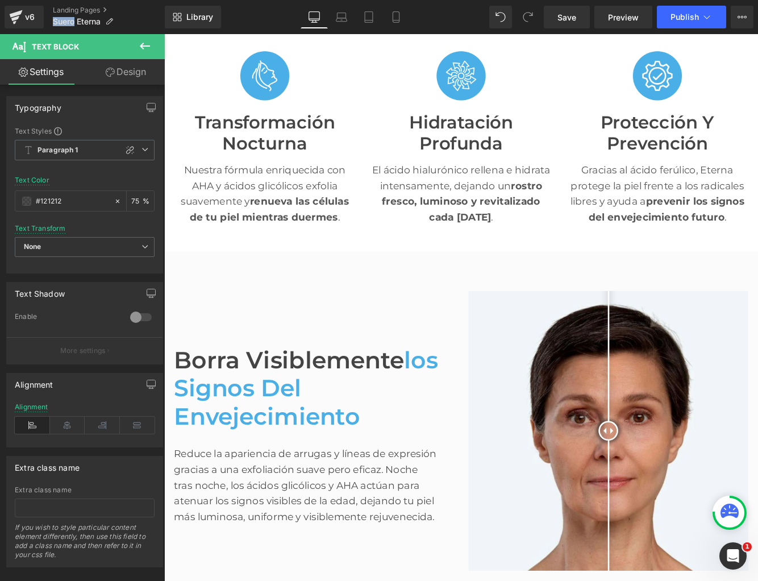
scroll to position [0, 0]
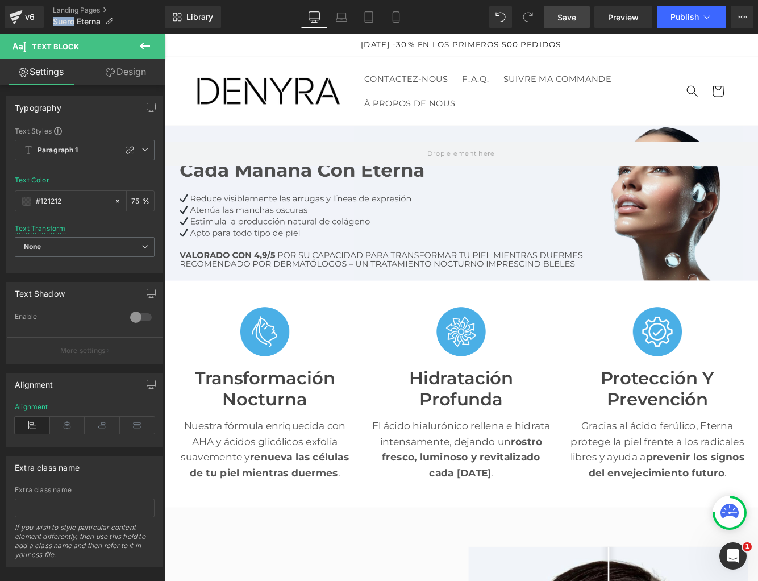
click at [554, 17] on link "Save" at bounding box center [567, 17] width 46 height 23
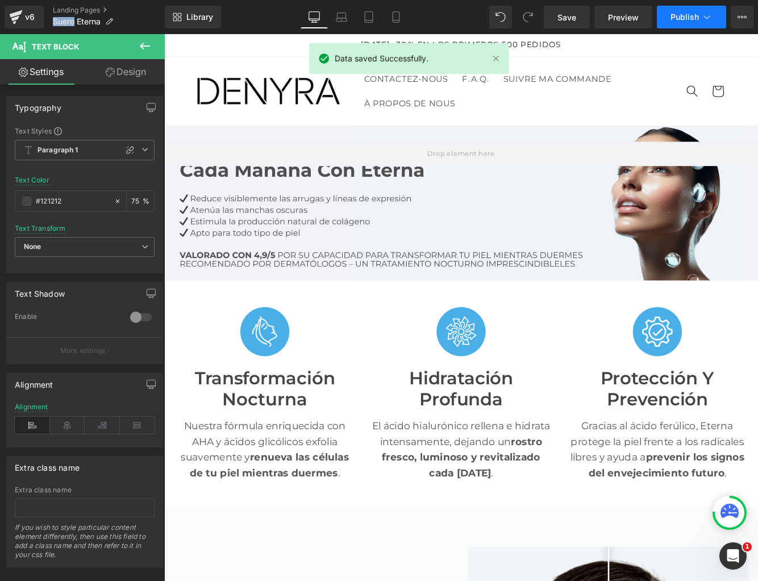
click at [680, 11] on button "Publish" at bounding box center [691, 17] width 69 height 23
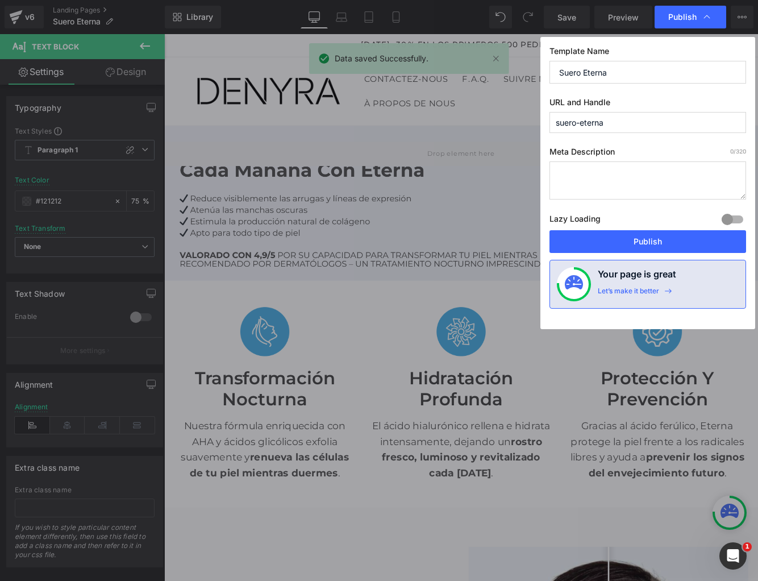
drag, startPoint x: 581, startPoint y: 75, endPoint x: 544, endPoint y: 73, distance: 37.6
click at [544, 73] on div "Template Name Suero Eterna URL and Handle suero-eterna Meta Description 0 /320 …" at bounding box center [647, 183] width 215 height 292
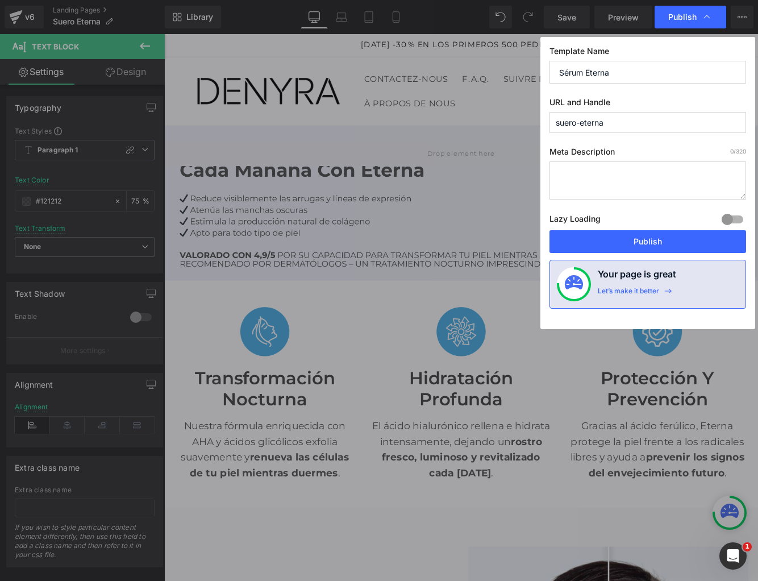
drag, startPoint x: 608, startPoint y: 73, endPoint x: 508, endPoint y: 70, distance: 99.5
click at [508, 70] on div "Publish Template Name Sérum Eterna URL and Handle suero-eterna Meta Description…" at bounding box center [379, 290] width 758 height 581
type input "Sérum Eterna"
drag, startPoint x: 614, startPoint y: 122, endPoint x: 439, endPoint y: 114, distance: 174.7
click at [439, 114] on div "Publish Template Name Sérum Eterna URL and Handle suero-eterna Meta Description…" at bounding box center [379, 290] width 758 height 581
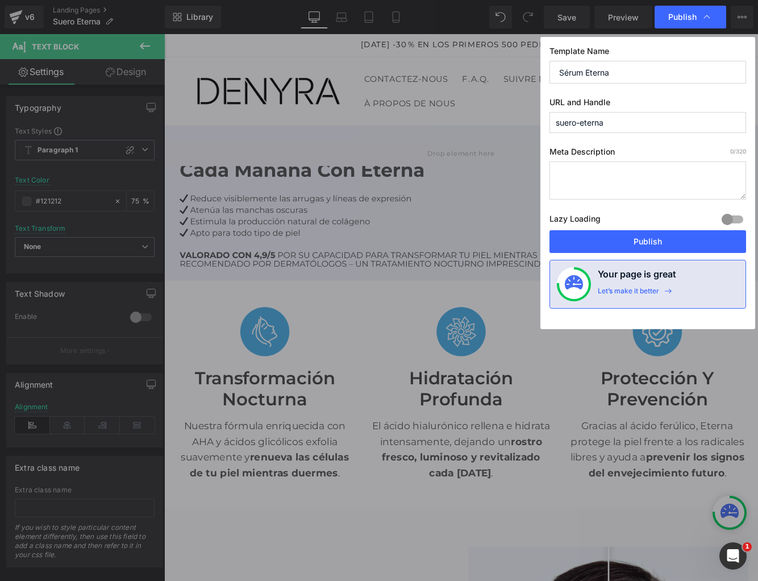
paste input "Sérum E"
type input "sérum-eterna"
click at [593, 238] on button "Publish" at bounding box center [648, 241] width 197 height 23
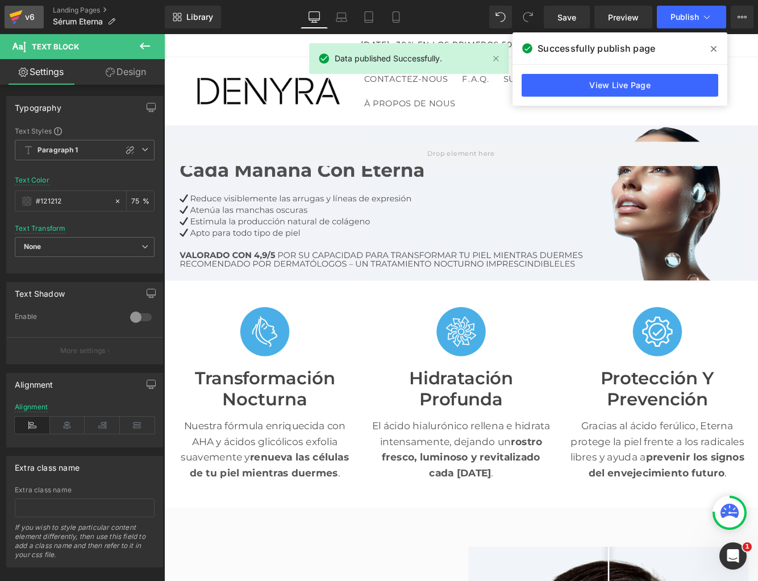
click at [25, 18] on div "v6" at bounding box center [30, 17] width 14 height 15
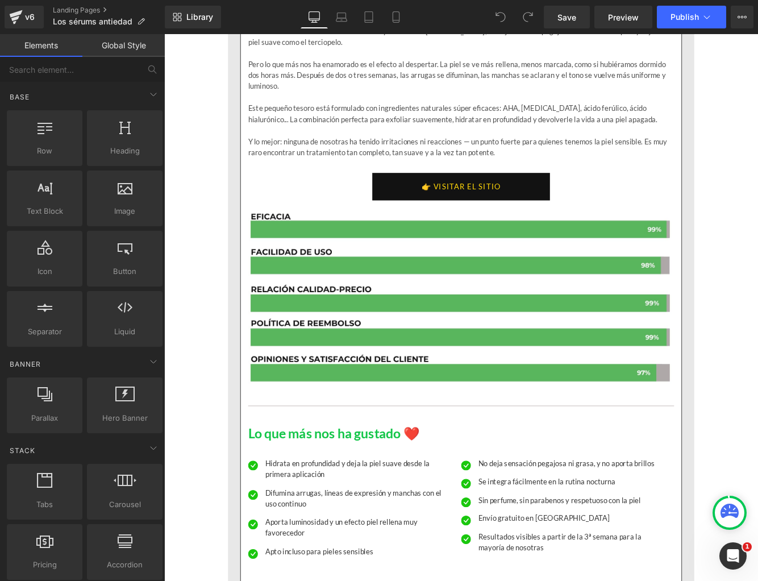
scroll to position [1398, 0]
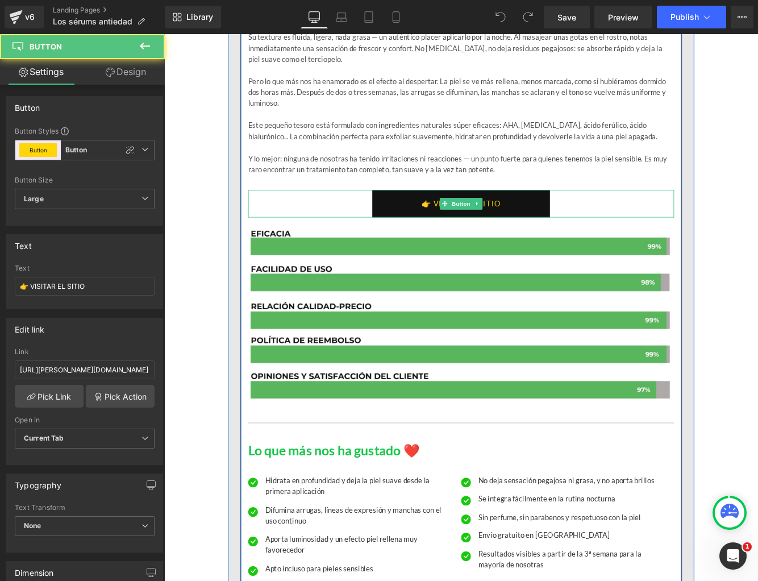
drag, startPoint x: 456, startPoint y: 231, endPoint x: 406, endPoint y: 236, distance: 50.3
click at [456, 231] on link "👉 VISITAR EL SITIO" at bounding box center [508, 231] width 206 height 32
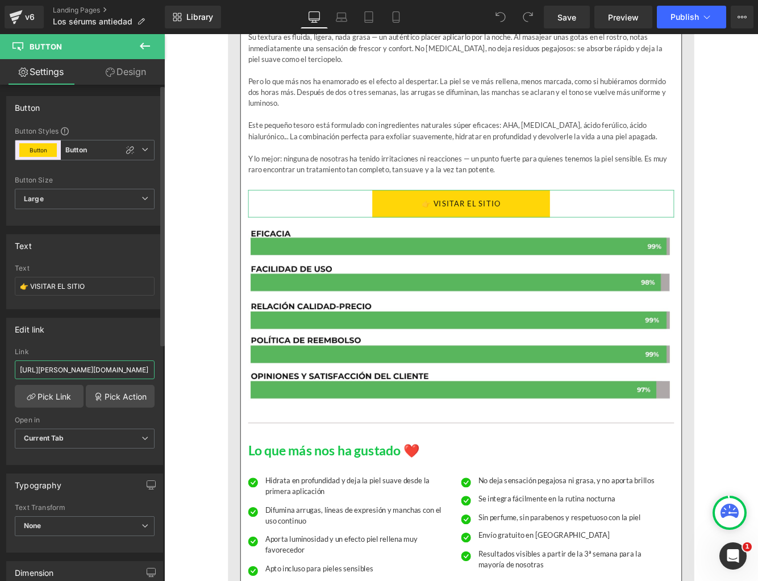
click at [85, 367] on input "[URL][PERSON_NAME][DOMAIN_NAME]" at bounding box center [85, 369] width 140 height 19
click at [84, 367] on input "[URL][PERSON_NAME][DOMAIN_NAME]" at bounding box center [85, 369] width 140 height 19
type input "[URL][PERSON_NAME][DOMAIN_NAME]"
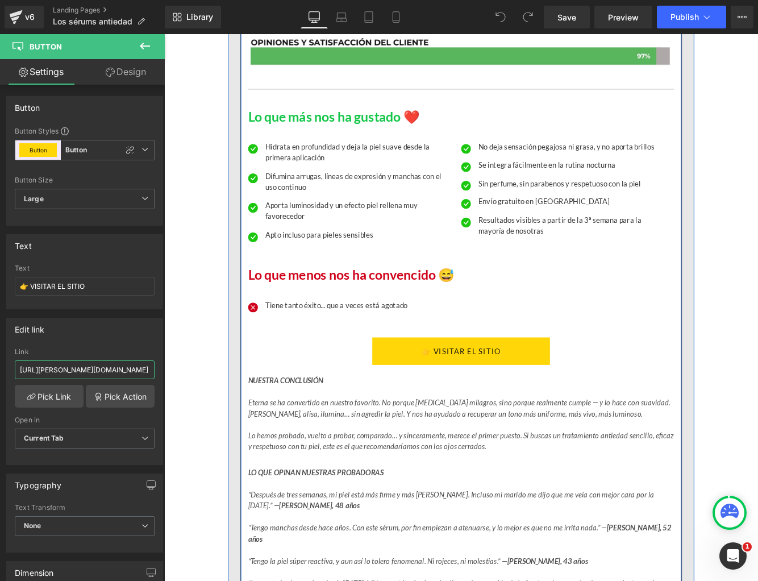
scroll to position [1846, 0]
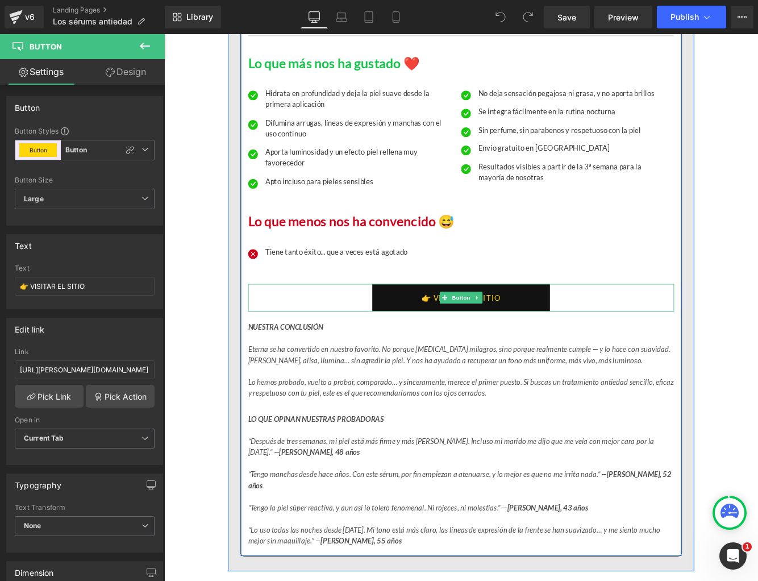
click at [427, 343] on link "👉 VISITAR EL SITIO" at bounding box center [508, 339] width 206 height 32
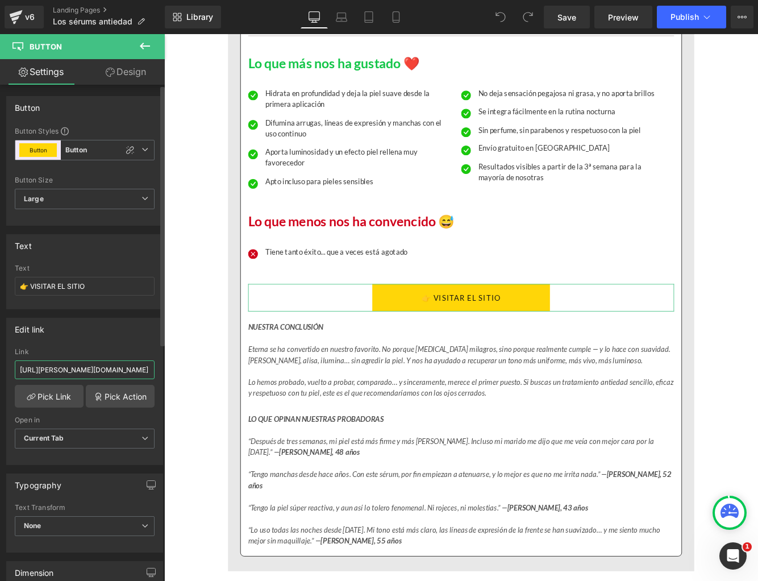
click at [77, 367] on input "[URL][PERSON_NAME][DOMAIN_NAME]" at bounding box center [85, 369] width 140 height 19
type input "[URL][PERSON_NAME][DOMAIN_NAME]"
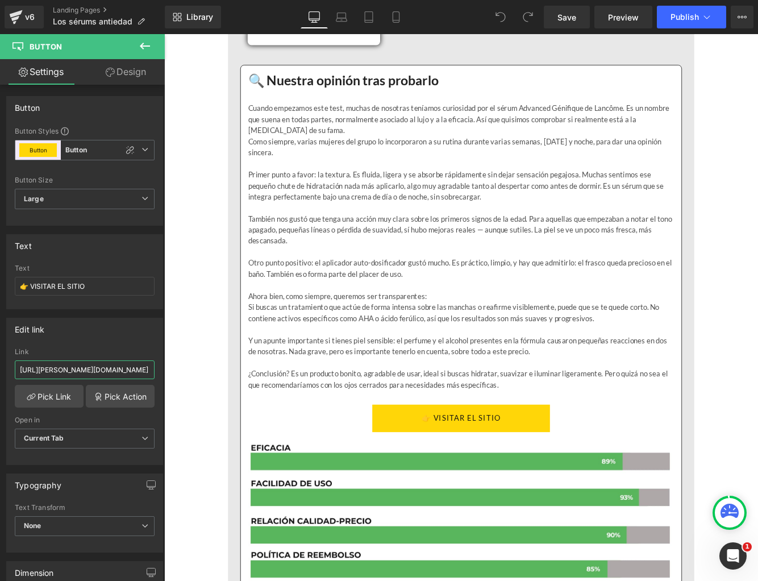
scroll to position [2780, 0]
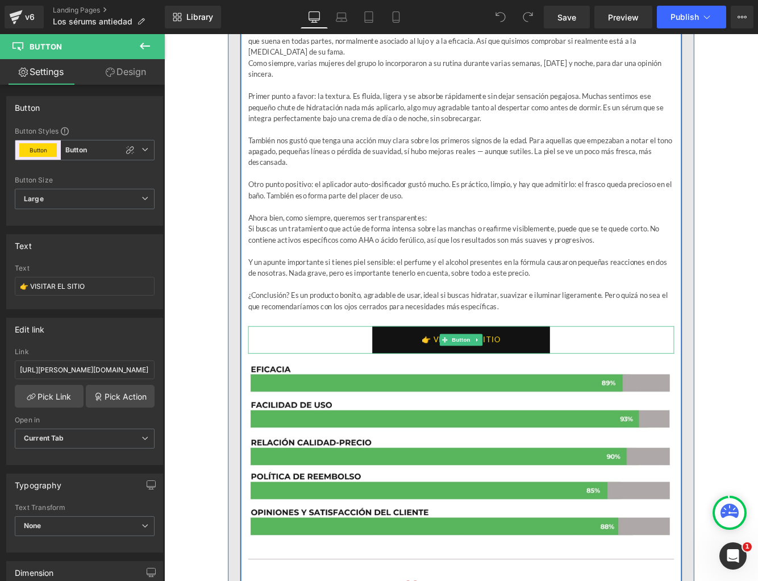
click at [468, 383] on link "👉 VISITAR EL SITIO" at bounding box center [508, 388] width 206 height 32
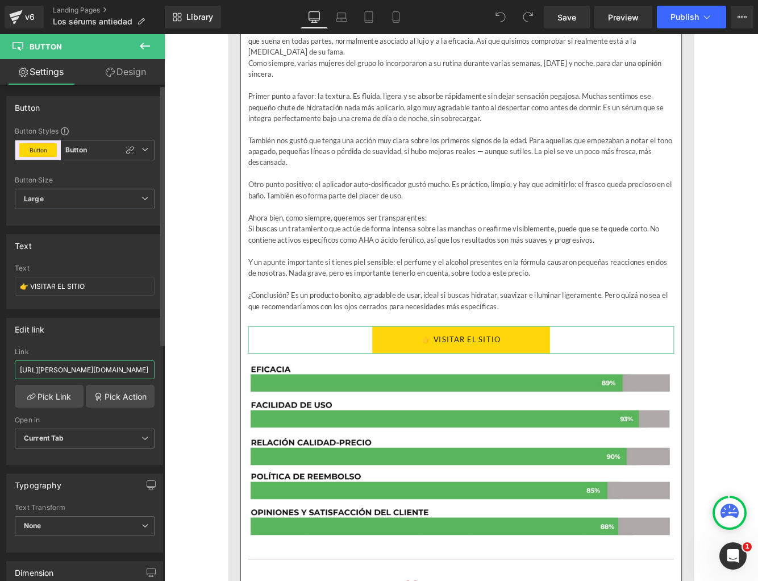
click at [65, 373] on input "[URL][PERSON_NAME][DOMAIN_NAME]" at bounding box center [85, 369] width 140 height 19
paste input "erum"
type input "[URL][PERSON_NAME][DOMAIN_NAME]"
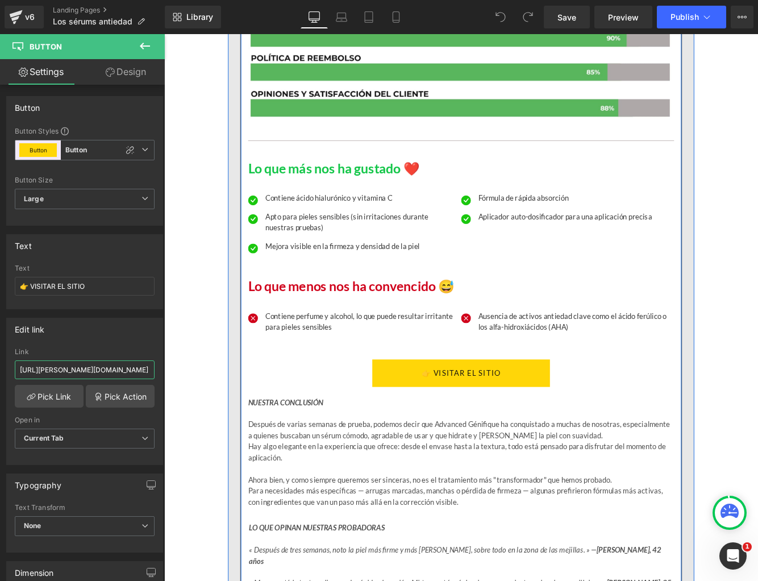
scroll to position [3267, 0]
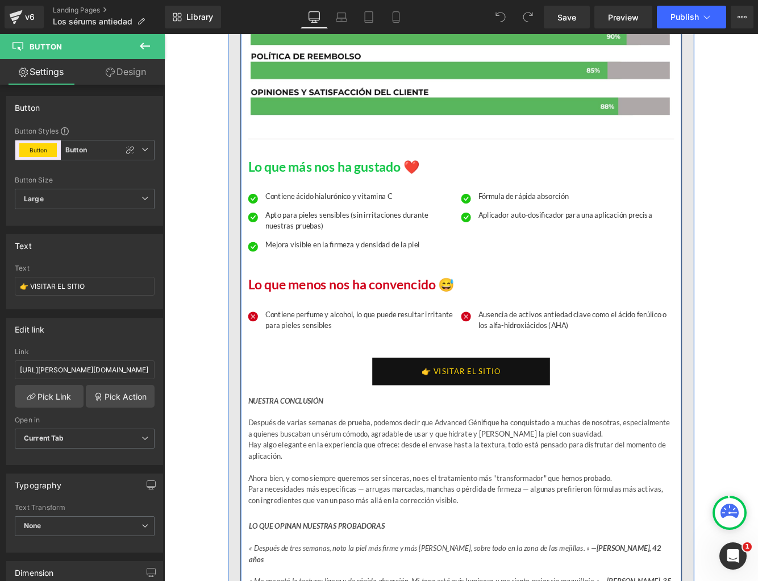
click at [460, 410] on link "👉 VISITAR EL SITIO" at bounding box center [508, 425] width 206 height 32
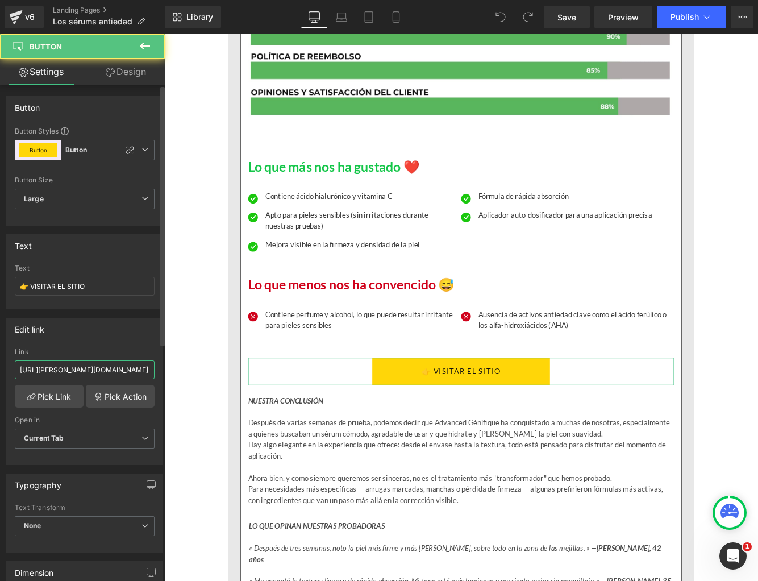
click at [68, 369] on input "[URL][PERSON_NAME][DOMAIN_NAME]" at bounding box center [85, 369] width 140 height 19
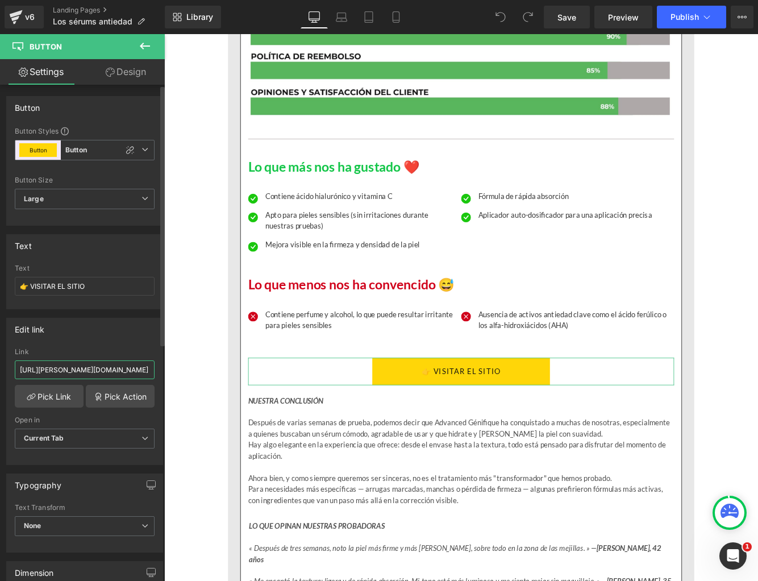
click at [68, 369] on input "[URL][PERSON_NAME][DOMAIN_NAME]" at bounding box center [85, 369] width 140 height 19
paste input "erum"
type input "[URL][PERSON_NAME][DOMAIN_NAME]"
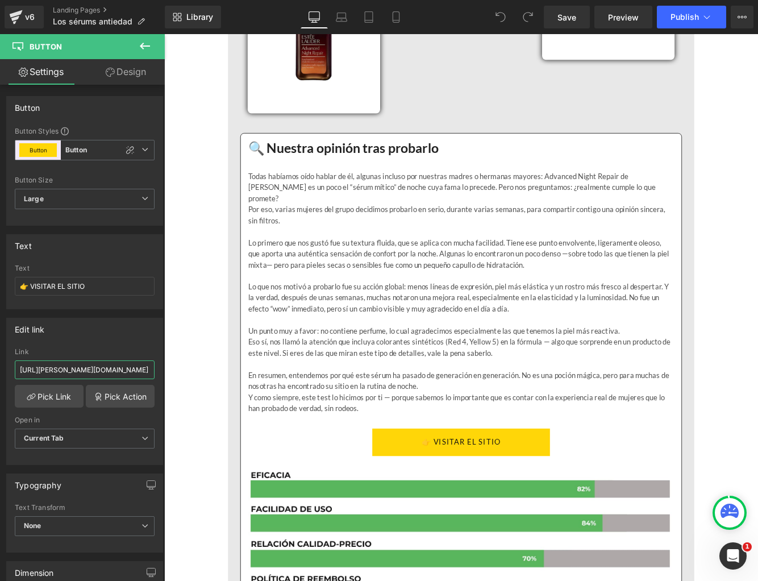
scroll to position [4198, 0]
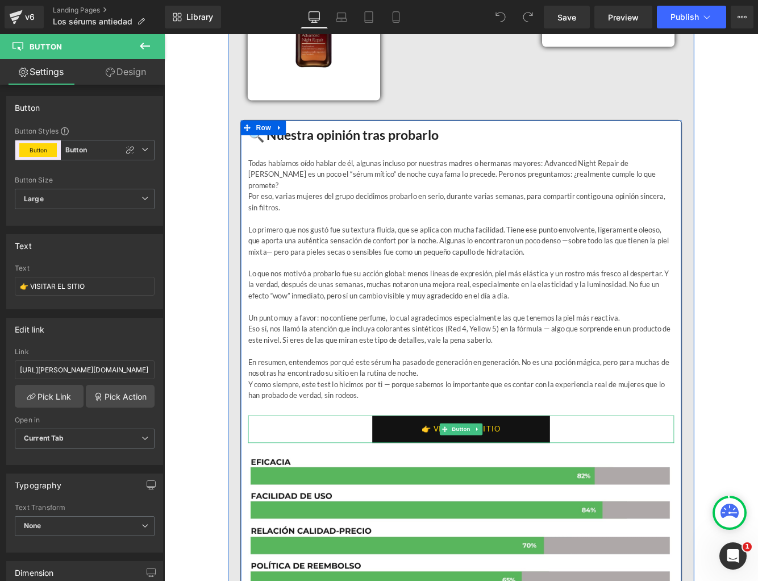
click at [438, 476] on link "👉 VISITAR EL SITIO" at bounding box center [508, 492] width 206 height 32
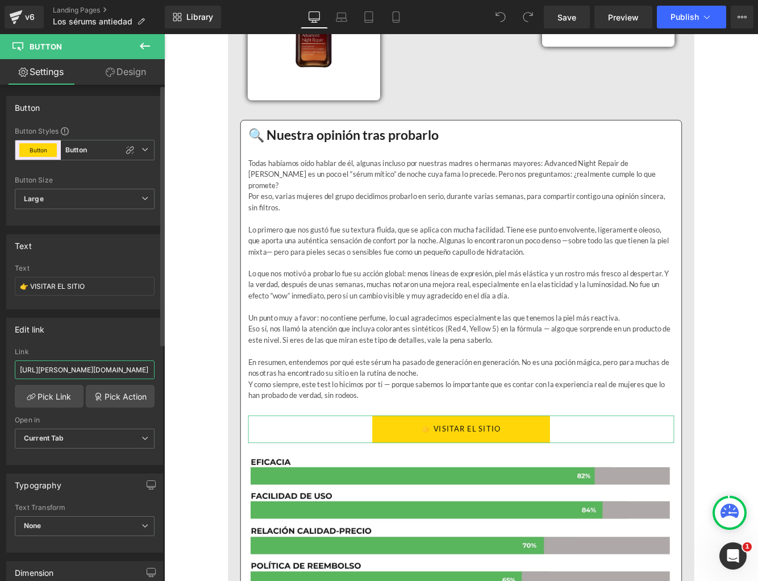
click at [82, 368] on input "[URL][PERSON_NAME][DOMAIN_NAME]" at bounding box center [85, 369] width 140 height 19
paste input "erum"
type input "[URL][PERSON_NAME][DOMAIN_NAME]"
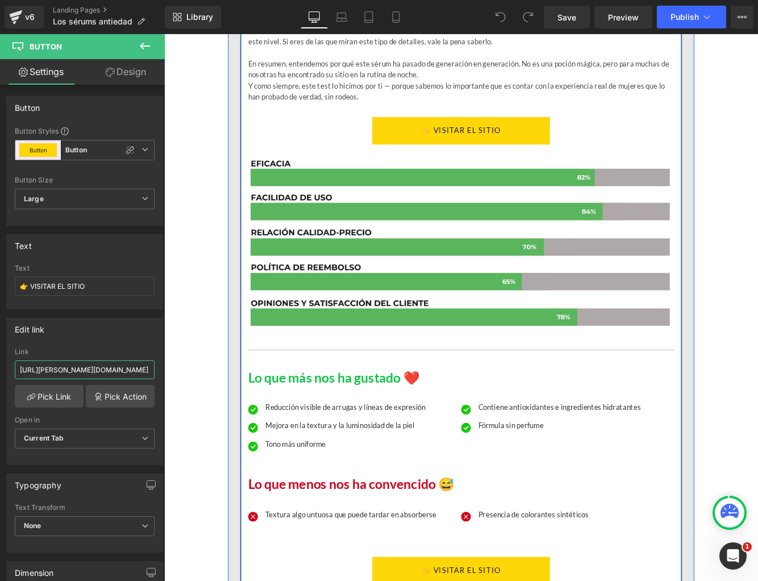
scroll to position [4552, 0]
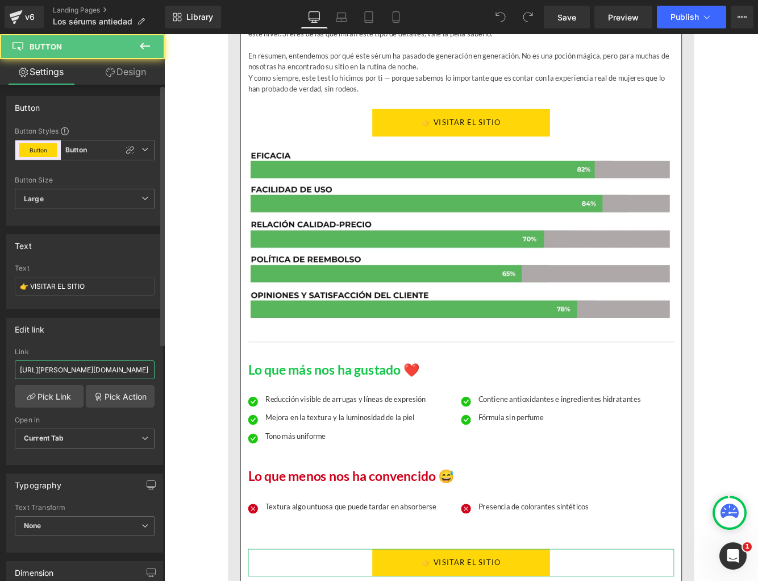
click at [80, 368] on input "[URL][PERSON_NAME][DOMAIN_NAME]" at bounding box center [85, 369] width 140 height 19
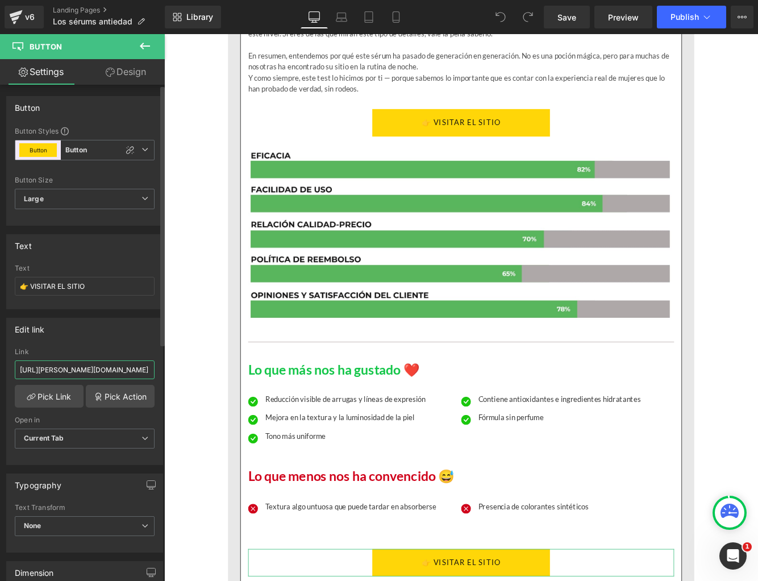
click at [80, 368] on input "[URL][PERSON_NAME][DOMAIN_NAME]" at bounding box center [85, 369] width 140 height 19
paste input "erum"
type input "[URL][PERSON_NAME][DOMAIN_NAME]"
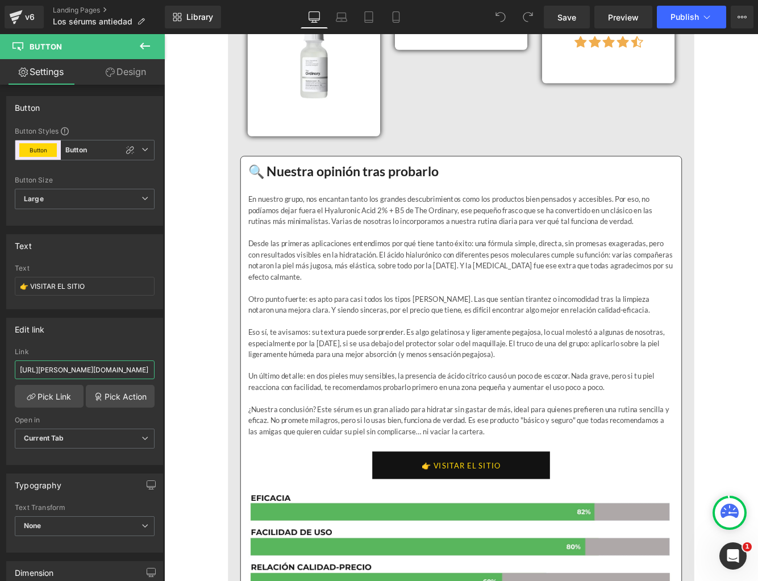
scroll to position [5676, 0]
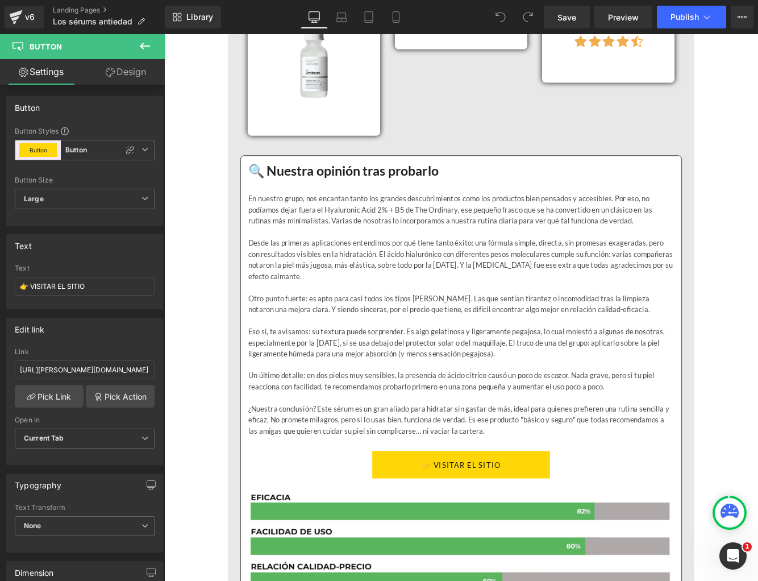
click at [483, 517] on div "👉 VISITAR EL SITIO Button" at bounding box center [507, 533] width 493 height 32
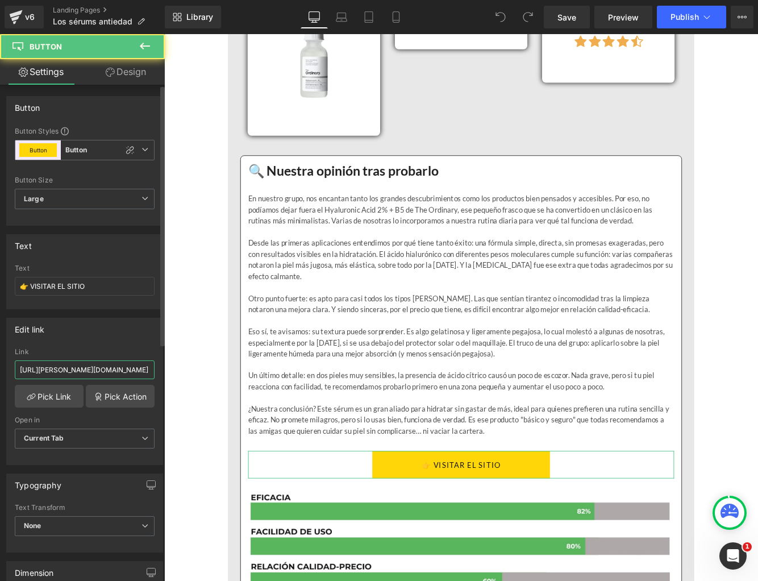
click at [78, 369] on input "[URL][PERSON_NAME][DOMAIN_NAME]" at bounding box center [85, 369] width 140 height 19
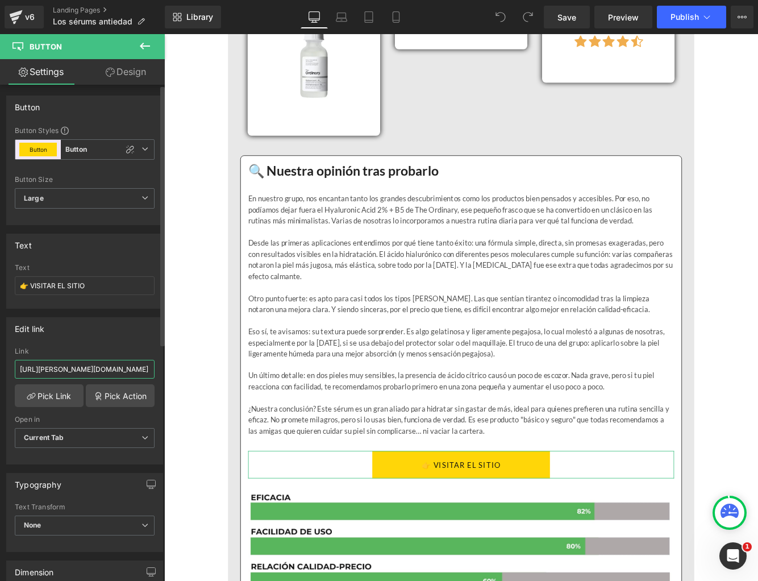
click at [78, 369] on input "[URL][PERSON_NAME][DOMAIN_NAME]" at bounding box center [85, 369] width 140 height 19
paste input "erum"
type input "[URL][PERSON_NAME][DOMAIN_NAME]"
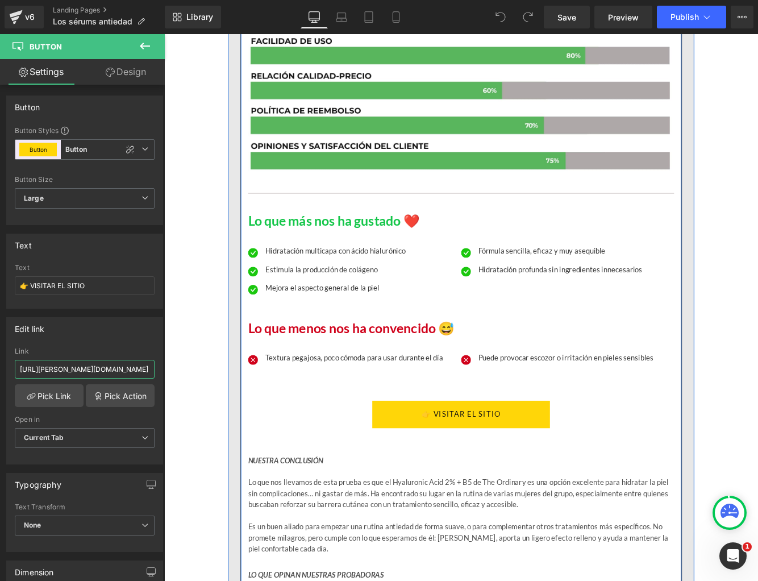
scroll to position [6250, 0]
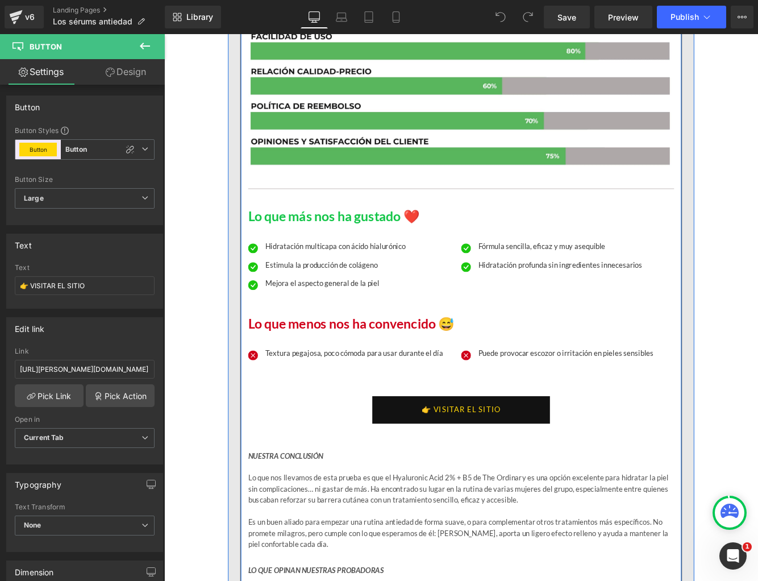
click at [490, 453] on div "👉 VISITAR EL SITIO Button" at bounding box center [507, 469] width 493 height 32
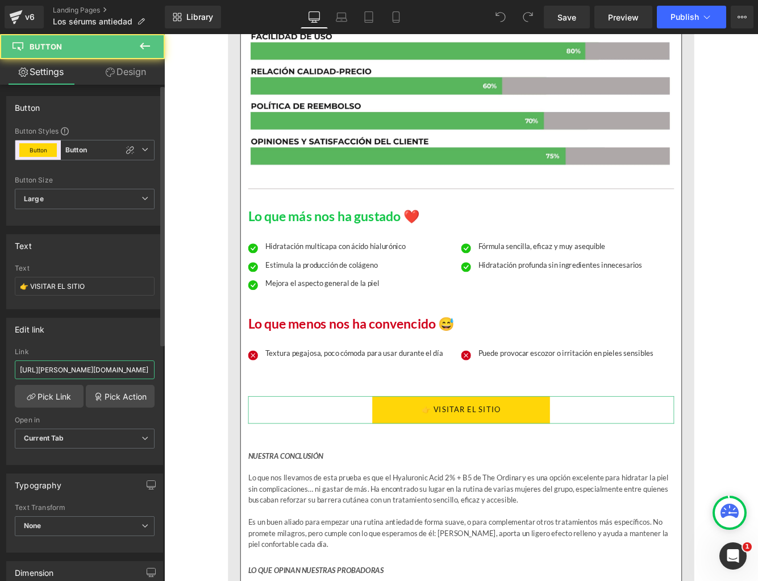
click at [105, 364] on input "[URL][PERSON_NAME][DOMAIN_NAME]" at bounding box center [85, 369] width 140 height 19
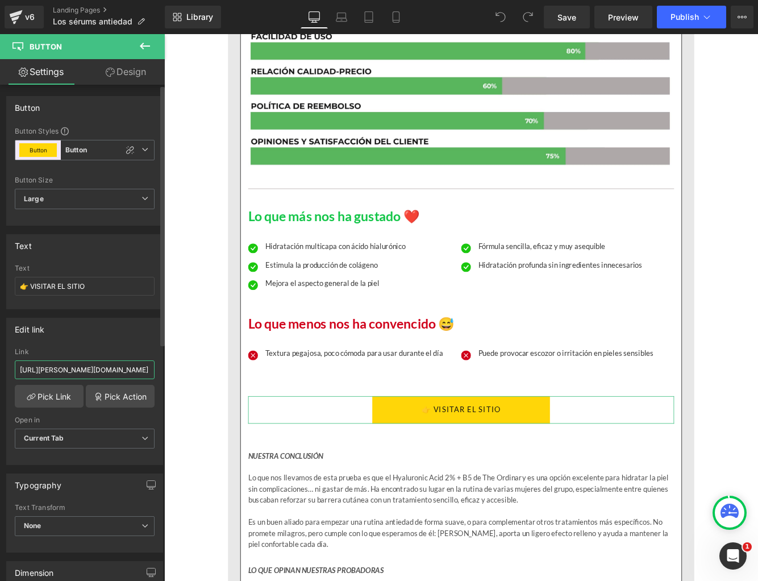
click at [105, 364] on input "[URL][PERSON_NAME][DOMAIN_NAME]" at bounding box center [85, 369] width 140 height 19
paste input "erum"
type input "[URL][PERSON_NAME][DOMAIN_NAME]"
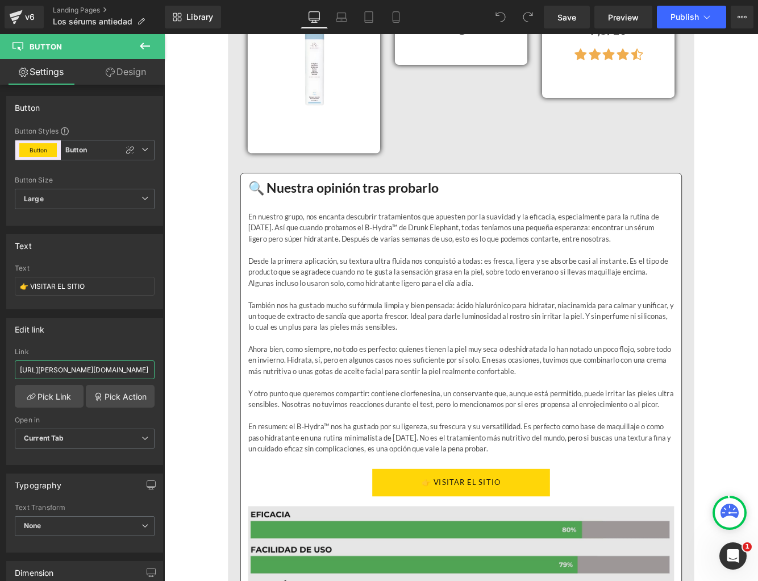
scroll to position [7162, 0]
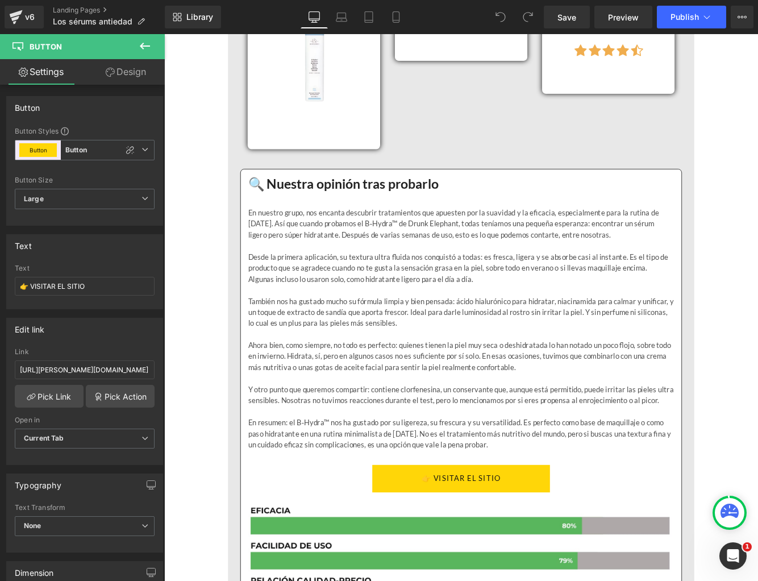
click at [483, 533] on div "👉 VISITAR EL SITIO Button" at bounding box center [507, 549] width 493 height 32
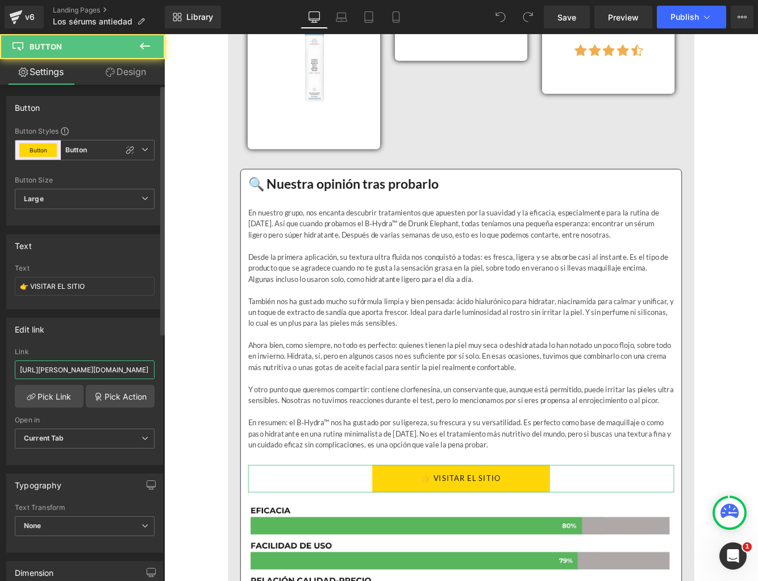
click at [68, 372] on input "[URL][PERSON_NAME][DOMAIN_NAME]" at bounding box center [85, 369] width 140 height 19
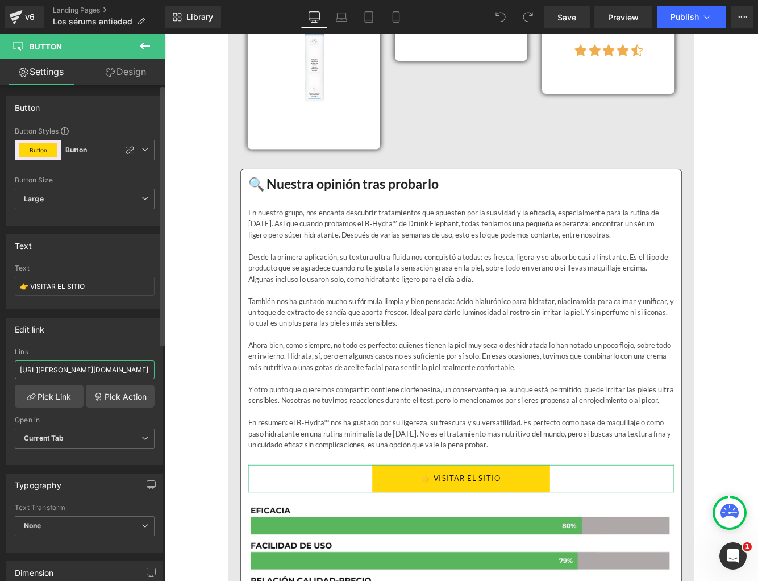
click at [68, 372] on input "[URL][PERSON_NAME][DOMAIN_NAME]" at bounding box center [85, 369] width 140 height 19
paste input "erum"
type input "[URL][PERSON_NAME][DOMAIN_NAME]"
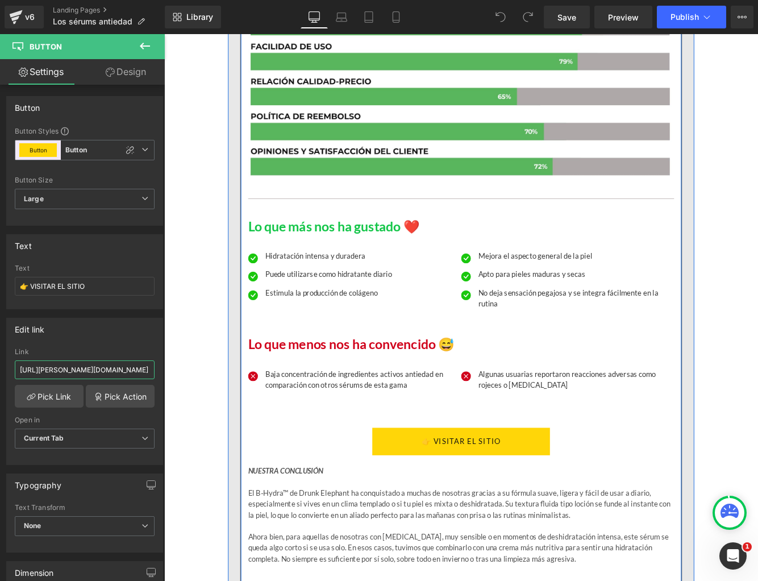
scroll to position [7745, 0]
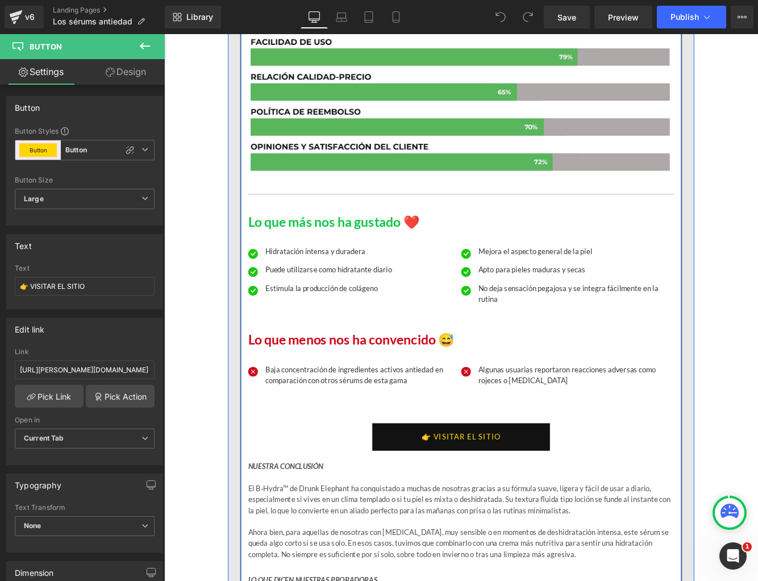
click at [453, 485] on link "👉 VISITAR EL SITIO" at bounding box center [508, 501] width 206 height 32
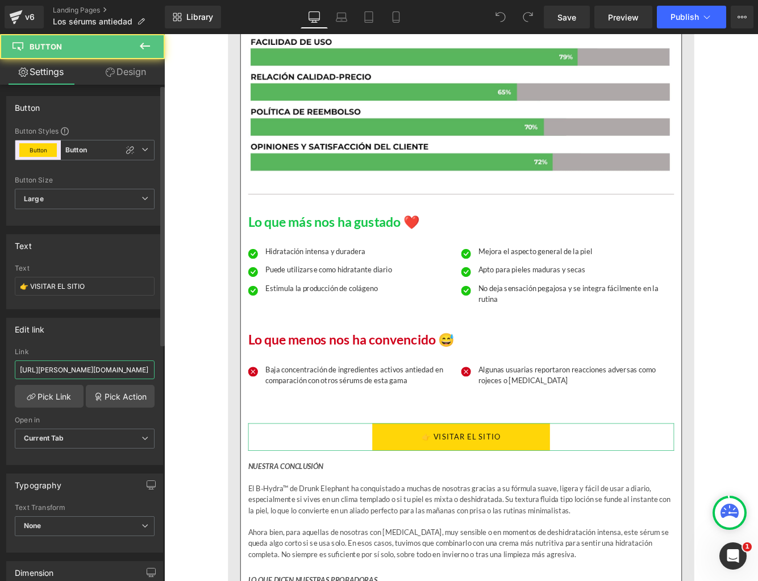
click at [67, 372] on input "[URL][PERSON_NAME][DOMAIN_NAME]" at bounding box center [85, 369] width 140 height 19
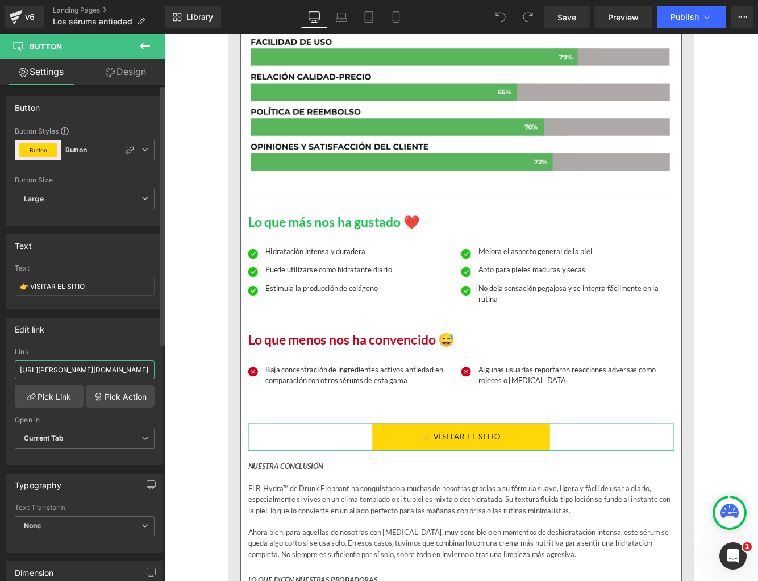
click at [67, 372] on input "[URL][PERSON_NAME][DOMAIN_NAME]" at bounding box center [85, 369] width 140 height 19
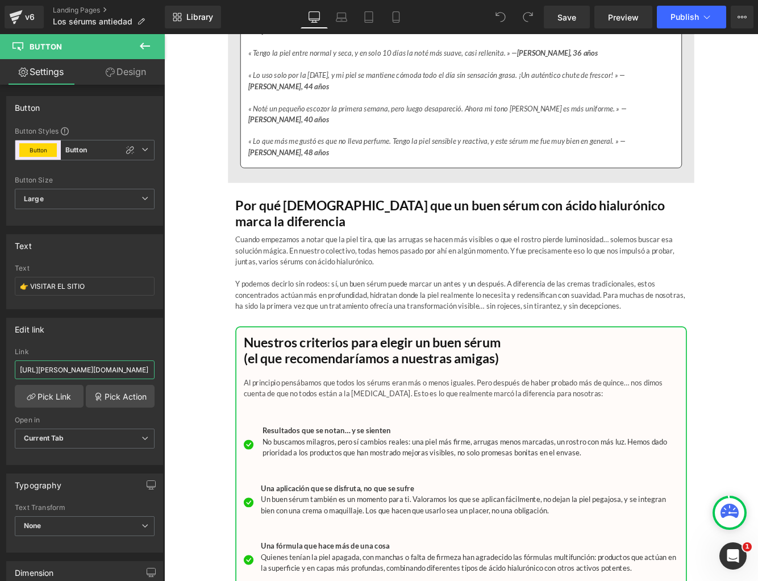
scroll to position [8383, 0]
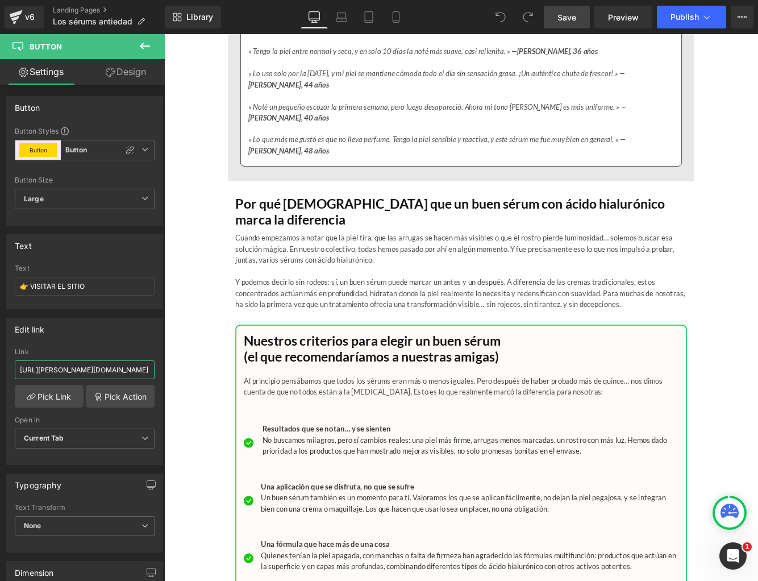
type input "[URL][PERSON_NAME][DOMAIN_NAME]"
click at [565, 24] on link "Save" at bounding box center [567, 17] width 46 height 23
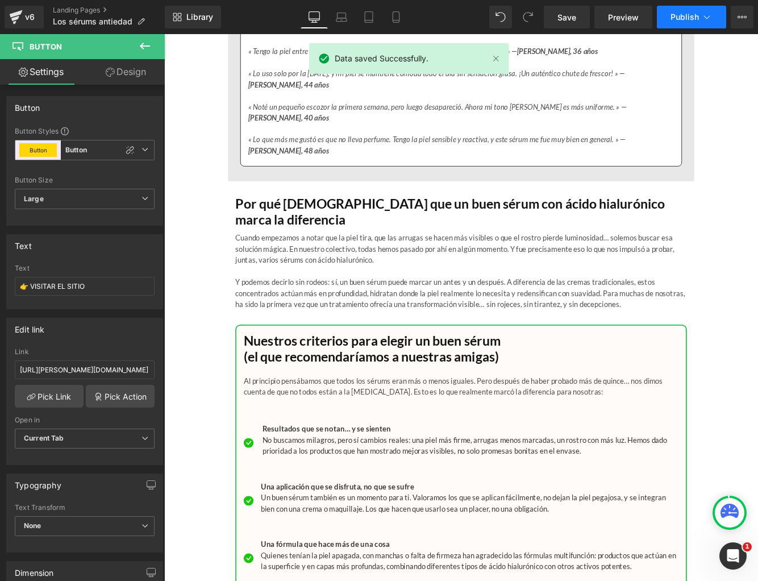
click at [696, 18] on span "Publish" at bounding box center [685, 17] width 28 height 9
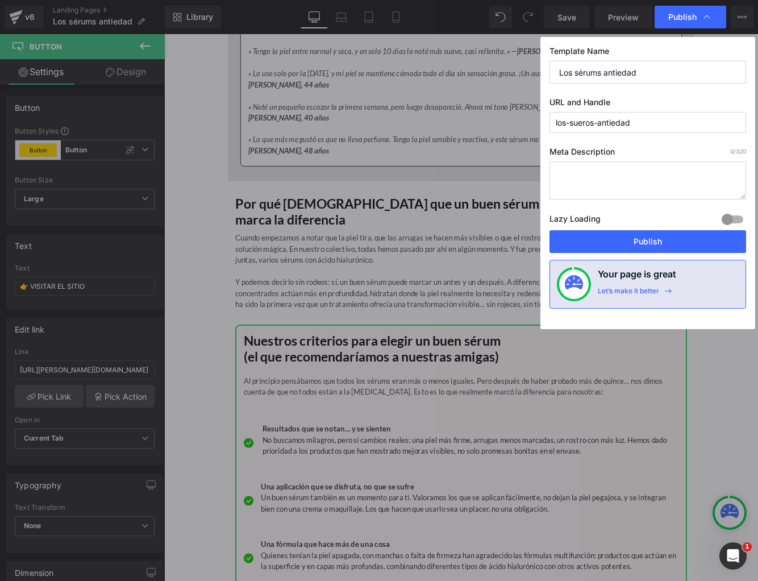
drag, startPoint x: 575, startPoint y: 68, endPoint x: 536, endPoint y: 68, distance: 38.6
click at [536, 68] on div "Publish Template Name Los sérums antiedad URL and Handle los-sueros-antiedad Me…" at bounding box center [379, 290] width 758 height 581
drag, startPoint x: 513, startPoint y: 108, endPoint x: 485, endPoint y: 109, distance: 27.9
click at [485, 109] on div "Publish Template Name Los sérums antiedad URL and Handle los-sueros-antiedad Me…" at bounding box center [379, 290] width 758 height 581
paste input "Los sérums"
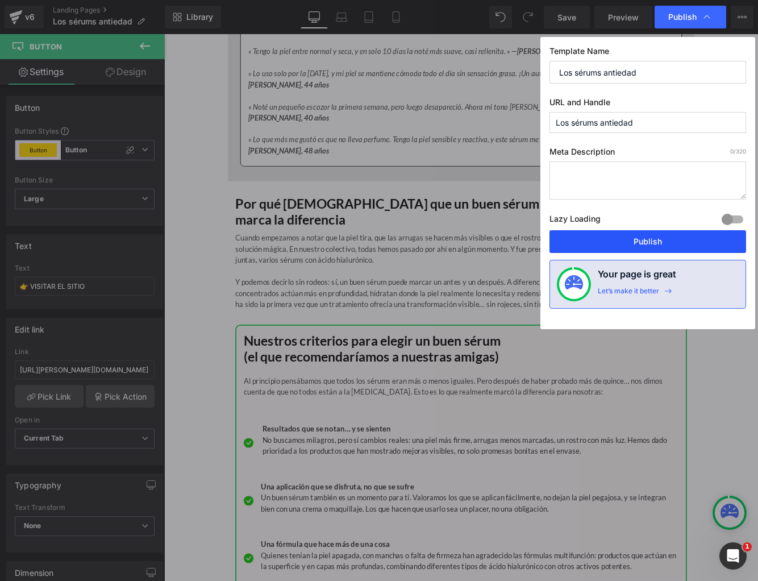
type input "los-sérums-antiedad"
click at [628, 242] on button "Publish" at bounding box center [648, 241] width 197 height 23
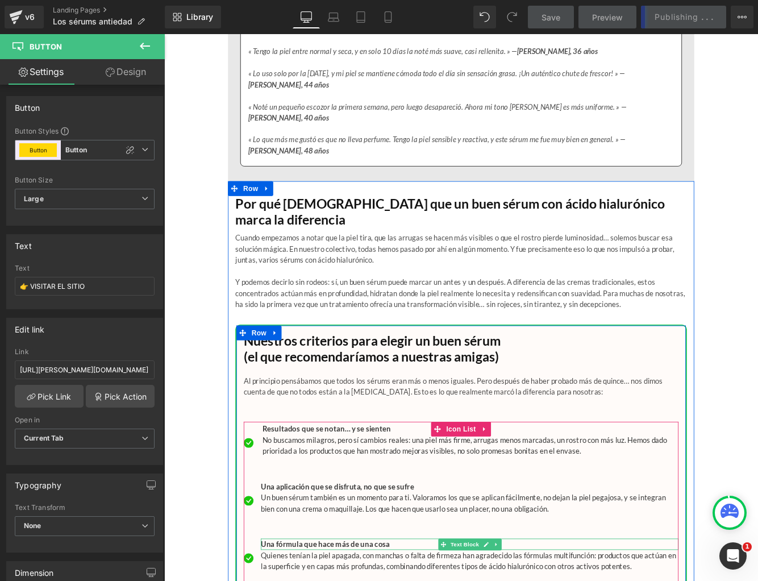
scroll to position [8383, 0]
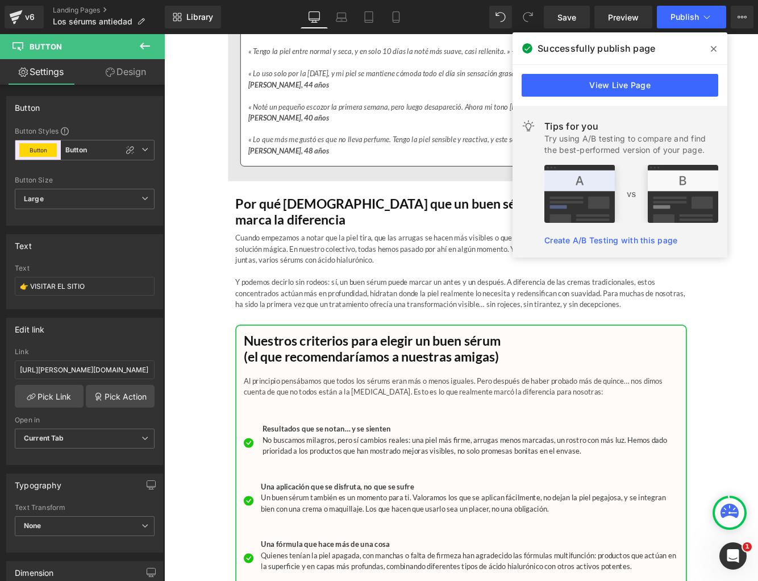
drag, startPoint x: 709, startPoint y: 49, endPoint x: 630, endPoint y: 19, distance: 84.2
click at [709, 49] on span at bounding box center [714, 49] width 18 height 18
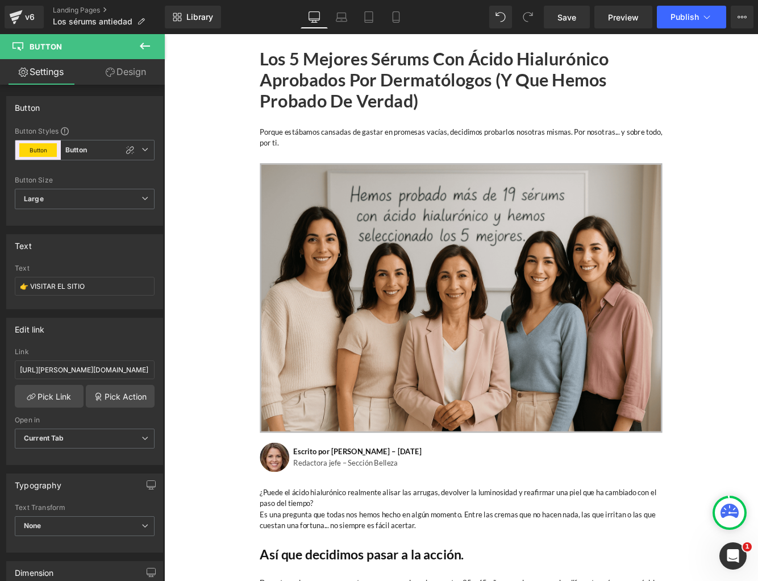
scroll to position [1, 0]
click at [14, 14] on icon at bounding box center [16, 13] width 13 height 7
